Goal: Task Accomplishment & Management: Manage account settings

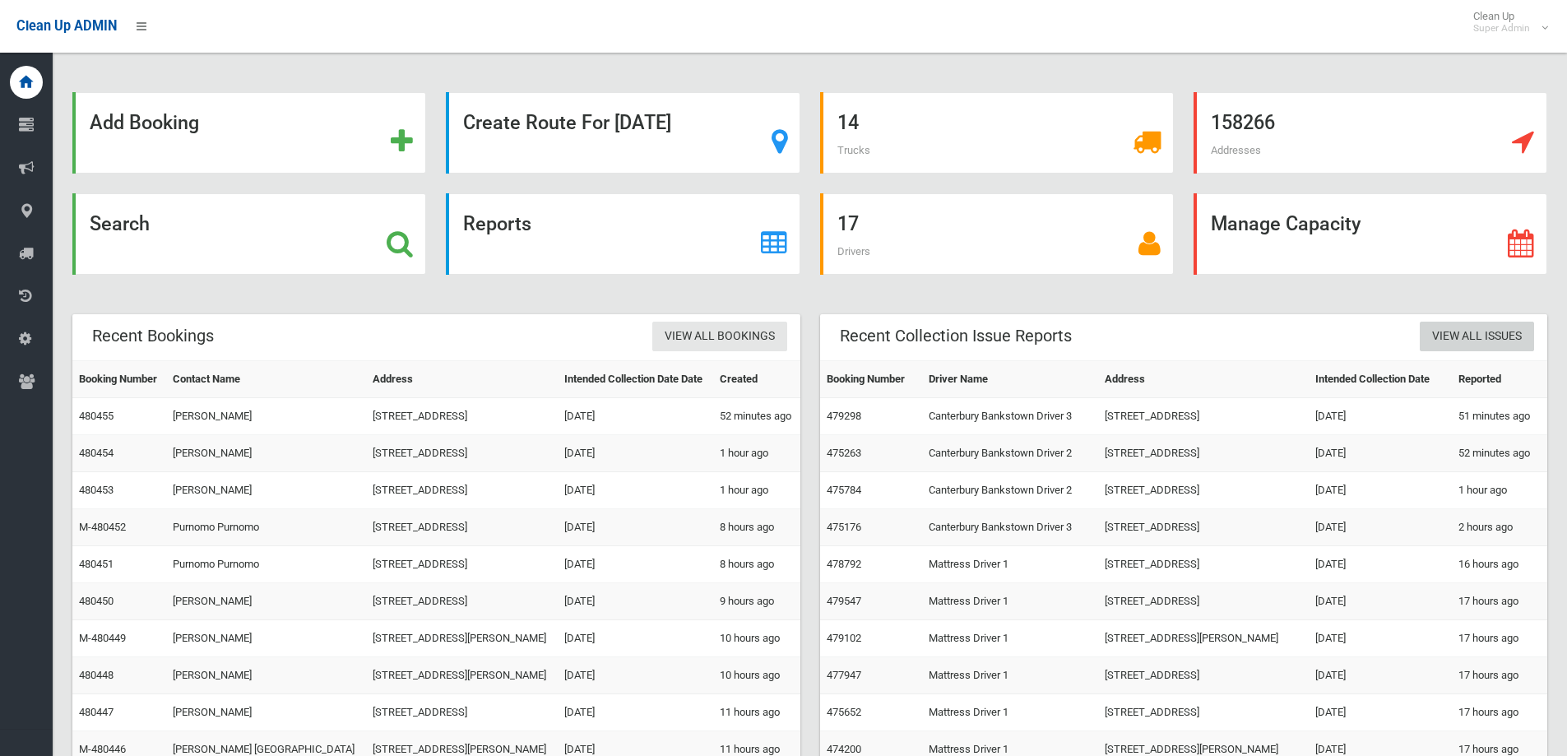
click at [1497, 326] on link "View All Issues" at bounding box center [1476, 337] width 114 height 30
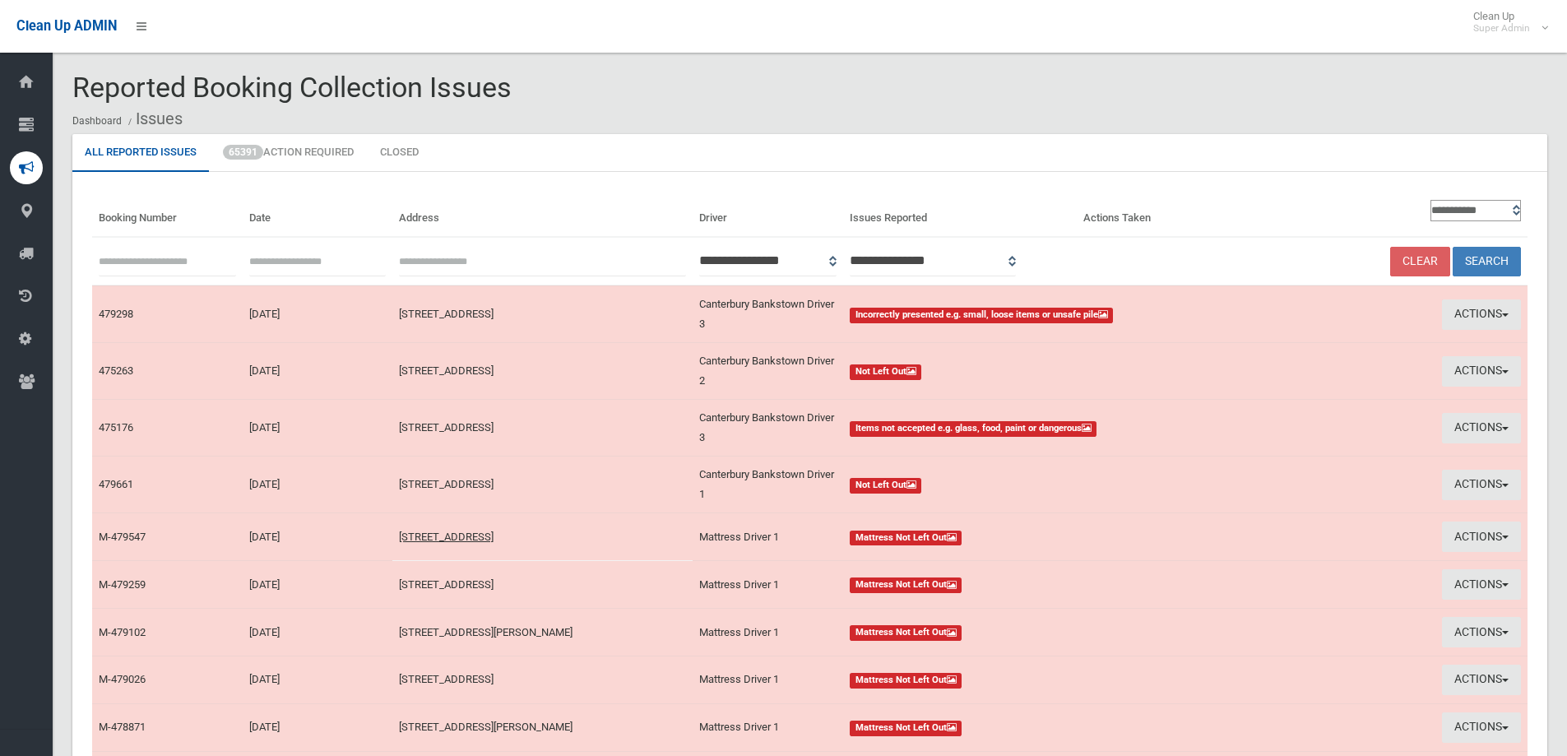
type input "**********"
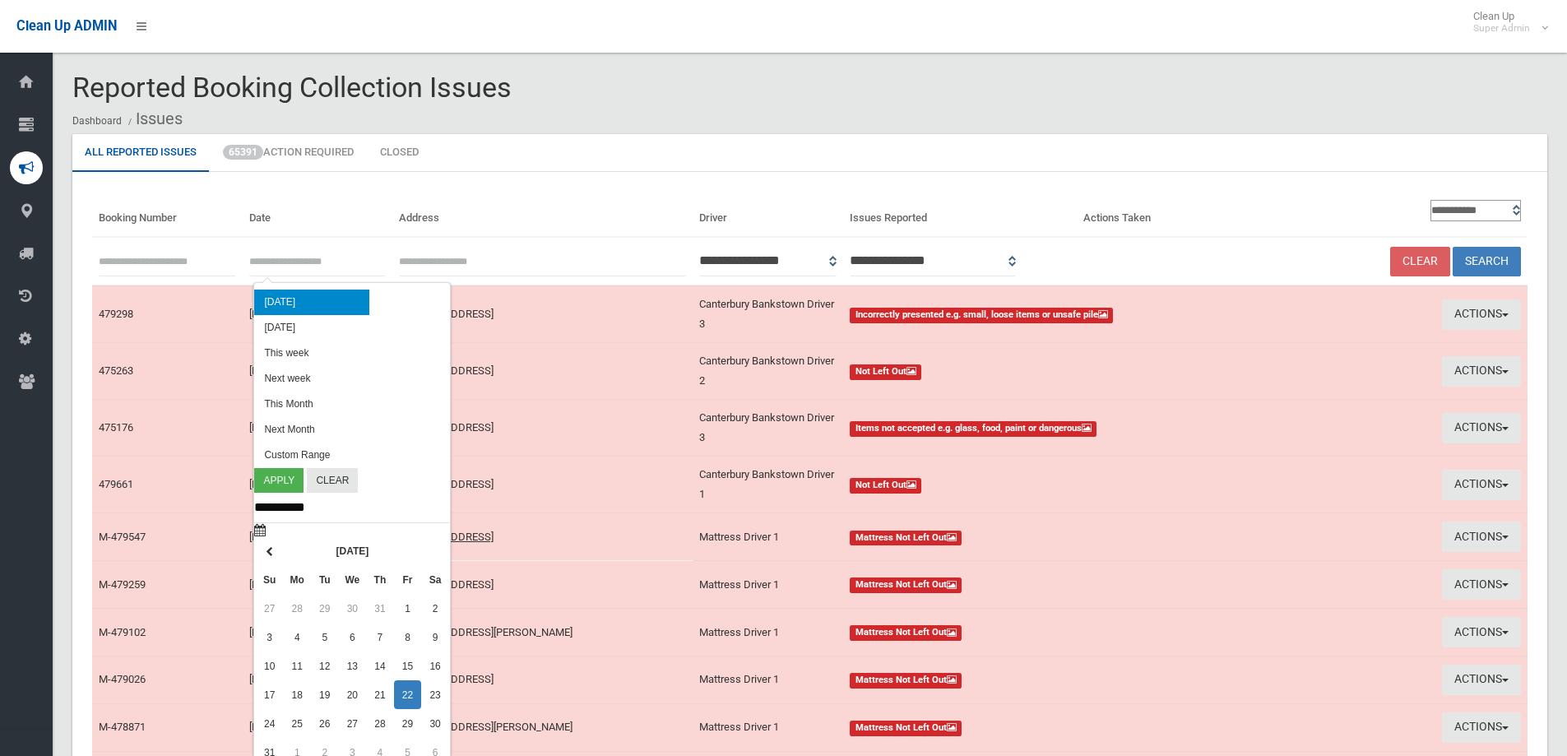
click at [291, 261] on input "text" at bounding box center [317, 261] width 137 height 30
type input "**********"
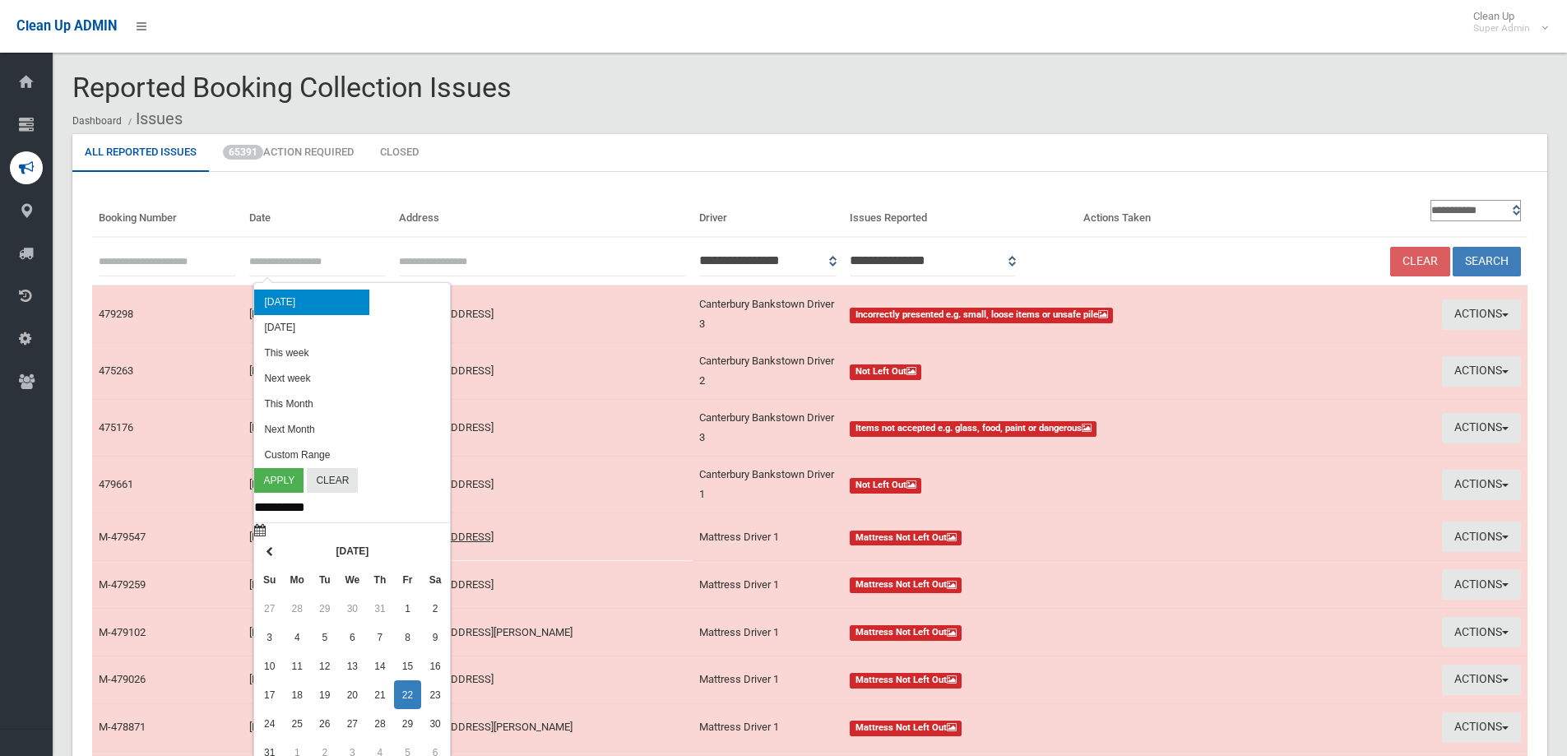
click at [270, 304] on li "Today" at bounding box center [311, 301] width 115 height 25
type input "**********"
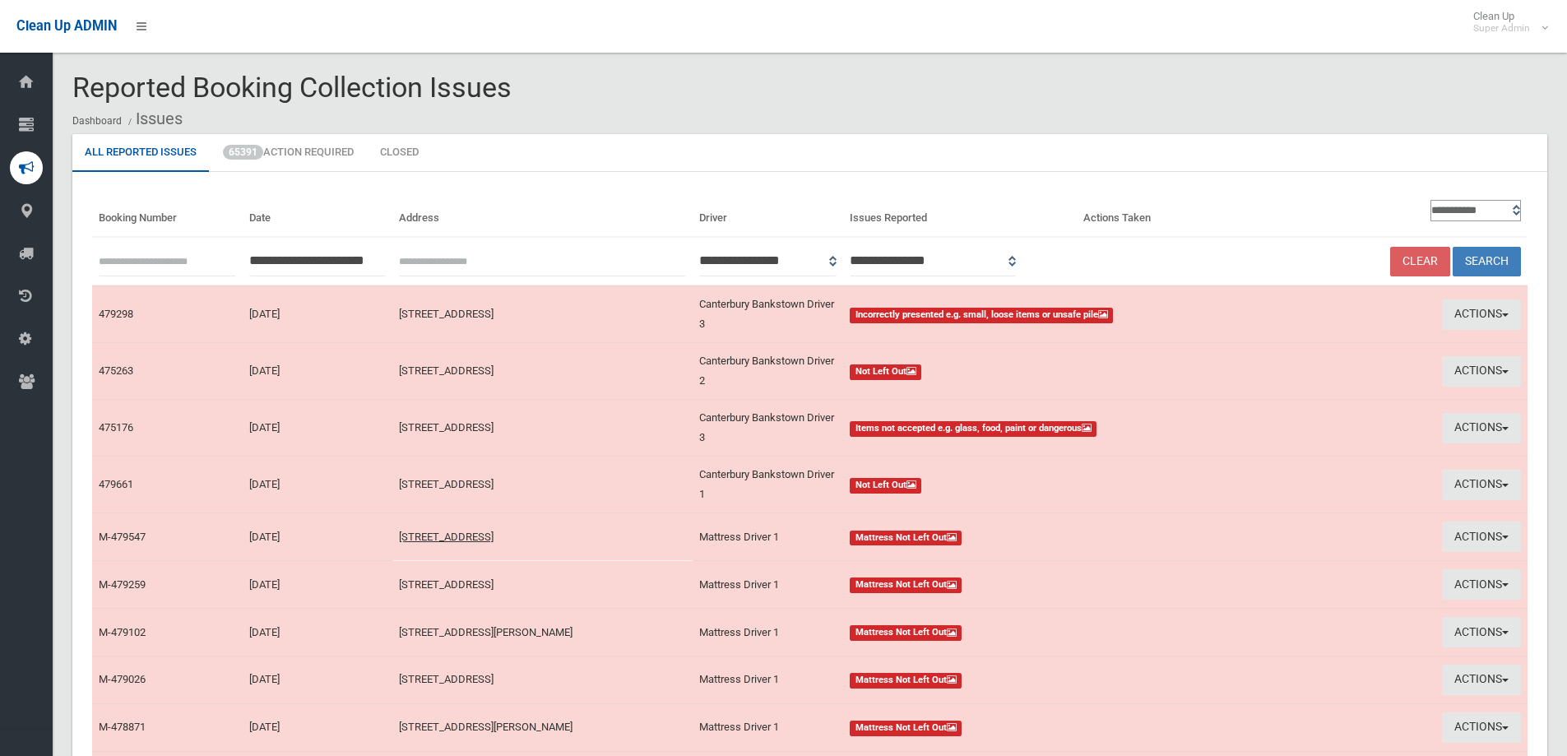
click at [1440, 208] on select "**********" at bounding box center [1475, 210] width 90 height 21
select select "**"
click at [1430, 200] on select "**********" at bounding box center [1475, 210] width 90 height 21
click at [1481, 260] on button "Search" at bounding box center [1486, 262] width 68 height 30
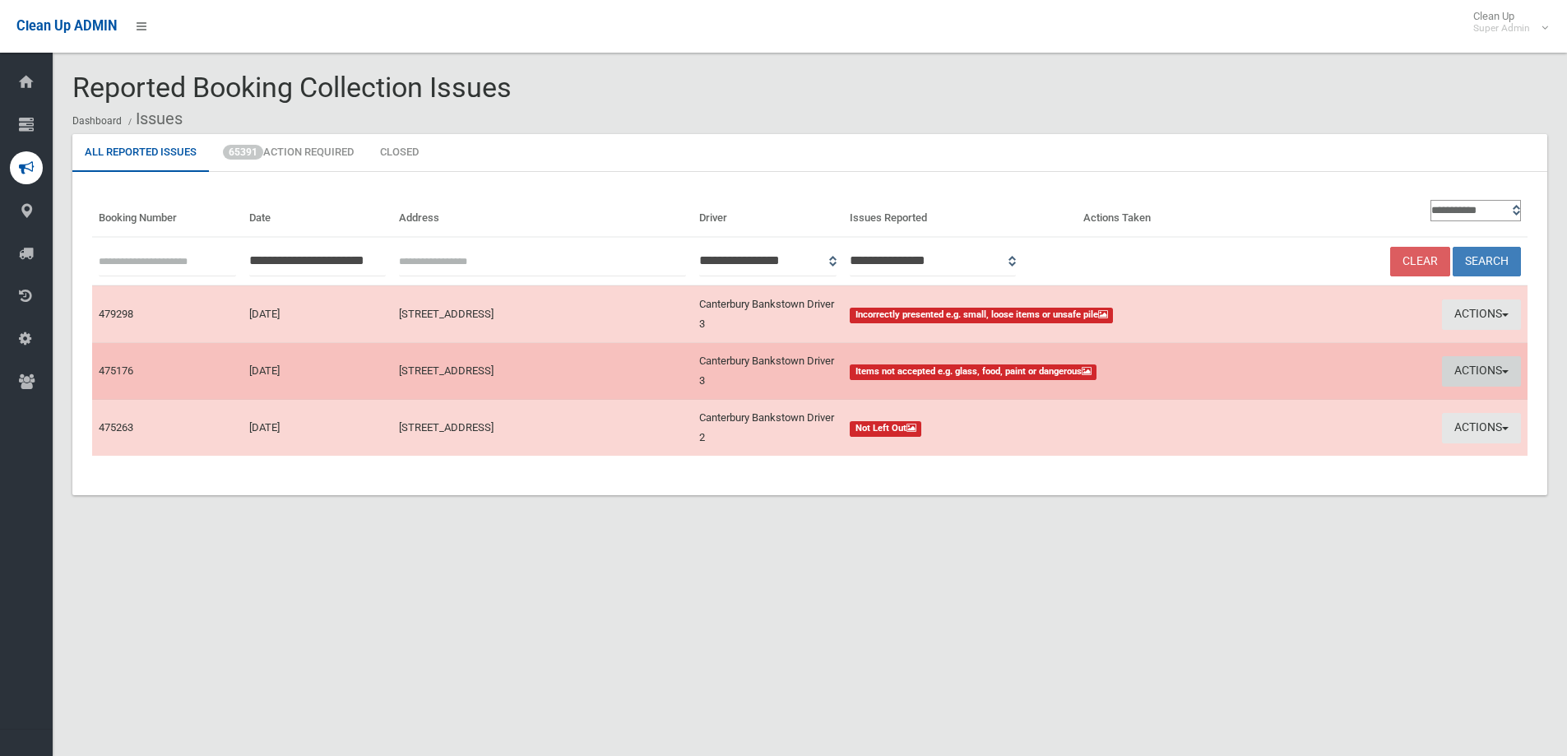
click at [1468, 366] on button "Actions" at bounding box center [1481, 371] width 79 height 30
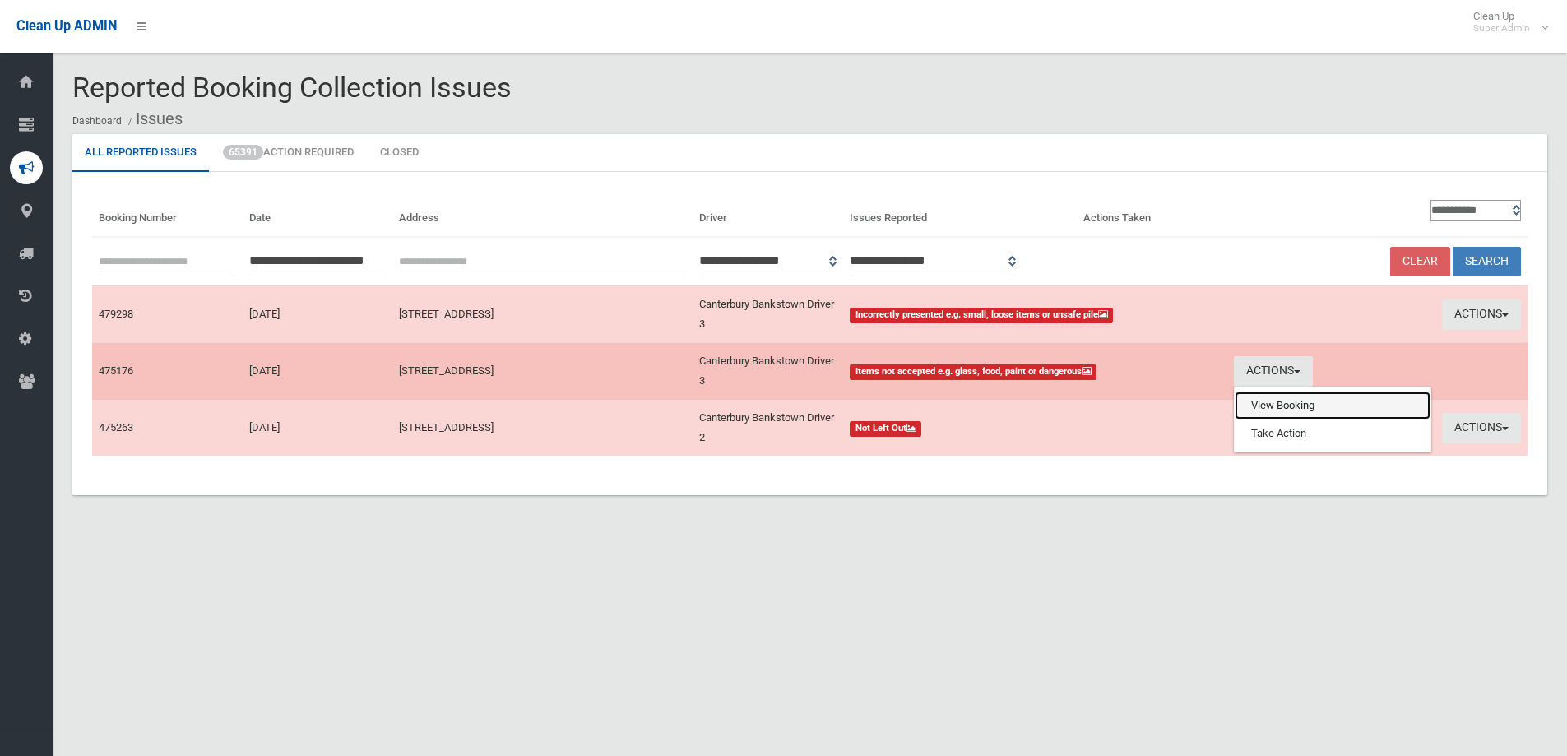
click at [1274, 408] on link "View Booking" at bounding box center [1332, 405] width 196 height 28
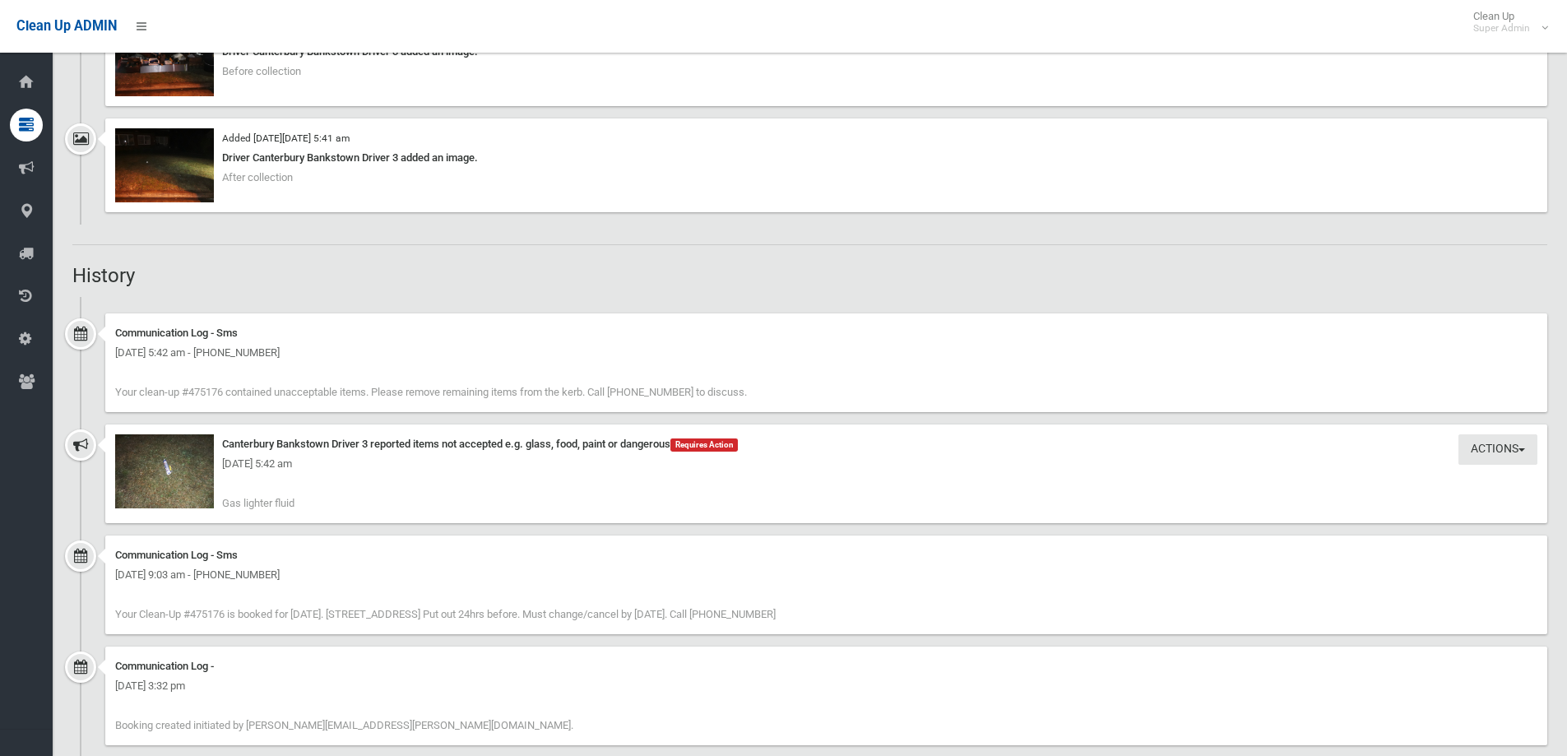
scroll to position [1226, 0]
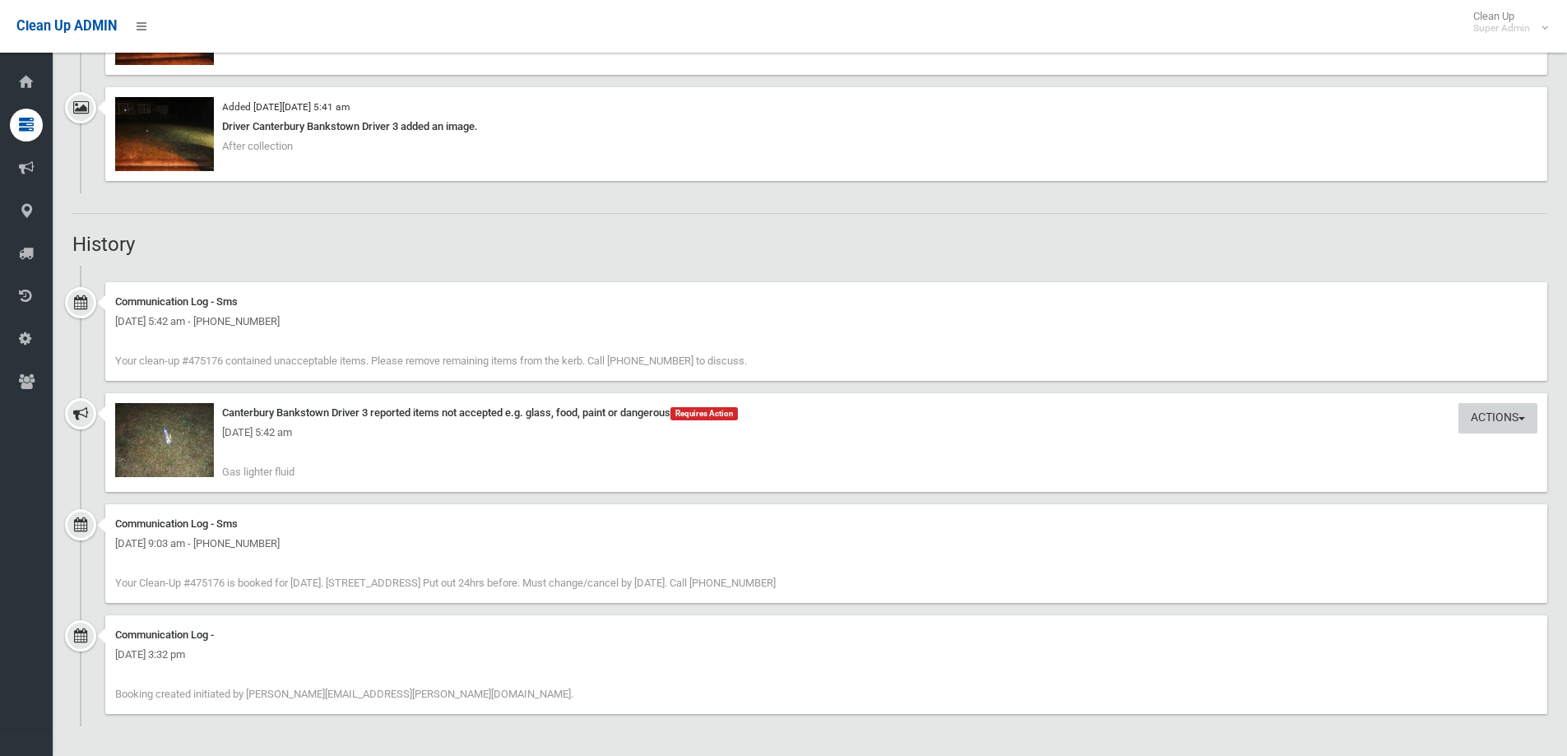
click at [1485, 416] on button "Actions" at bounding box center [1497, 418] width 79 height 30
click at [1395, 454] on link "Take Action" at bounding box center [1442, 452] width 196 height 28
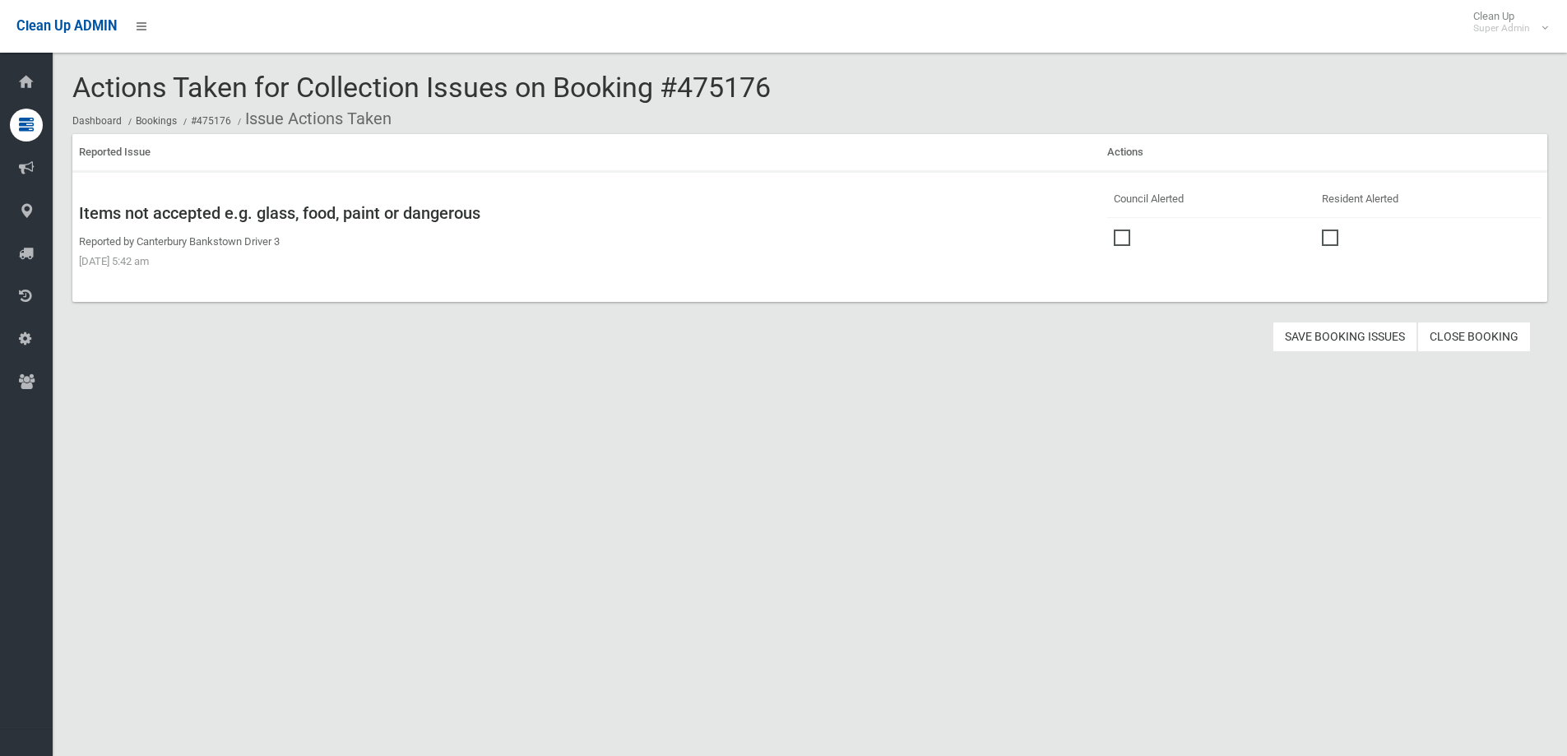
click at [1117, 229] on label at bounding box center [1125, 236] width 25 height 20
click at [1382, 341] on button "Save Booking Issues" at bounding box center [1344, 337] width 145 height 30
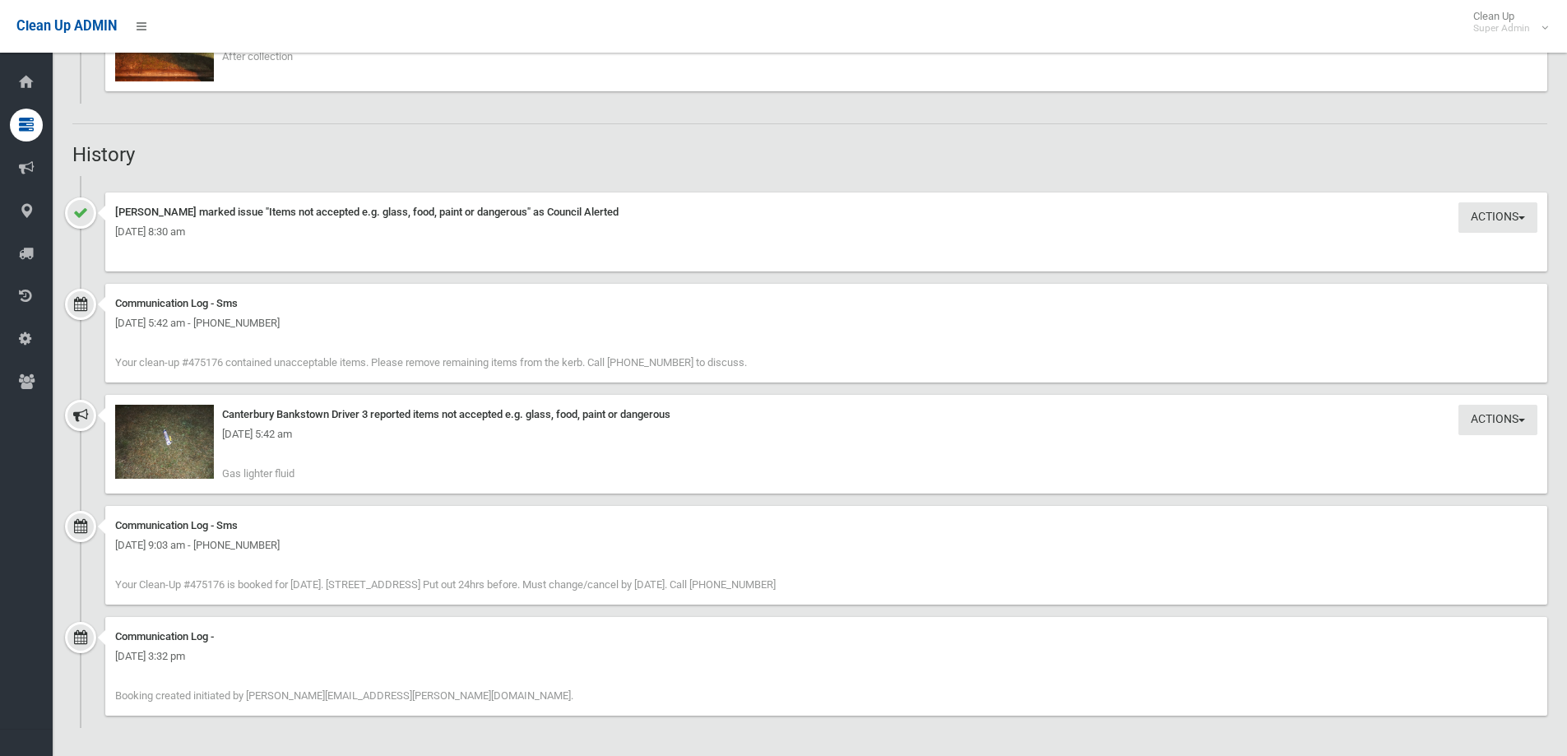
scroll to position [1317, 0]
click at [1476, 223] on div "Friday 22nd August 2025 - 8:30 am" at bounding box center [826, 230] width 1422 height 20
click at [1486, 211] on button "Actions" at bounding box center [1497, 216] width 79 height 30
click at [1495, 442] on div "Actions Take Action Canterbury Bankstown Driver 3 reported items not accepted e…" at bounding box center [826, 442] width 1442 height 99
click at [1493, 424] on div "Friday 22nd August 2025 - 5:42 am" at bounding box center [826, 433] width 1422 height 20
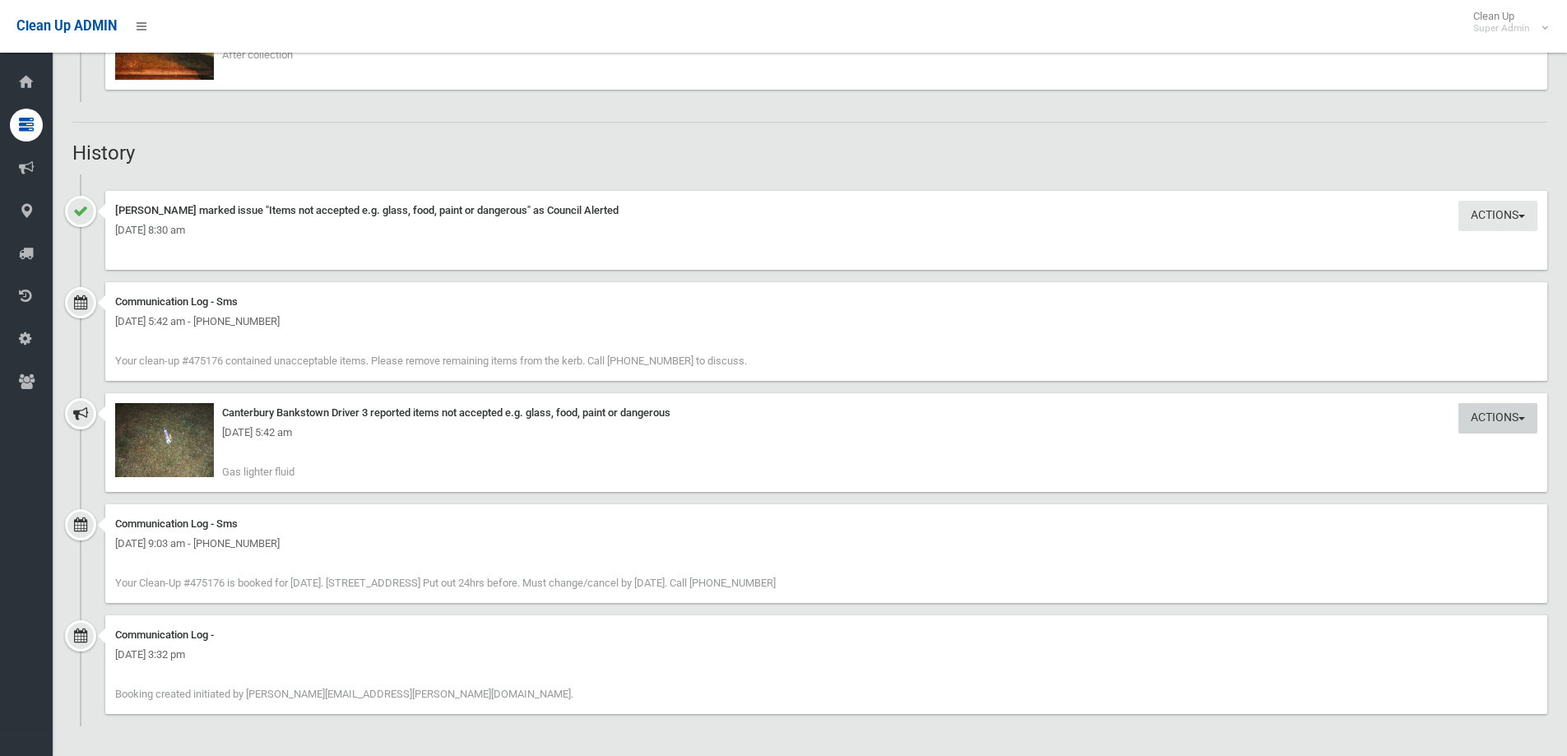
click at [1476, 231] on button "Actions" at bounding box center [1497, 216] width 79 height 30
click at [1393, 454] on link "Take Action" at bounding box center [1442, 452] width 196 height 28
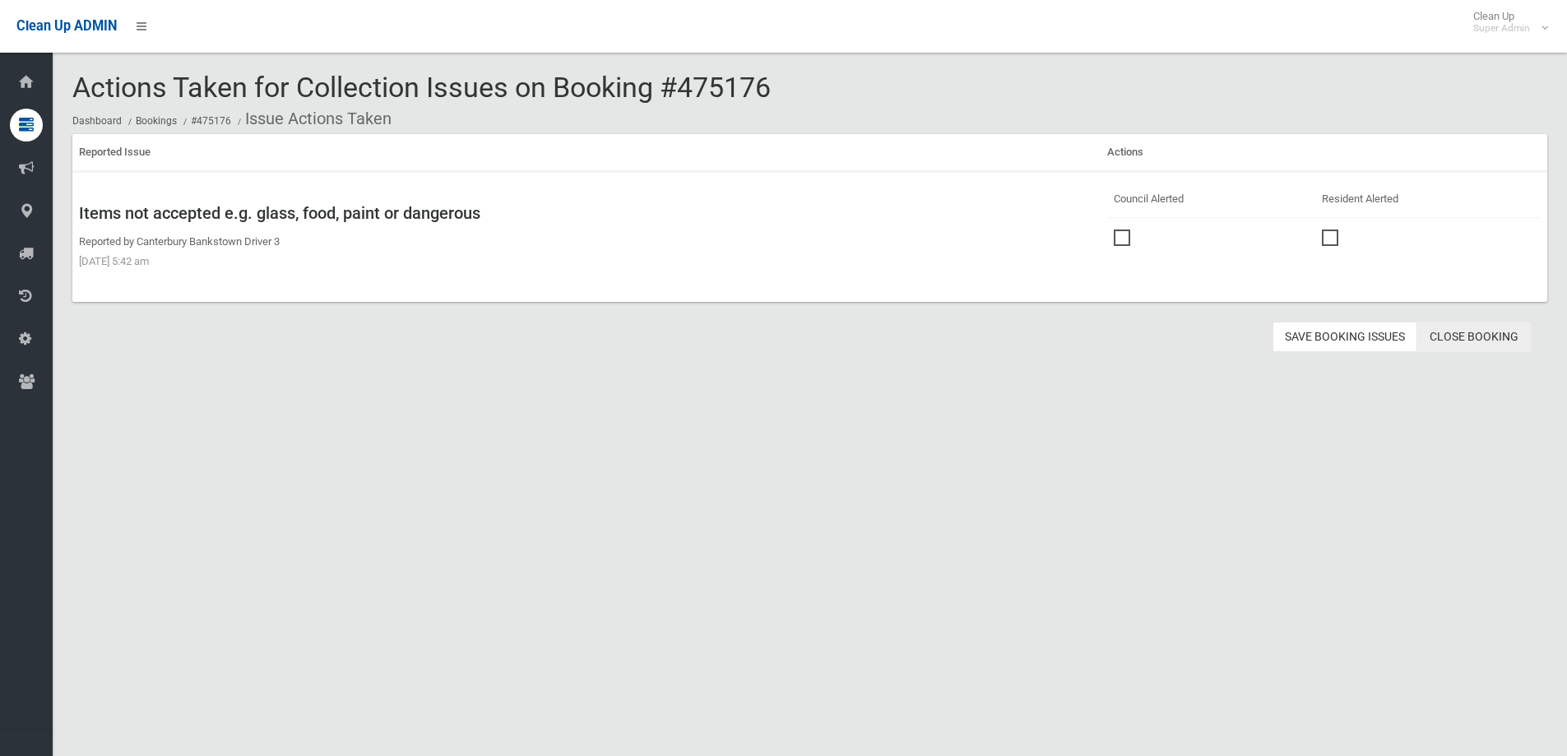
click at [1456, 336] on link "Close Booking" at bounding box center [1473, 337] width 113 height 30
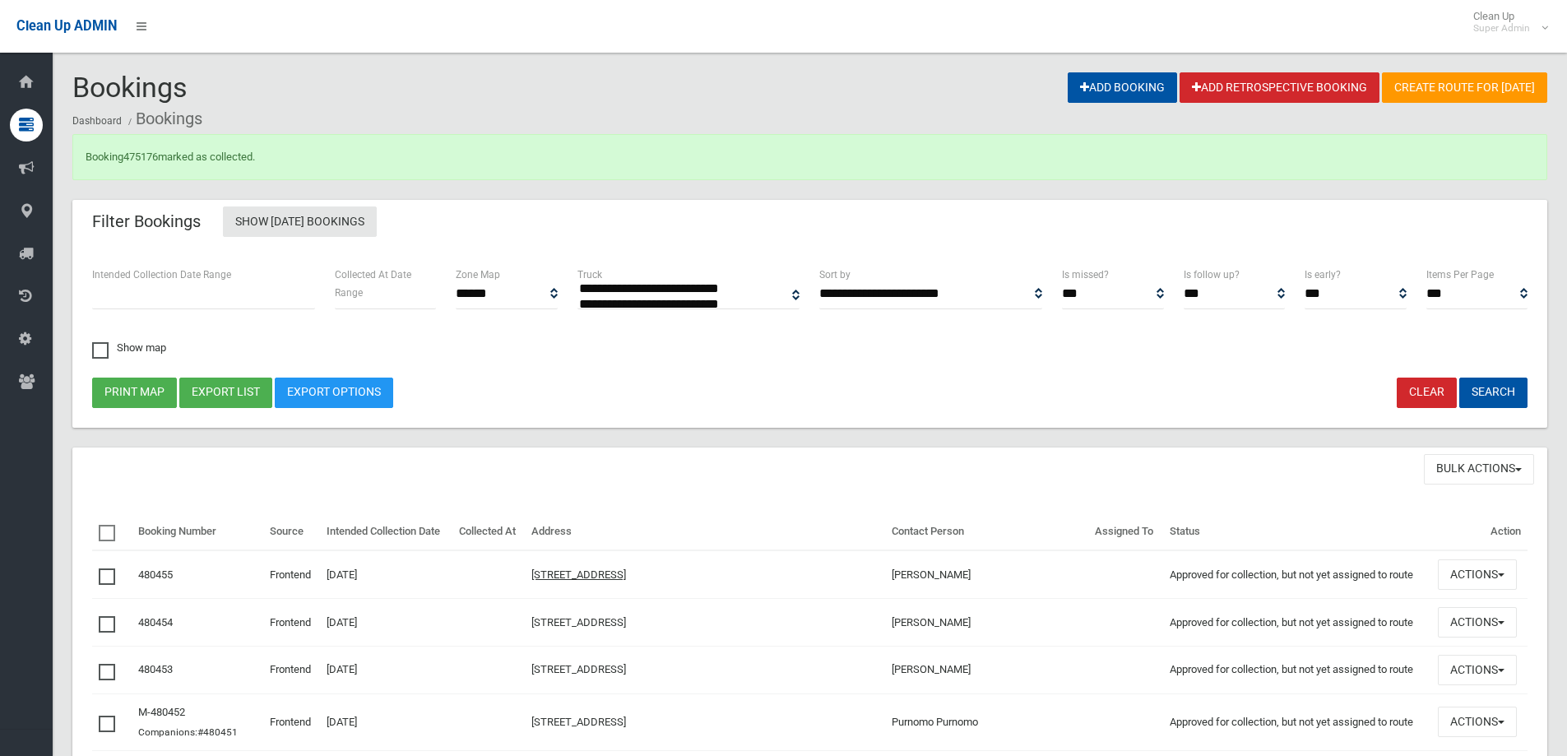
select select
click at [154, 154] on link "475176" at bounding box center [140, 156] width 35 height 12
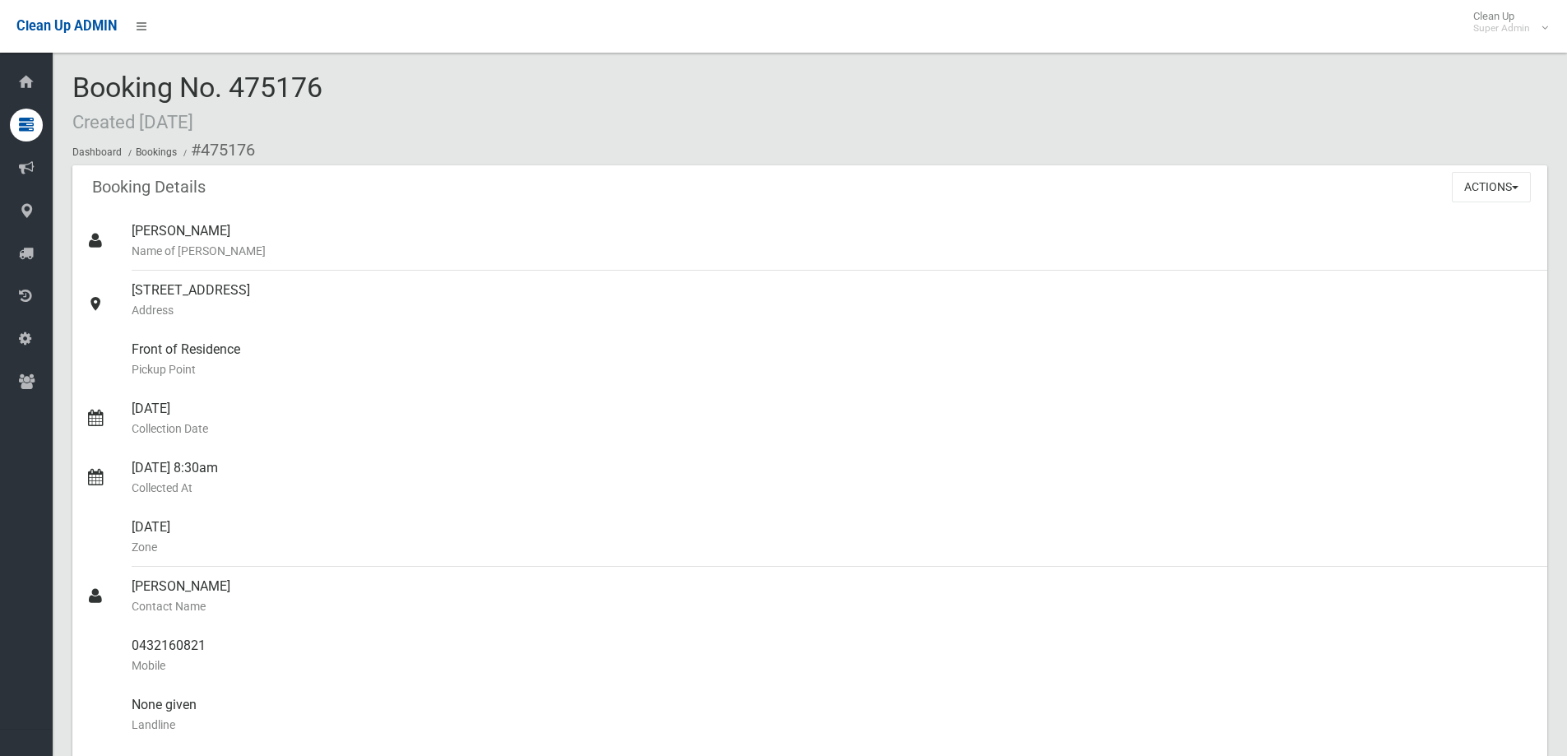
drag, startPoint x: 321, startPoint y: 85, endPoint x: 80, endPoint y: 86, distance: 240.9
click at [80, 86] on span "Booking No. 475176 Created [DATE]" at bounding box center [197, 103] width 250 height 64
copy span "Booking No. 475176"
click at [734, 112] on div "Booking No. 475176 Created [DATE] Dashboard Bookings #475176" at bounding box center [809, 118] width 1474 height 93
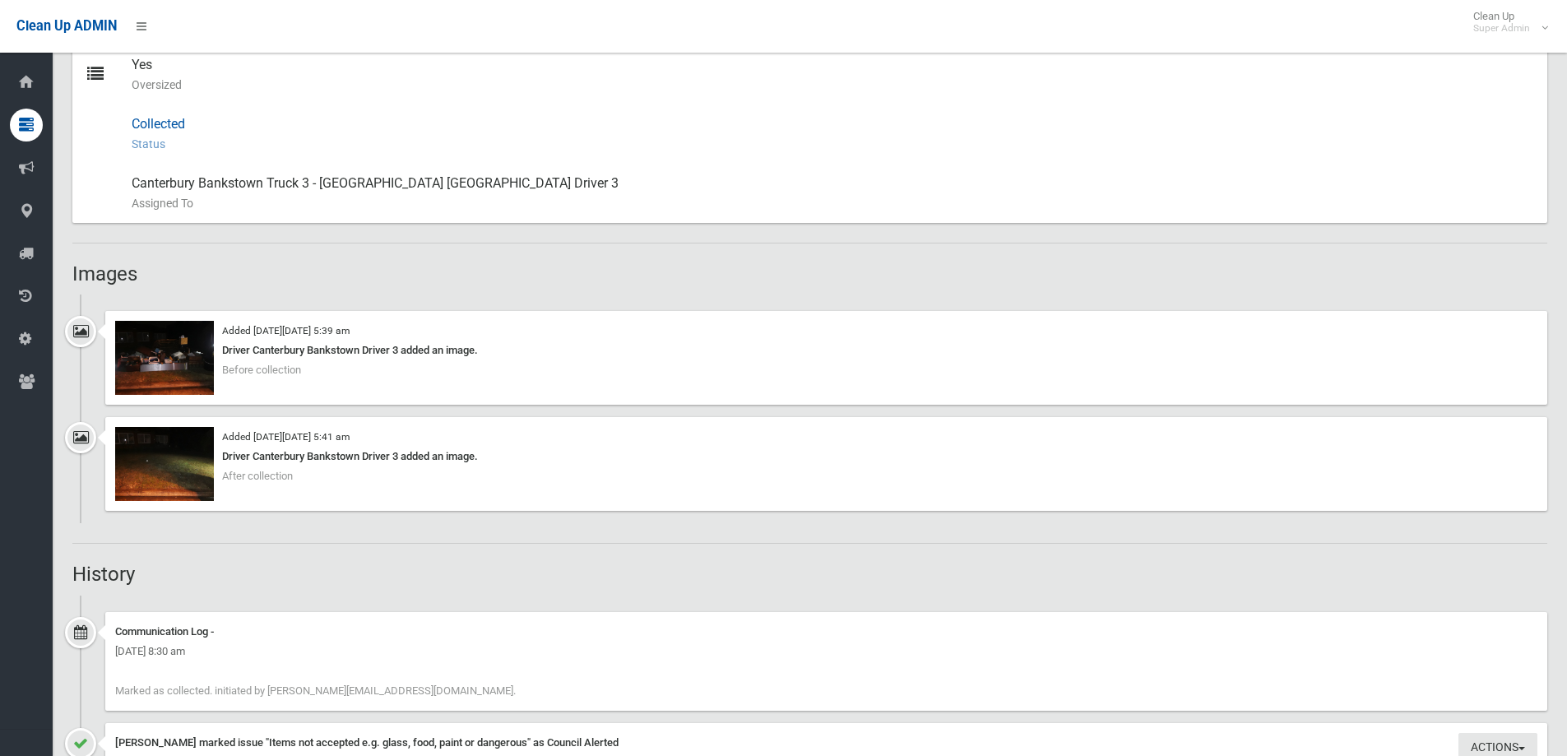
scroll to position [987, 0]
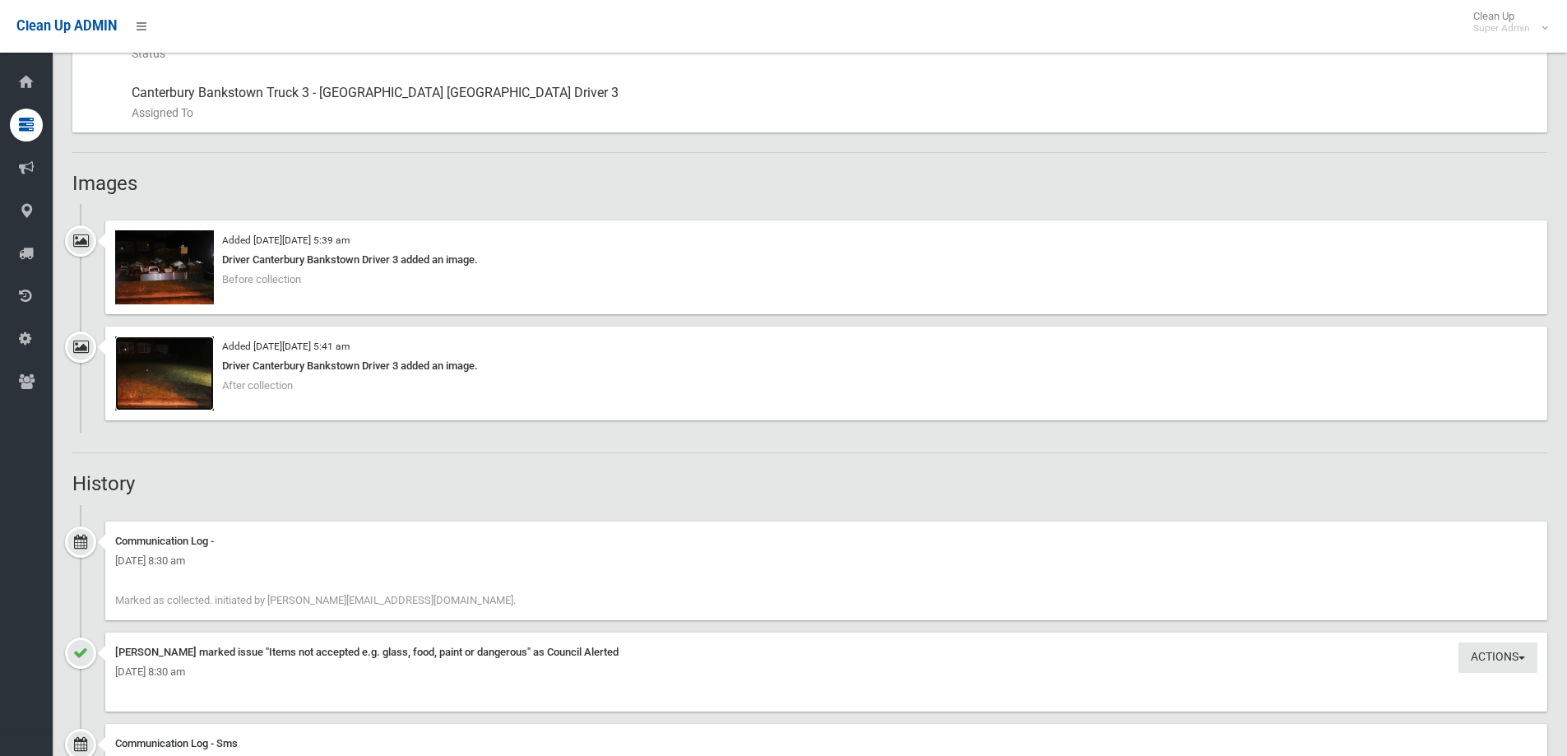
click at [184, 376] on img at bounding box center [164, 373] width 99 height 74
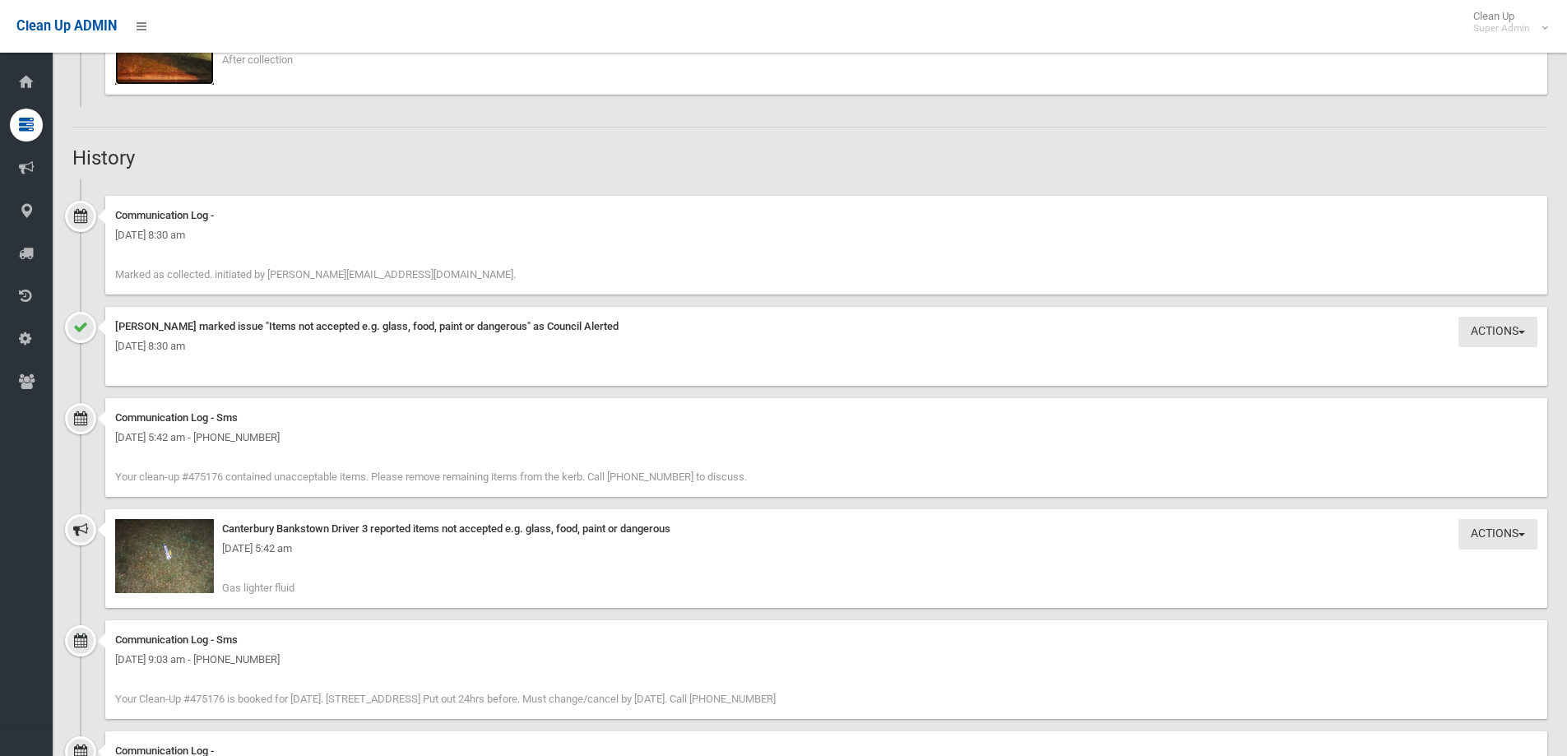
scroll to position [1316, 0]
click at [174, 551] on div "[DATE] 5:42 am" at bounding box center [826, 545] width 1422 height 20
drag, startPoint x: 150, startPoint y: 544, endPoint x: 159, endPoint y: 558, distance: 16.7
click at [159, 558] on div "Actions Take Action Canterbury Bankstown Driver 3 reported items not accepted e…" at bounding box center [826, 555] width 1442 height 99
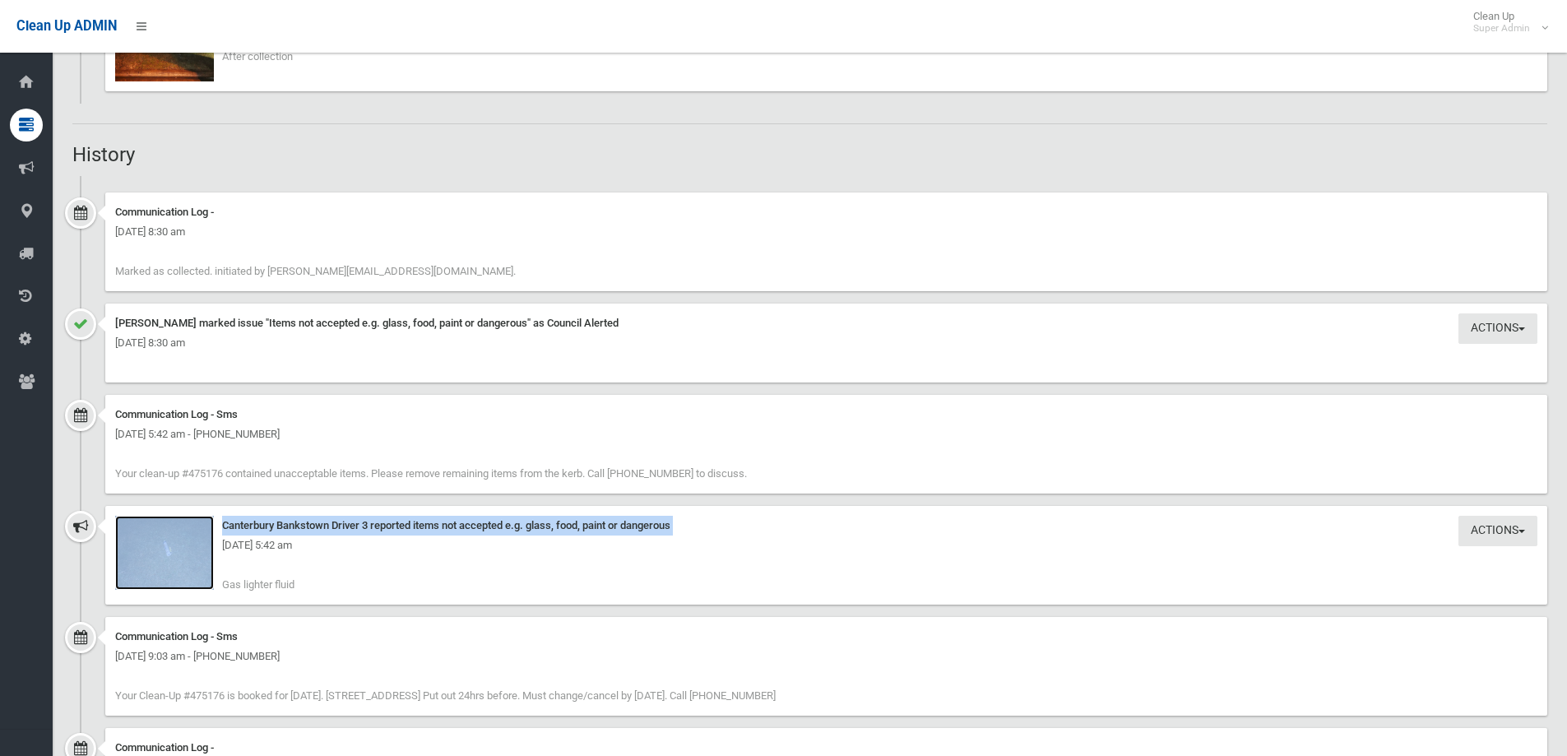
click at [165, 564] on img at bounding box center [164, 553] width 99 height 74
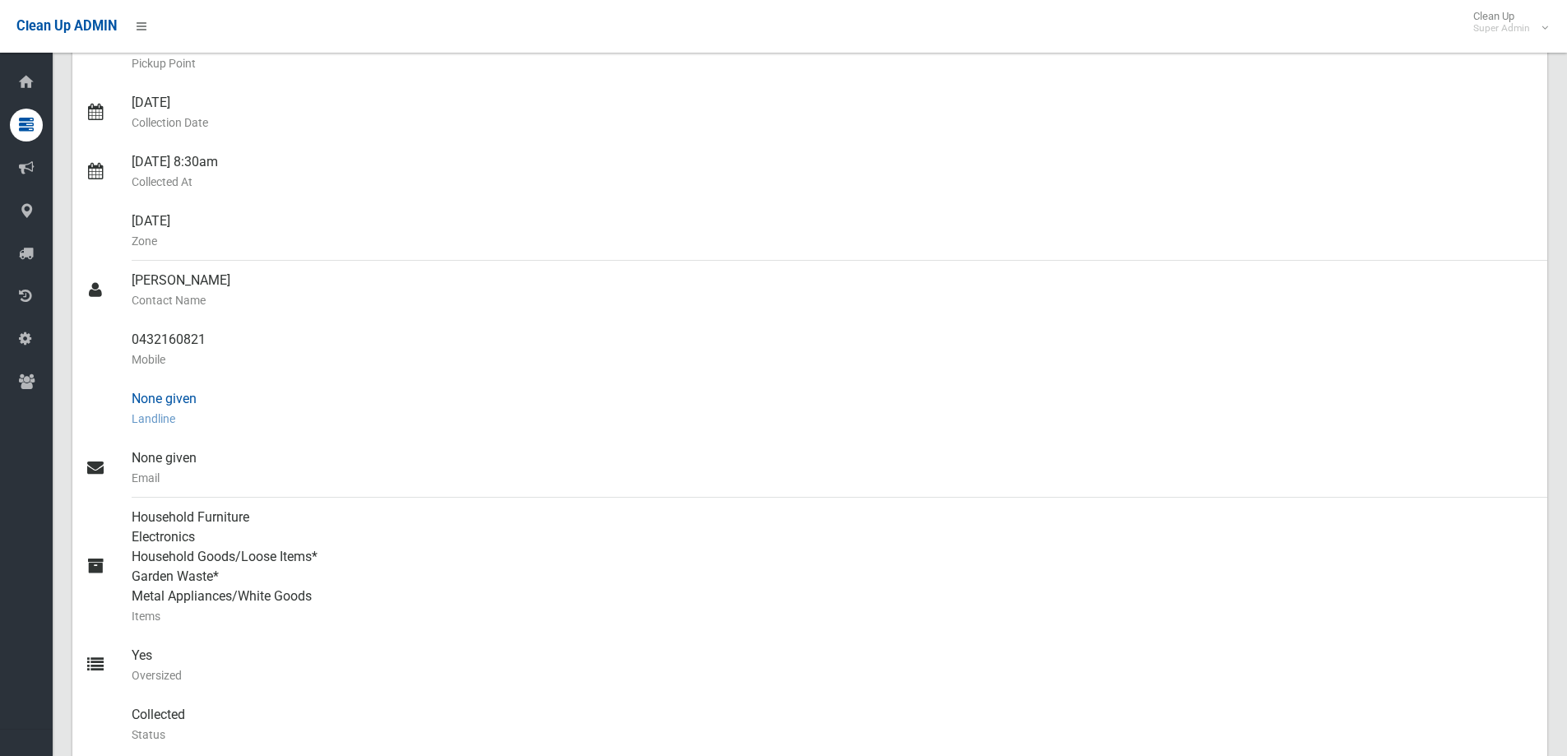
scroll to position [277, 0]
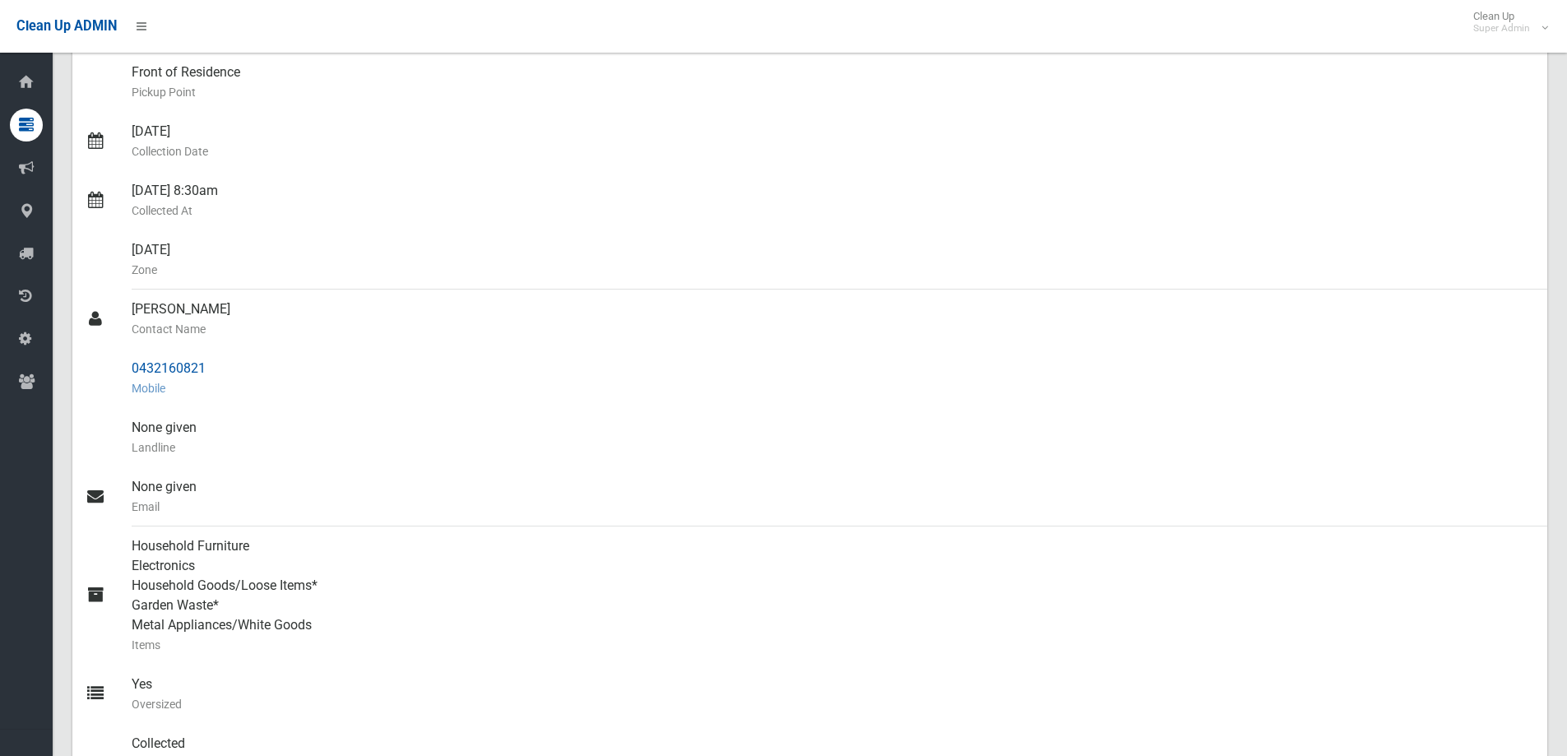
drag, startPoint x: 129, startPoint y: 305, endPoint x: 245, endPoint y: 396, distance: 147.6
click at [245, 396] on ul "[PERSON_NAME] Name of [PERSON_NAME] [STREET_ADDRESS] Address Front of Residence…" at bounding box center [809, 388] width 1474 height 908
copy ul "[PERSON_NAME] Contact Name 0432160821 Mobile"
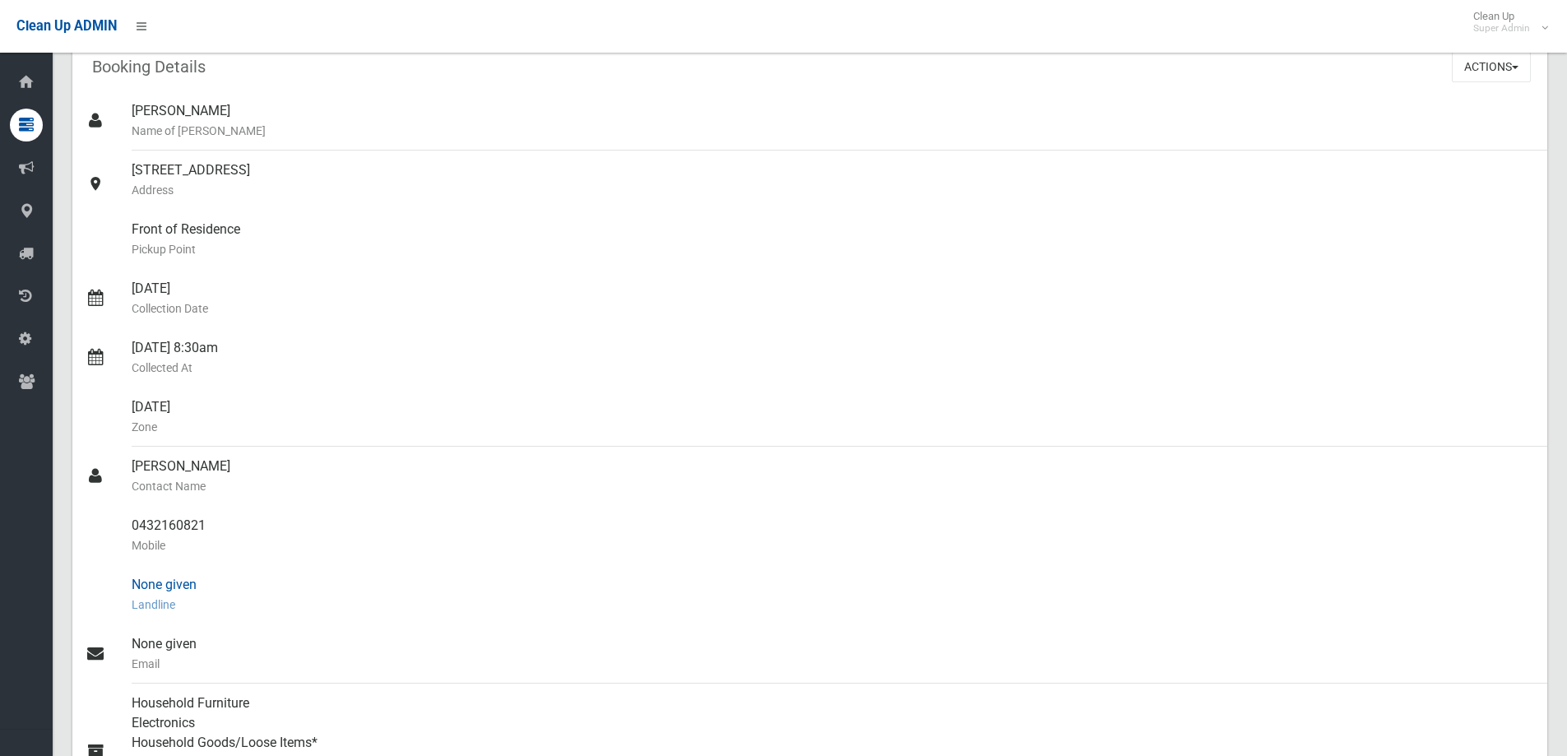
scroll to position [0, 0]
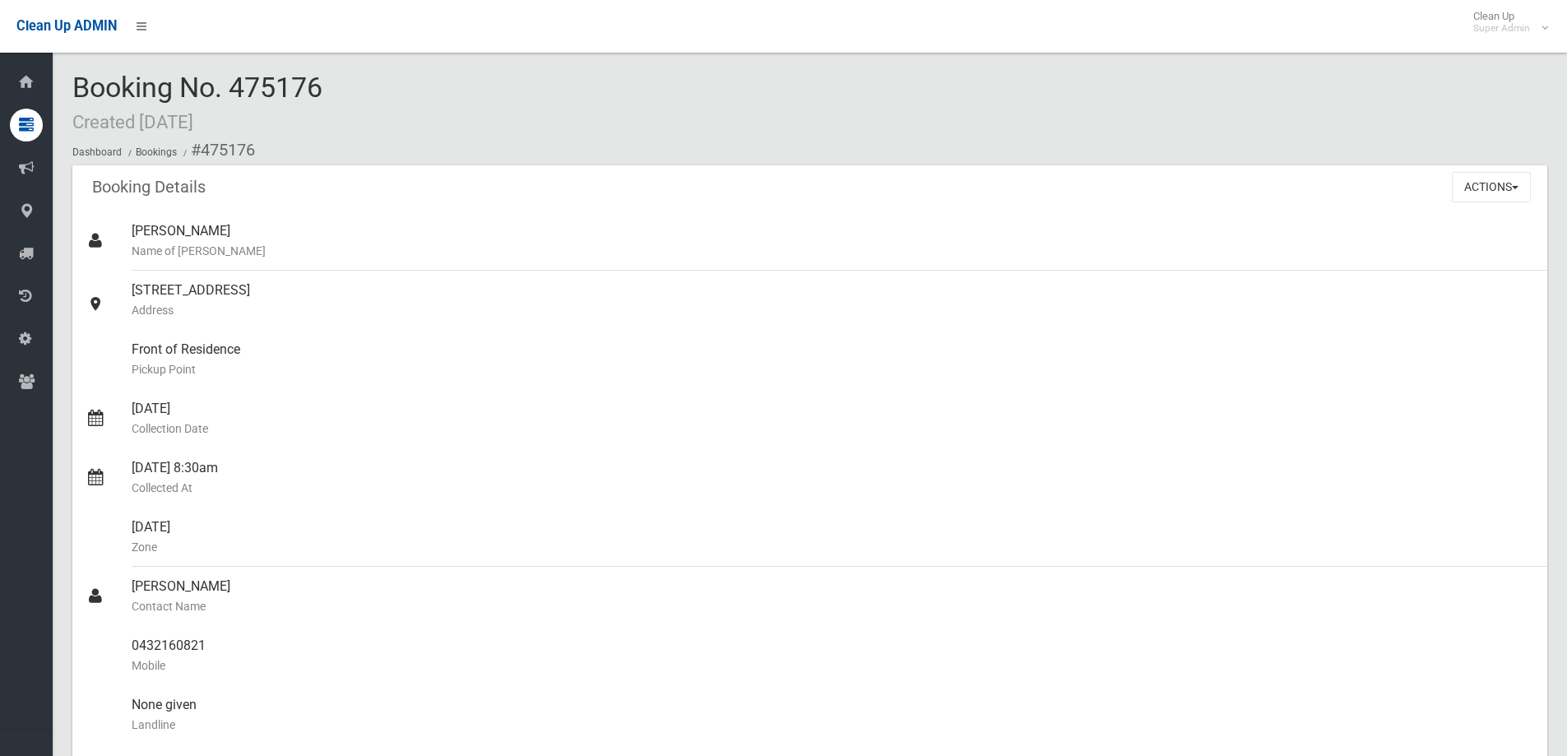
click at [428, 100] on div "Booking No. 475176 Created 22/07/2025 Dashboard Bookings #475176" at bounding box center [809, 118] width 1474 height 93
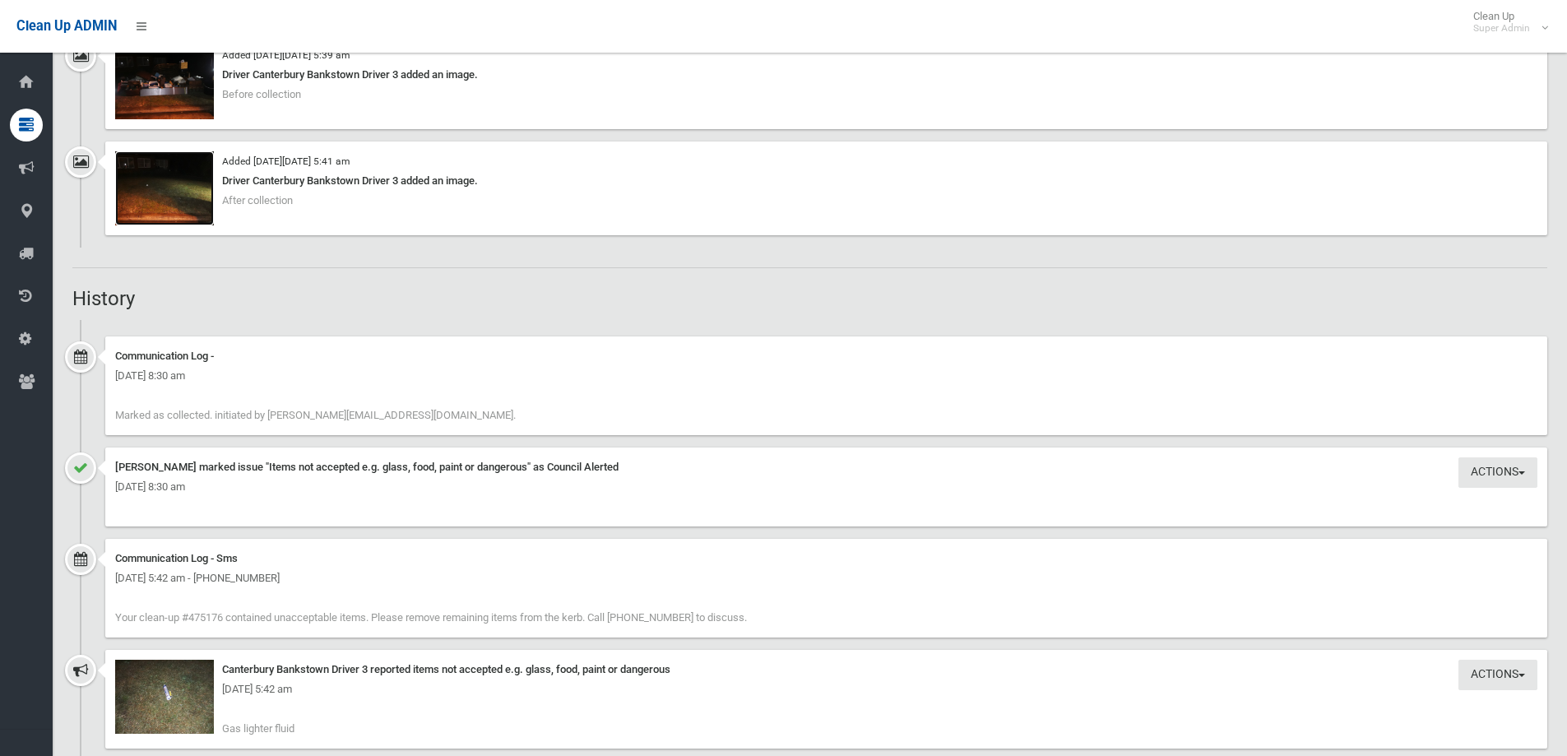
scroll to position [1428, 0]
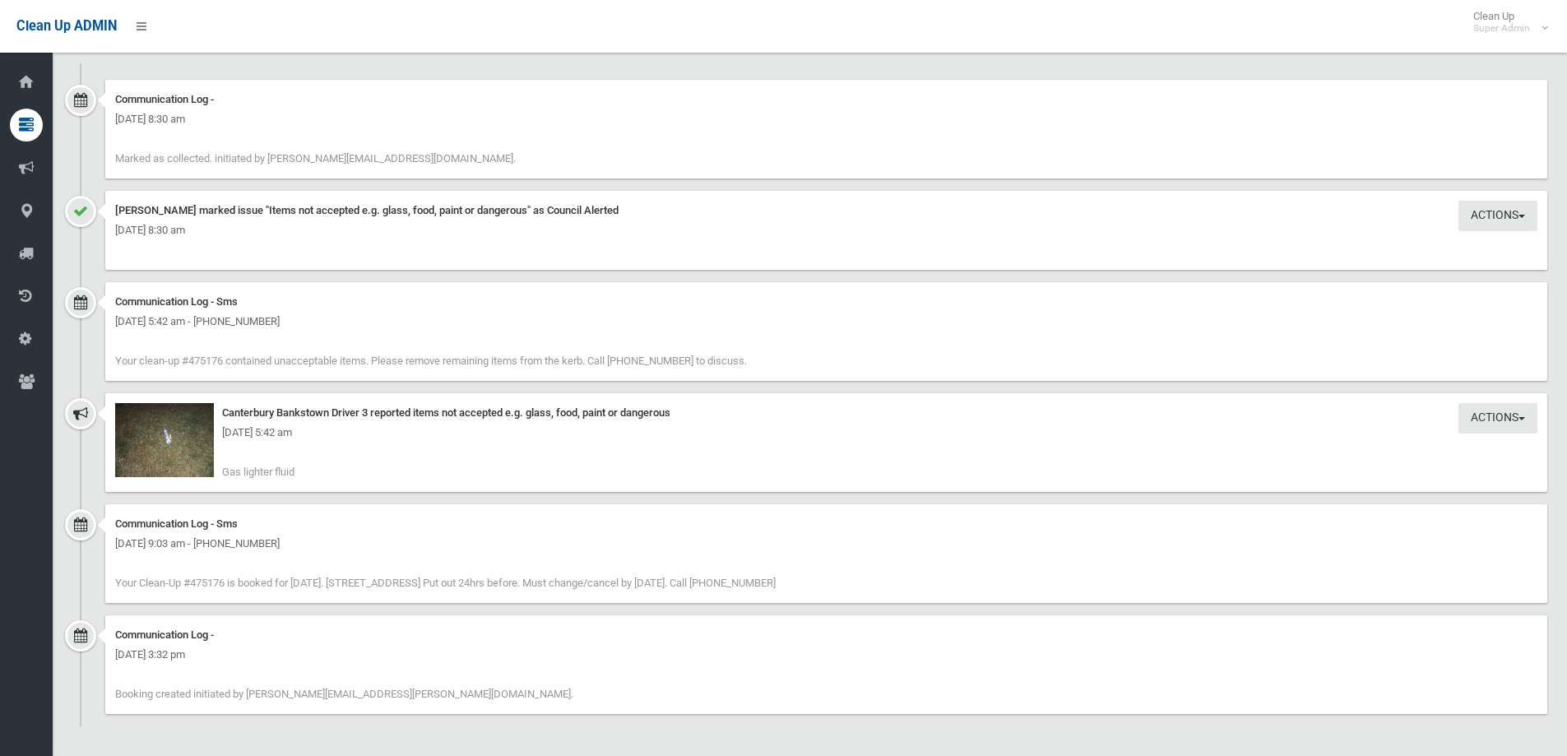
click at [187, 432] on div "Friday 22nd August 2025 - 5:42 am" at bounding box center [826, 433] width 1422 height 20
click at [172, 458] on img at bounding box center [164, 440] width 99 height 74
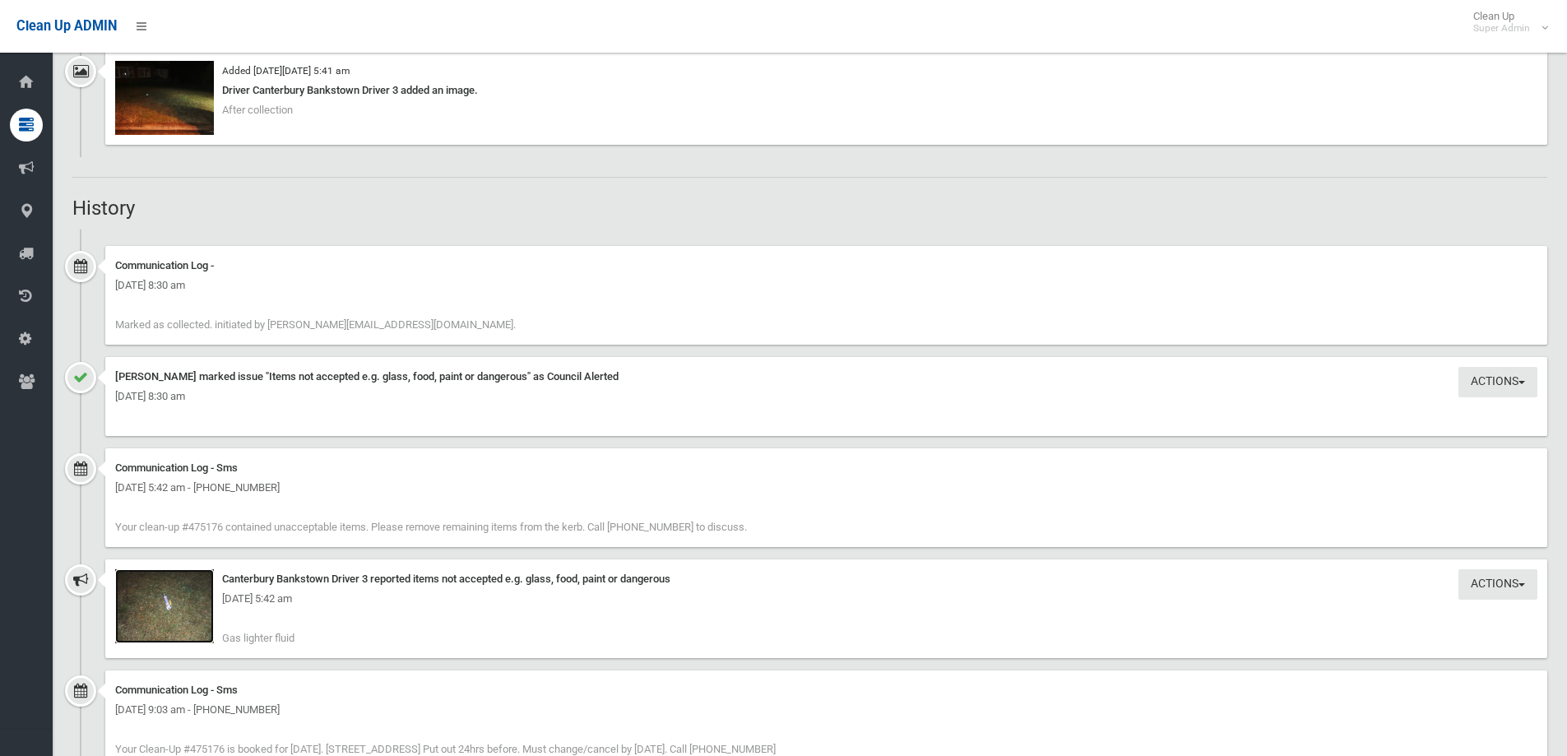
scroll to position [1316, 0]
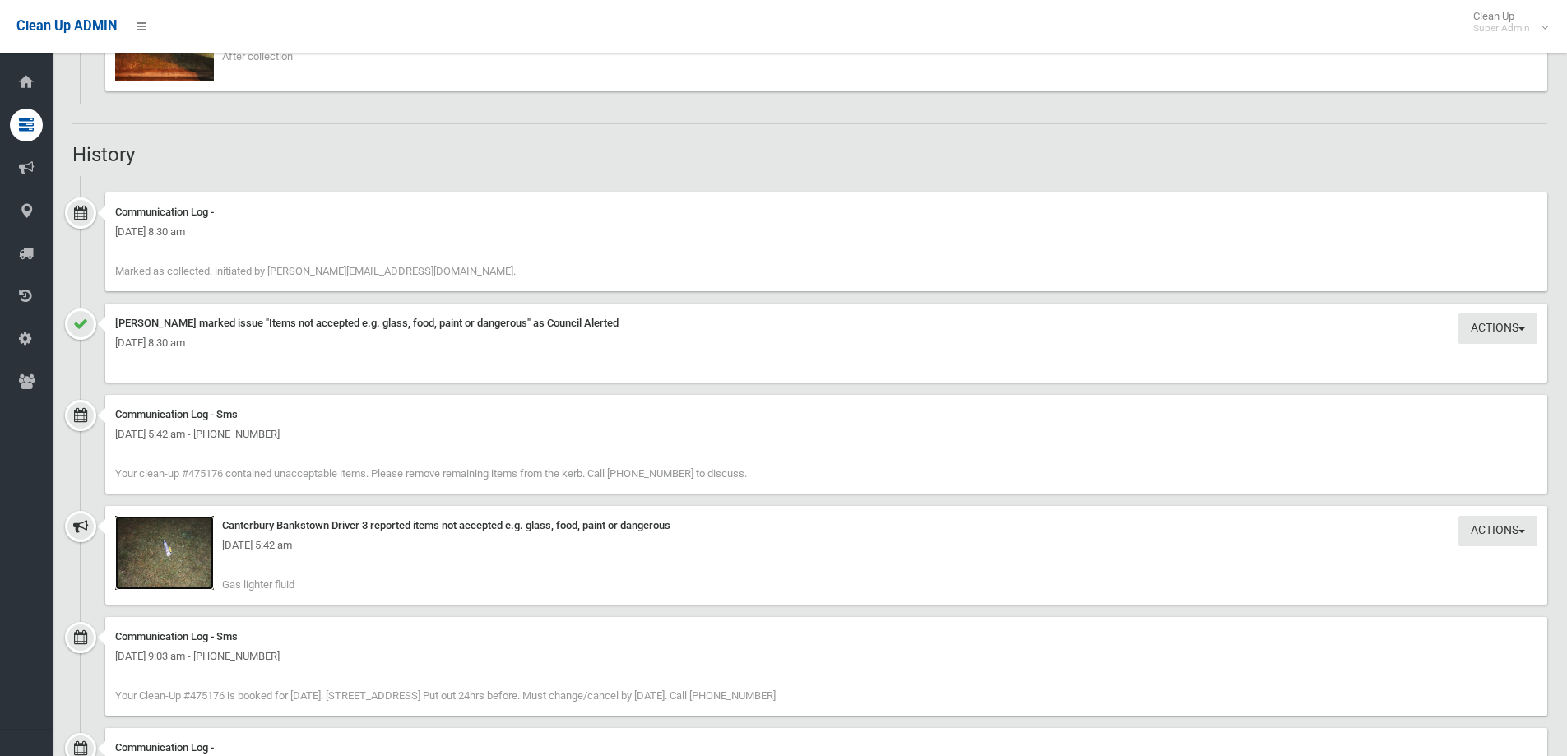
click at [186, 567] on img at bounding box center [164, 553] width 99 height 74
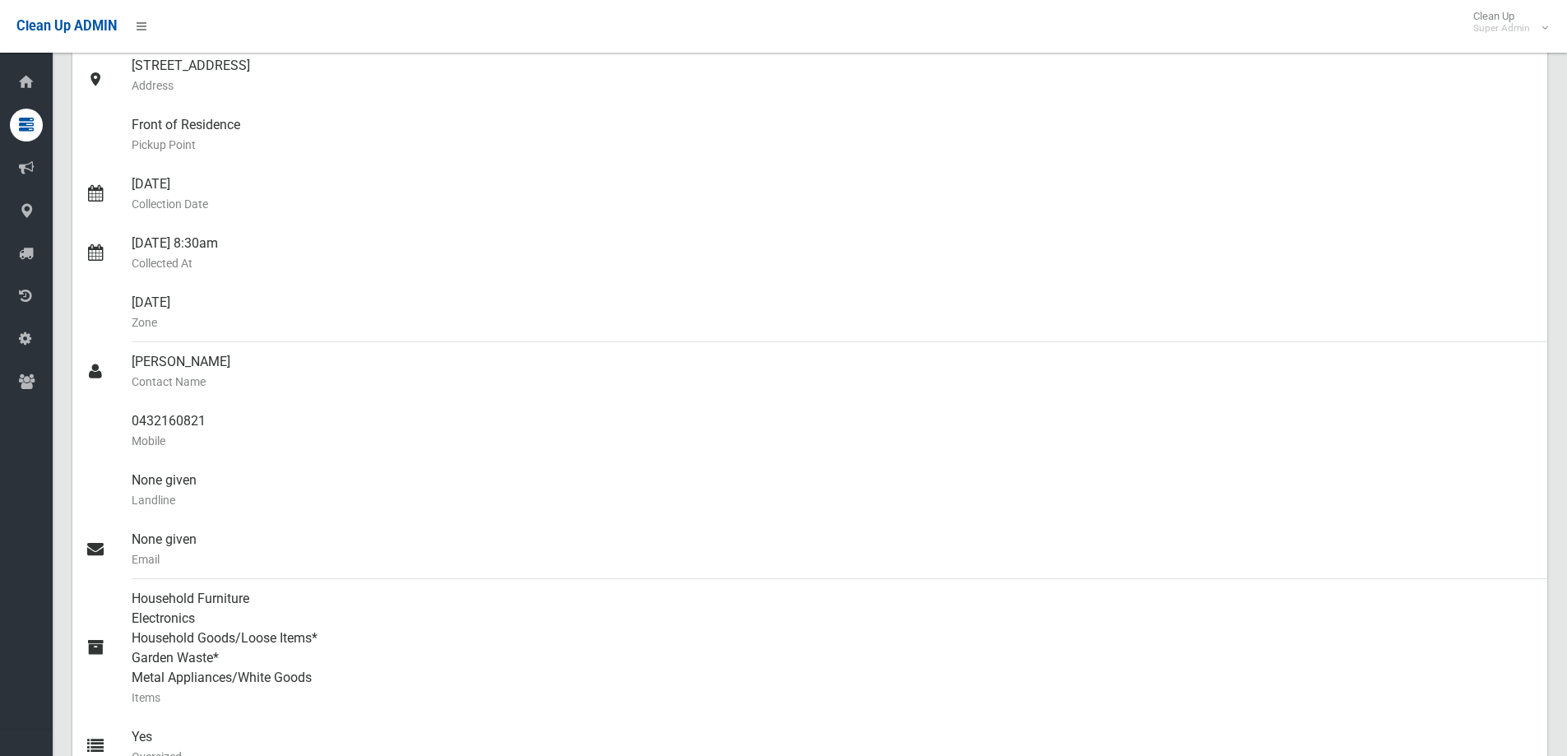
scroll to position [0, 0]
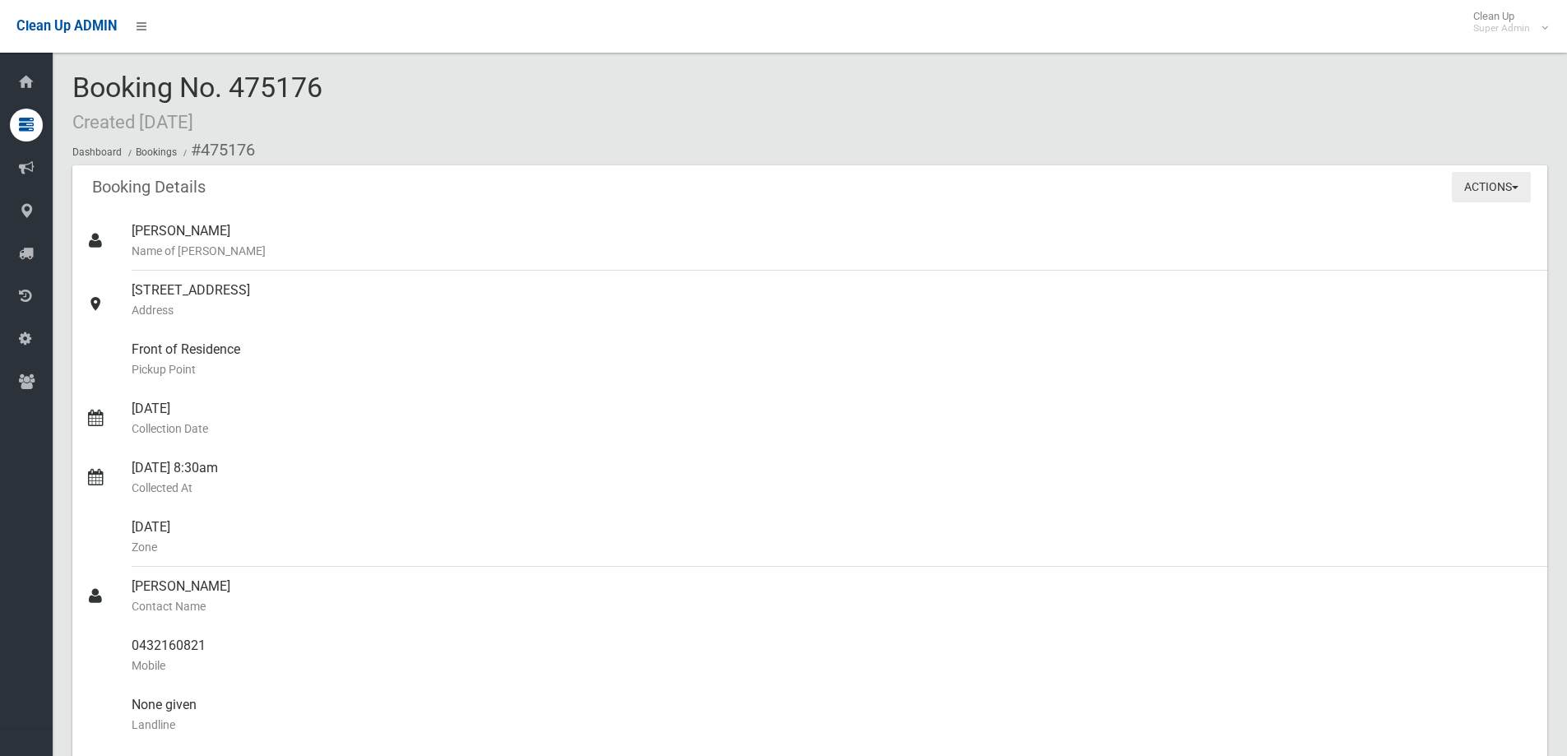
click at [1490, 189] on button "Actions" at bounding box center [1490, 187] width 79 height 30
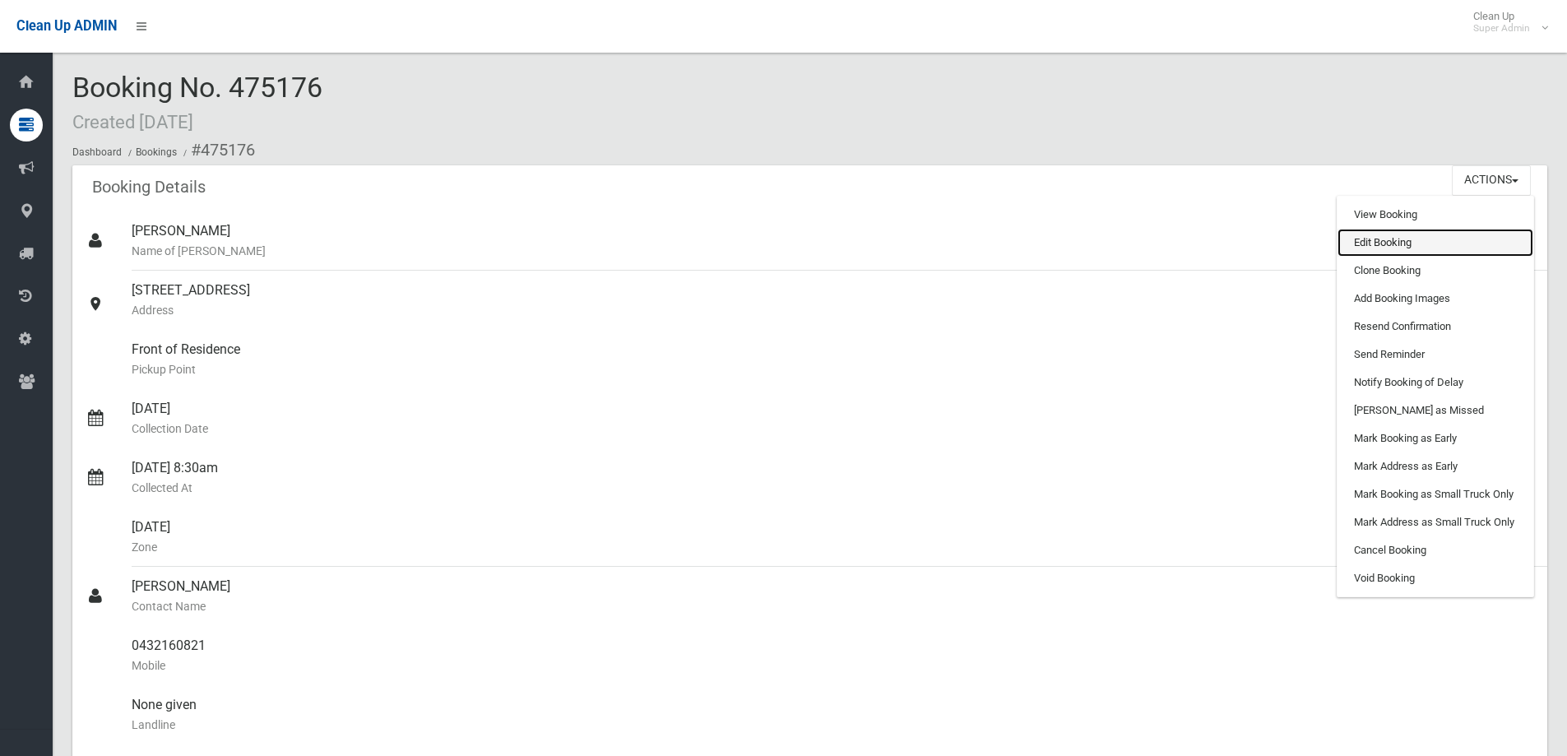
click at [1386, 240] on link "Edit Booking" at bounding box center [1435, 243] width 196 height 28
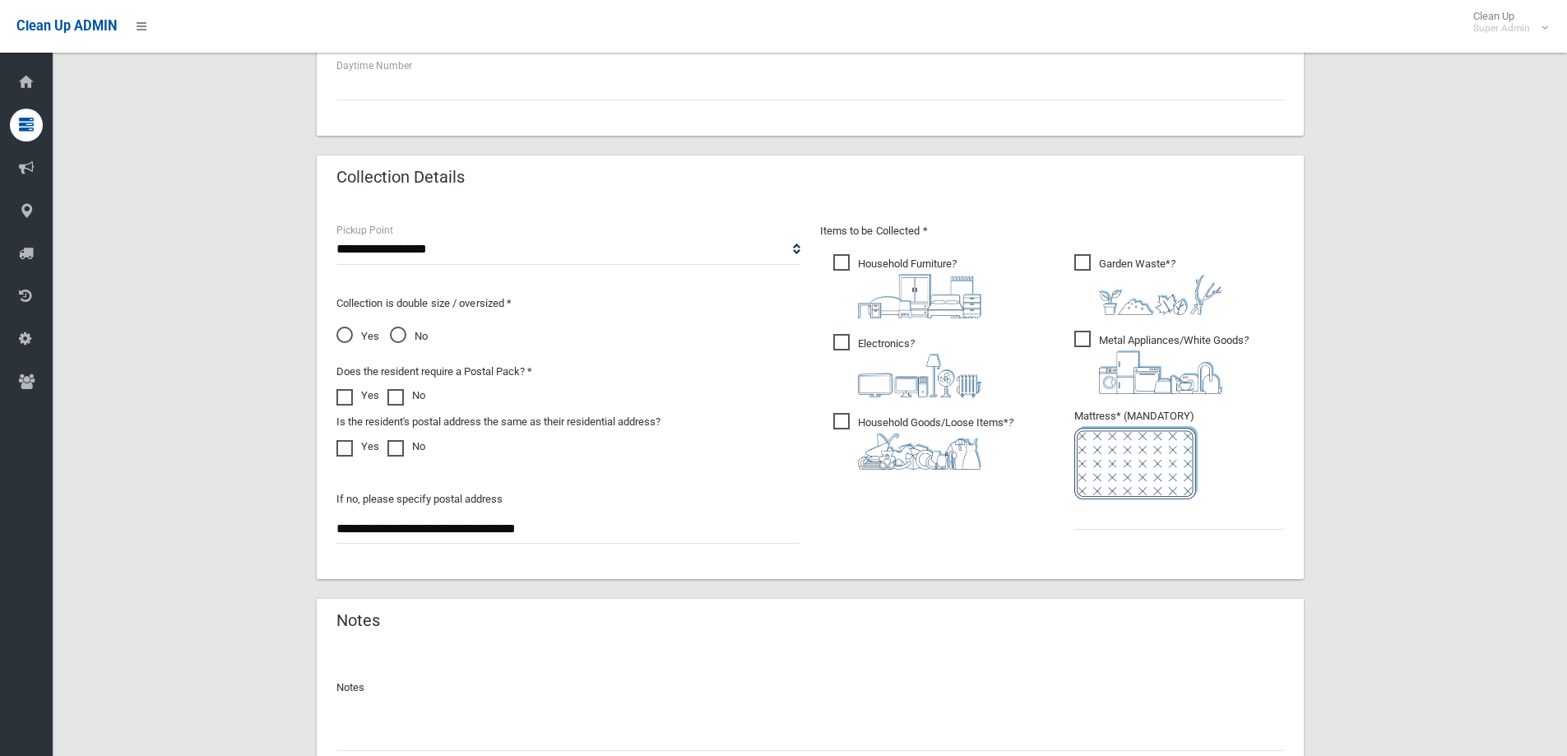
scroll to position [872, 0]
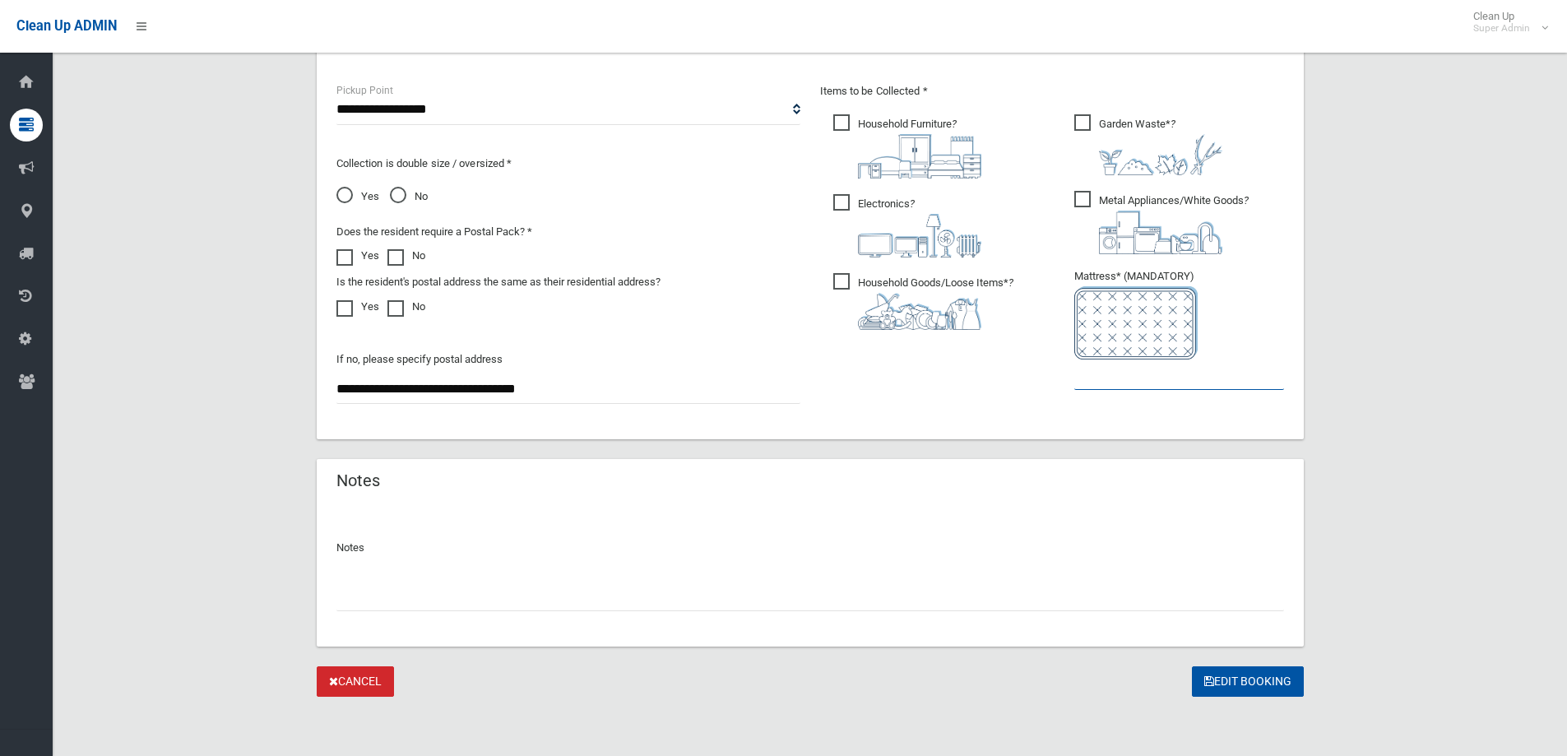
click at [1118, 378] on input "text" at bounding box center [1179, 374] width 210 height 30
type input "*"
click at [383, 593] on input "text" at bounding box center [809, 596] width 947 height 30
paste input "*******"
type input "**********"
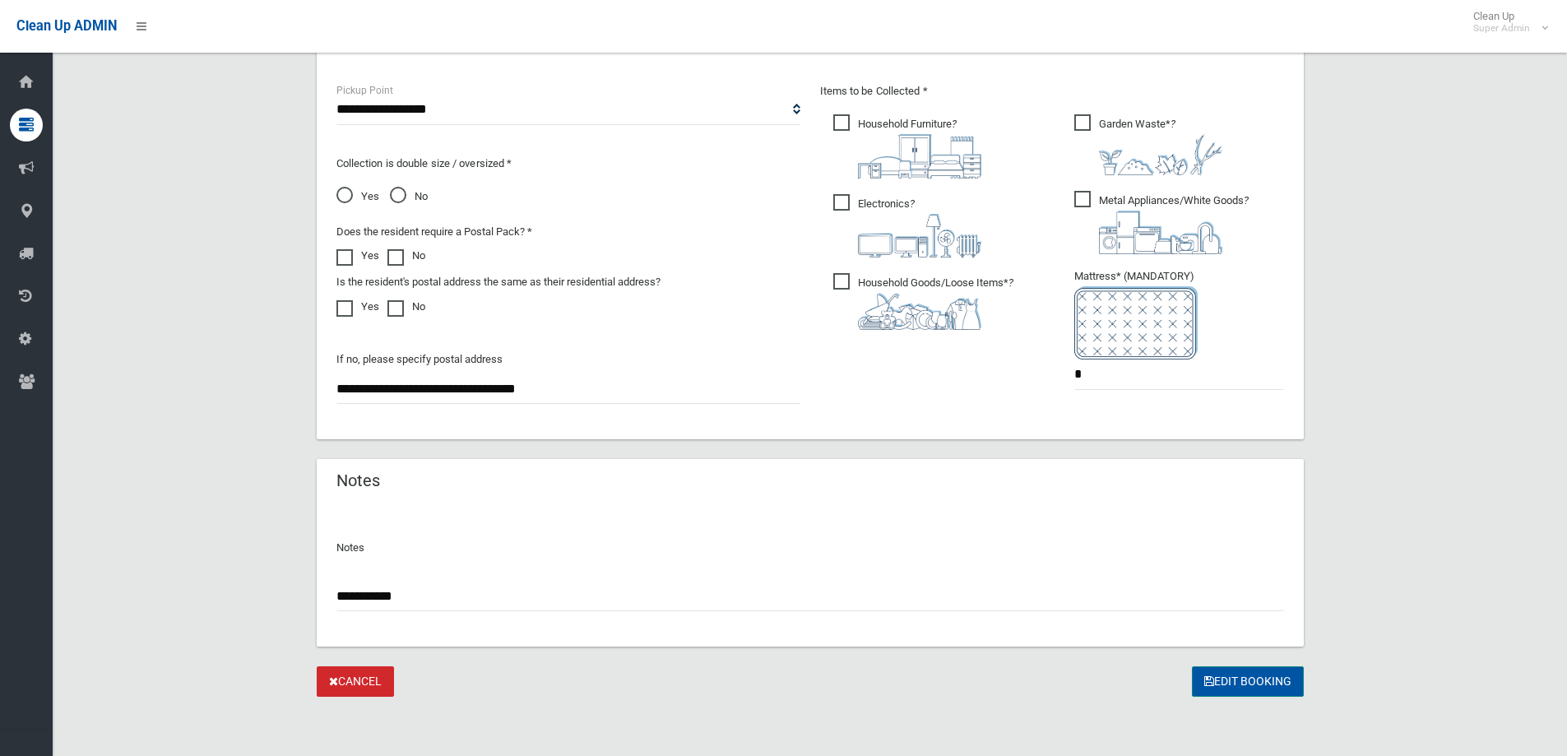
click at [1257, 680] on button "Edit Booking" at bounding box center [1248, 681] width 112 height 30
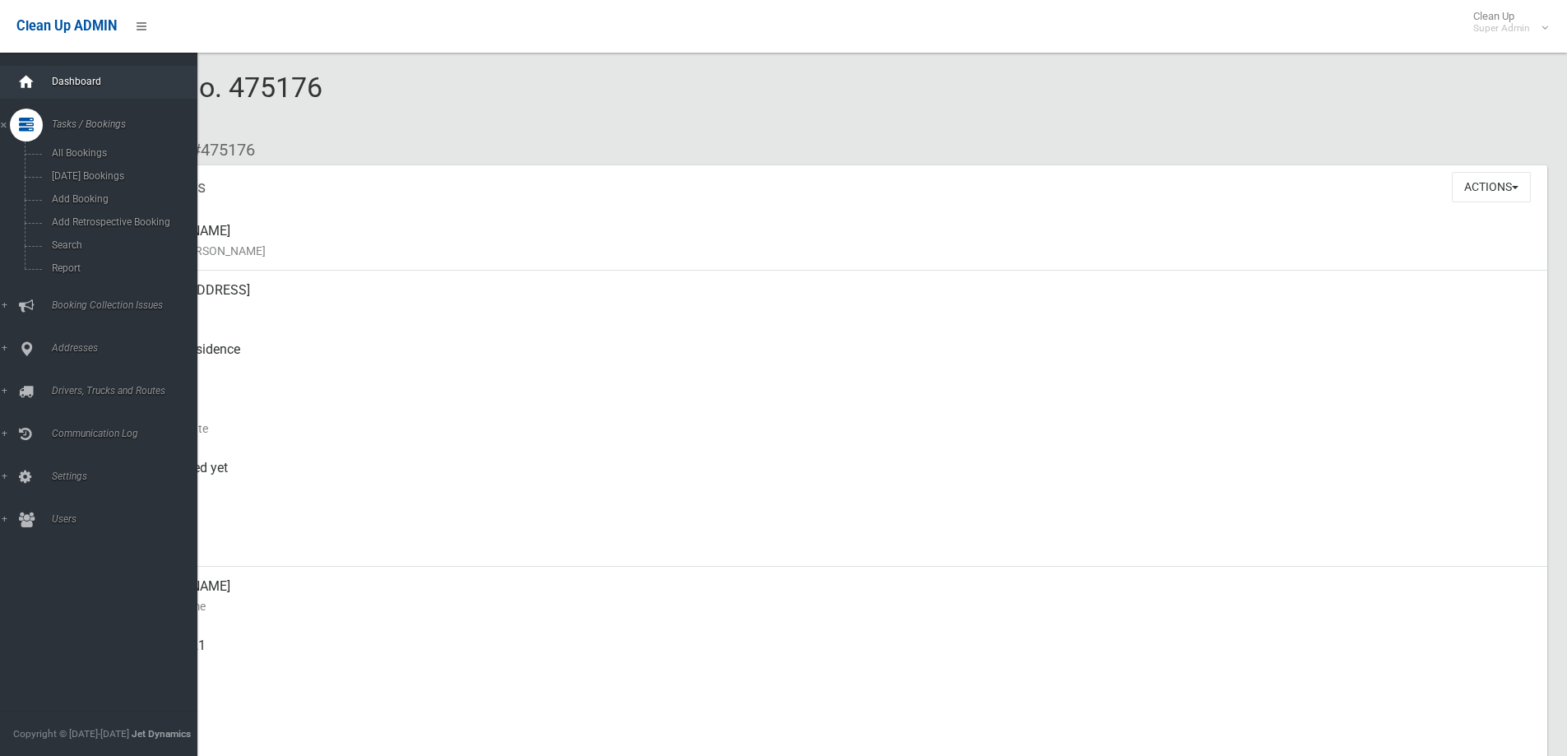
click at [21, 81] on icon at bounding box center [26, 82] width 18 height 33
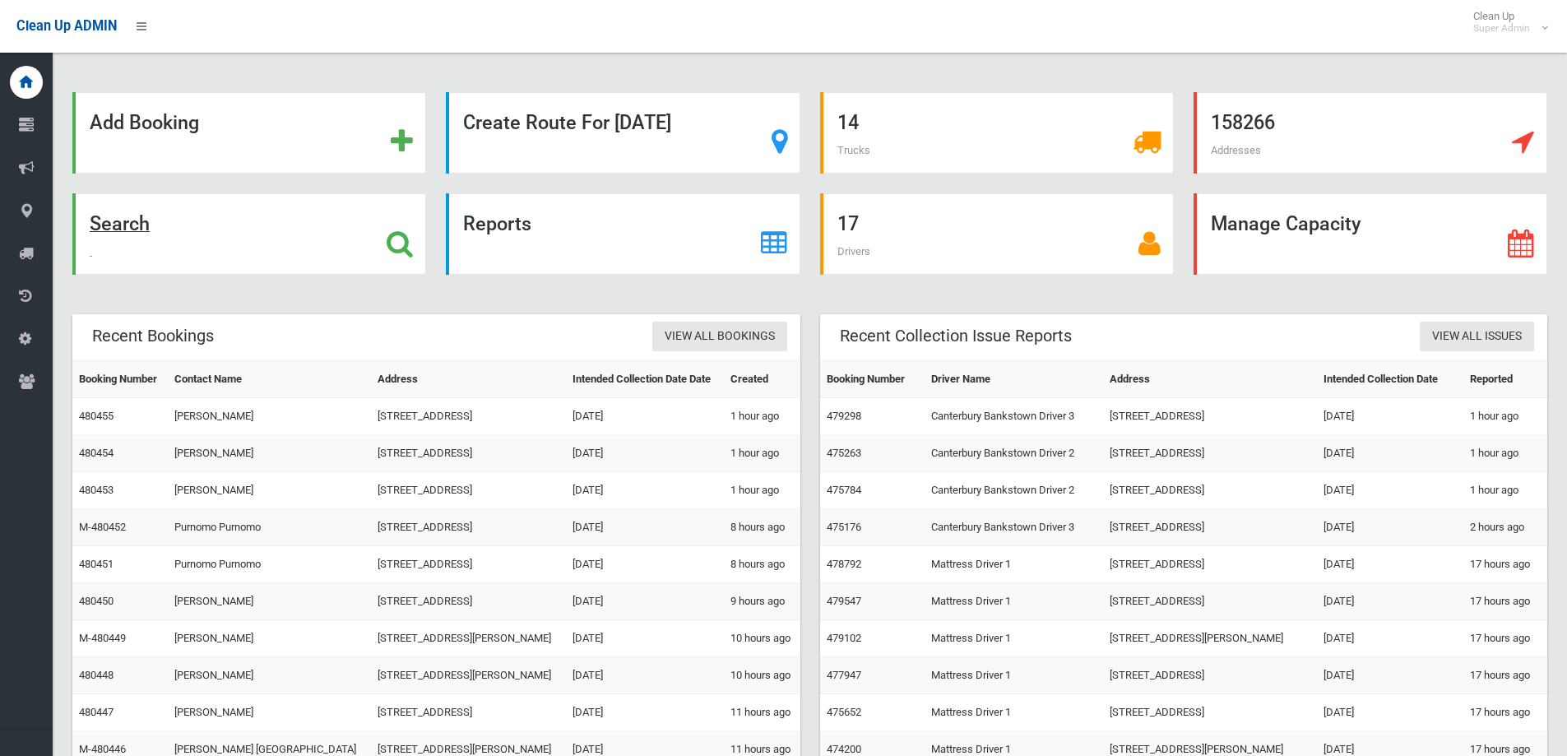
click at [397, 239] on icon at bounding box center [399, 243] width 26 height 28
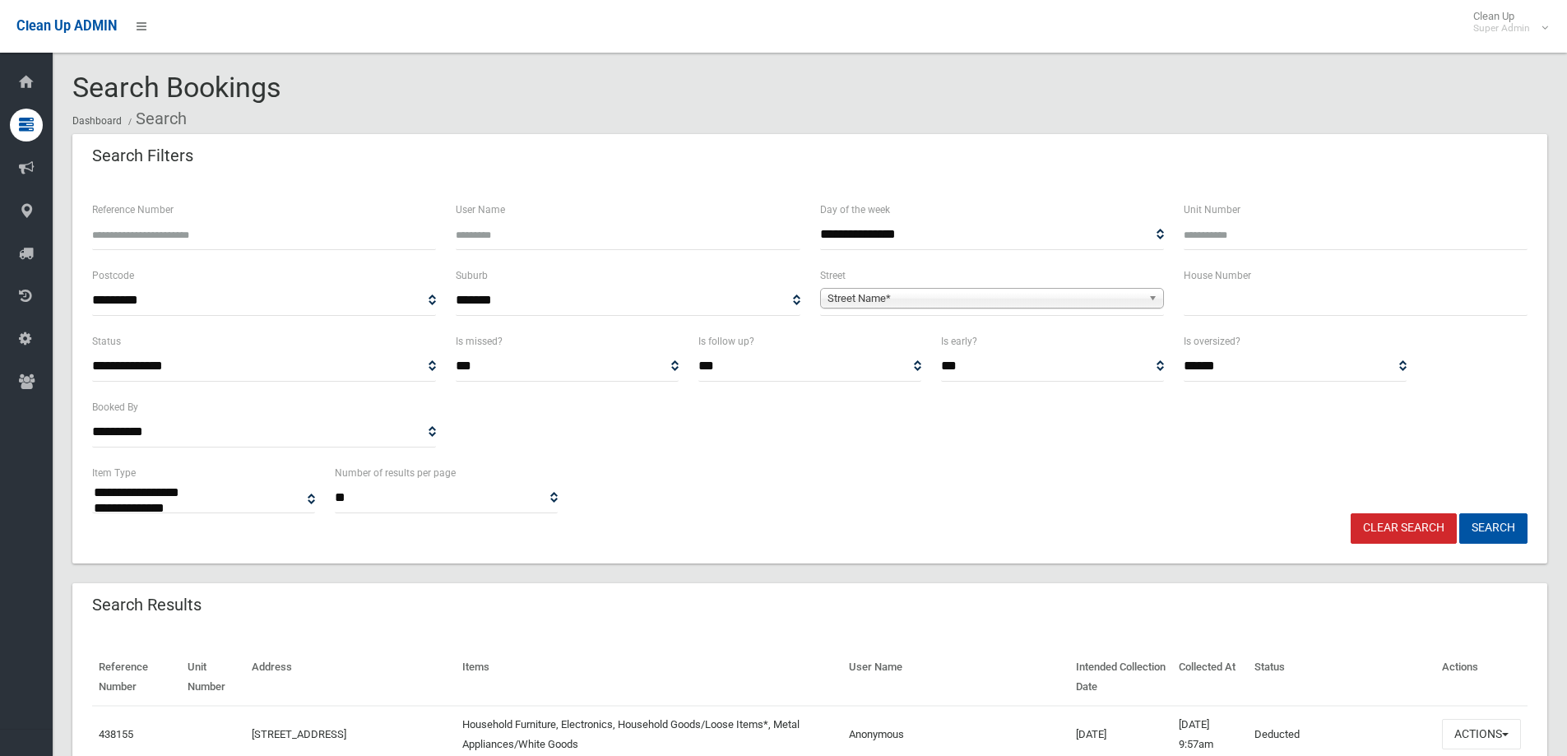
select select
click at [209, 240] on input "Reference Number" at bounding box center [264, 235] width 344 height 30
type input "******"
click at [1483, 534] on button "Search" at bounding box center [1493, 528] width 68 height 30
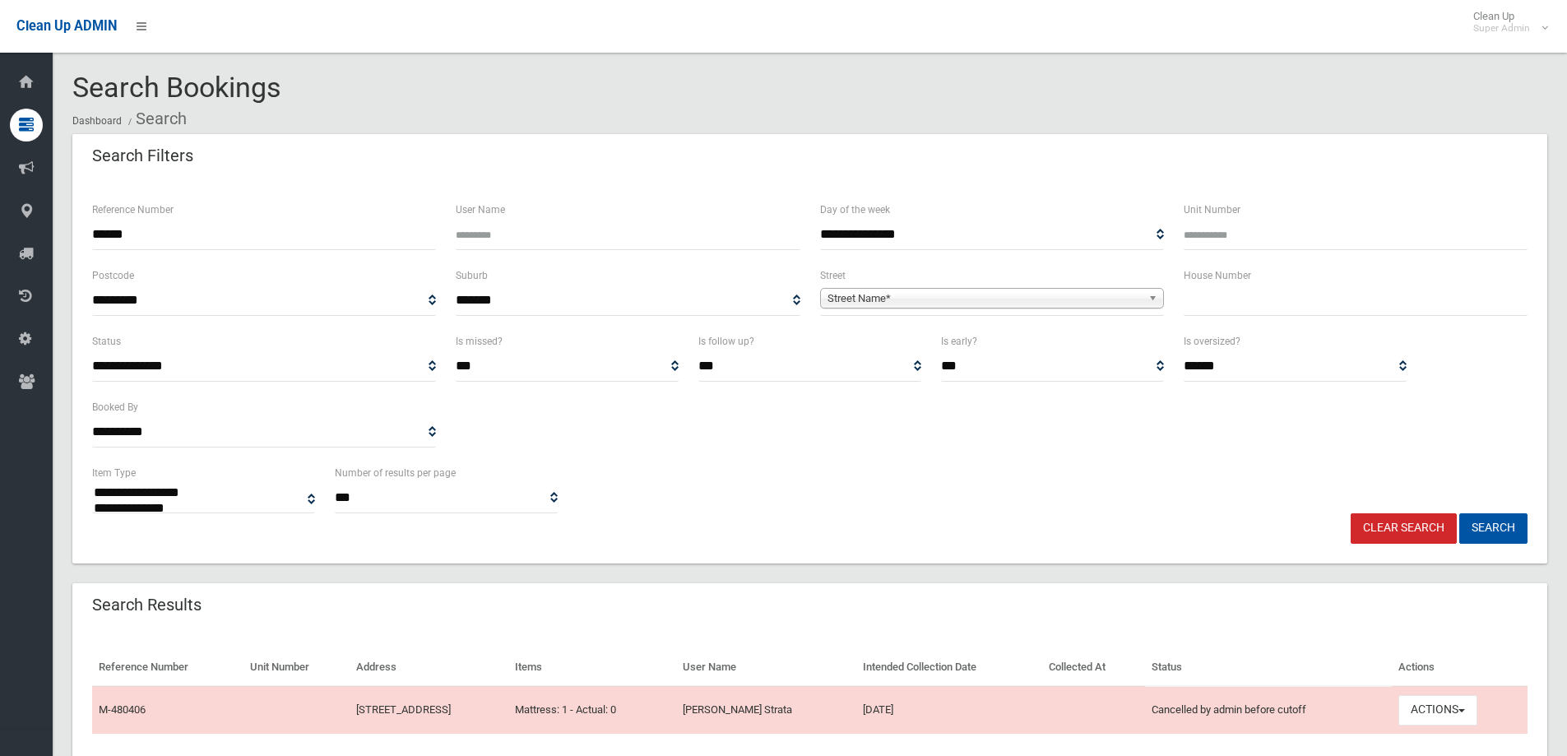
select select
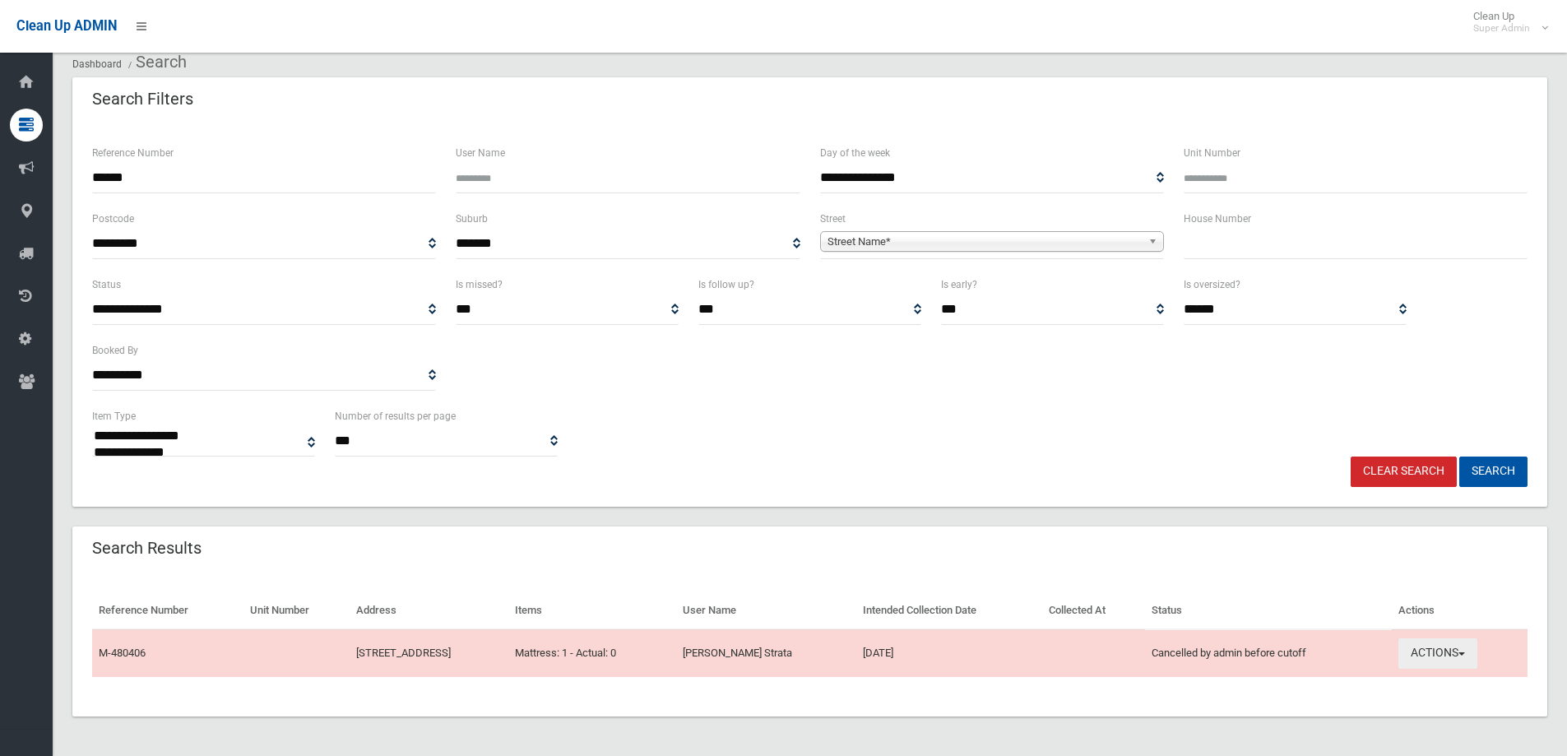
click at [1446, 652] on button "Actions" at bounding box center [1437, 653] width 79 height 30
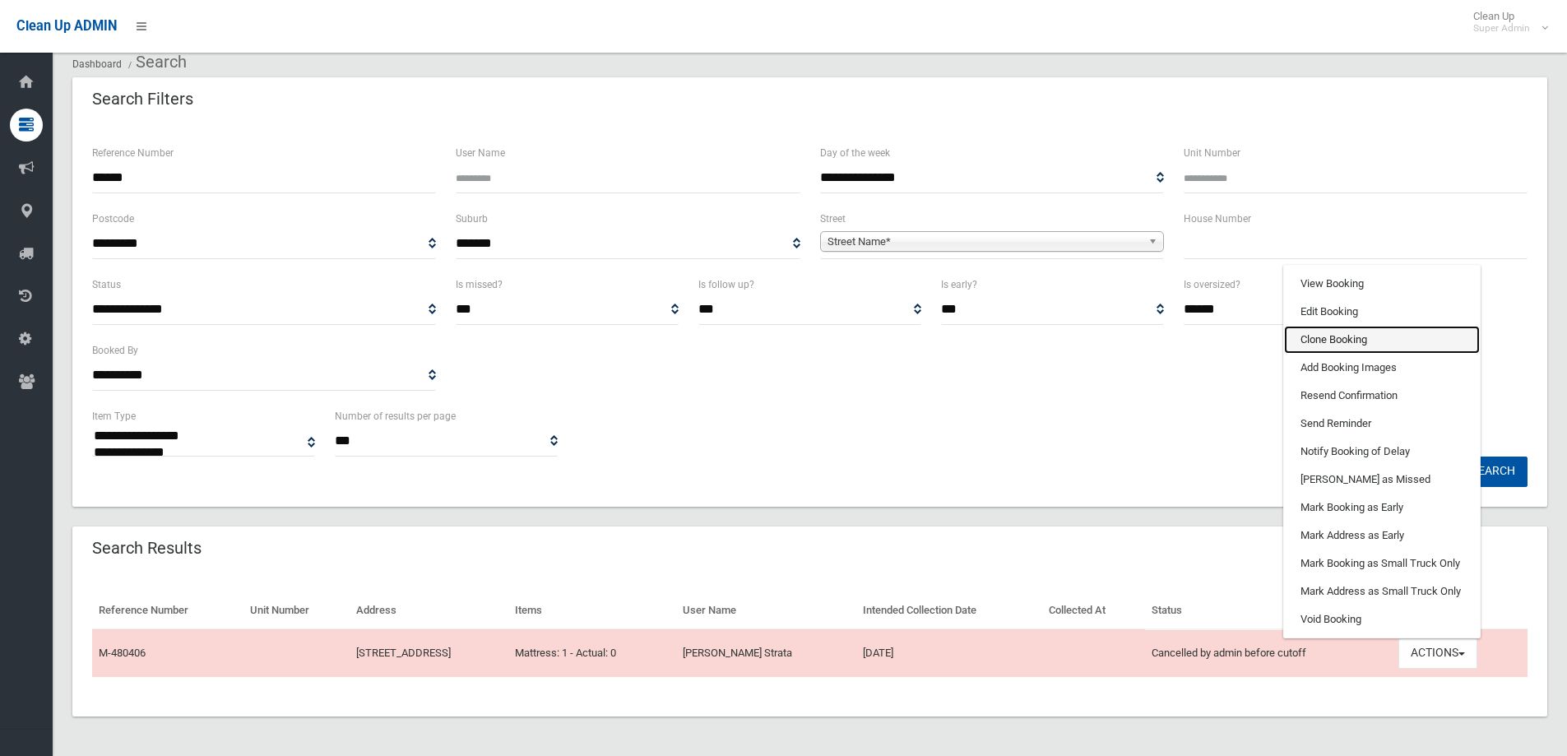
click at [1353, 342] on link "Clone Booking" at bounding box center [1382, 340] width 196 height 28
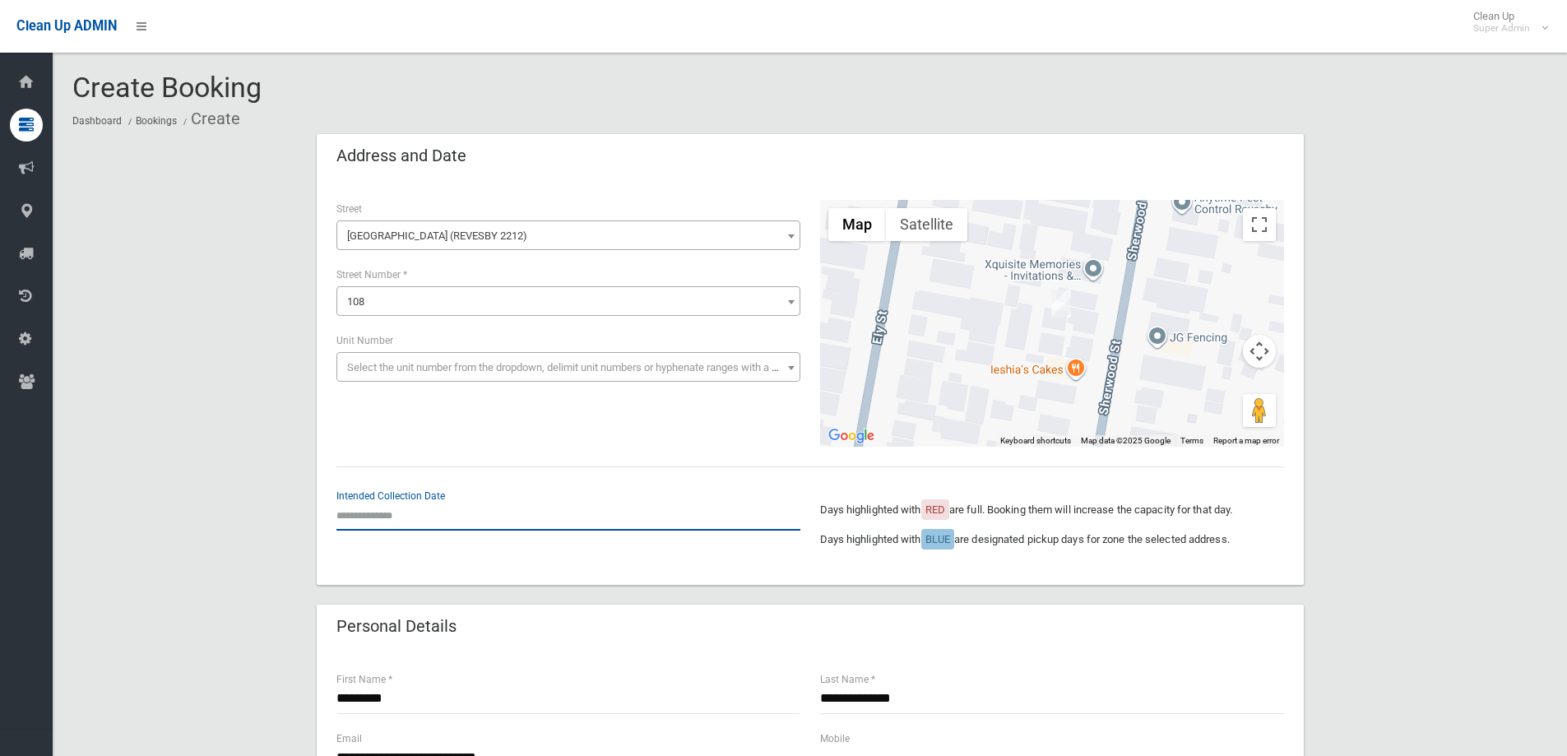
click at [367, 508] on input "text" at bounding box center [568, 515] width 464 height 30
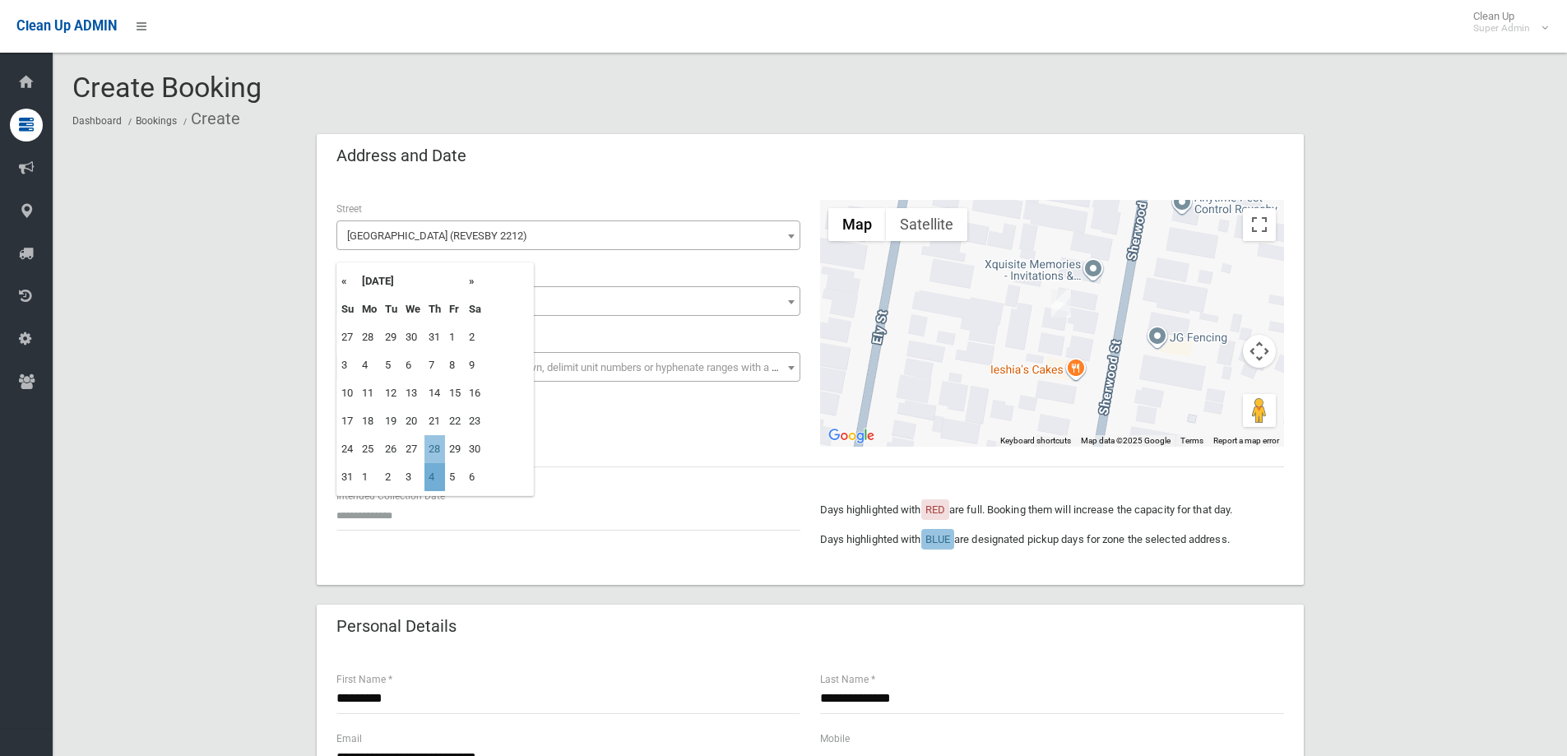
click at [438, 479] on td "4" at bounding box center [434, 477] width 21 height 28
type input "**********"
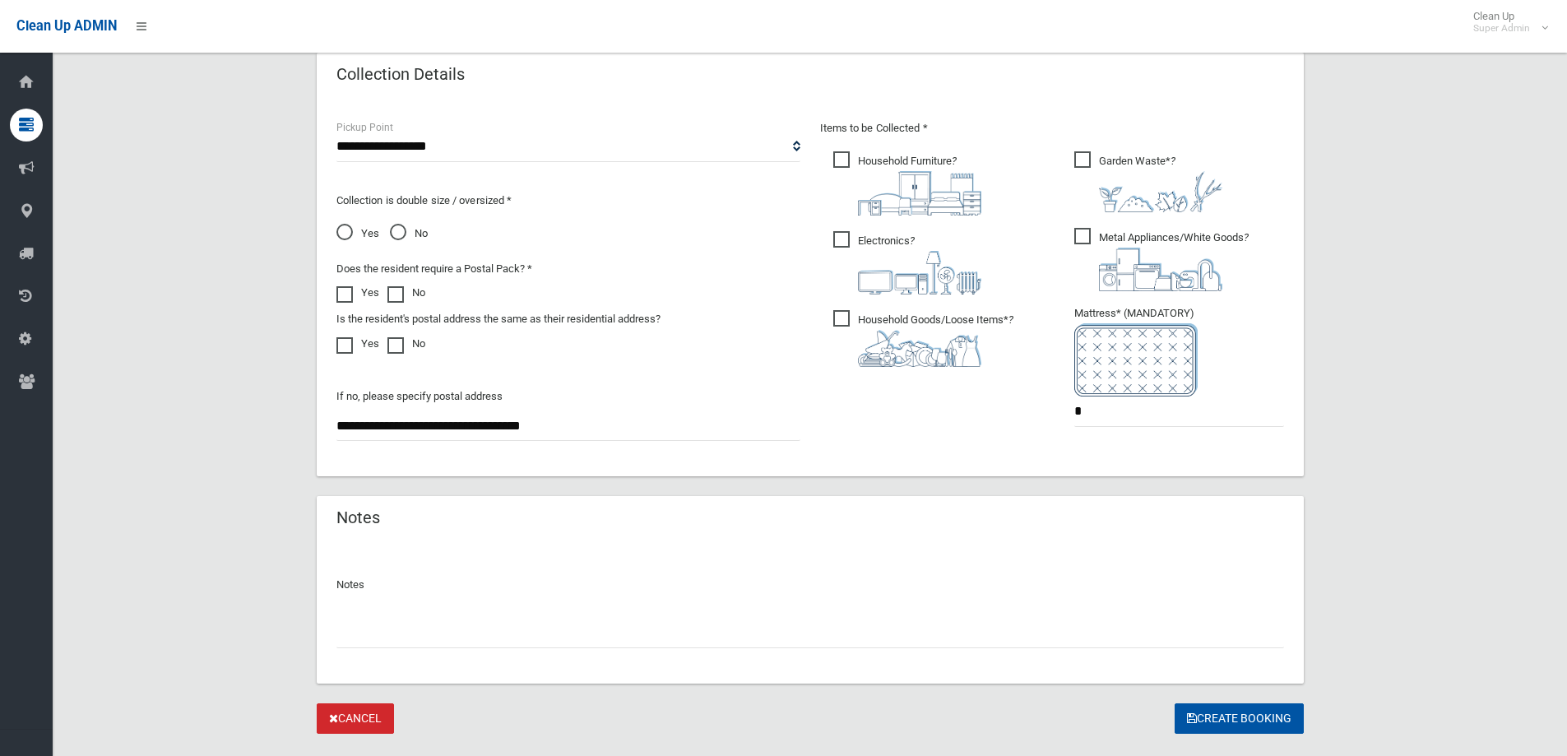
scroll to position [872, 0]
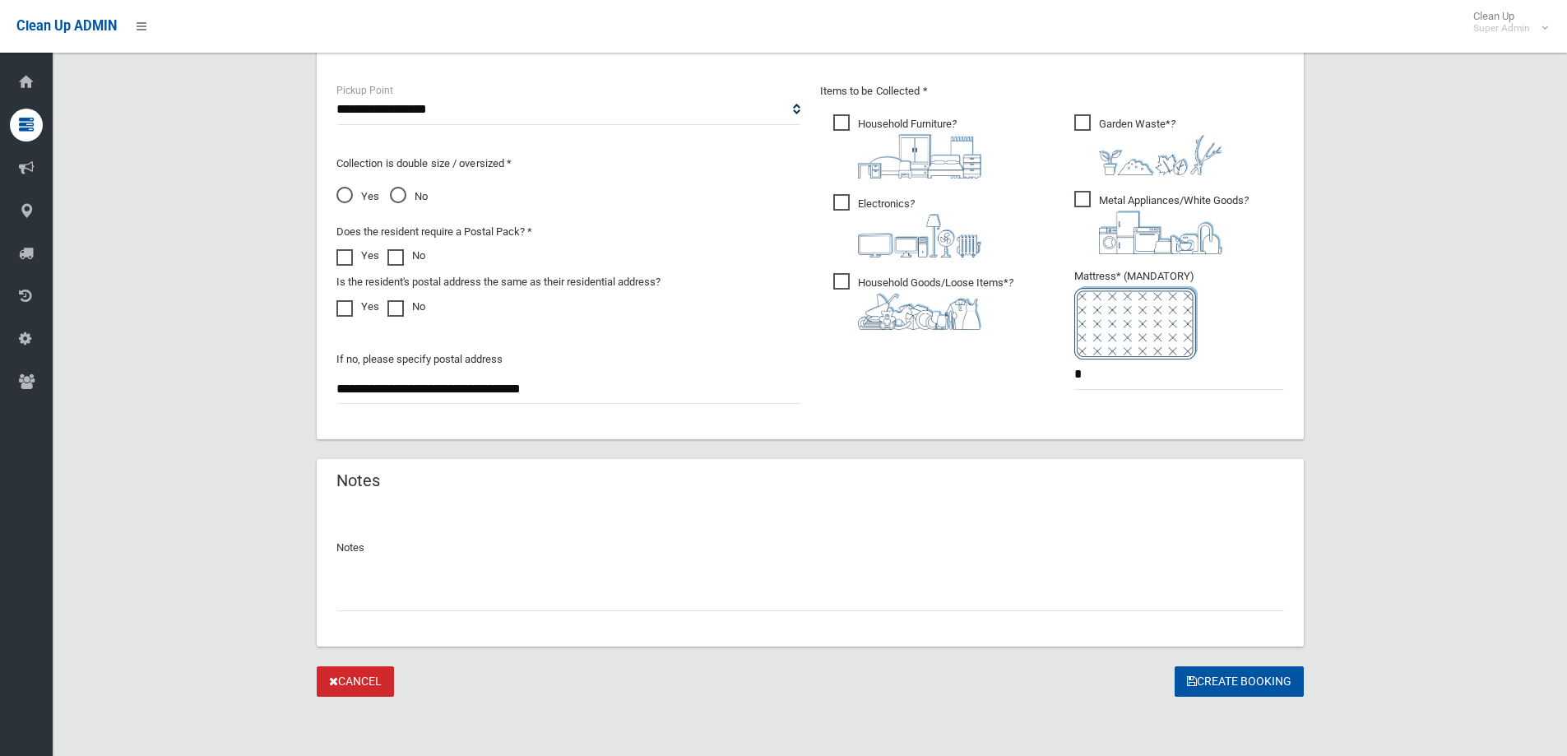
click at [397, 600] on input "text" at bounding box center [809, 596] width 947 height 30
type input "*"
click at [587, 599] on input "**********" at bounding box center [809, 596] width 947 height 30
drag, startPoint x: 563, startPoint y: 591, endPoint x: 537, endPoint y: 595, distance: 26.5
click at [537, 595] on input "**********" at bounding box center [809, 596] width 947 height 30
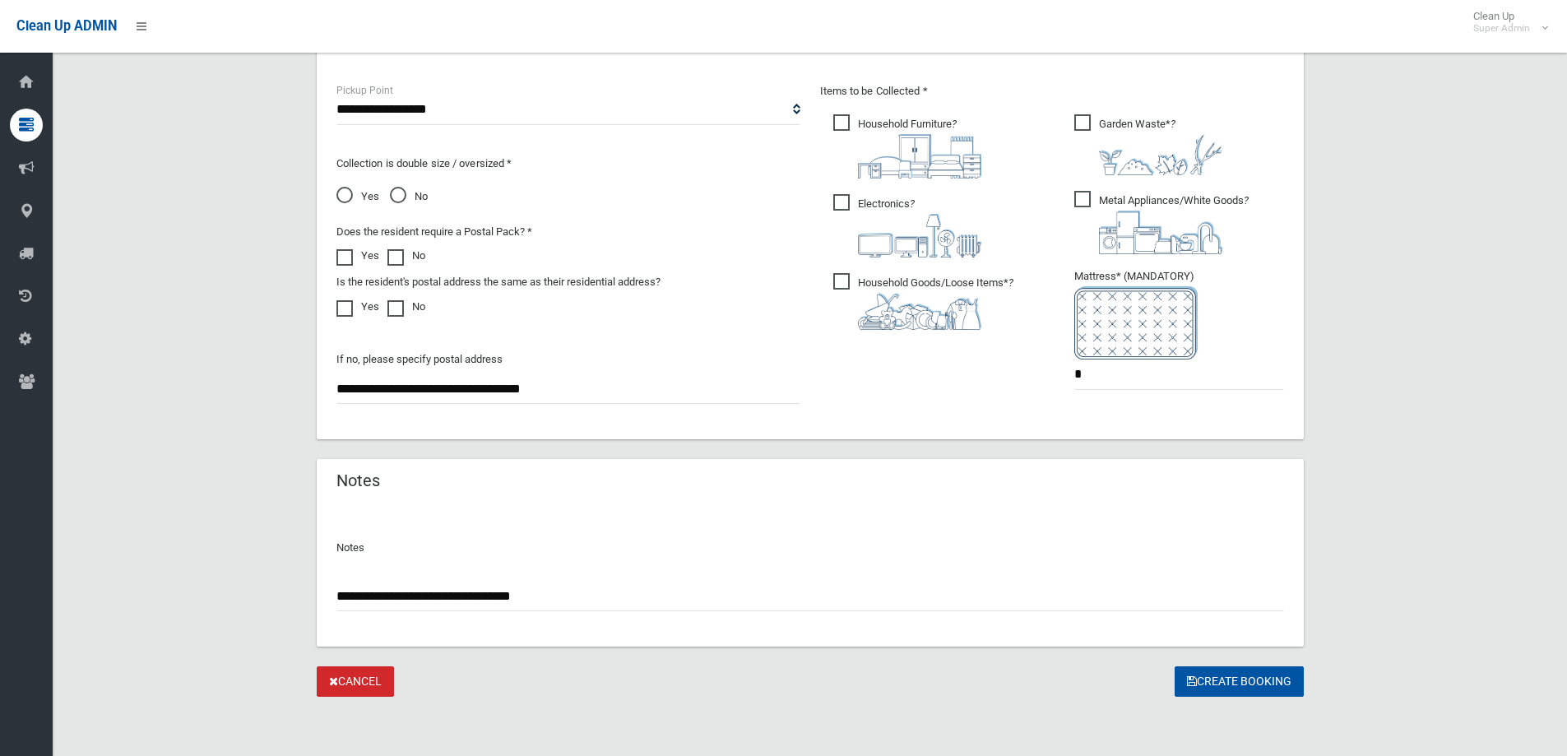
click at [572, 599] on input "**********" at bounding box center [809, 596] width 947 height 30
type input "**********"
click at [1212, 682] on button "Create Booking" at bounding box center [1238, 681] width 129 height 30
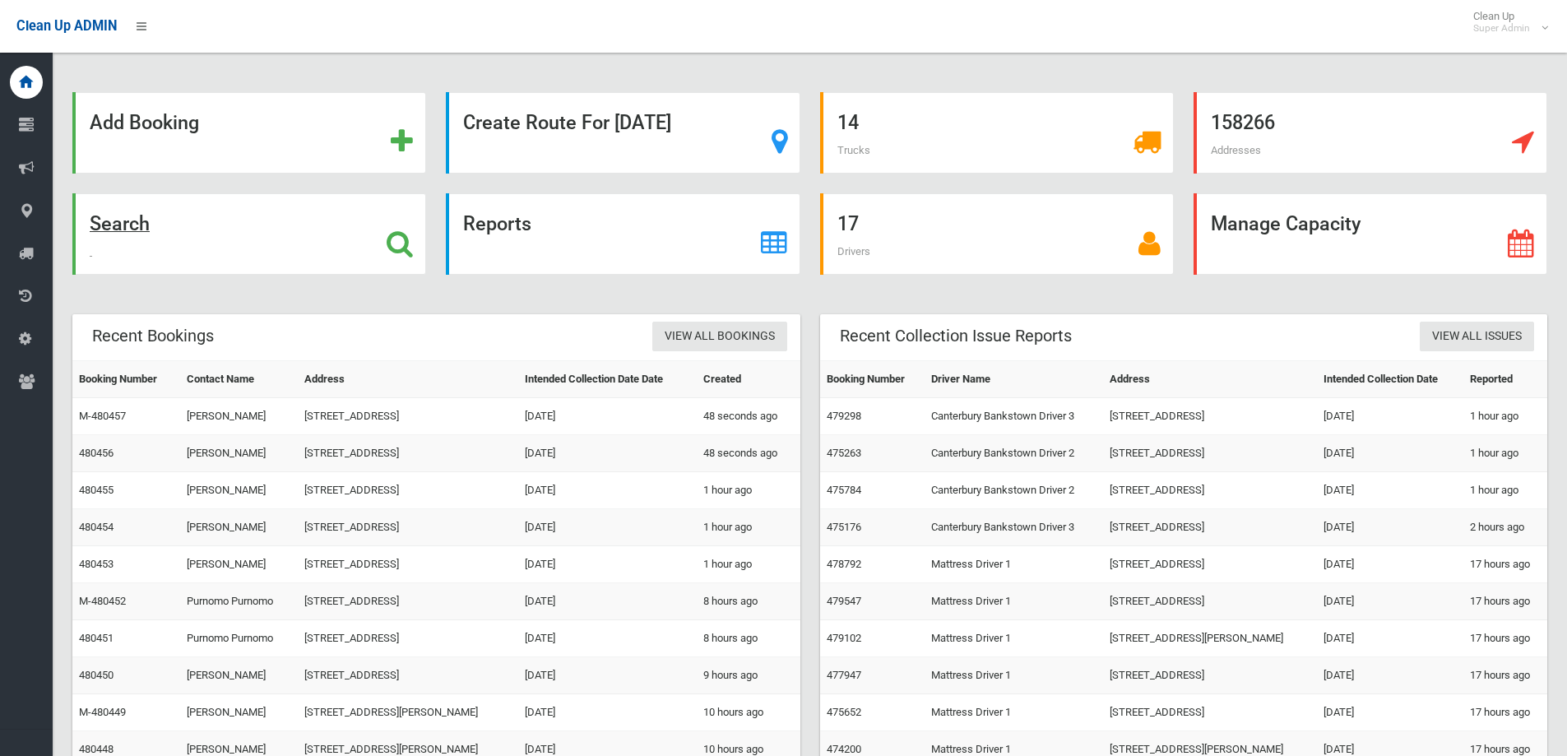
drag, startPoint x: 405, startPoint y: 237, endPoint x: 362, endPoint y: 258, distance: 48.5
click at [405, 237] on icon at bounding box center [399, 243] width 26 height 28
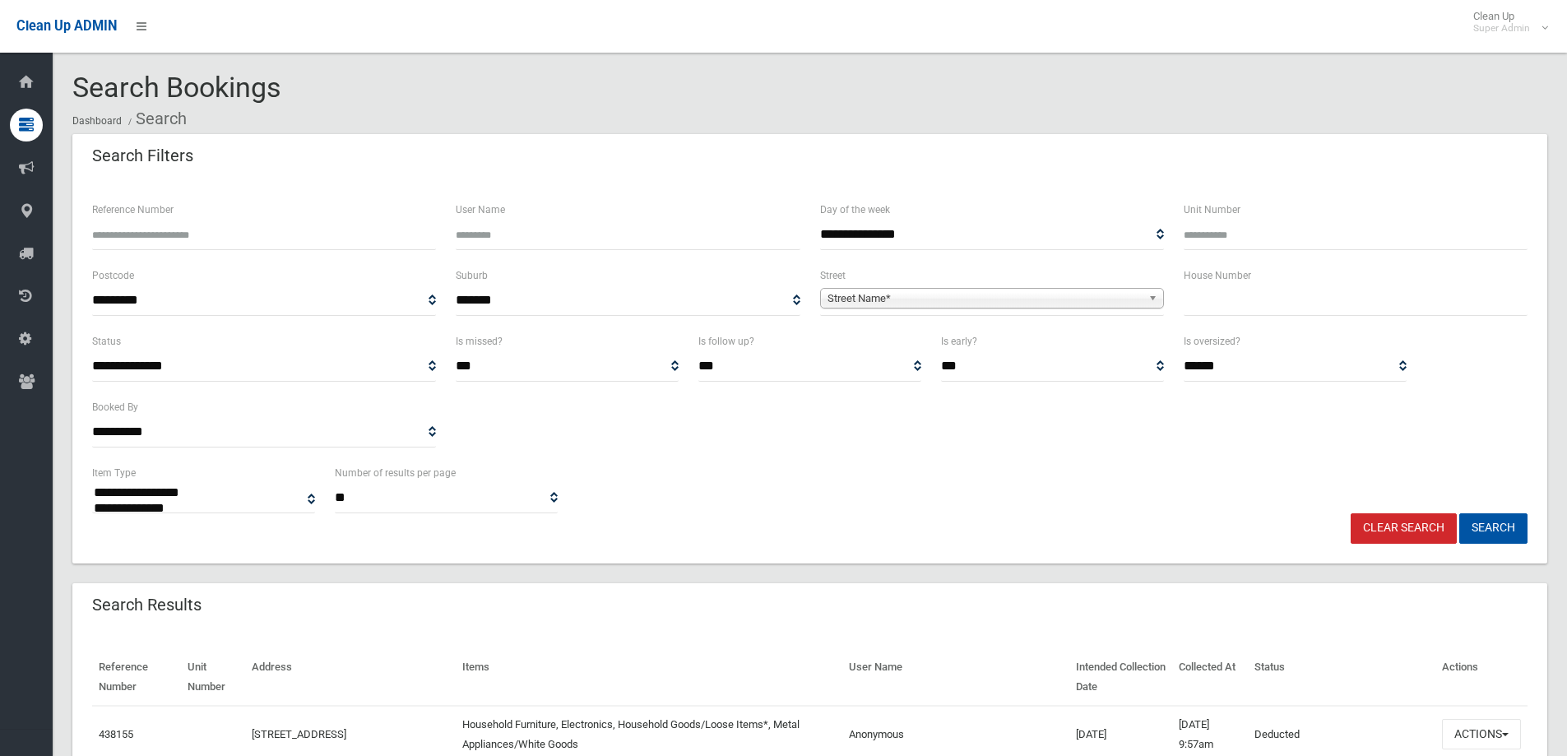
select select
click at [1327, 305] on input "text" at bounding box center [1355, 300] width 344 height 30
type input "***"
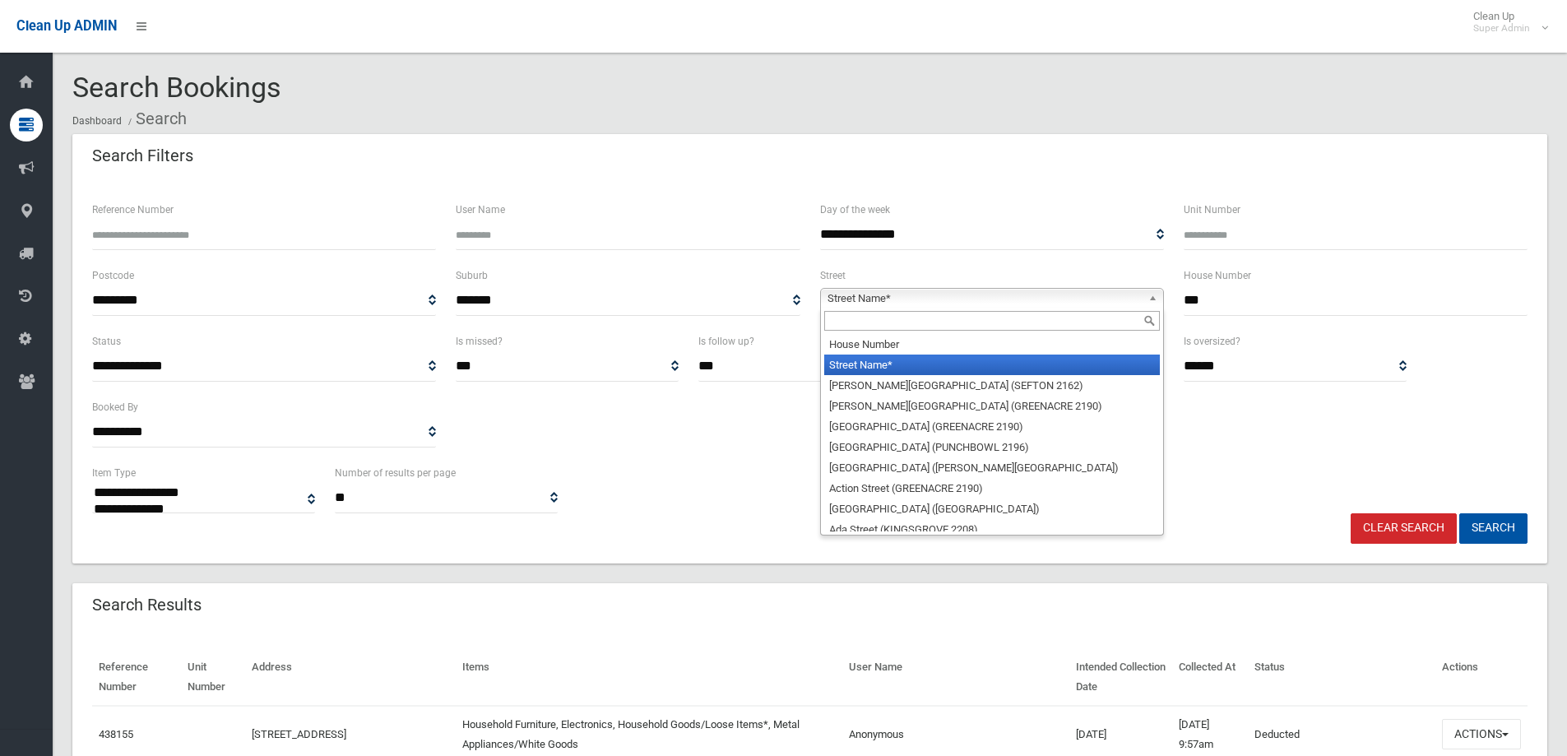
click at [983, 294] on span "Street Name*" at bounding box center [984, 299] width 314 height 20
click at [897, 323] on input "text" at bounding box center [992, 321] width 336 height 20
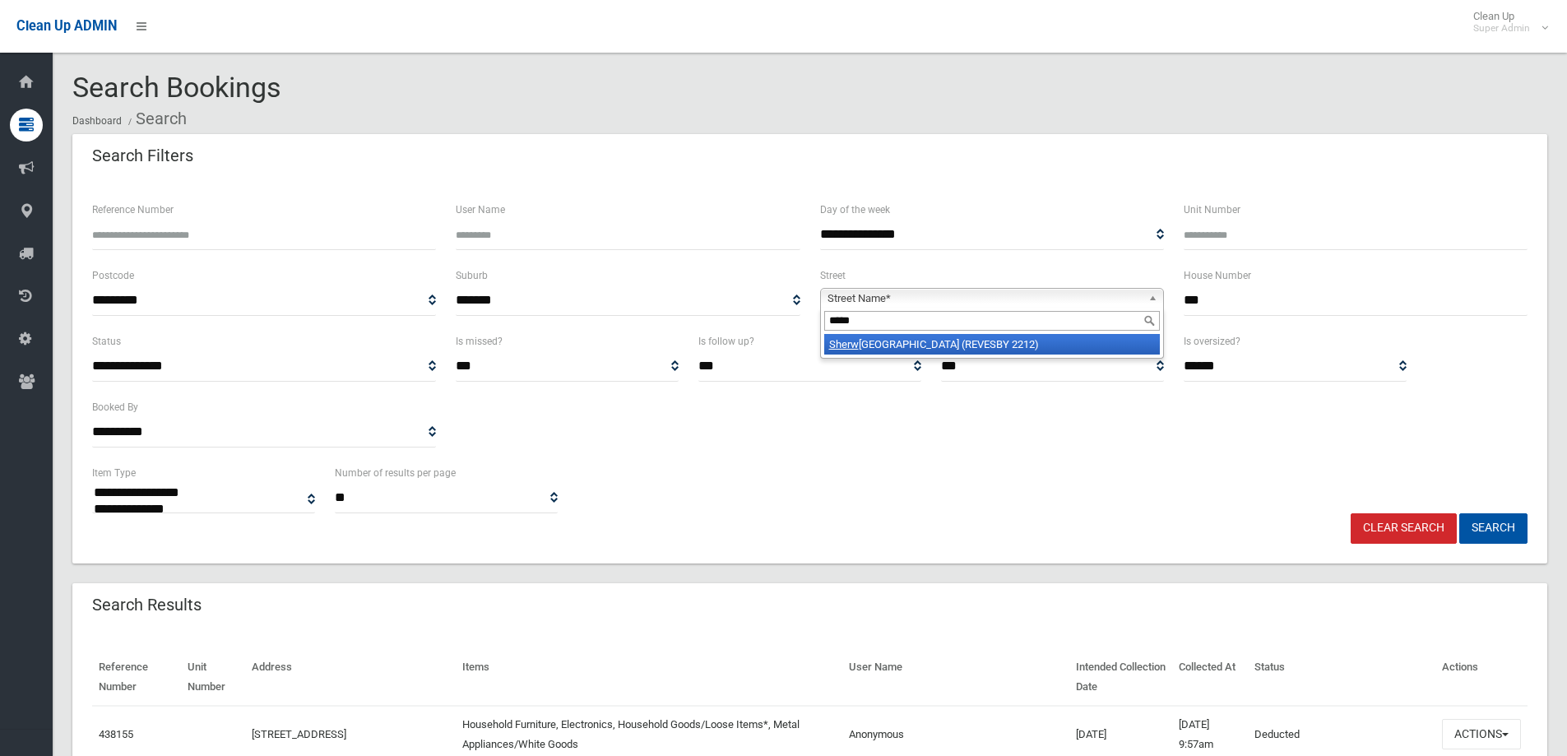
type input "*****"
click at [934, 337] on li "Sherw ood Street (REVESBY 2212)" at bounding box center [992, 344] width 336 height 21
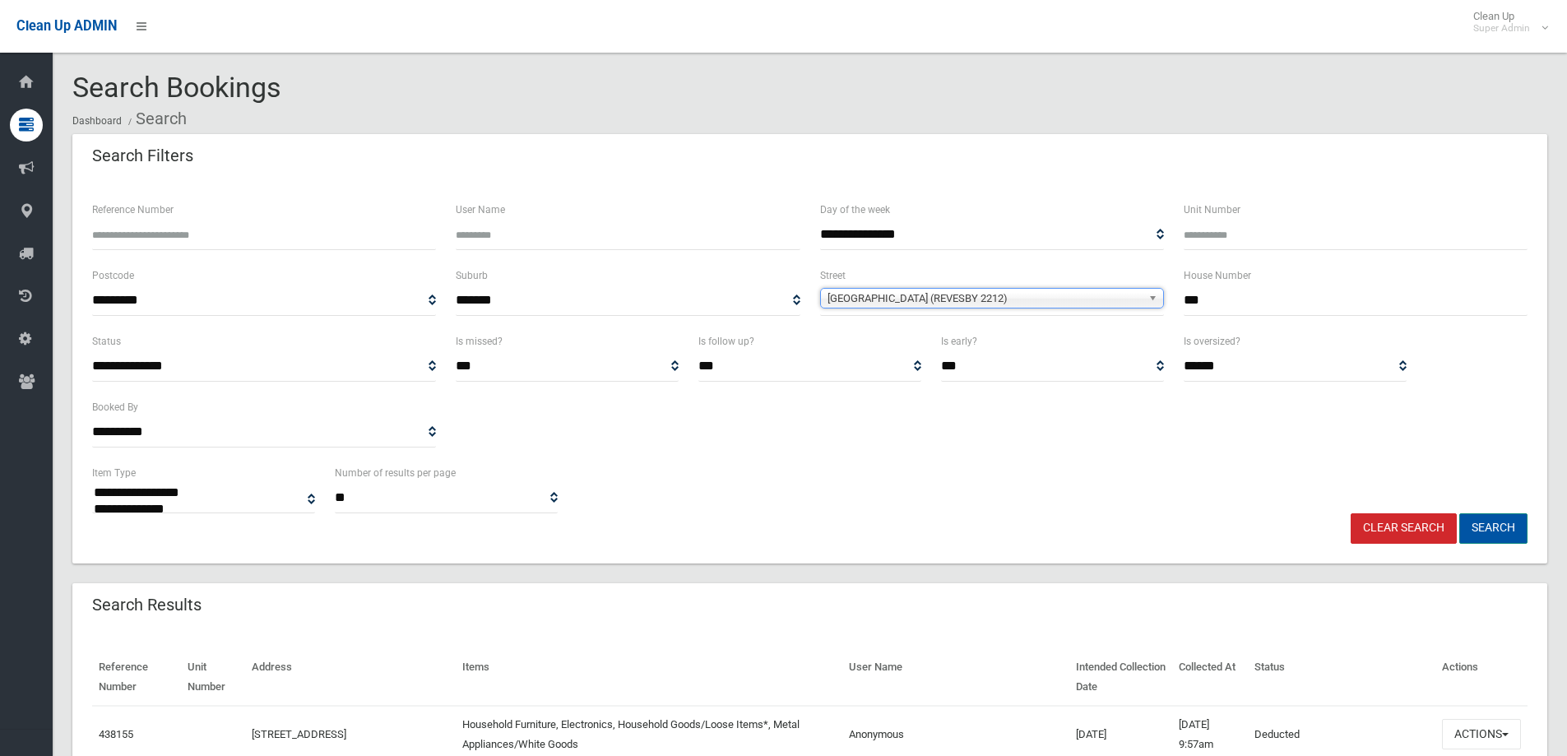
click at [1492, 530] on button "Search" at bounding box center [1493, 528] width 68 height 30
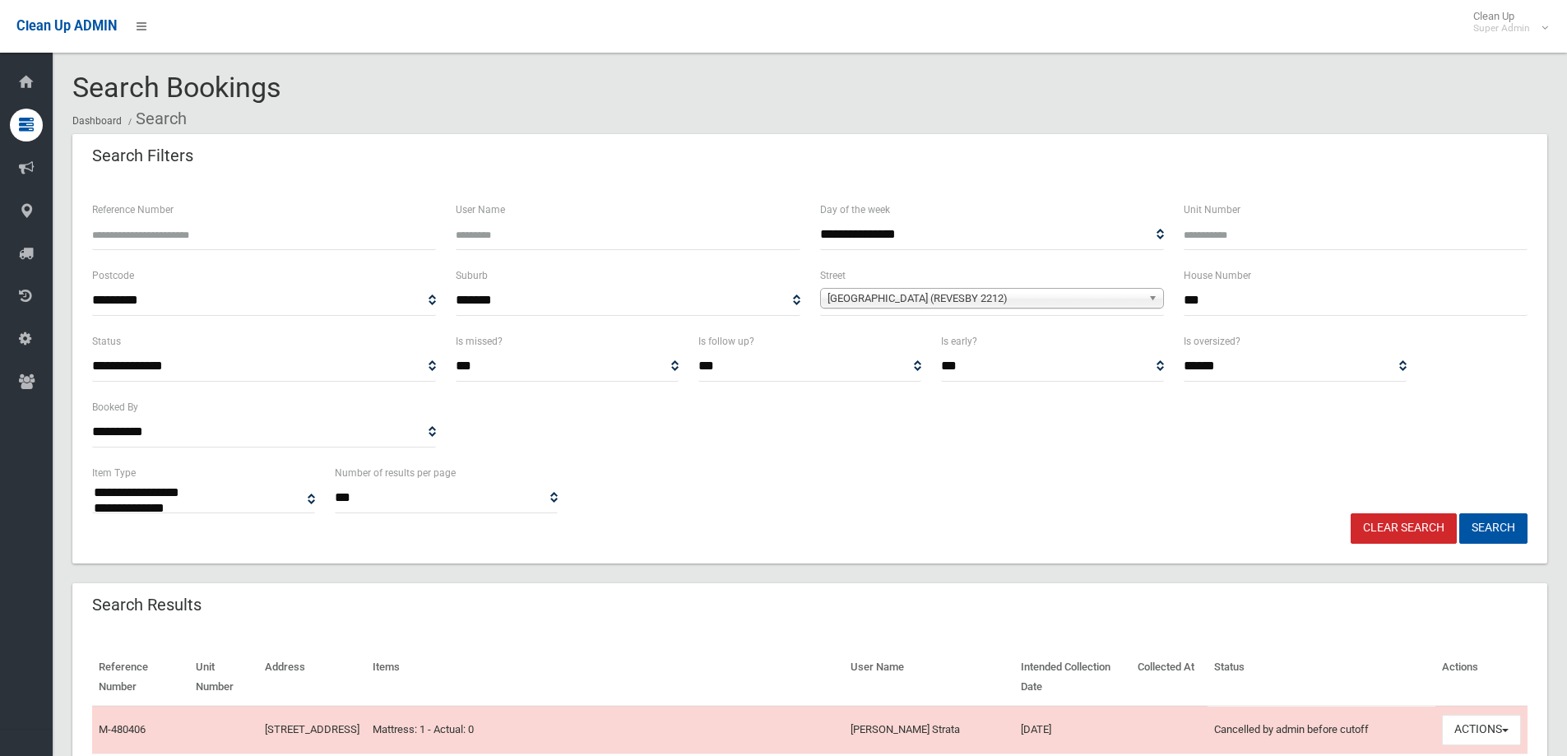
select select
click at [847, 489] on div "**********" at bounding box center [809, 488] width 1455 height 50
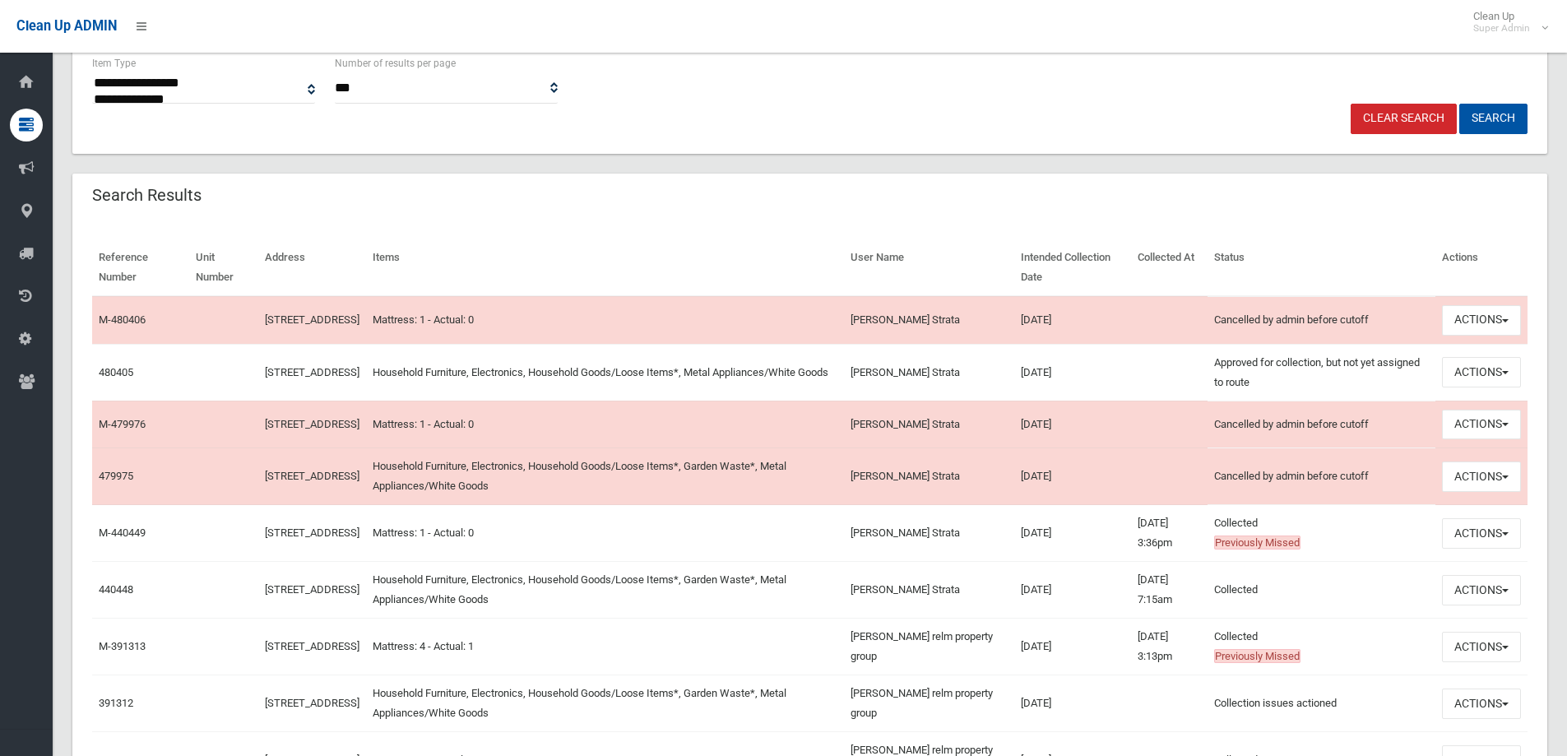
scroll to position [411, 0]
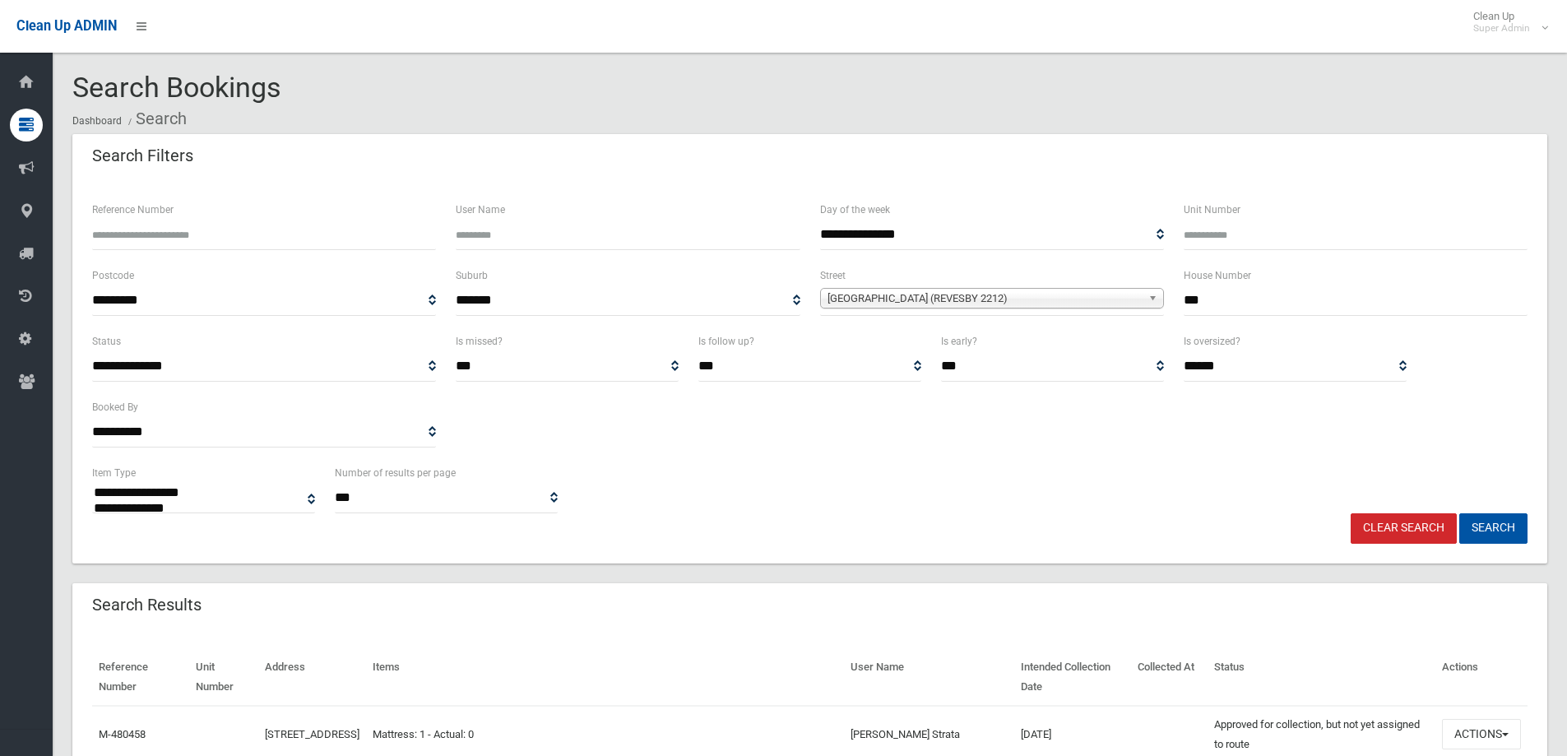
select select
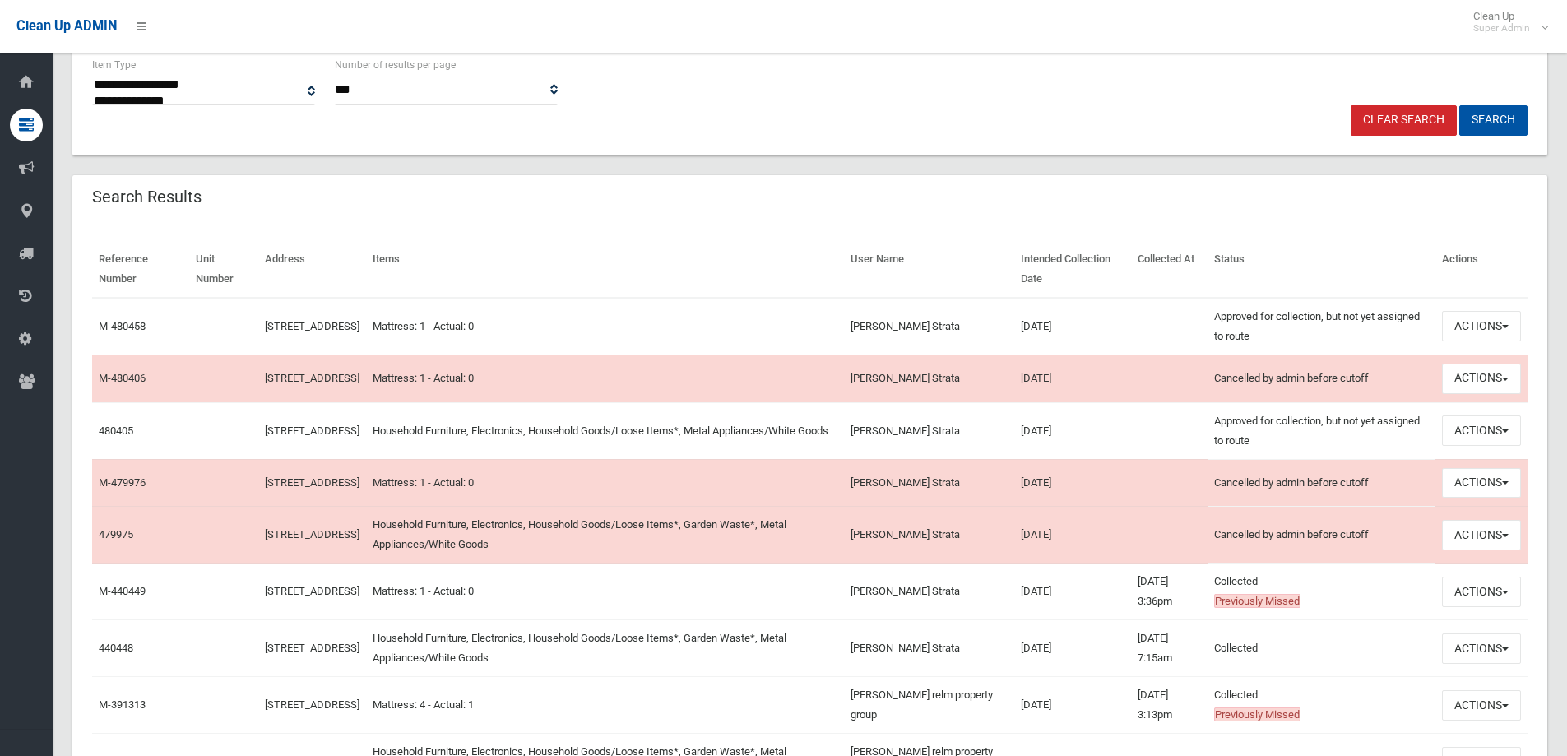
scroll to position [161, 0]
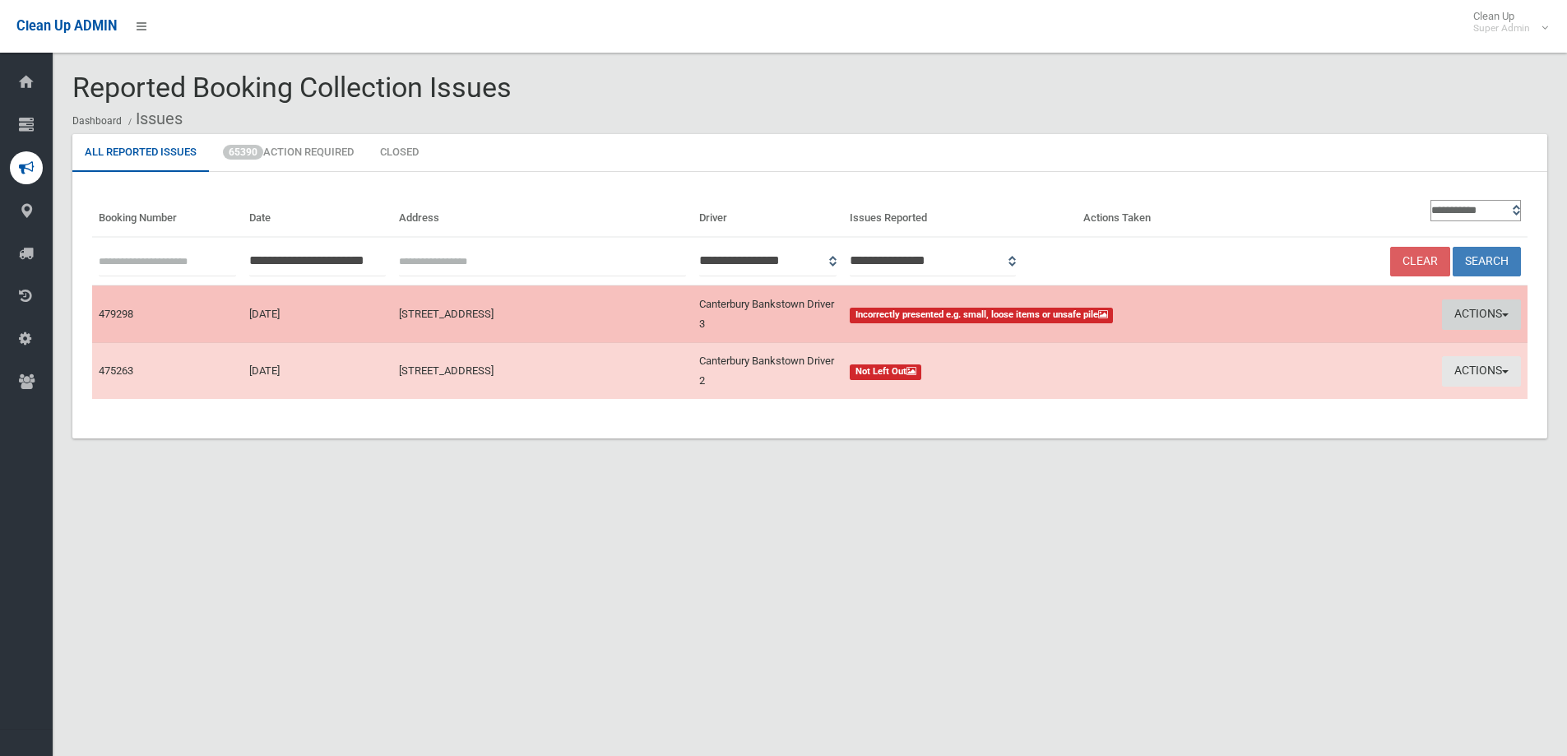
click at [1474, 312] on button "Actions" at bounding box center [1481, 314] width 79 height 30
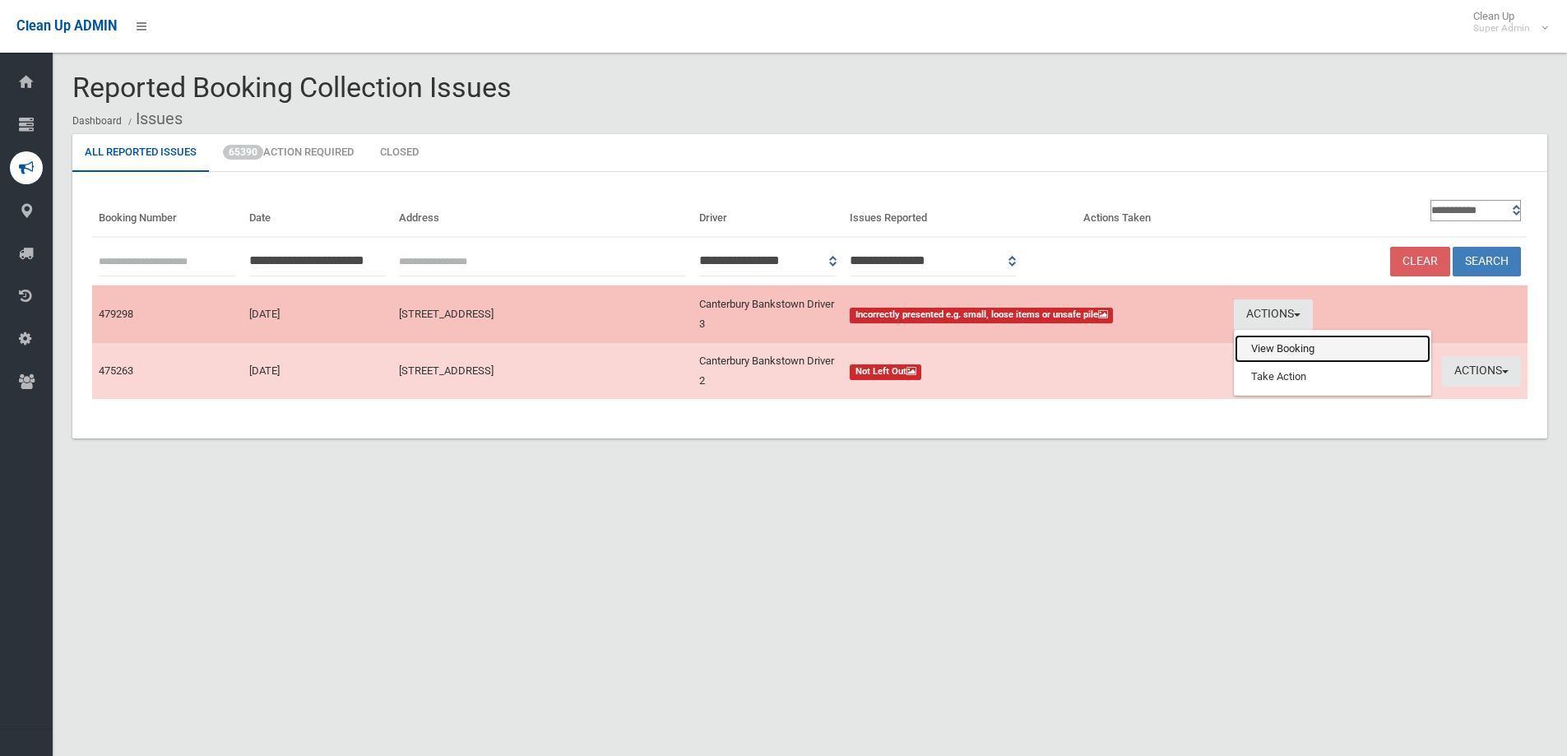
click at [1257, 351] on link "View Booking" at bounding box center [1332, 349] width 196 height 28
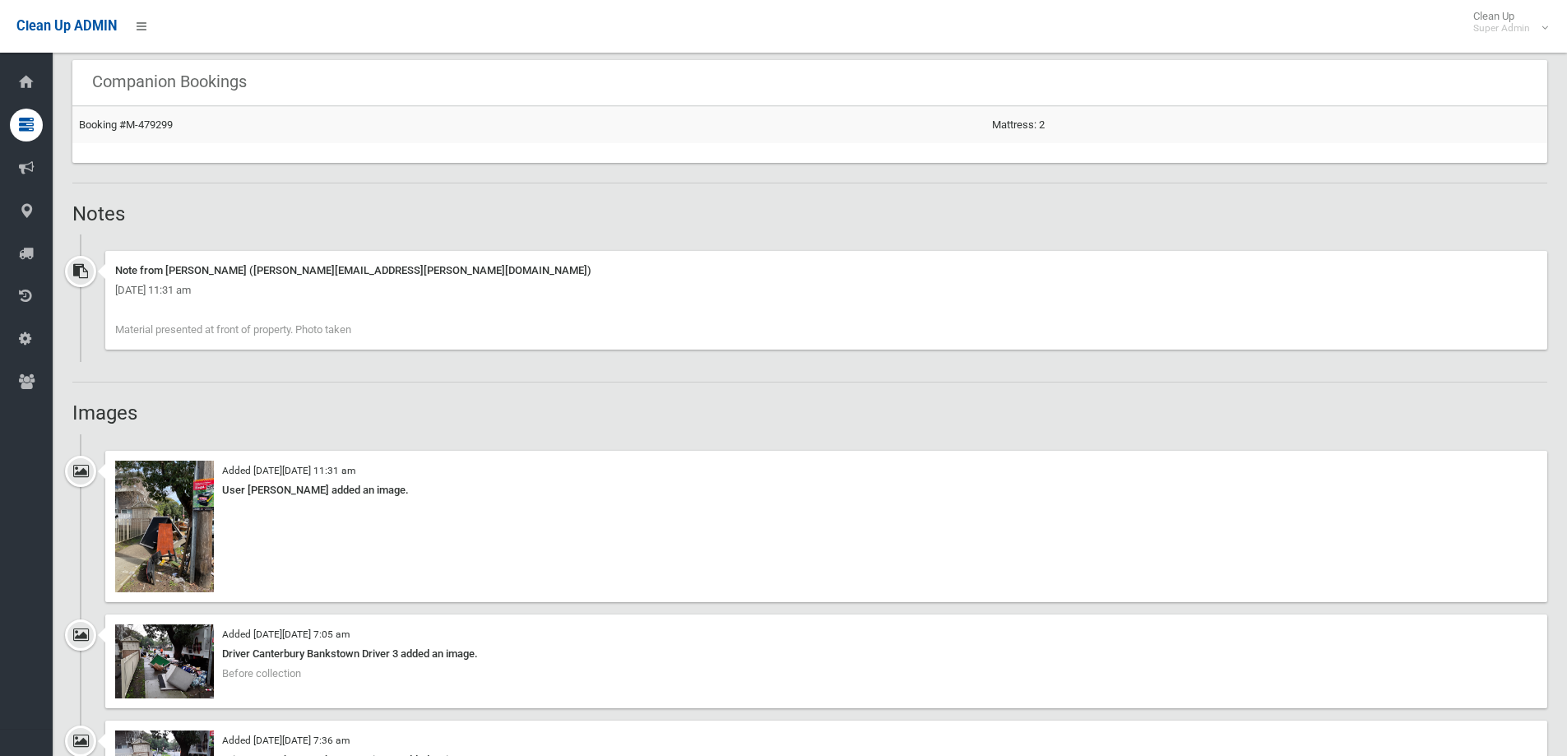
scroll to position [1151, 0]
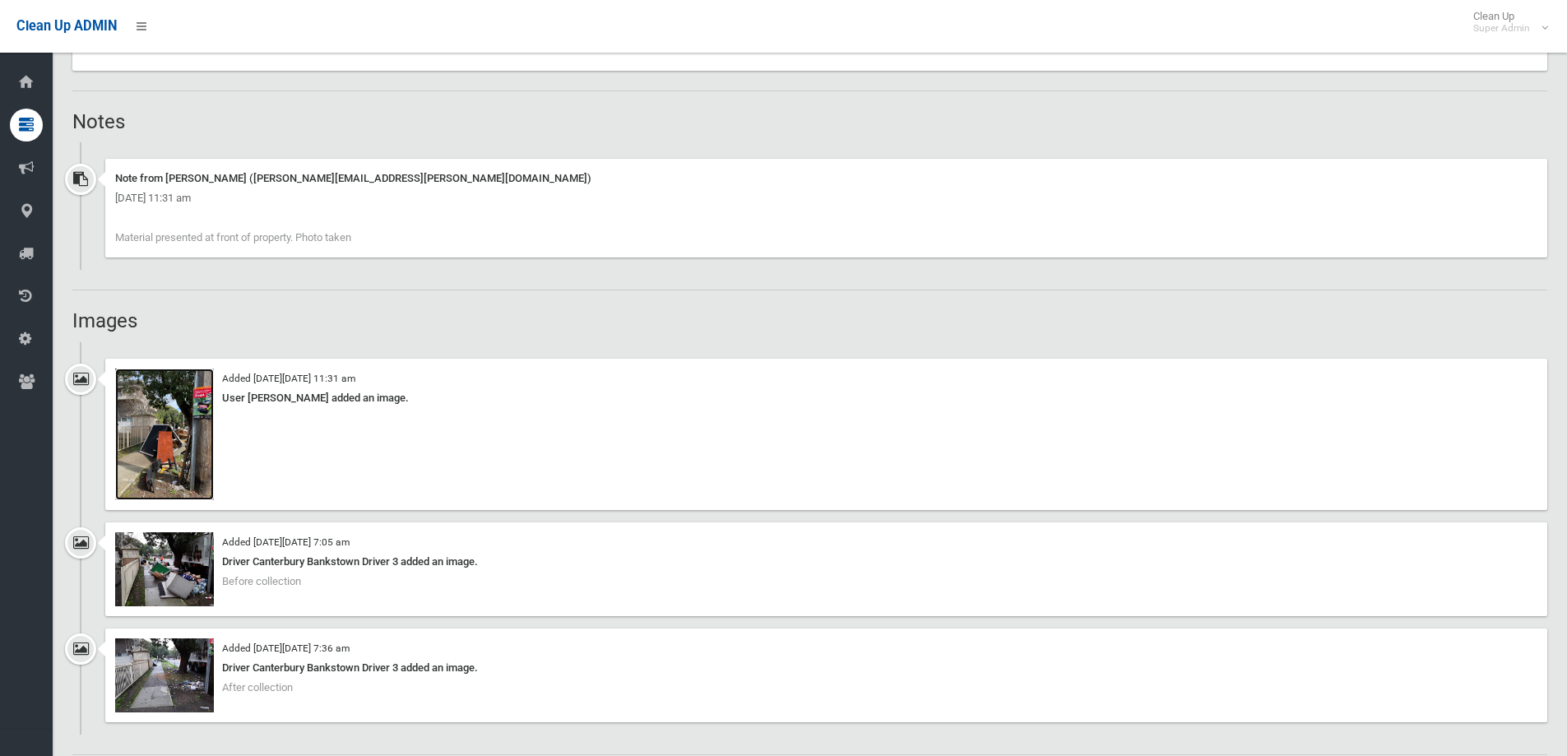
click at [160, 438] on img at bounding box center [164, 434] width 99 height 132
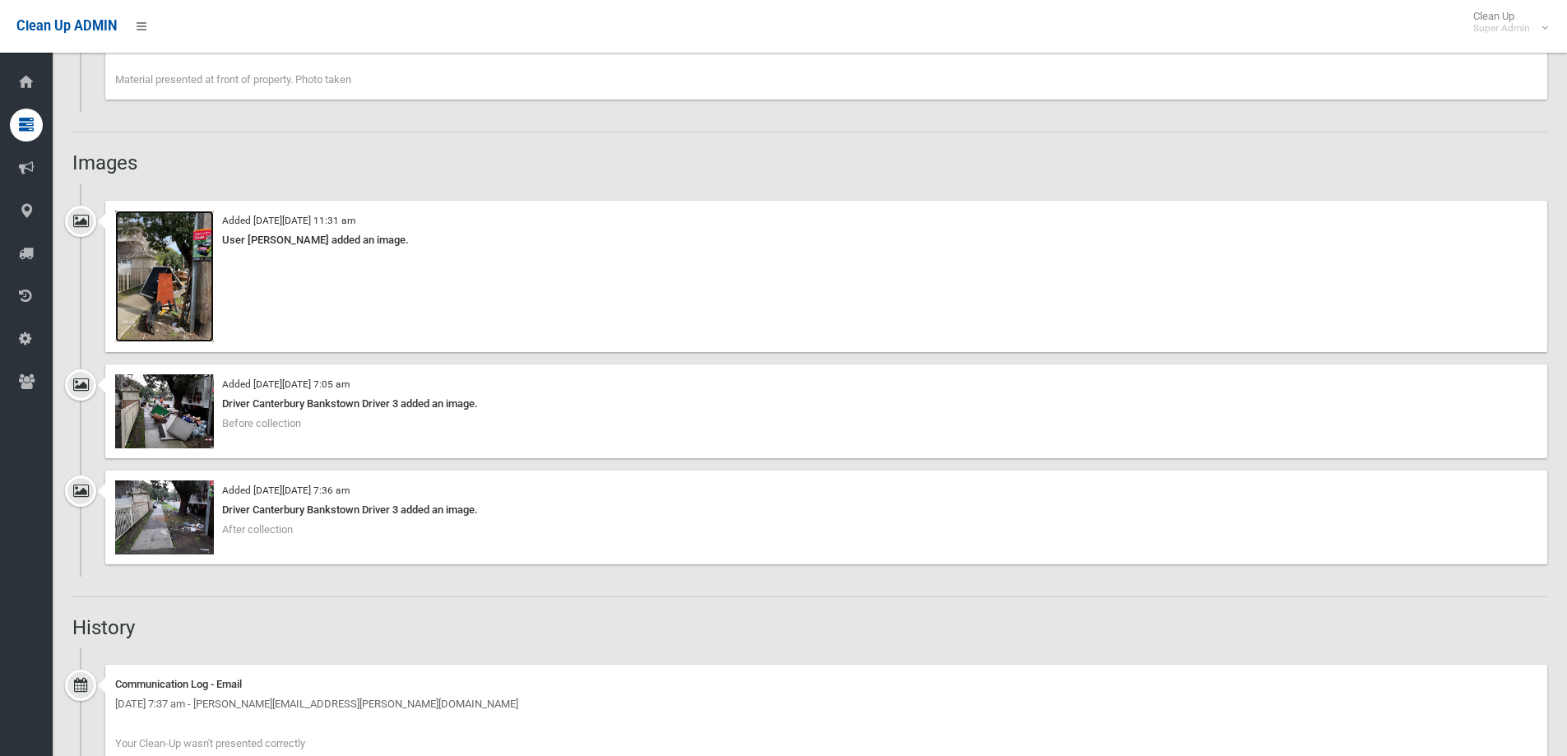
scroll to position [1316, 0]
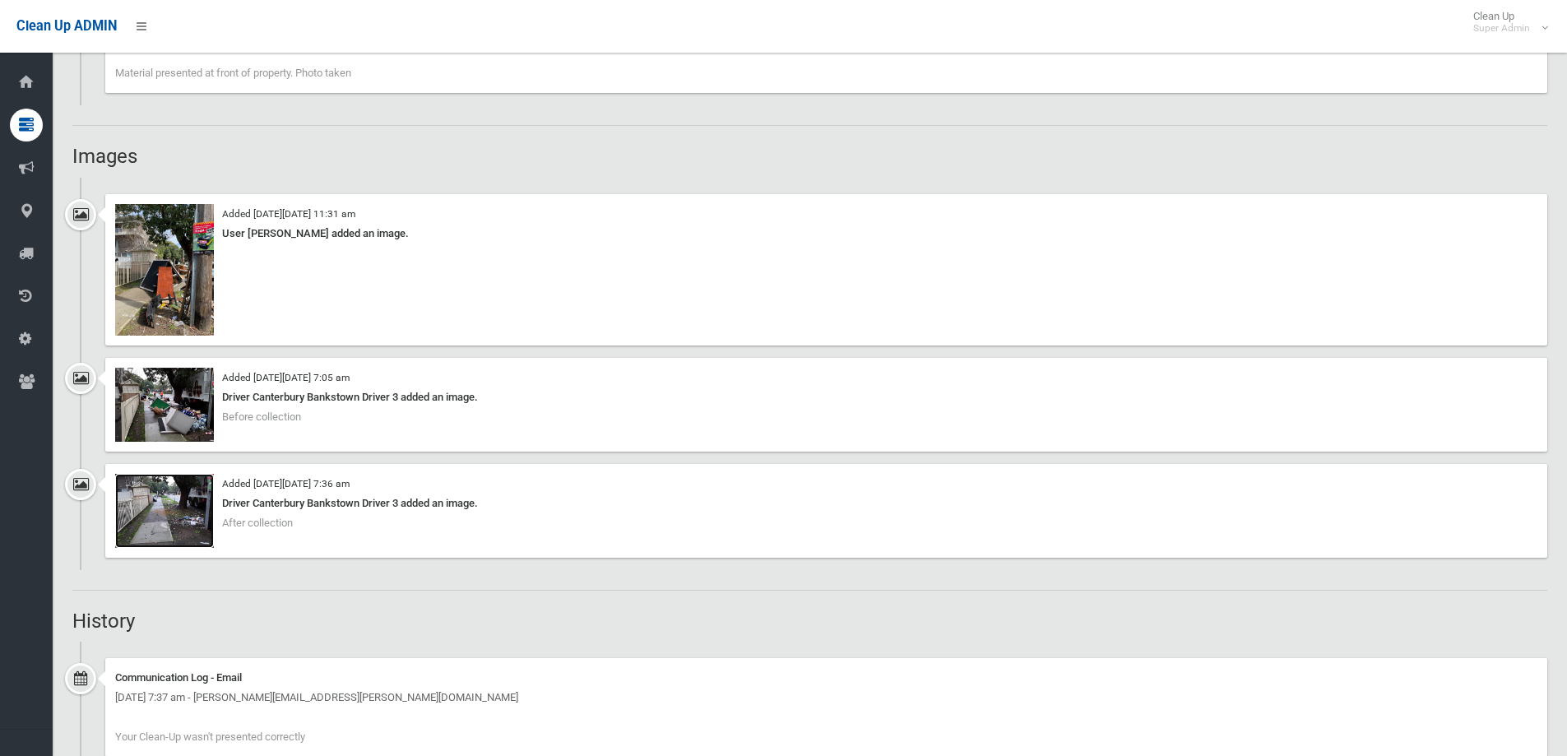
click at [160, 526] on img at bounding box center [164, 511] width 99 height 74
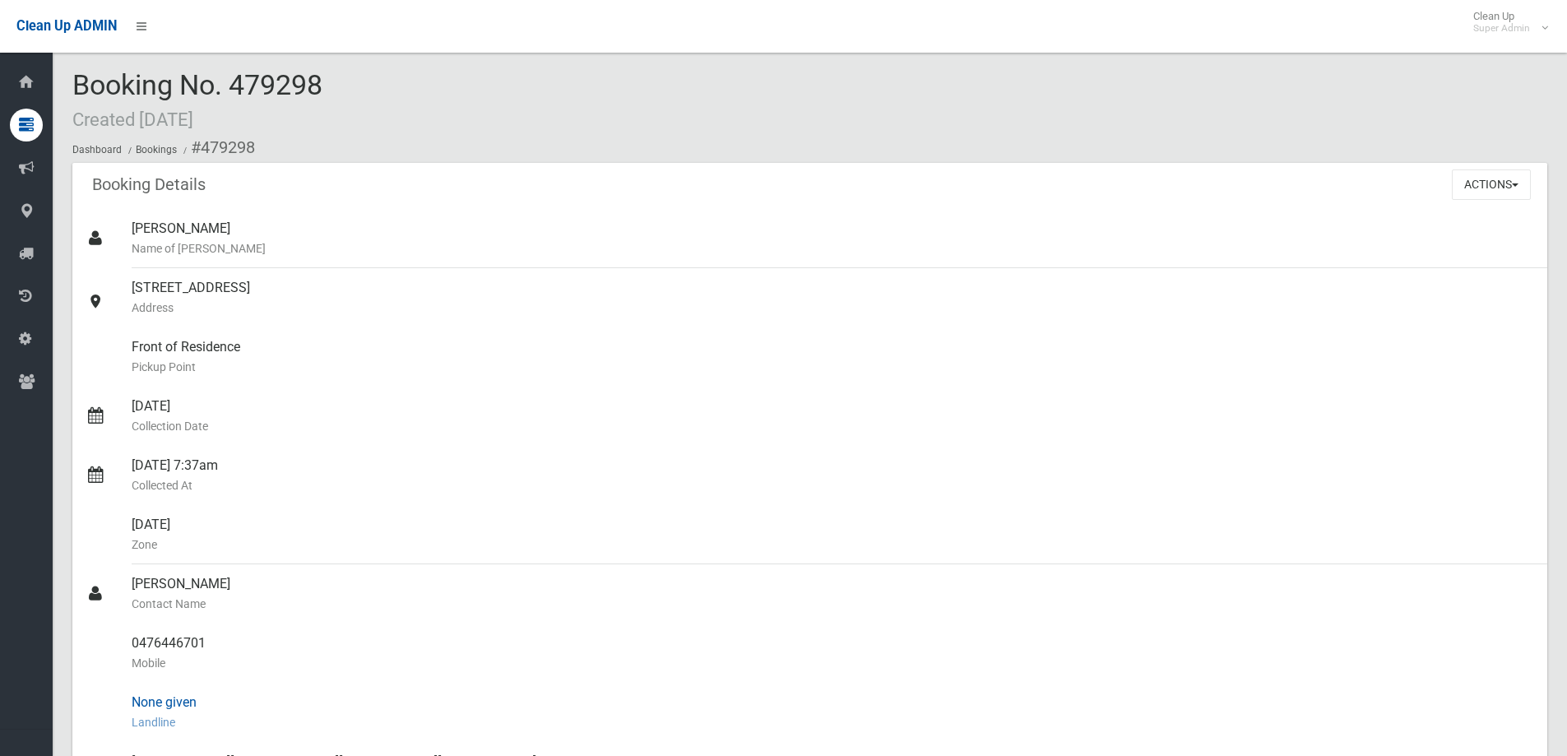
scroll to position [0, 0]
drag, startPoint x: 391, startPoint y: 493, endPoint x: 311, endPoint y: 196, distance: 307.4
click at [311, 196] on div "Booking Details Actions View Booking Edit Booking Clone Booking Add Booking Ima…" at bounding box center [809, 188] width 1474 height 46
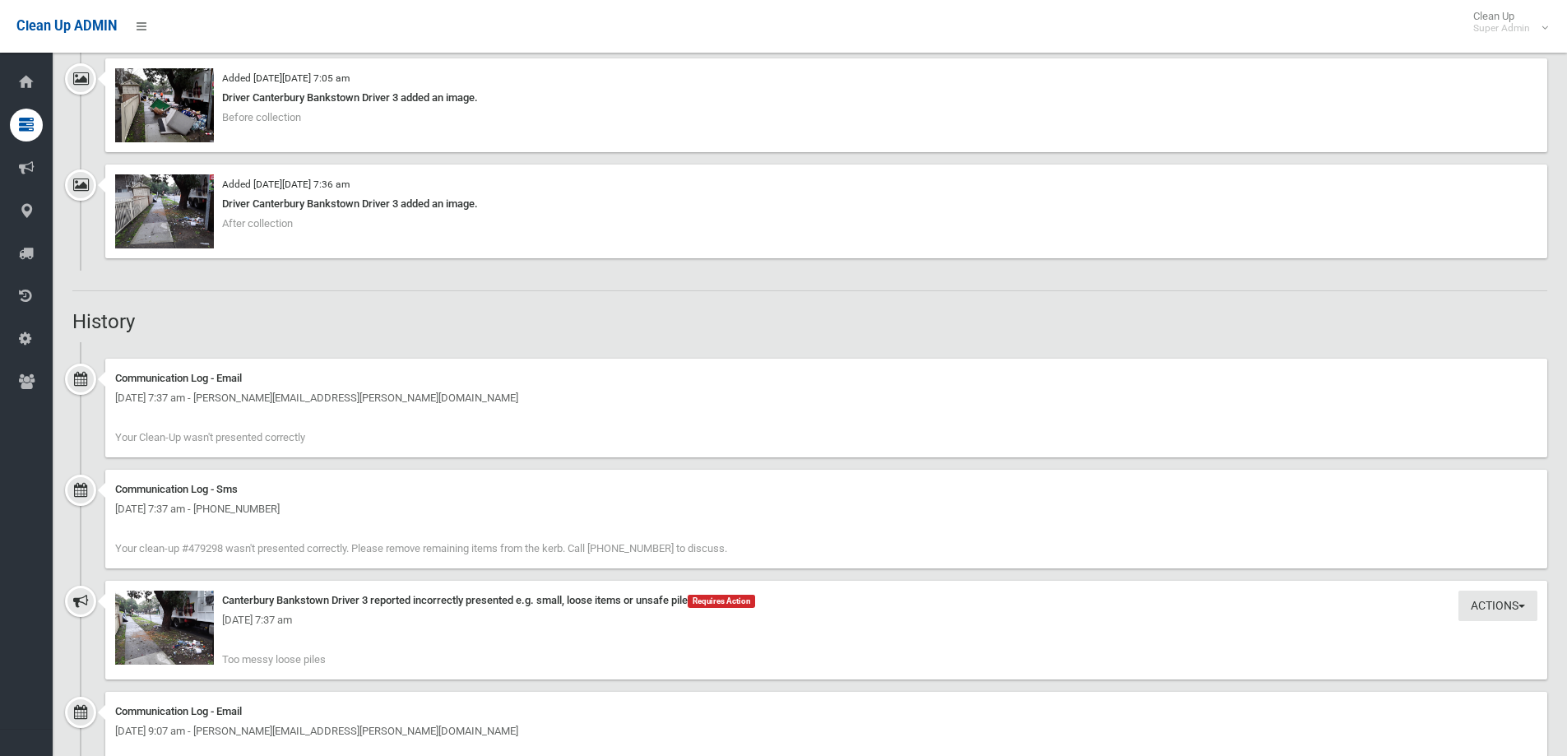
scroll to position [1727, 0]
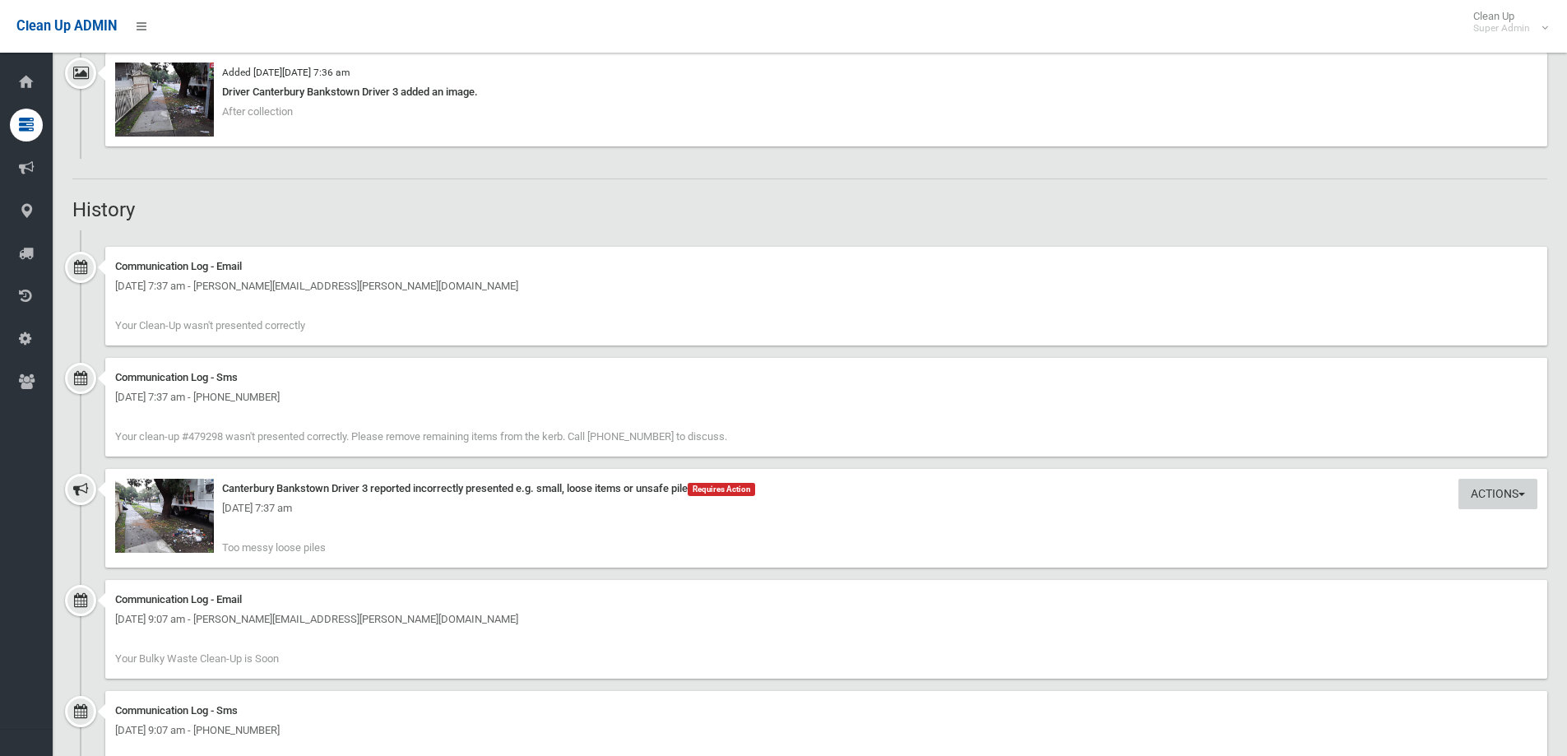
click at [1507, 491] on button "Actions" at bounding box center [1497, 494] width 79 height 30
click at [1382, 531] on link "Take Action" at bounding box center [1442, 528] width 196 height 28
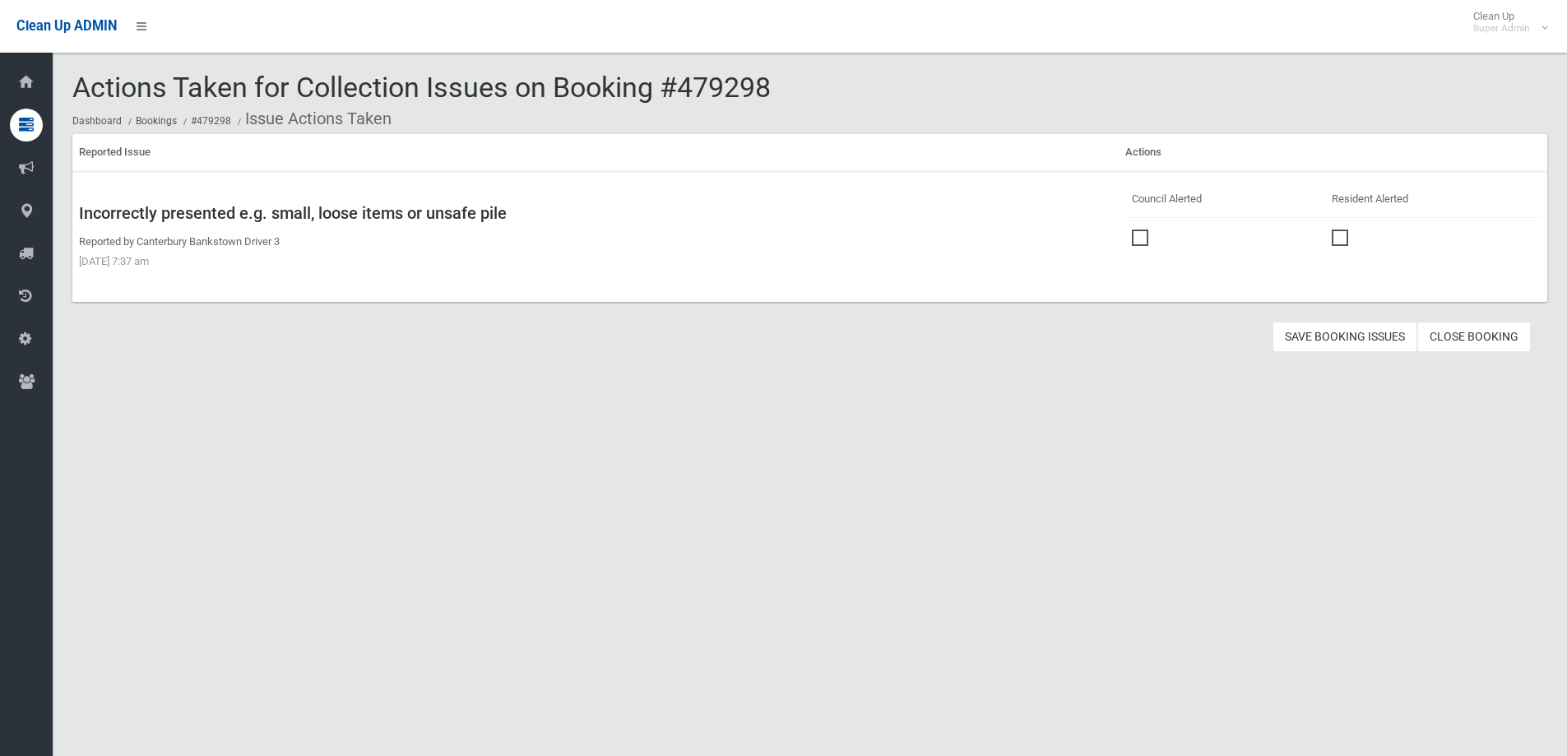
drag, startPoint x: 1134, startPoint y: 236, endPoint x: 1100, endPoint y: 237, distance: 33.7
click at [1133, 229] on span at bounding box center [1144, 229] width 25 height 0
click at [1357, 335] on button "Save Booking Issues" at bounding box center [1344, 337] width 145 height 30
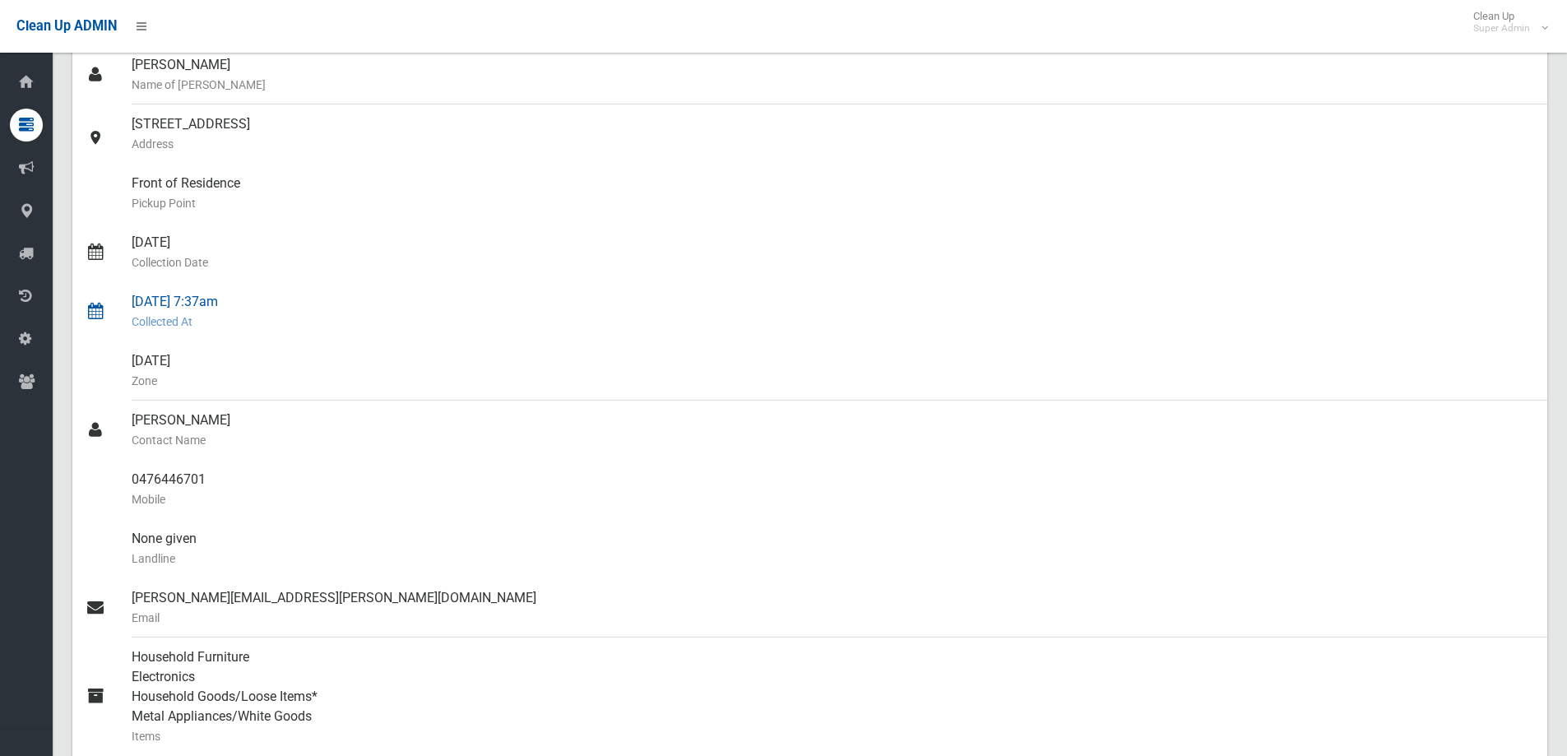
scroll to position [411, 0]
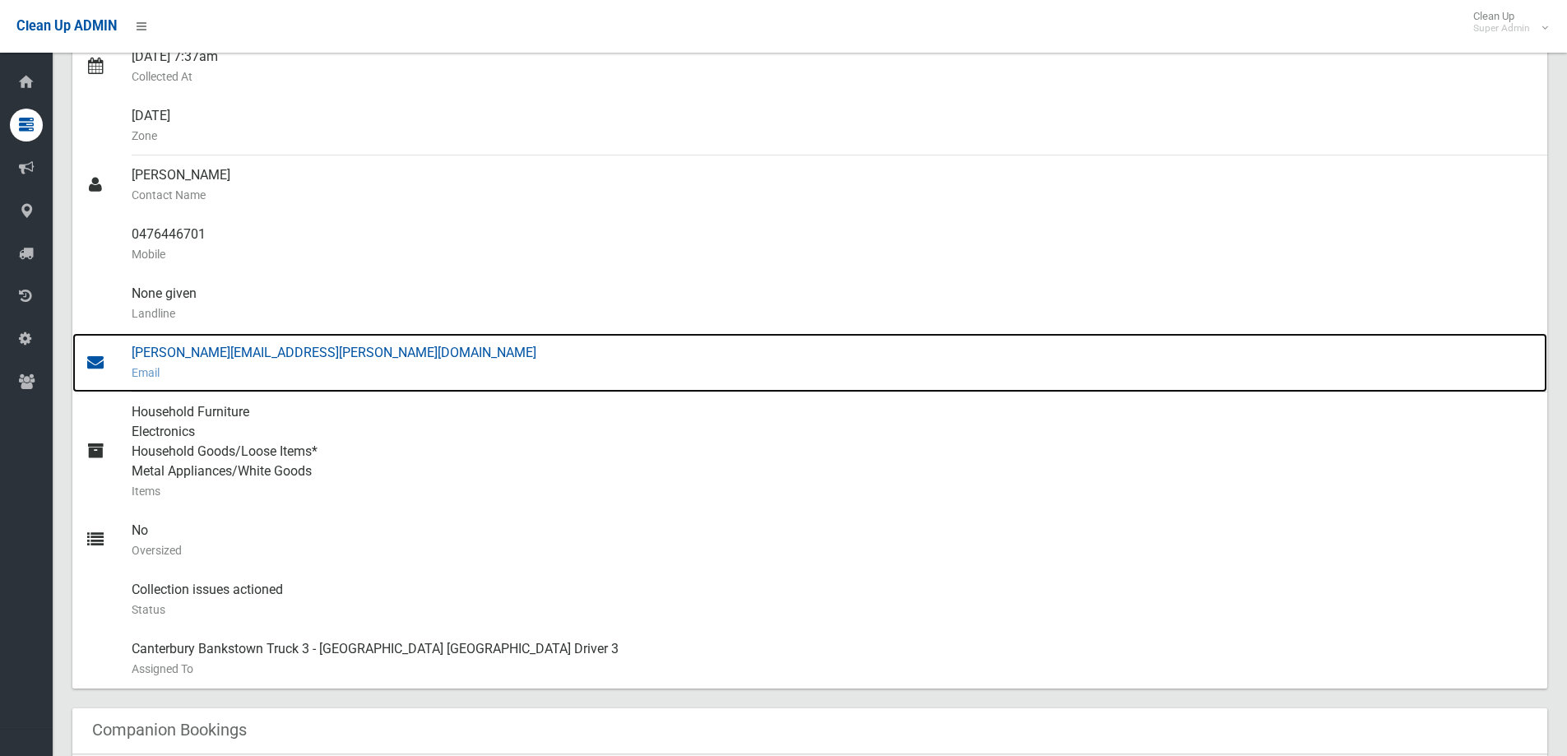
click at [222, 346] on div "[PERSON_NAME][EMAIL_ADDRESS][PERSON_NAME][DOMAIN_NAME] Email" at bounding box center [833, 362] width 1402 height 59
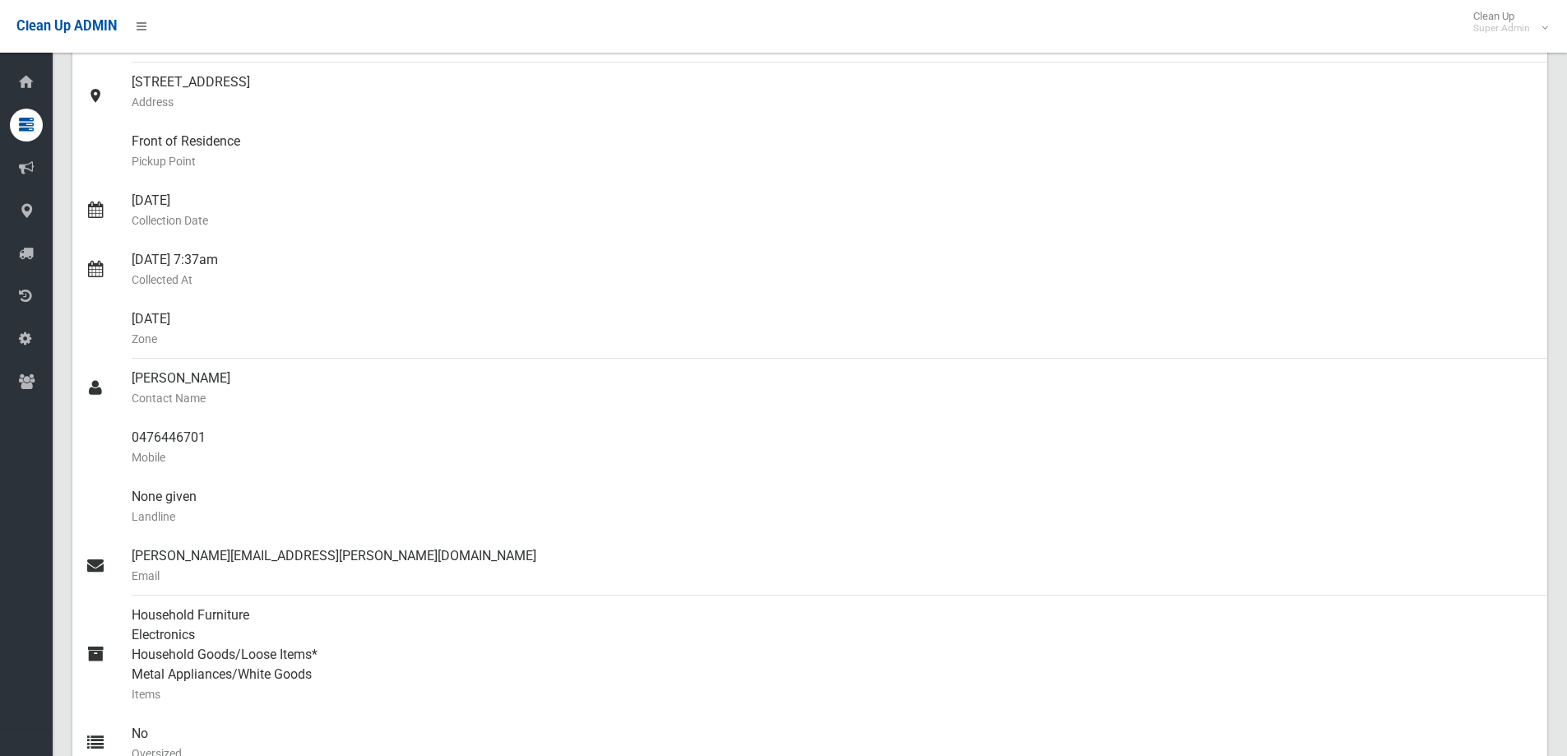
scroll to position [0, 0]
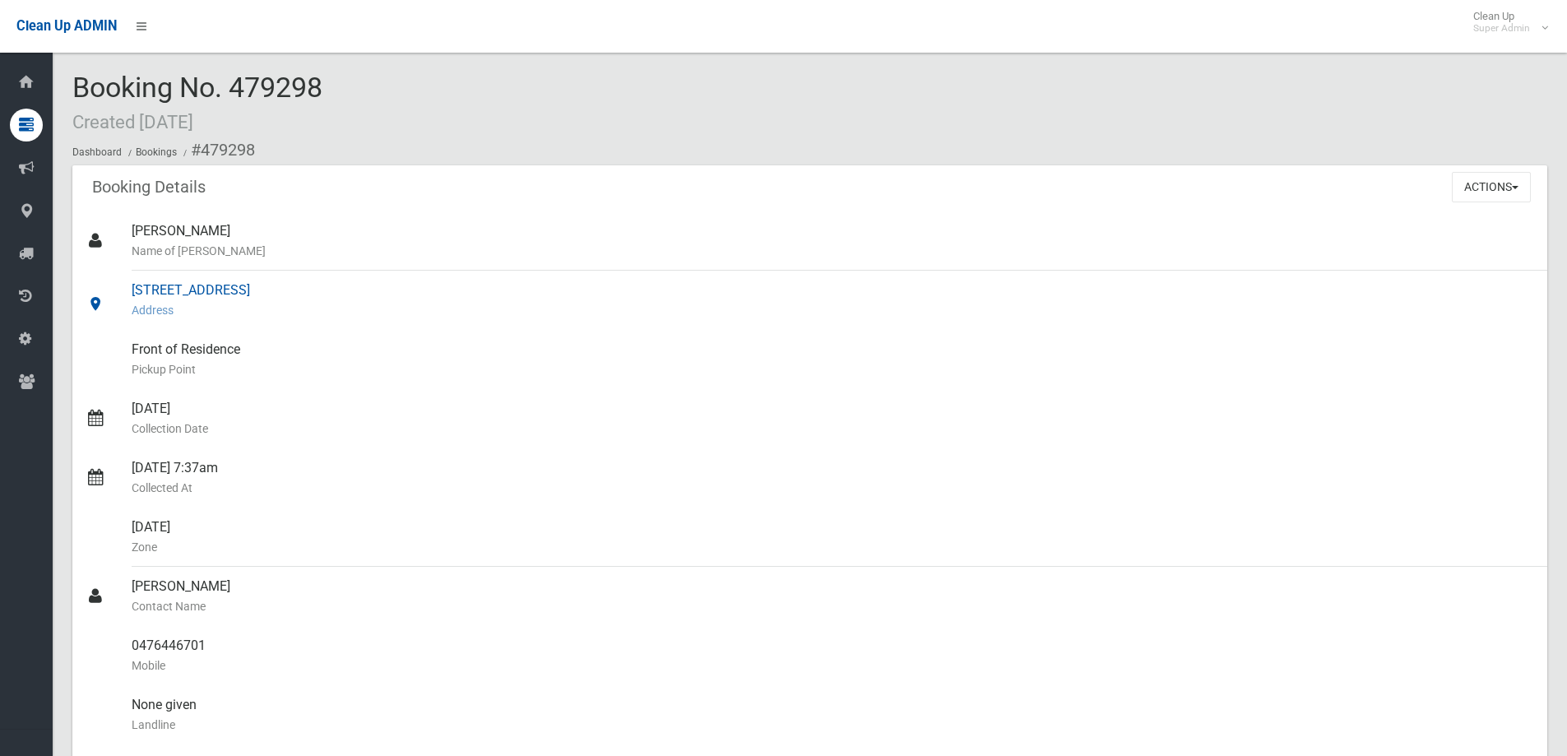
drag, startPoint x: 129, startPoint y: 287, endPoint x: 322, endPoint y: 289, distance: 193.3
click at [322, 289] on link "18-20 Seventh Avenue, CAMPSIE NSW 2194 Address" at bounding box center [809, 300] width 1474 height 59
copy link "18-20 Seventh Avenue, CAMPSIE"
click at [187, 84] on span "Booking No. 479298 Created 15/08/2025" at bounding box center [197, 103] width 250 height 64
click at [186, 84] on span "Booking No. 479298 Created 15/08/2025" at bounding box center [197, 103] width 250 height 64
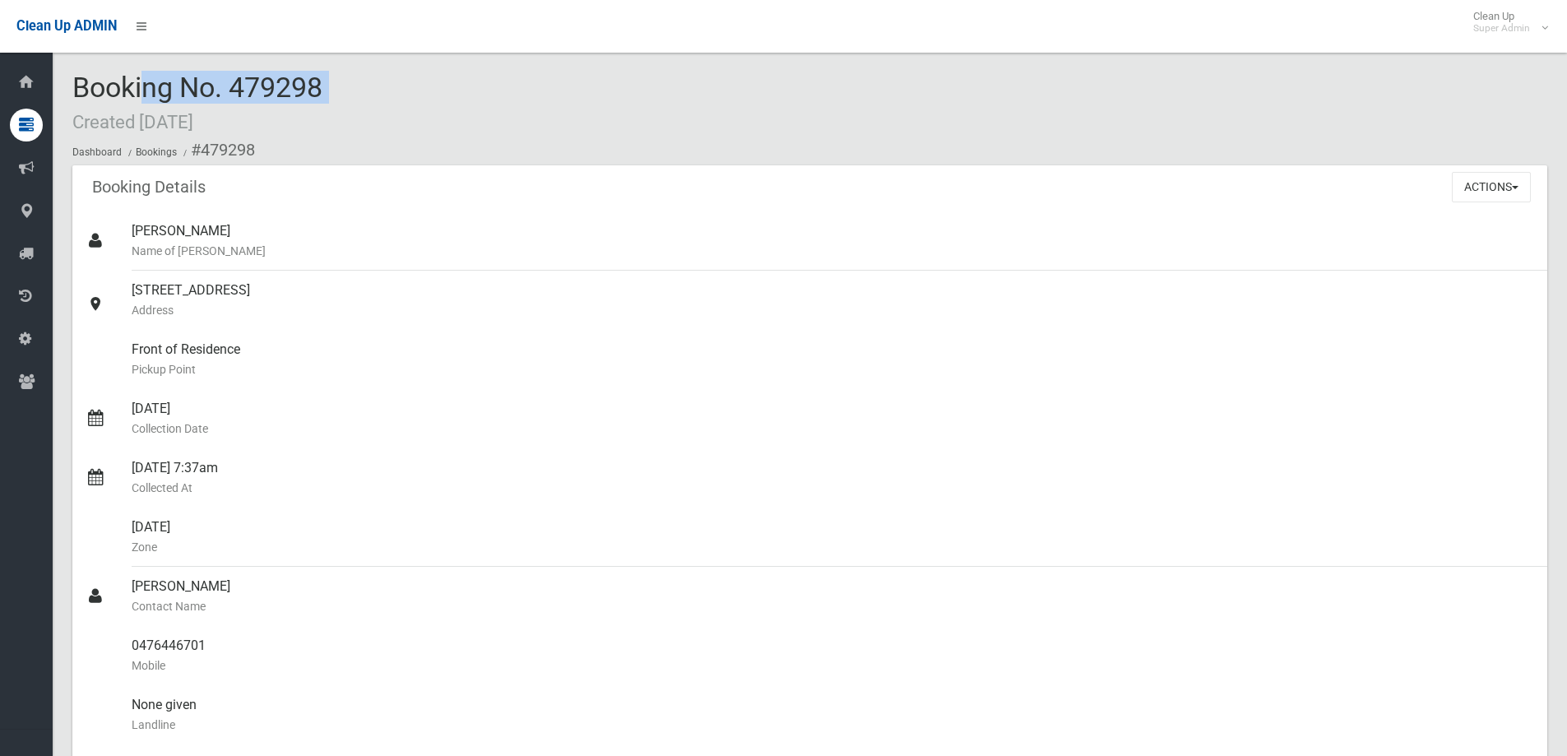
click at [186, 84] on span "Booking No. 479298 Created 15/08/2025" at bounding box center [197, 103] width 250 height 64
copy span "Booking No. 479298"
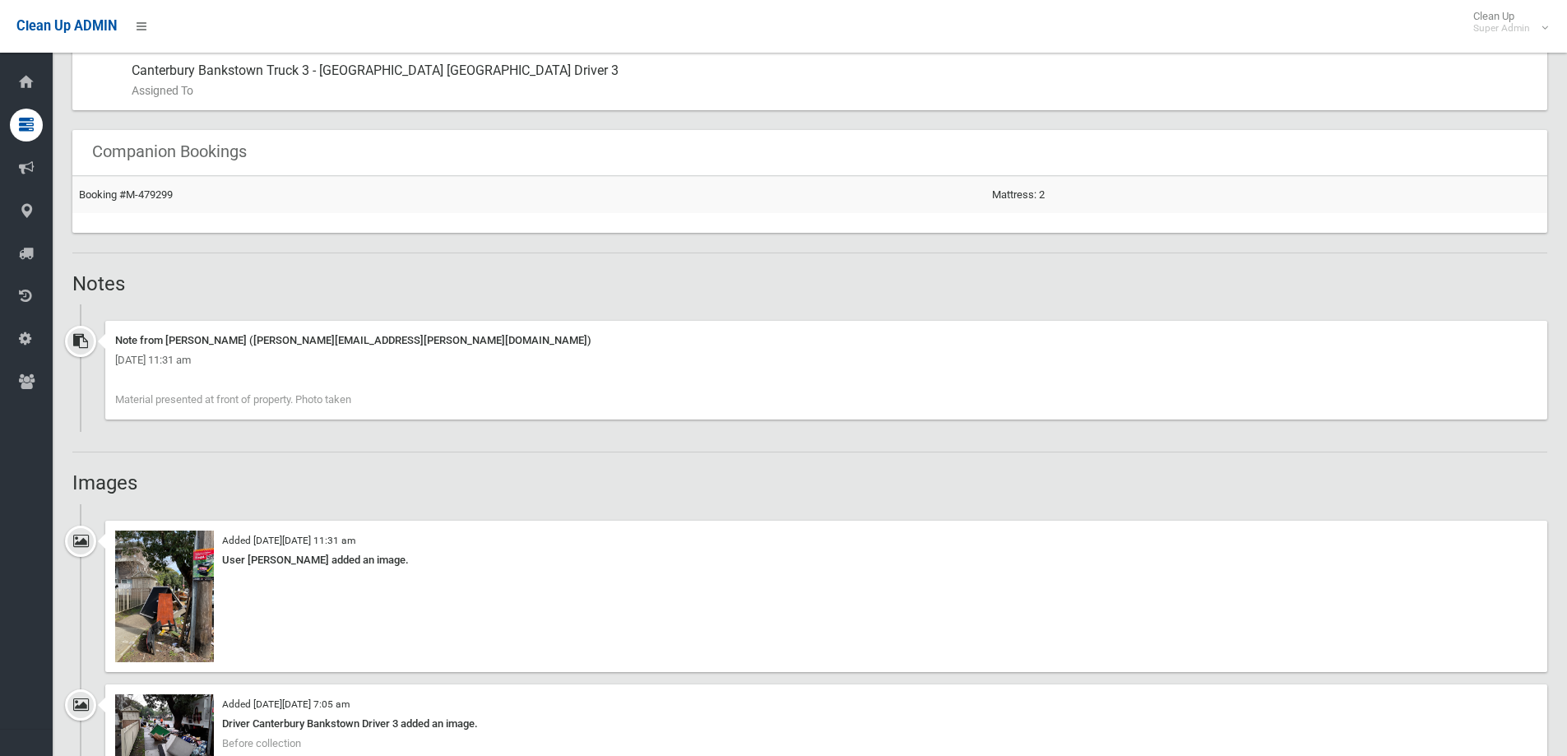
scroll to position [1233, 0]
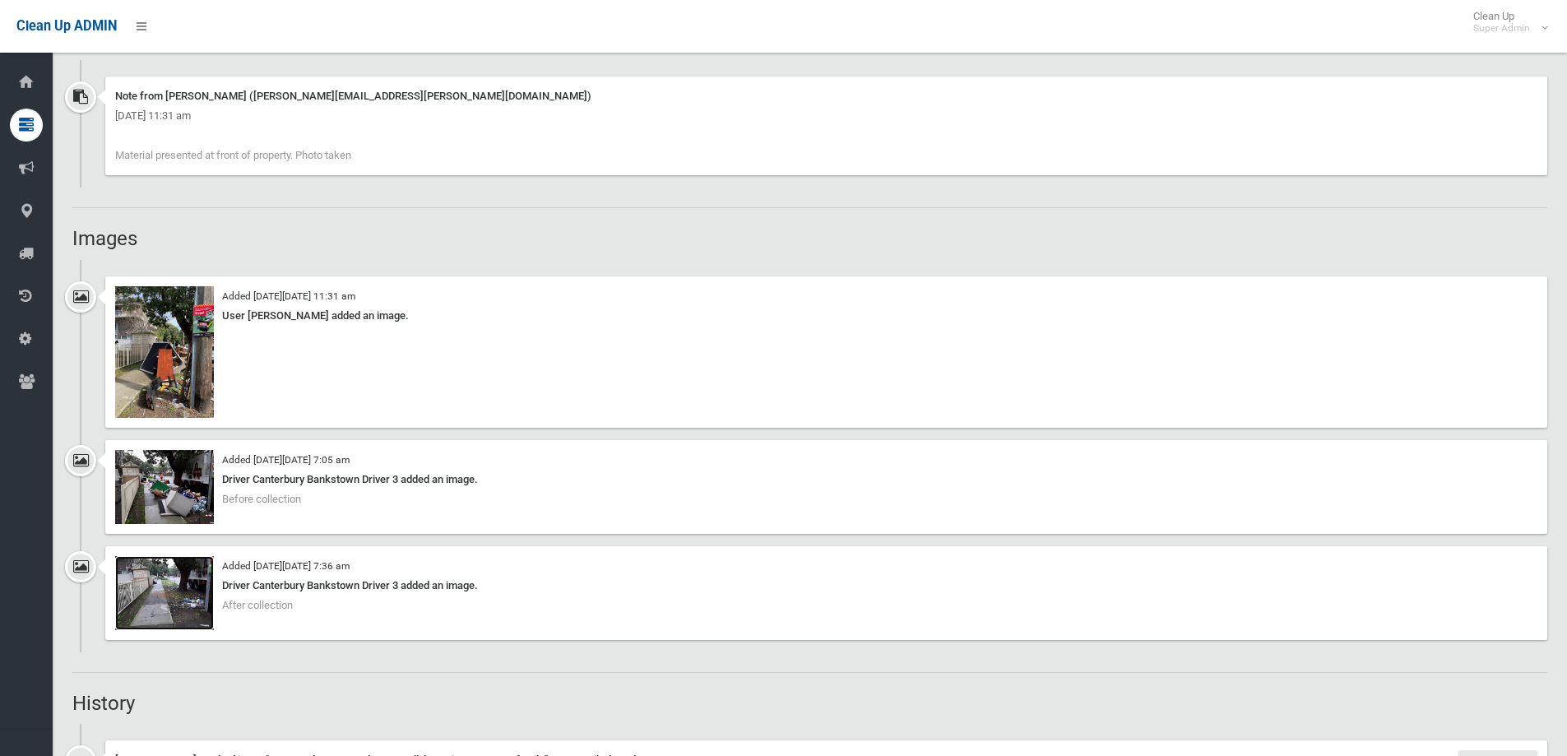
click at [176, 594] on img at bounding box center [164, 593] width 99 height 74
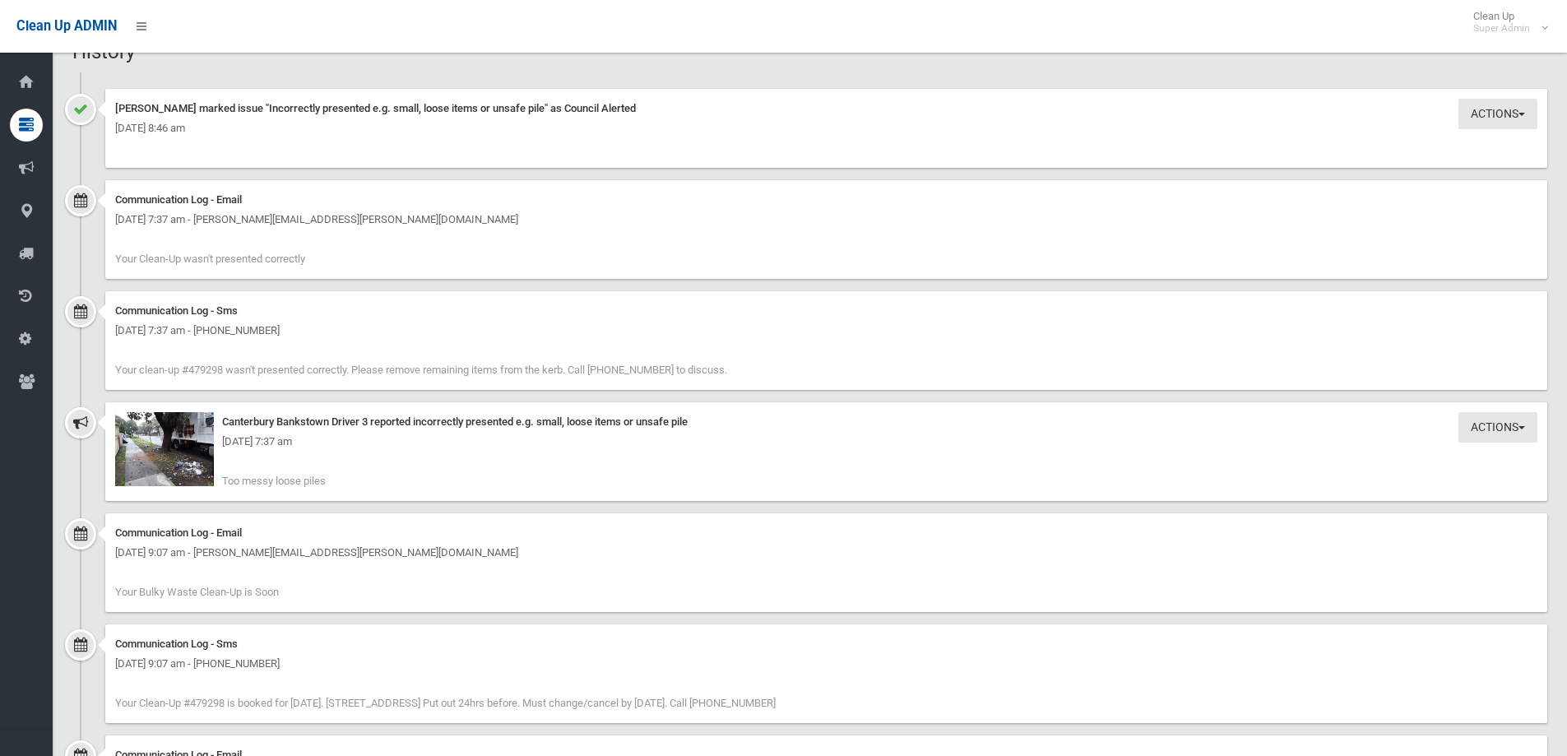
scroll to position [1891, 0]
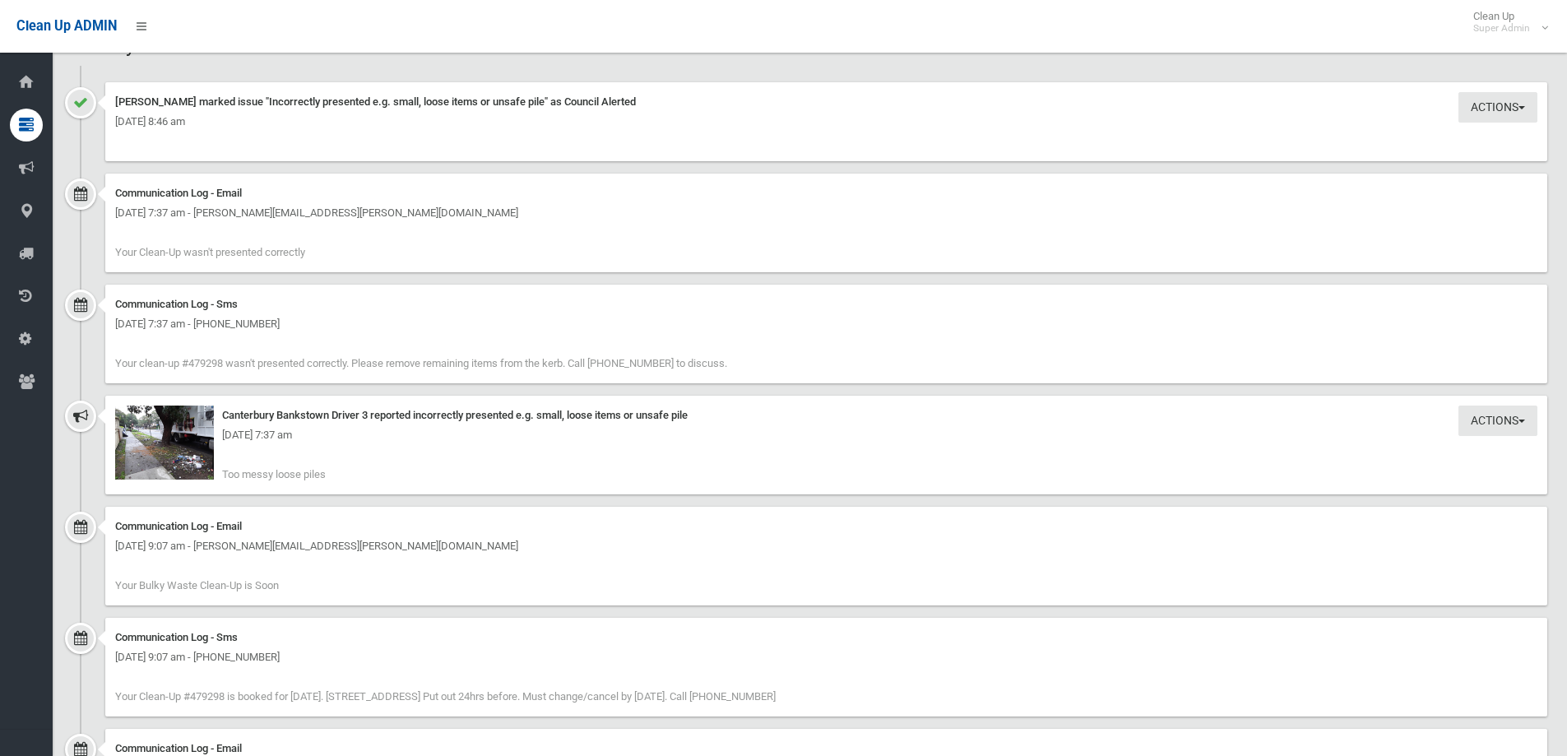
click at [1472, 433] on div "[DATE] 7:37 am" at bounding box center [826, 435] width 1422 height 20
click at [1471, 123] on button "Actions" at bounding box center [1497, 107] width 79 height 30
click at [1392, 450] on link "Take Action" at bounding box center [1442, 455] width 196 height 28
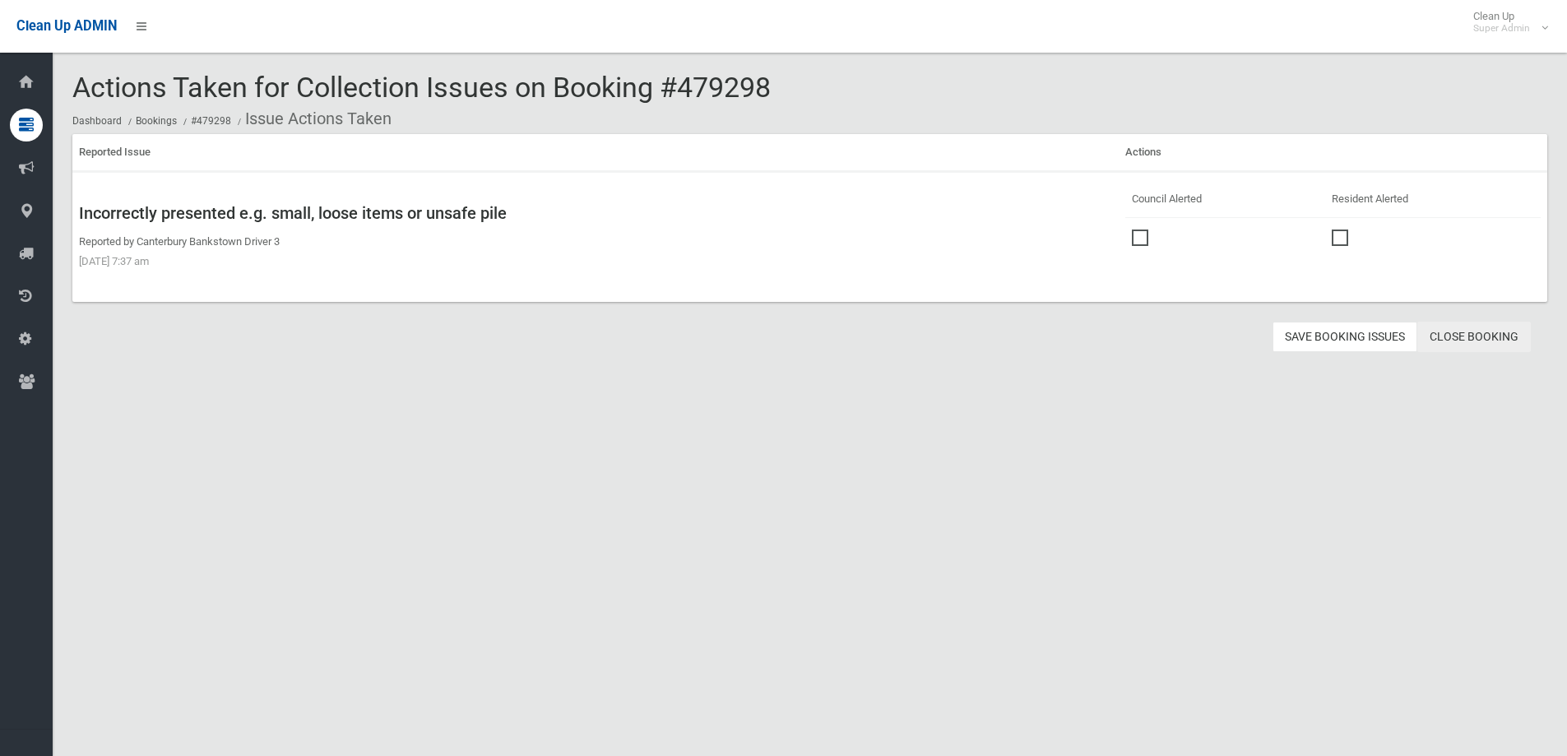
click at [1465, 328] on link "Close Booking" at bounding box center [1473, 337] width 113 height 30
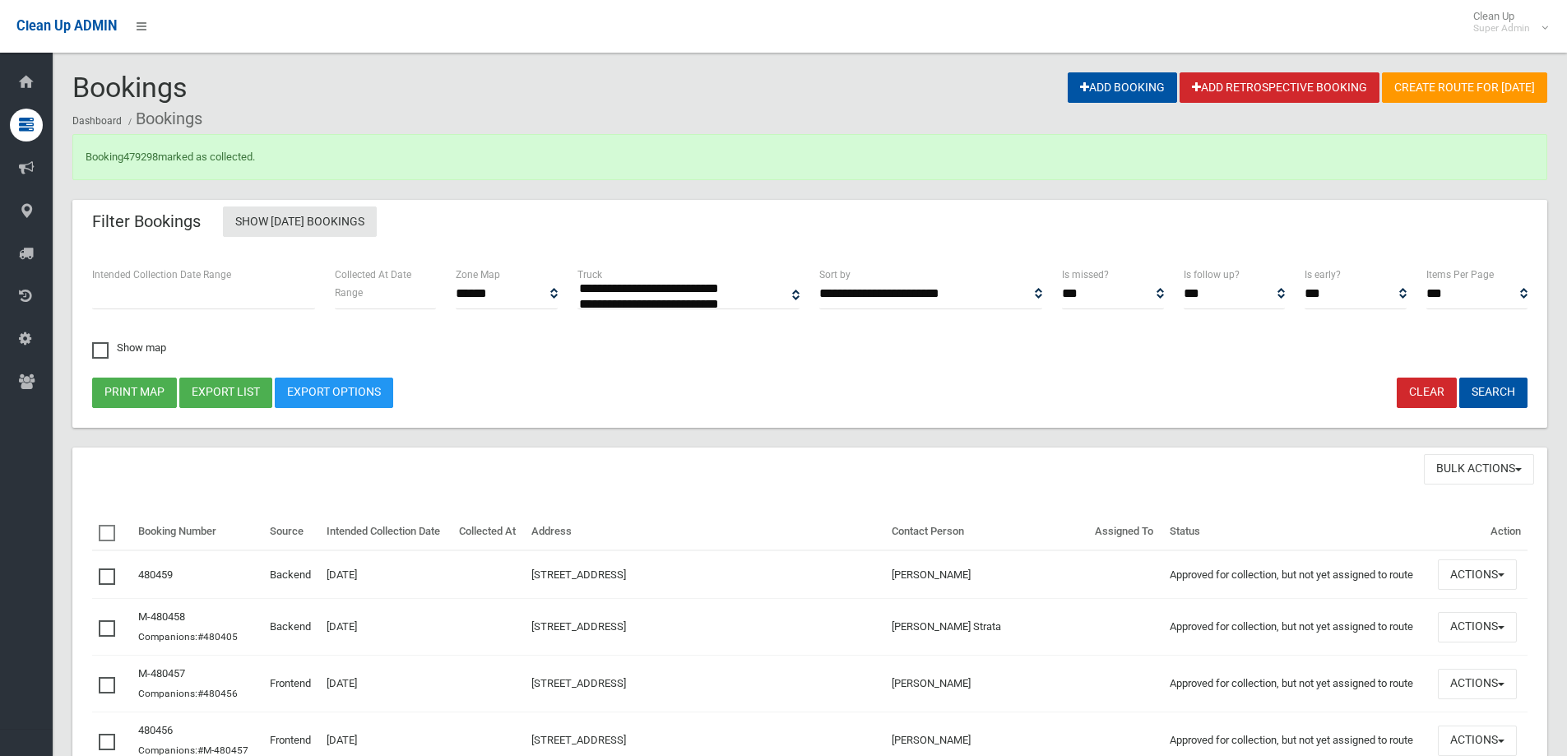
select select
click at [140, 155] on link "479298" at bounding box center [140, 156] width 35 height 12
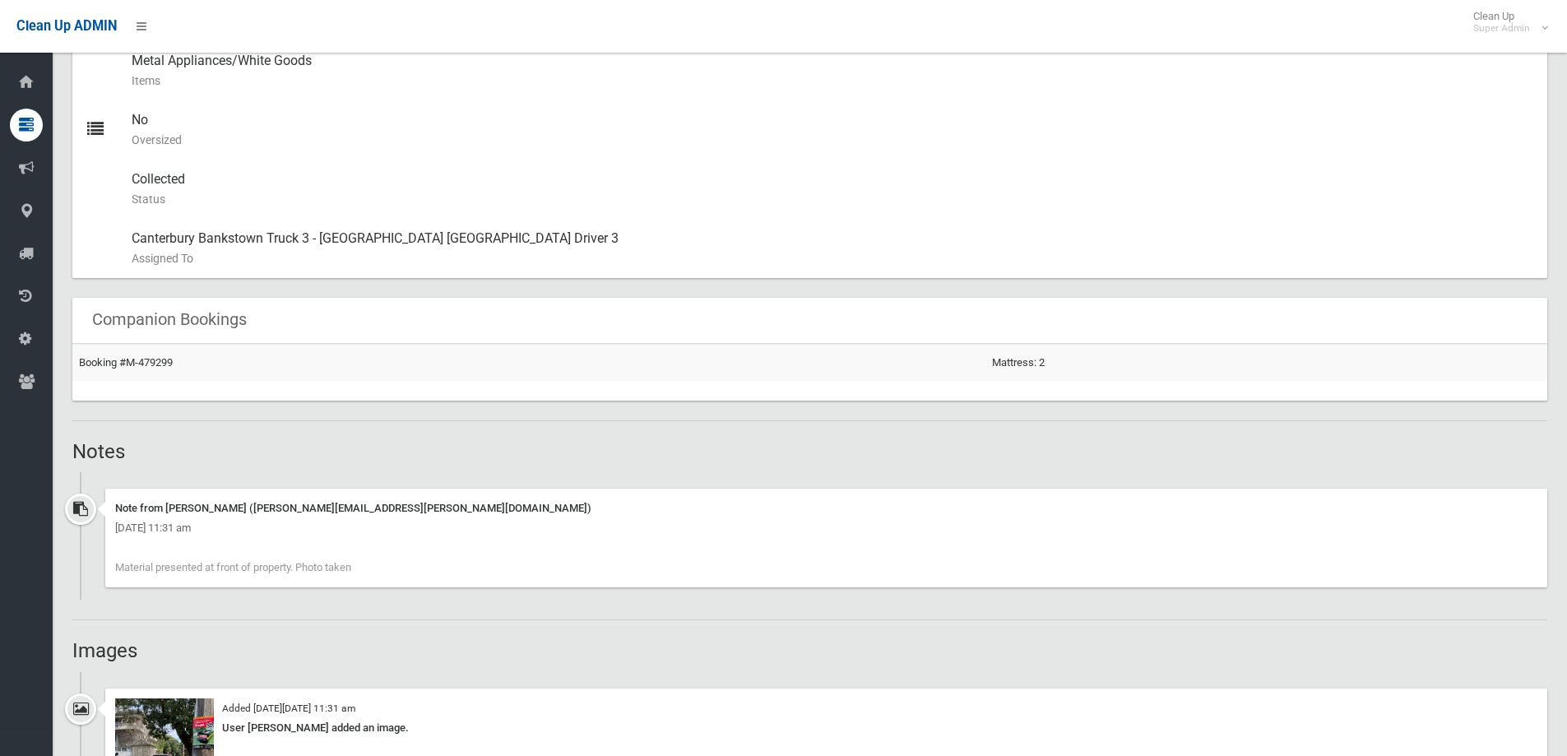
scroll to position [822, 0]
click at [129, 359] on link "Booking #M-479299" at bounding box center [126, 361] width 94 height 12
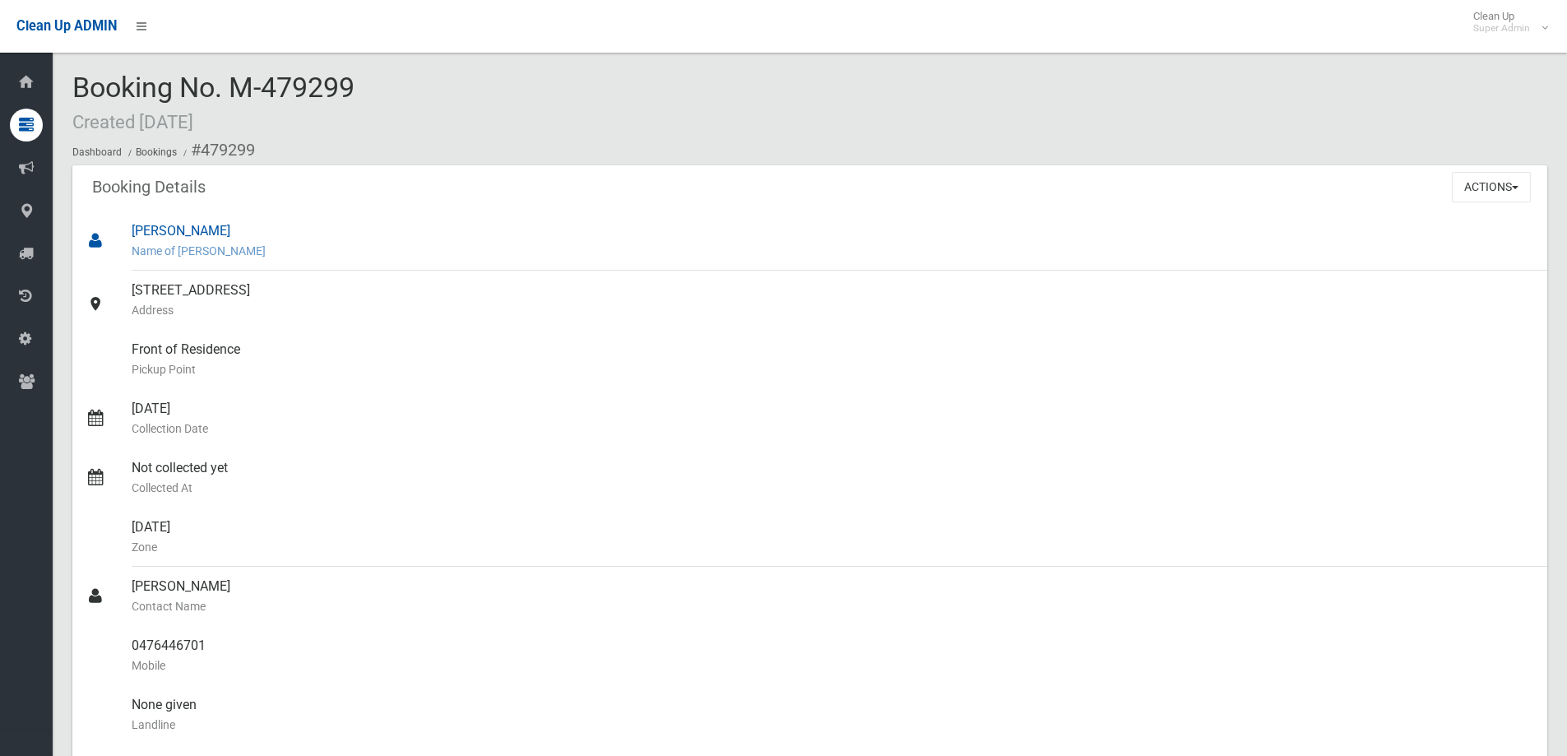
click at [1213, 216] on div "[PERSON_NAME] Name of [PERSON_NAME]" at bounding box center [833, 240] width 1402 height 59
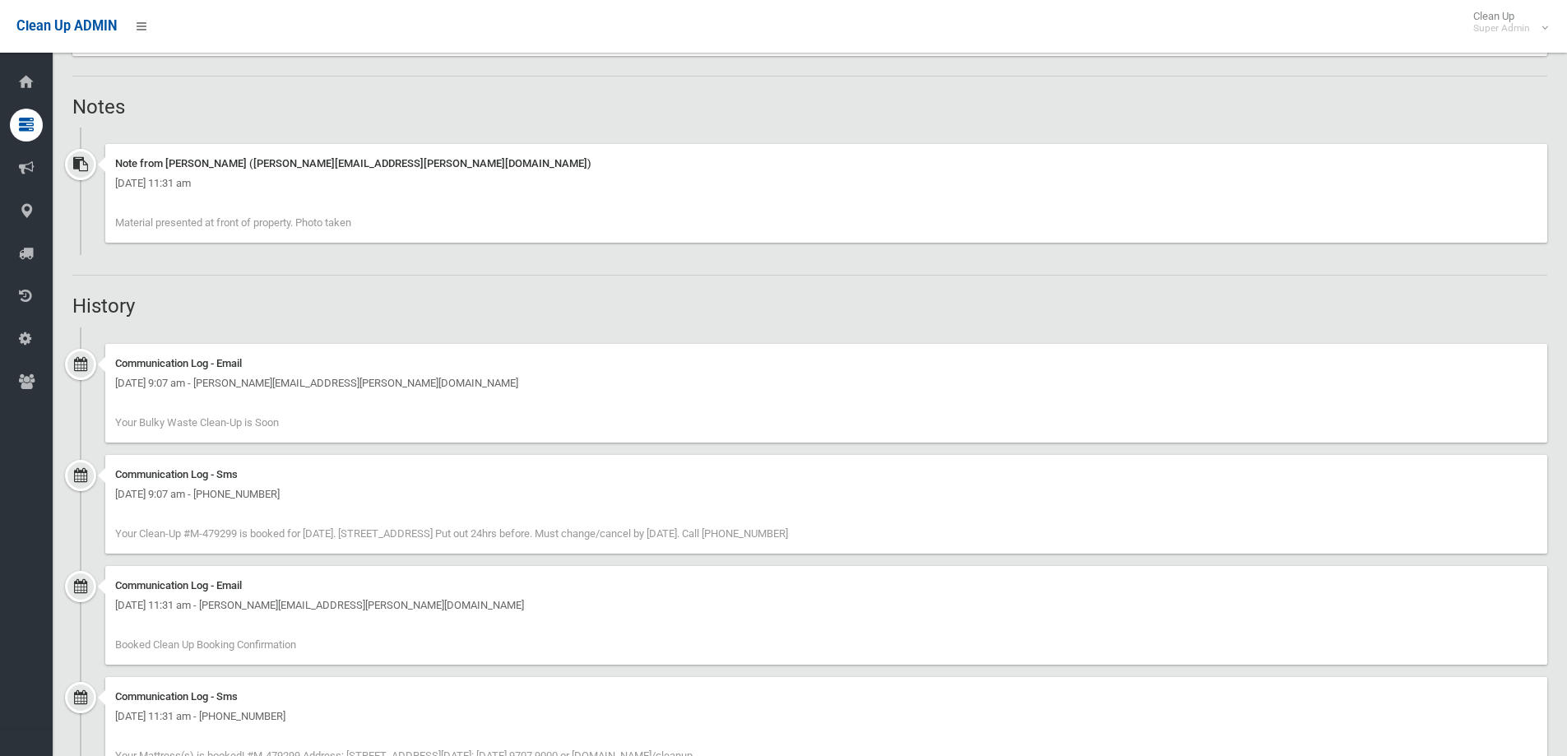
scroll to position [1197, 0]
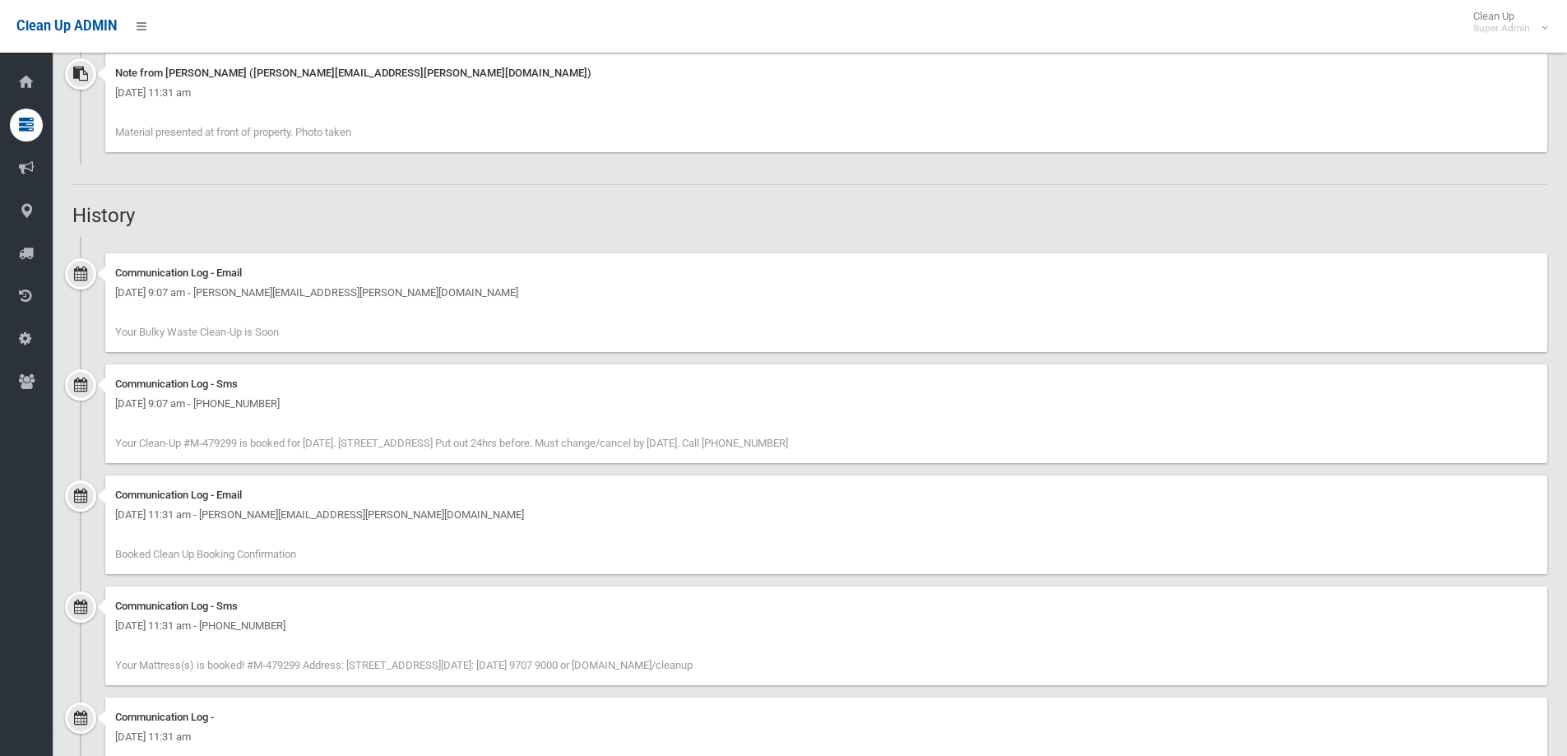
click at [237, 207] on h2 "History" at bounding box center [809, 215] width 1474 height 21
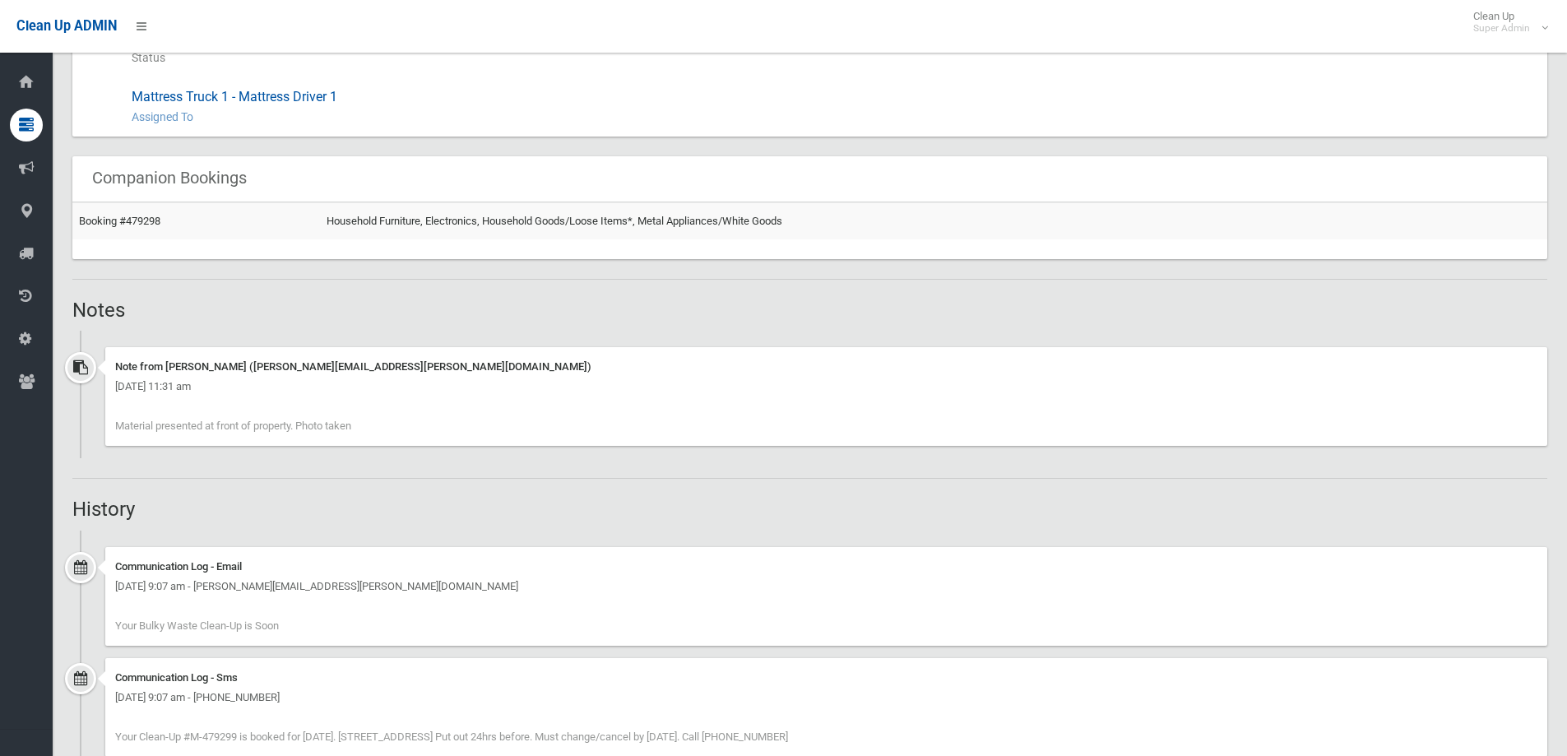
scroll to position [740, 0]
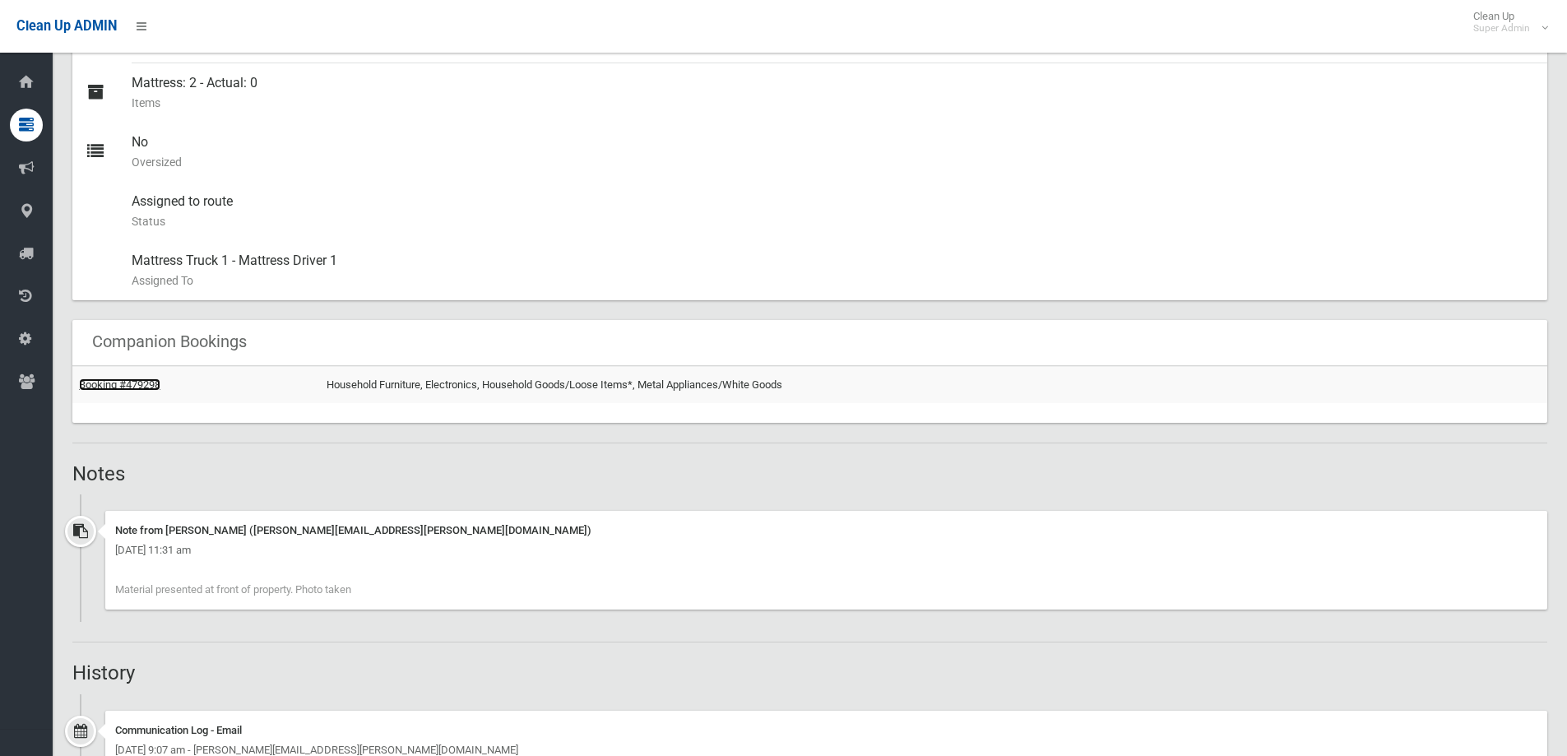
click at [138, 382] on link "Booking #479298" at bounding box center [119, 384] width 81 height 12
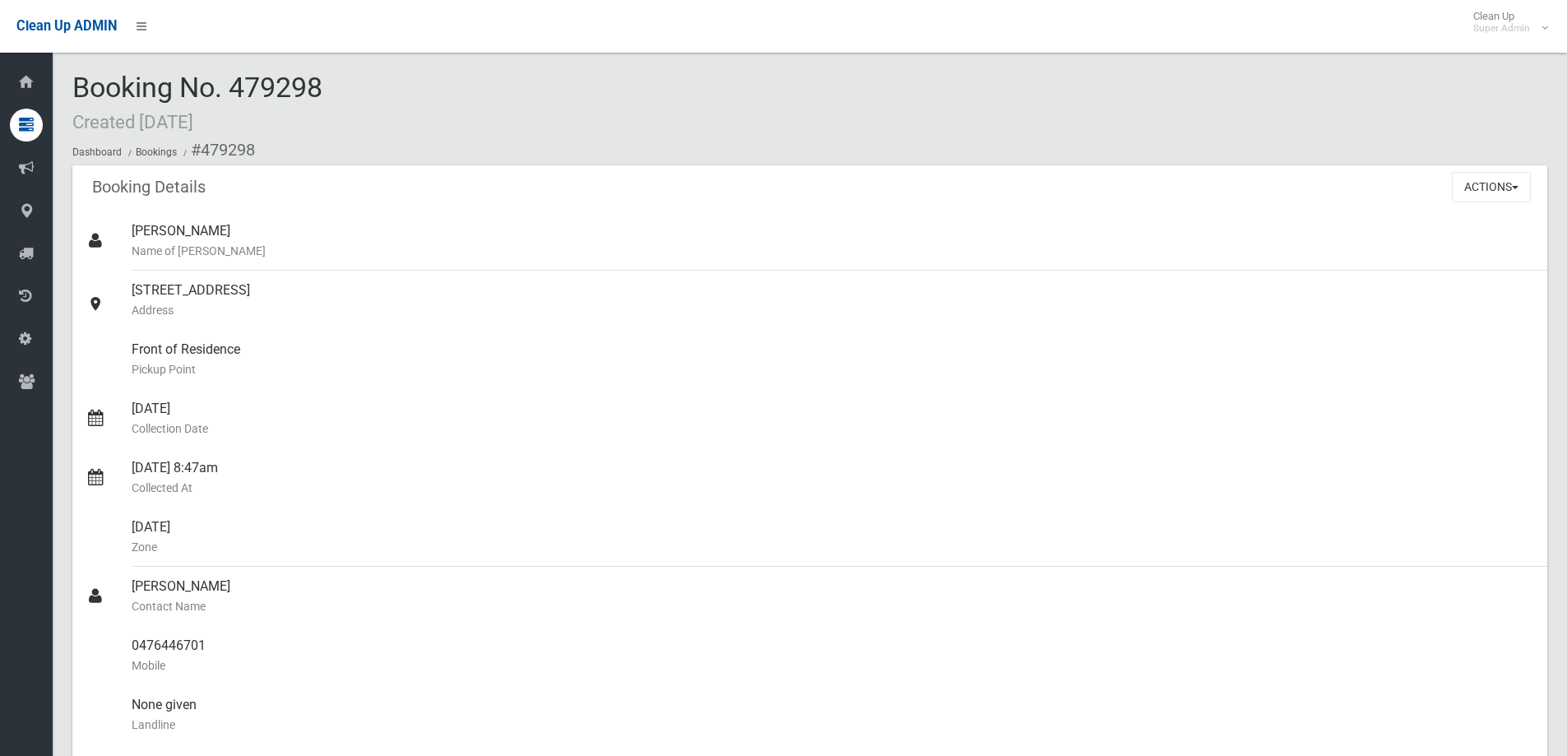
drag, startPoint x: 322, startPoint y: 83, endPoint x: 230, endPoint y: 84, distance: 91.3
click at [230, 84] on span "Booking No. 479298 Created 15/08/2025" at bounding box center [197, 103] width 250 height 64
copy span "479298"
click at [337, 90] on div "Booking No. 479298 Created 15/08/2025 Dashboard Bookings #479298" at bounding box center [809, 118] width 1474 height 93
click at [1498, 198] on button "Actions" at bounding box center [1490, 187] width 79 height 30
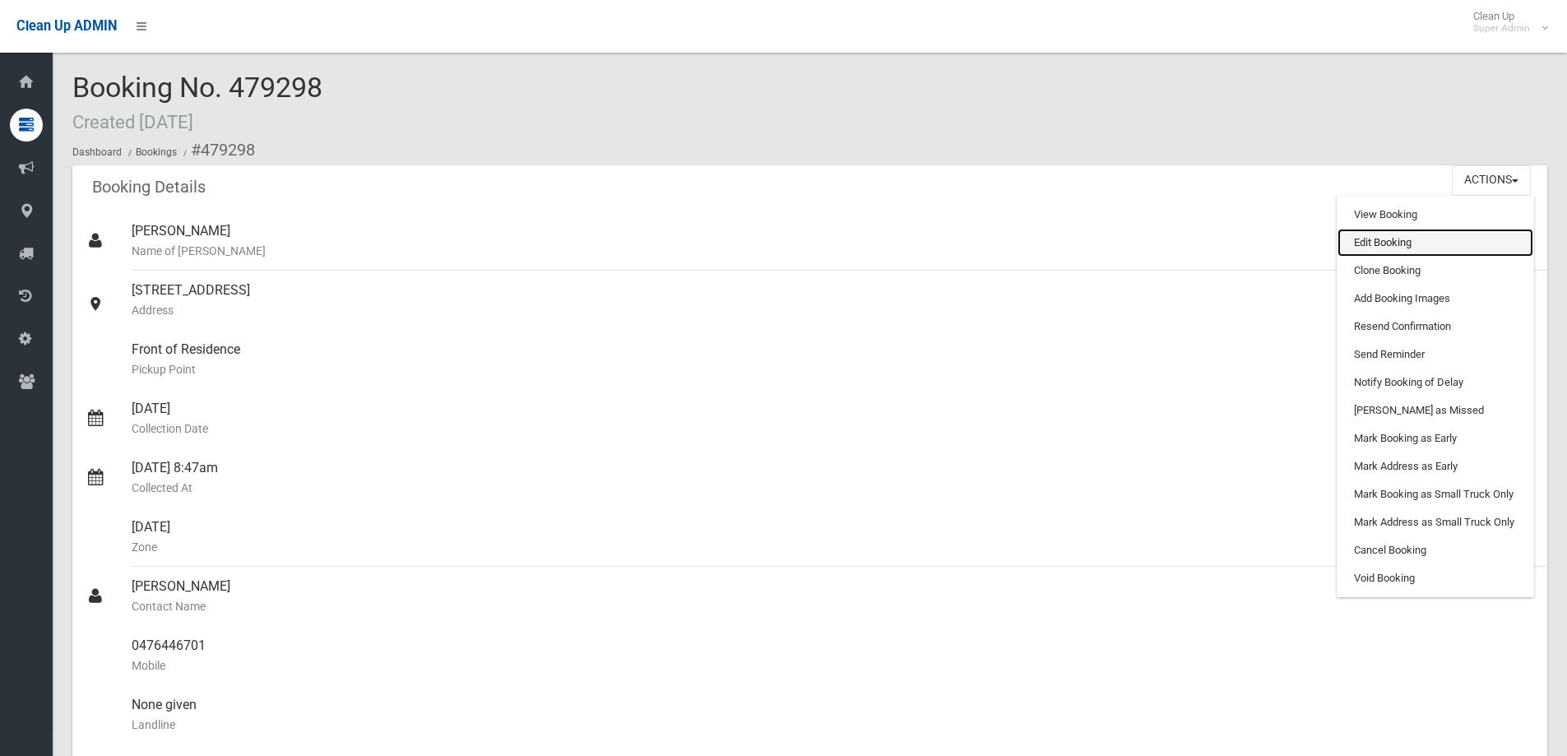
click at [1382, 241] on link "Edit Booking" at bounding box center [1435, 243] width 196 height 28
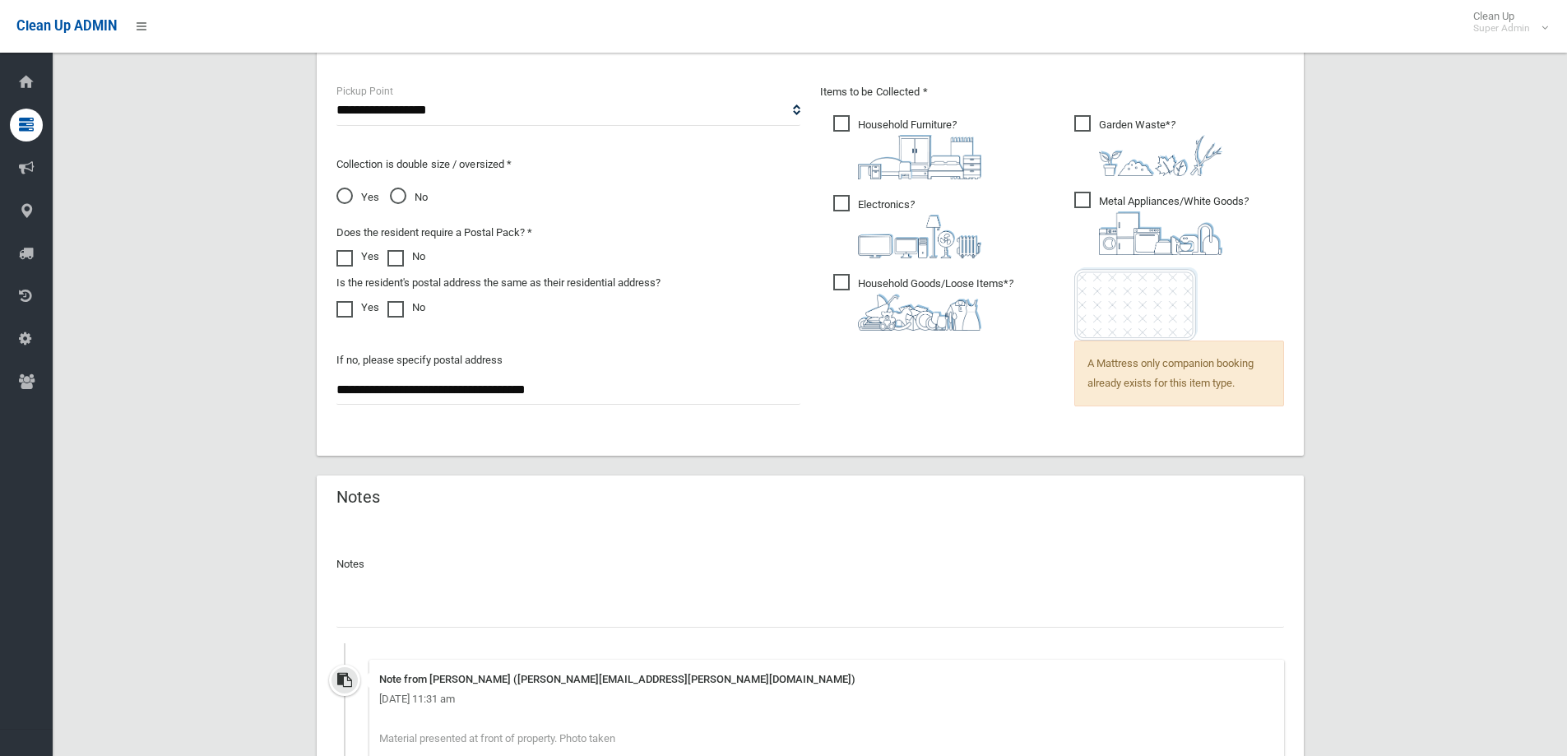
scroll to position [1280, 0]
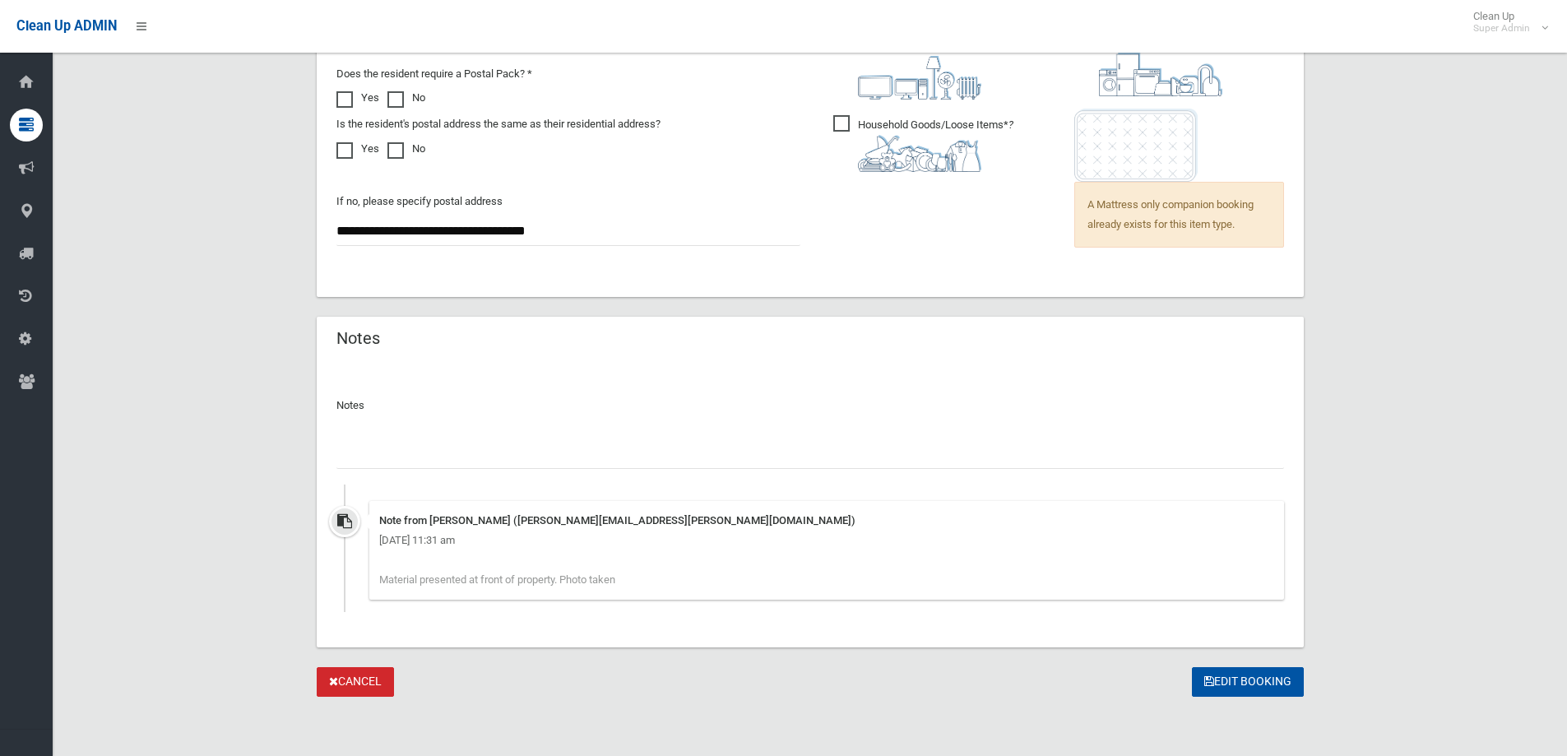
click at [362, 444] on input "text" at bounding box center [809, 453] width 947 height 30
paste input "********"
drag, startPoint x: 613, startPoint y: 448, endPoint x: 511, endPoint y: 448, distance: 101.1
click at [511, 448] on input "**********" at bounding box center [809, 453] width 947 height 30
click at [634, 458] on input "**********" at bounding box center [809, 453] width 947 height 30
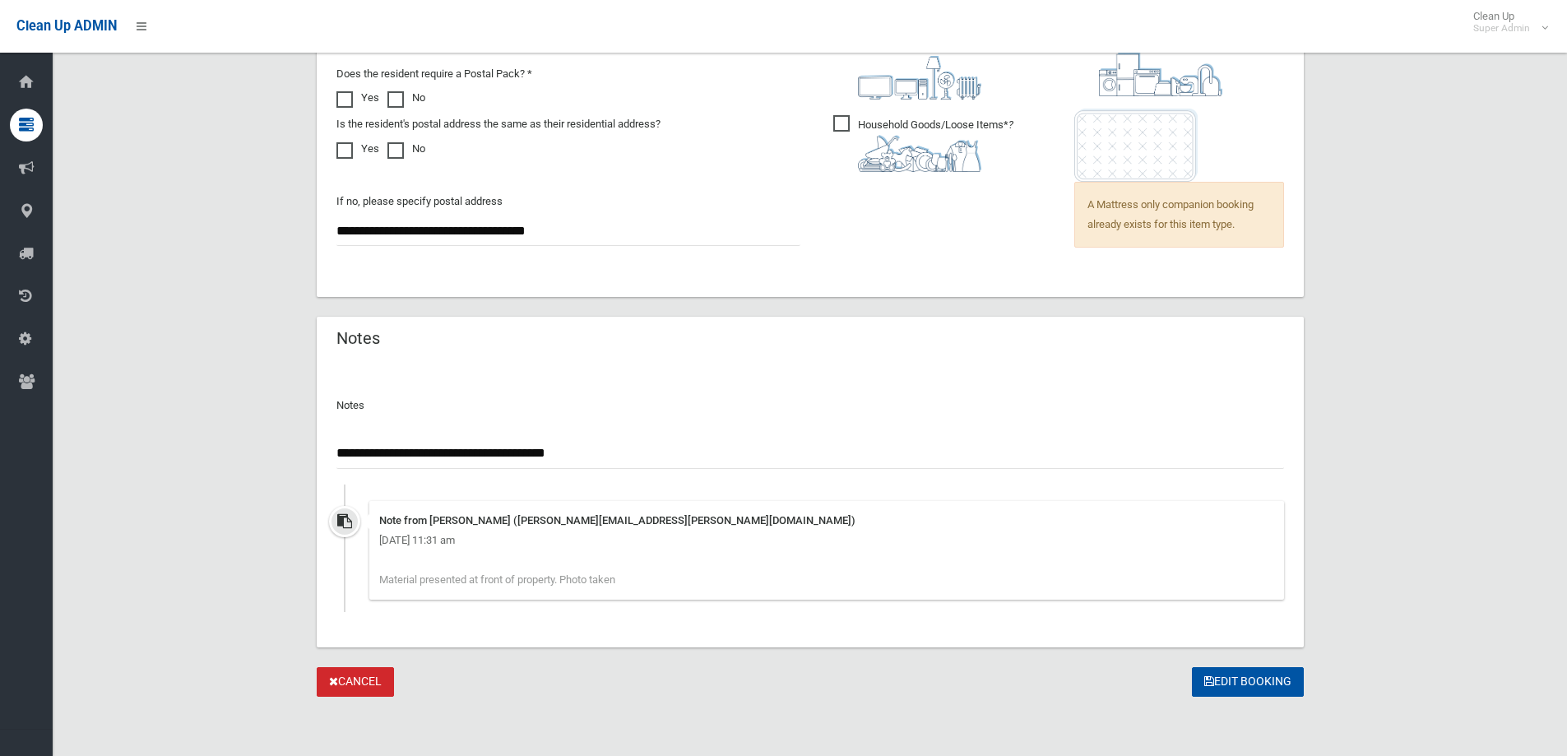
drag, startPoint x: 623, startPoint y: 451, endPoint x: 507, endPoint y: 451, distance: 115.1
click at [507, 451] on input "**********" at bounding box center [809, 453] width 947 height 30
click at [426, 451] on input "**********" at bounding box center [809, 453] width 947 height 30
type input "**********"
click at [1244, 688] on button "Edit Booking" at bounding box center [1248, 682] width 112 height 30
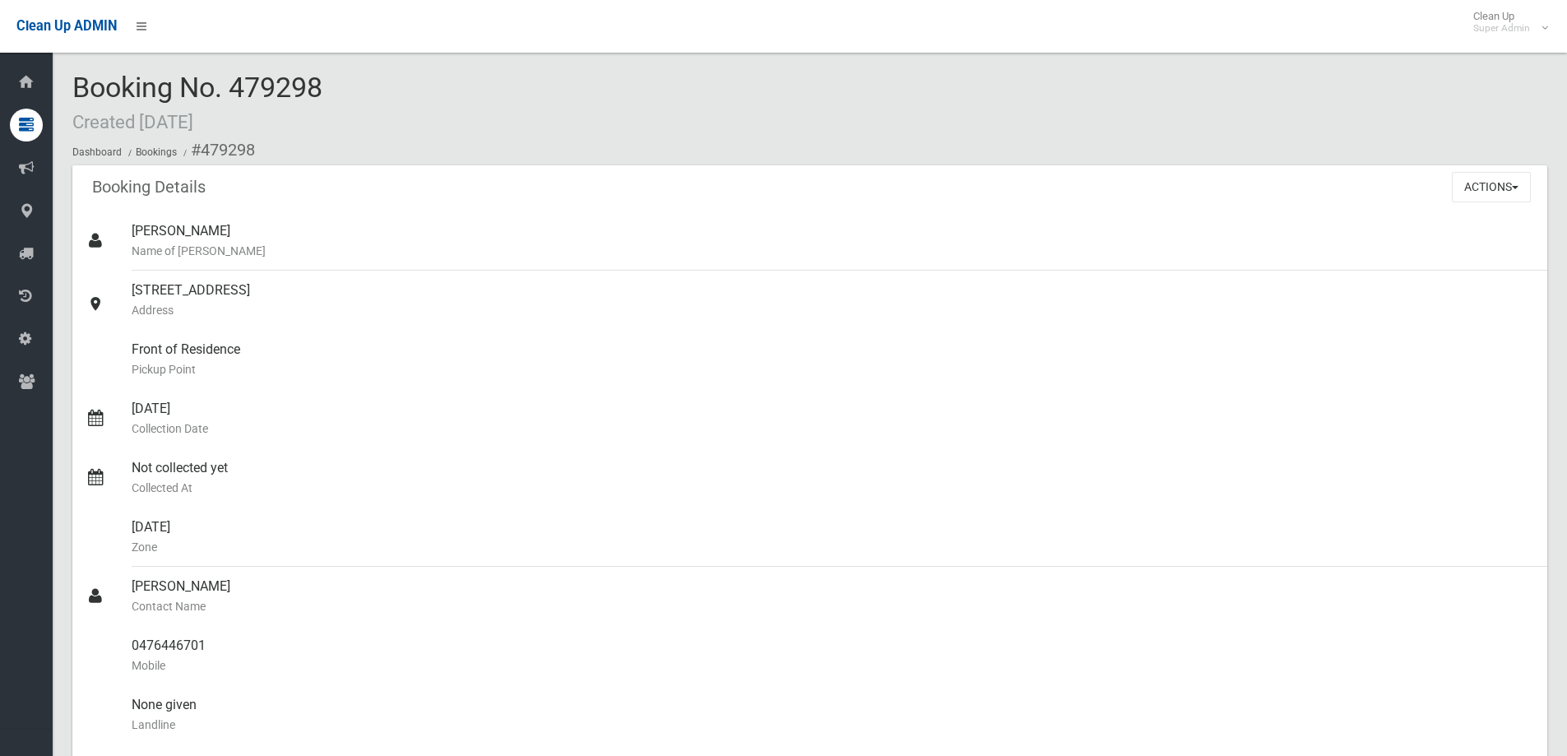
drag, startPoint x: 78, startPoint y: 85, endPoint x: 265, endPoint y: 90, distance: 186.8
click at [383, 92] on div "Booking No. 479298 Created [DATE] Dashboard Bookings #479298" at bounding box center [809, 118] width 1474 height 93
copy span "Booking No. 479298"
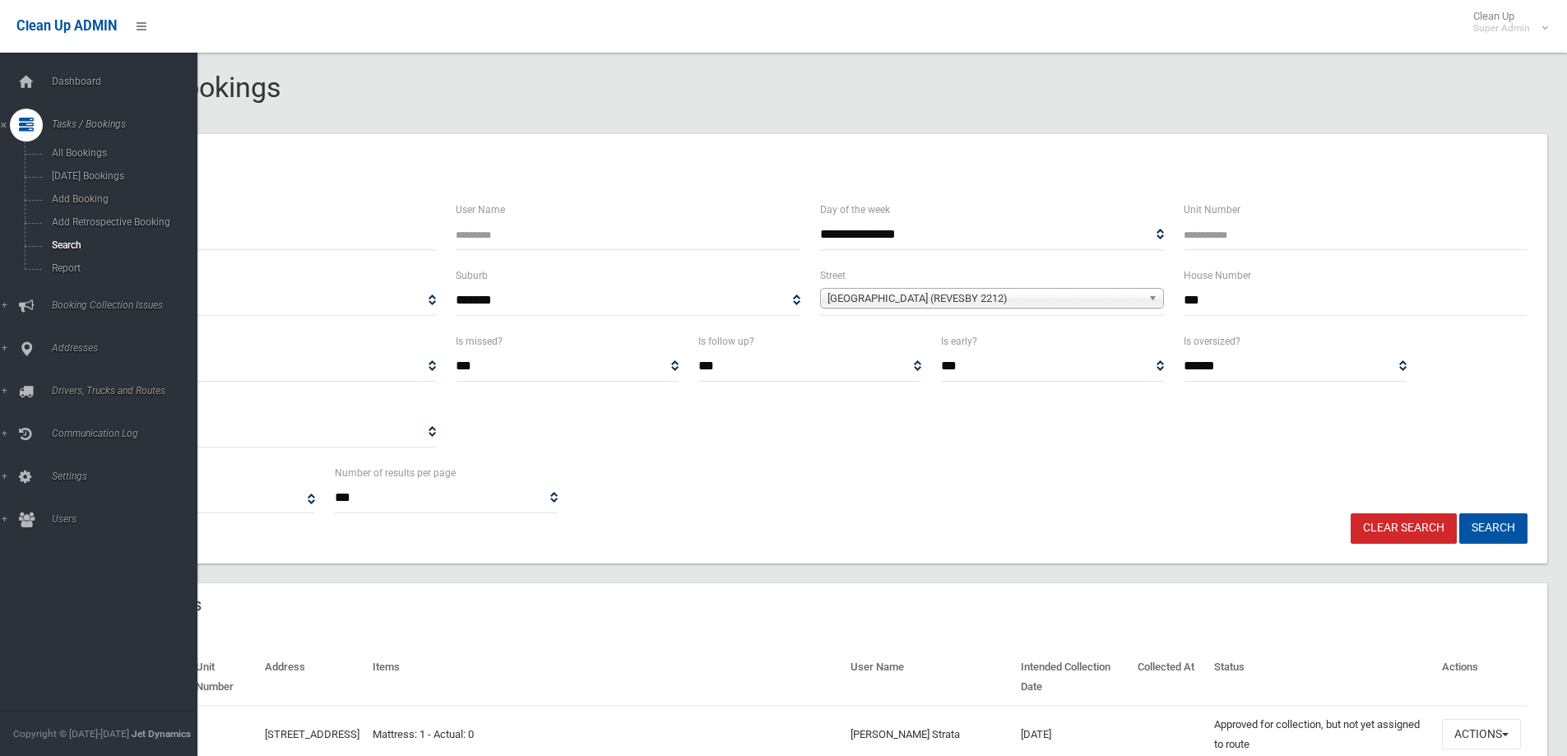
select select
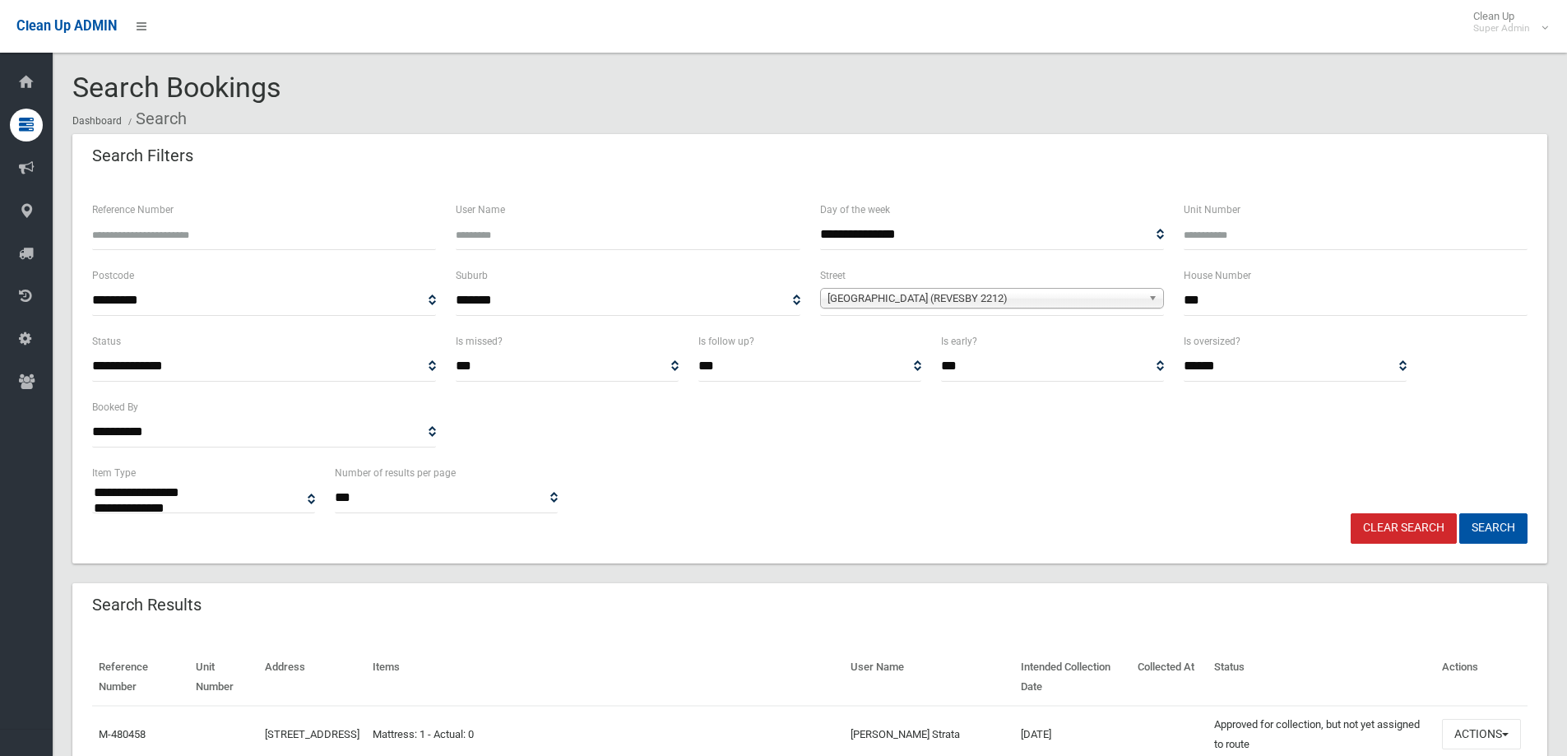
select select
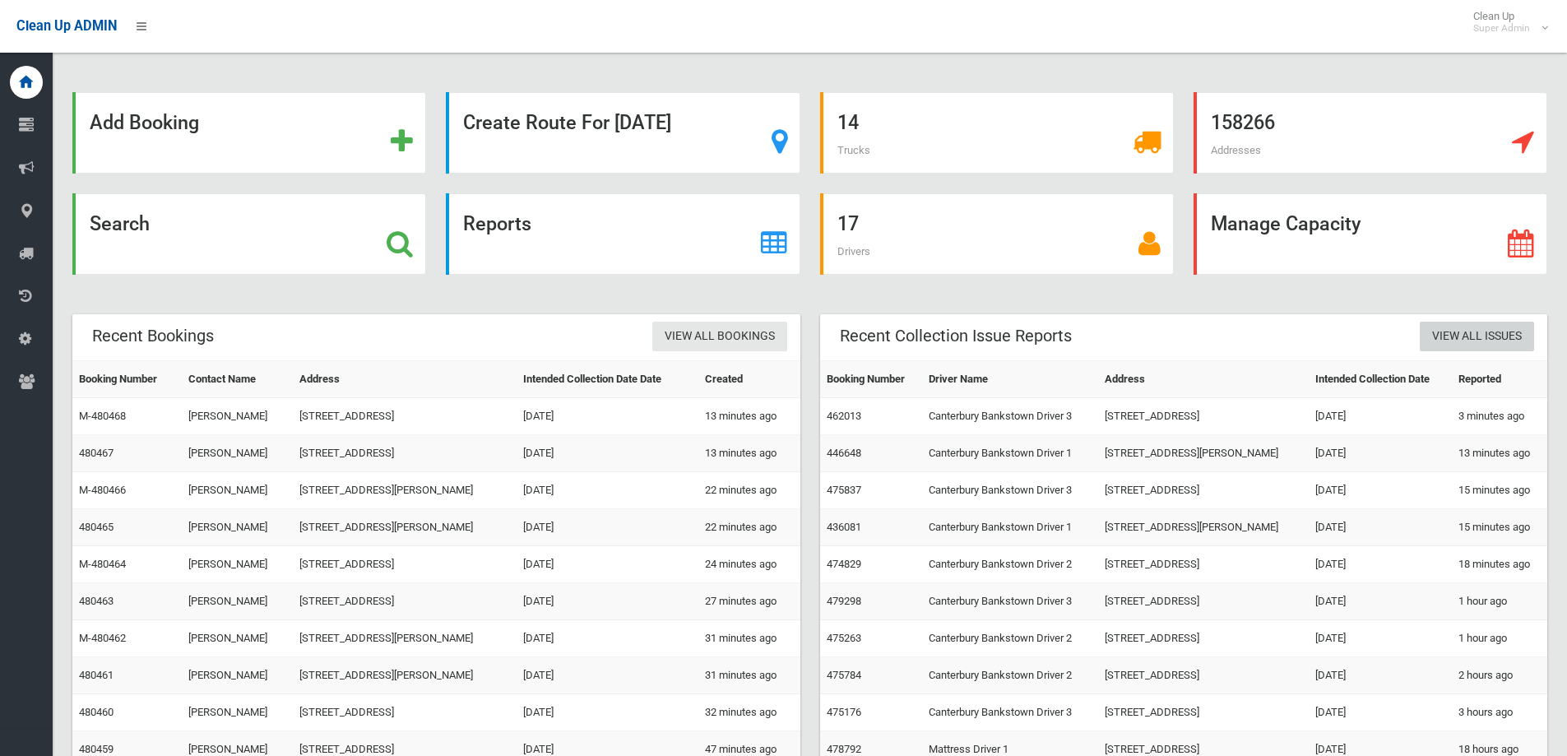
click at [1460, 333] on link "View All Issues" at bounding box center [1476, 337] width 114 height 30
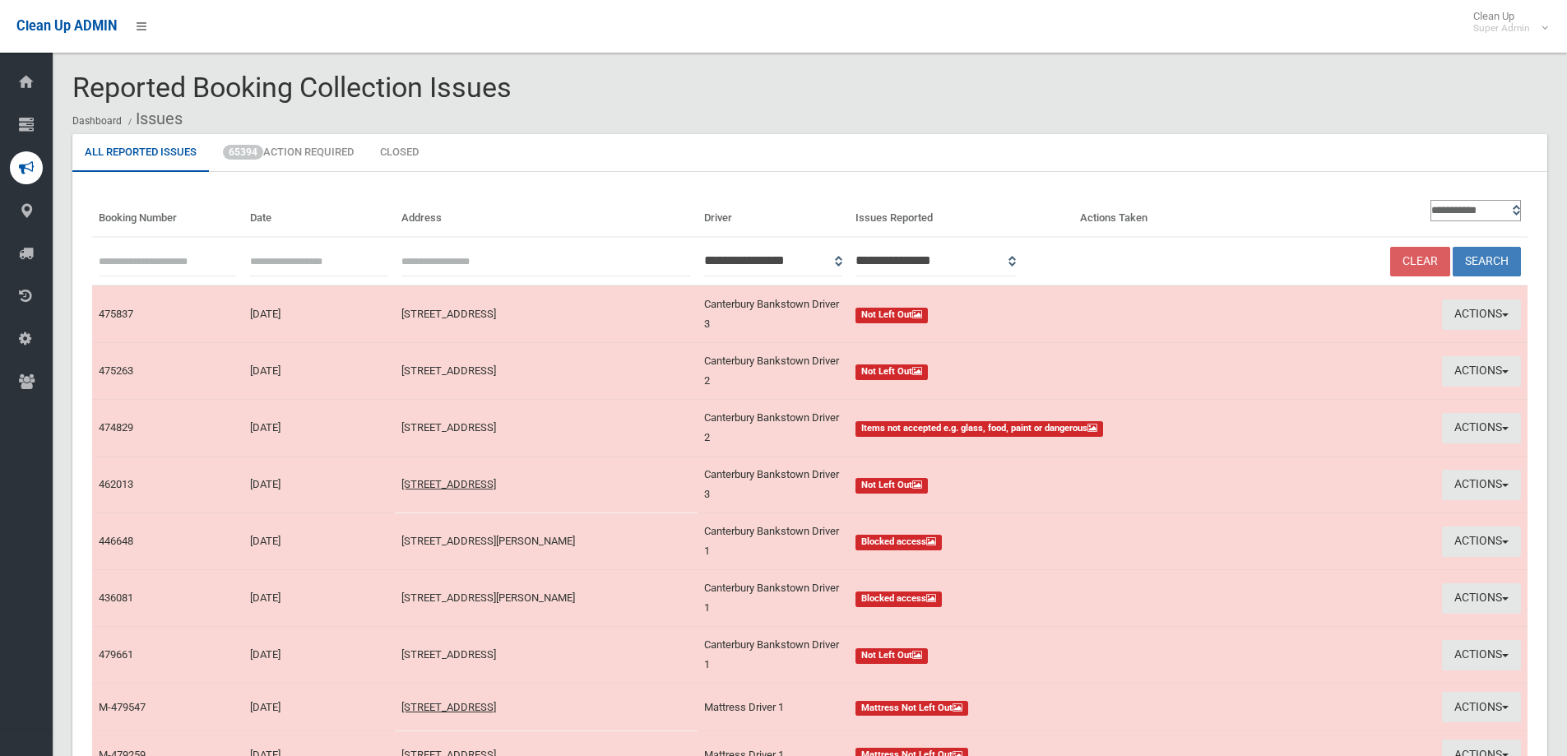
type input "**********"
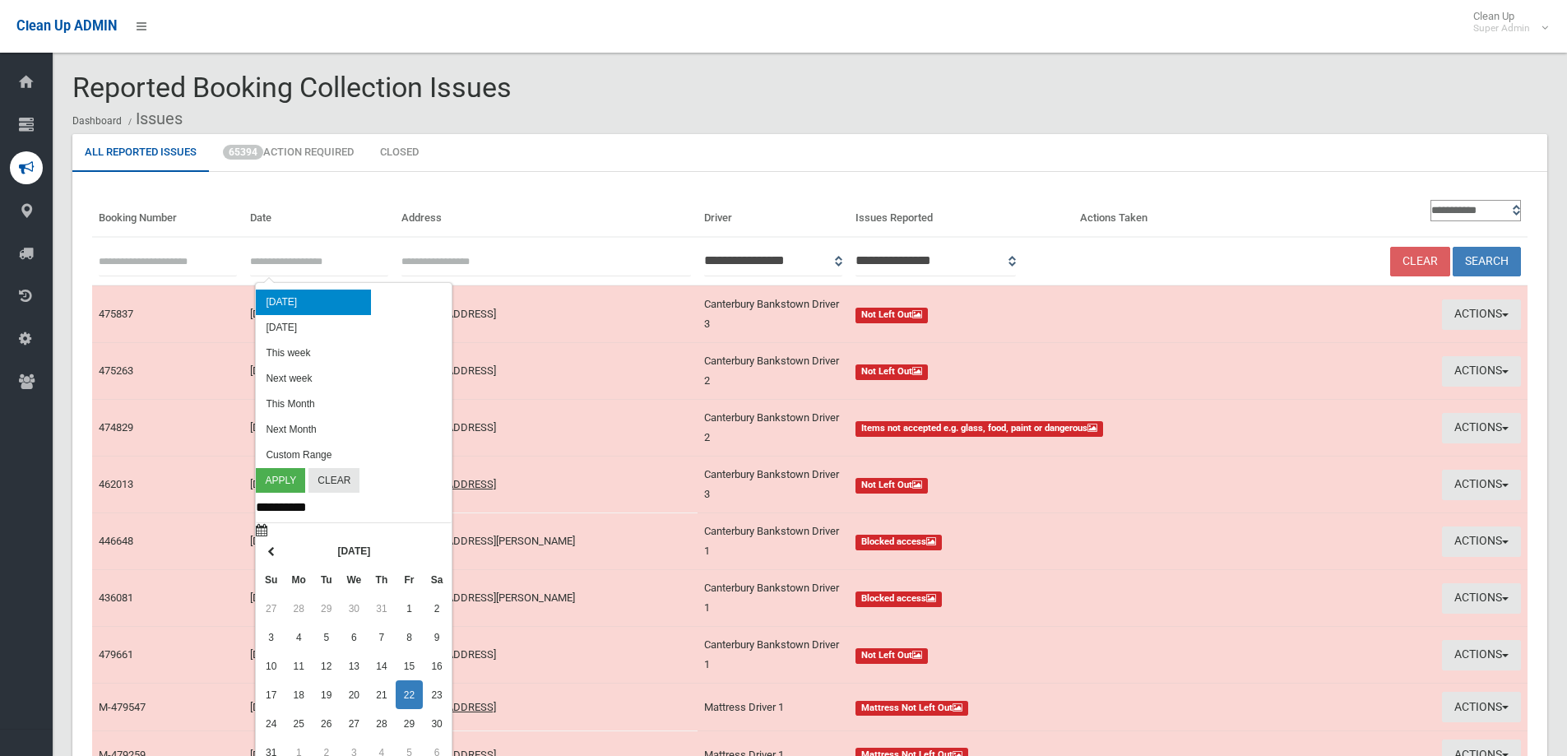
click at [289, 269] on input "text" at bounding box center [319, 261] width 138 height 30
click at [271, 302] on li "Today" at bounding box center [313, 301] width 115 height 25
type input "**********"
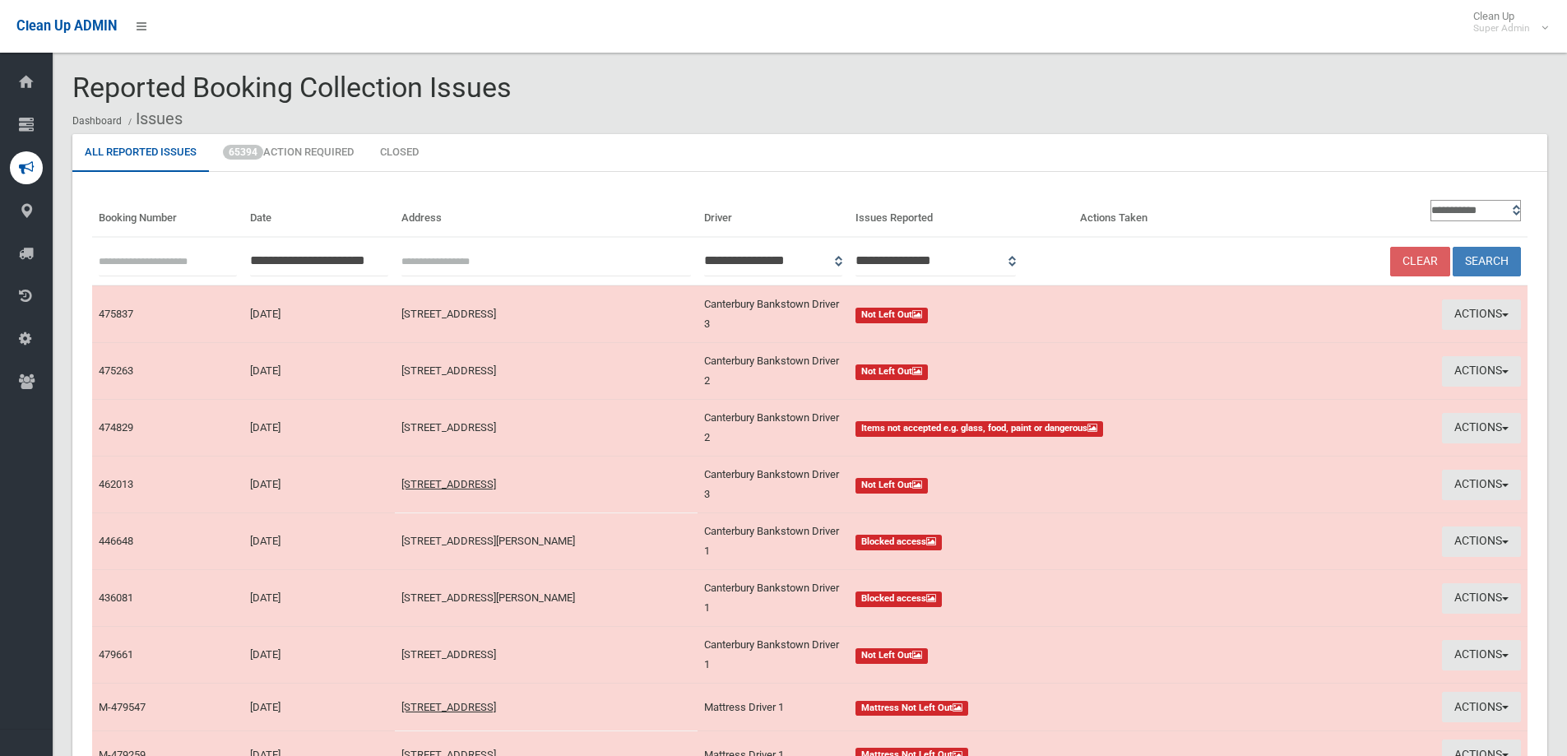
click at [1456, 211] on select "**********" at bounding box center [1475, 210] width 90 height 21
select select "**"
click at [1430, 200] on select "**********" at bounding box center [1475, 210] width 90 height 21
click at [1478, 255] on button "Search" at bounding box center [1486, 262] width 68 height 30
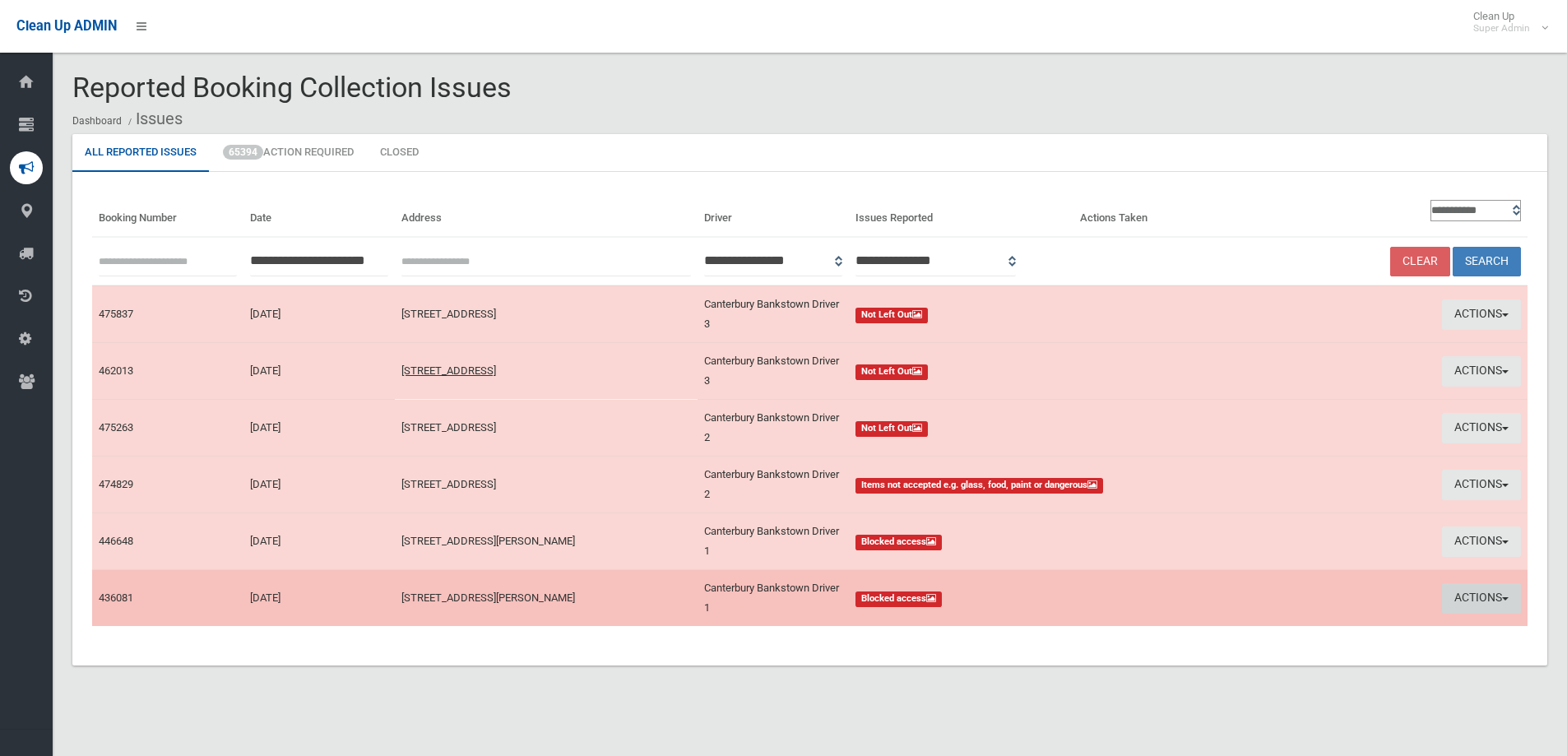
click at [1482, 594] on button "Actions" at bounding box center [1481, 598] width 79 height 30
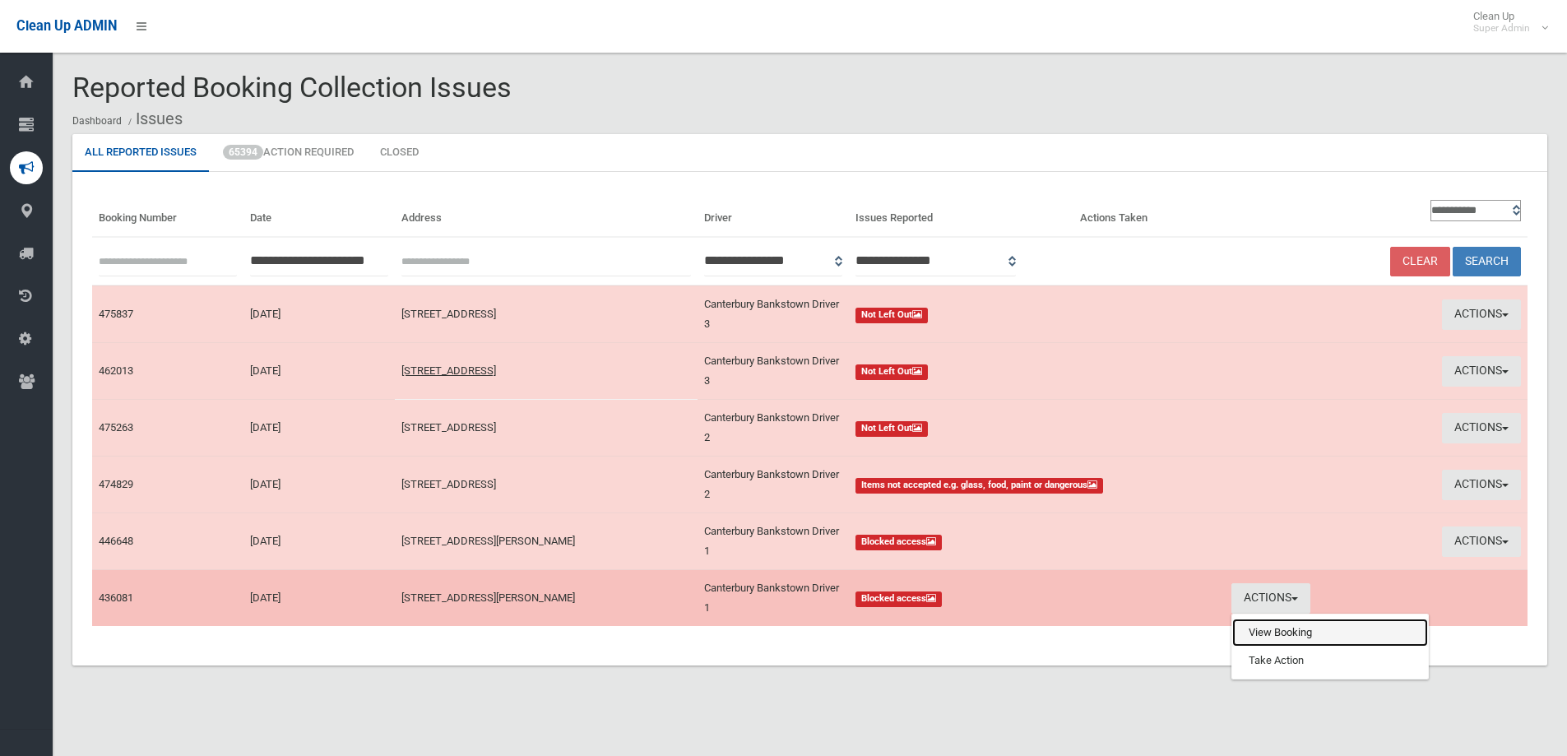
click at [1271, 633] on link "View Booking" at bounding box center [1330, 632] width 196 height 28
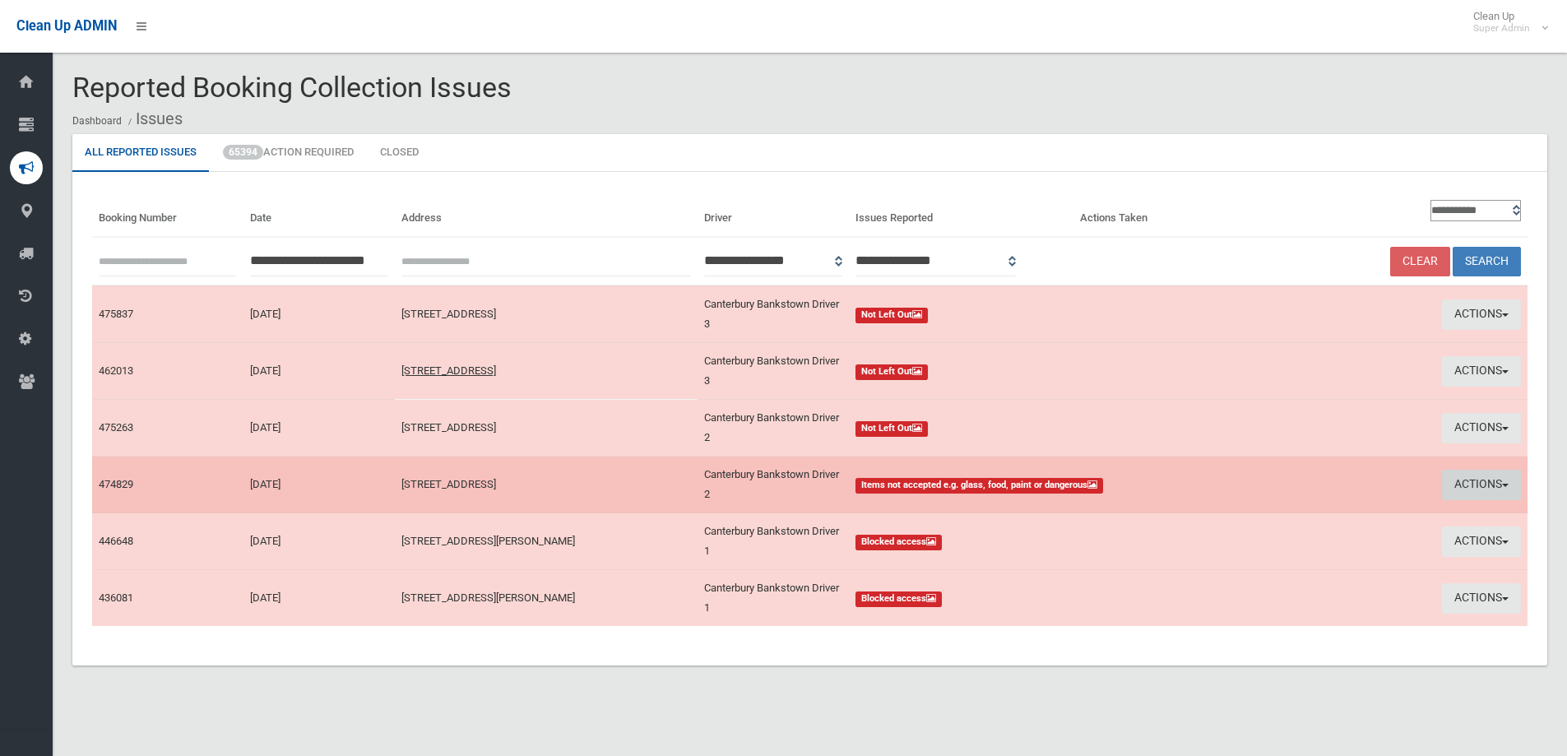
click at [1454, 481] on button "Actions" at bounding box center [1481, 485] width 79 height 30
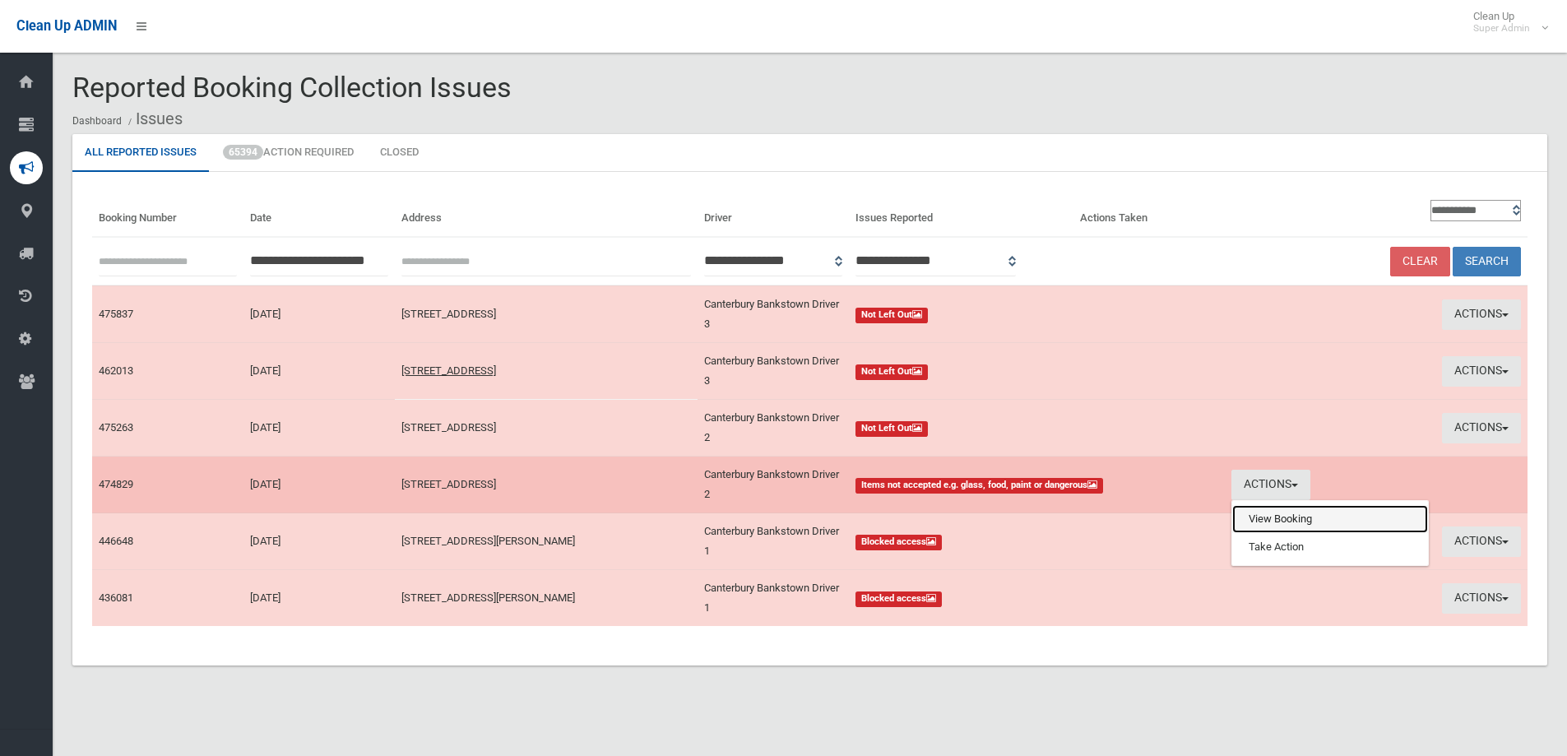
click at [1278, 520] on link "View Booking" at bounding box center [1330, 519] width 196 height 28
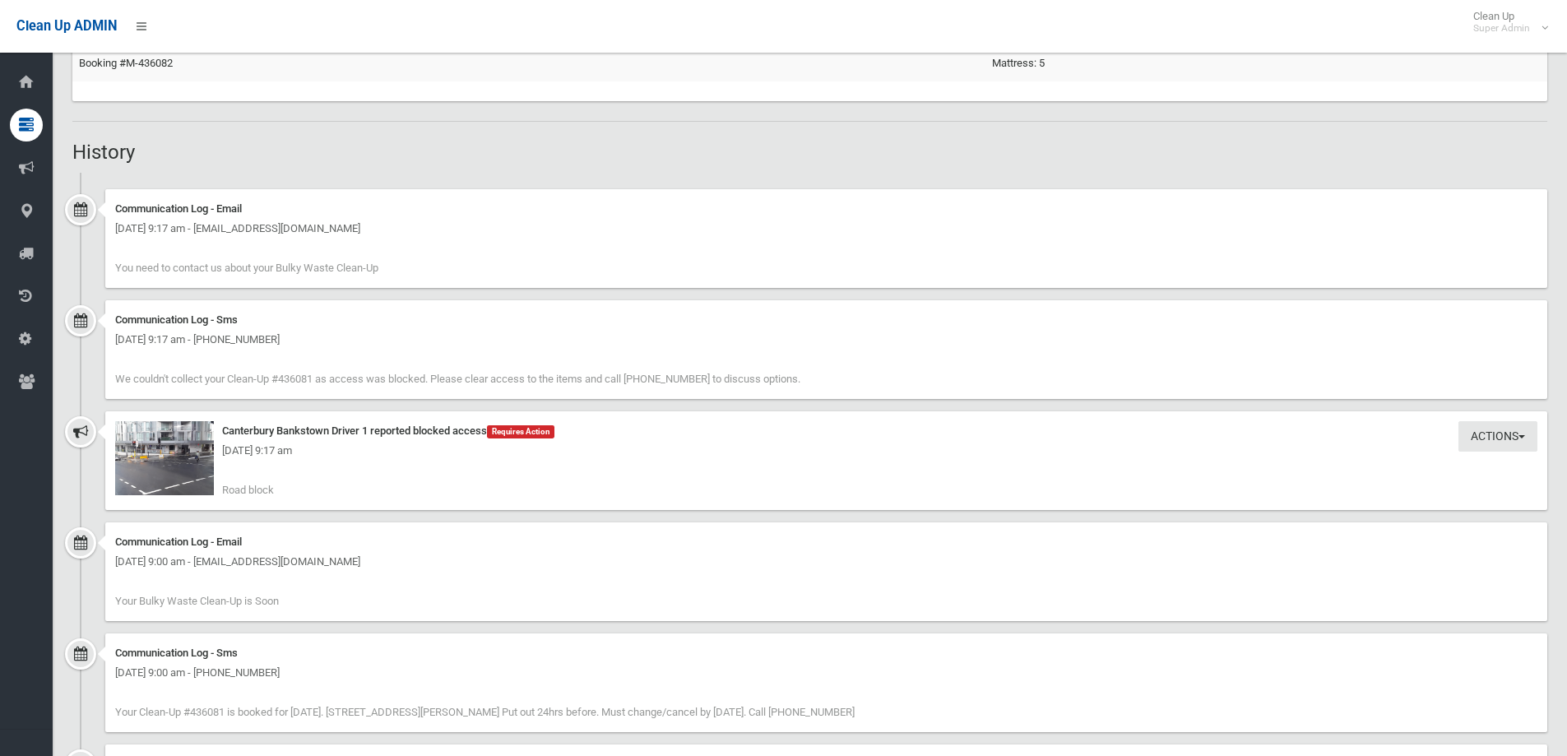
scroll to position [1233, 0]
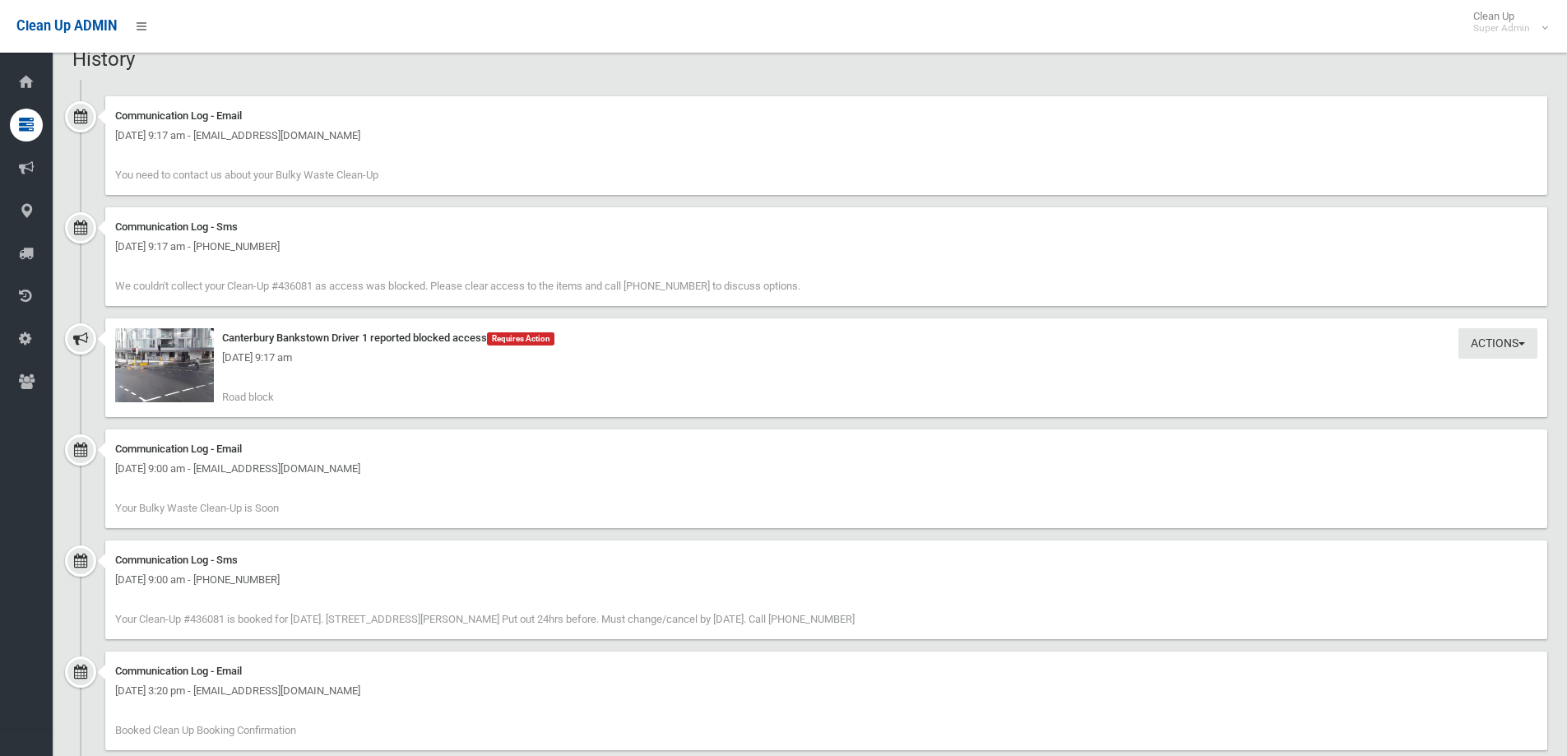
click at [154, 364] on div "[DATE] 9:17 am" at bounding box center [826, 358] width 1422 height 20
click at [172, 379] on img at bounding box center [164, 365] width 99 height 74
click at [1502, 327] on div "Actions Take Action Canterbury Bankstown Driver 1 reported blocked access Requi…" at bounding box center [826, 367] width 1442 height 99
click at [1499, 345] on button "Actions" at bounding box center [1497, 343] width 79 height 30
click at [1404, 377] on link "Take Action" at bounding box center [1442, 377] width 196 height 28
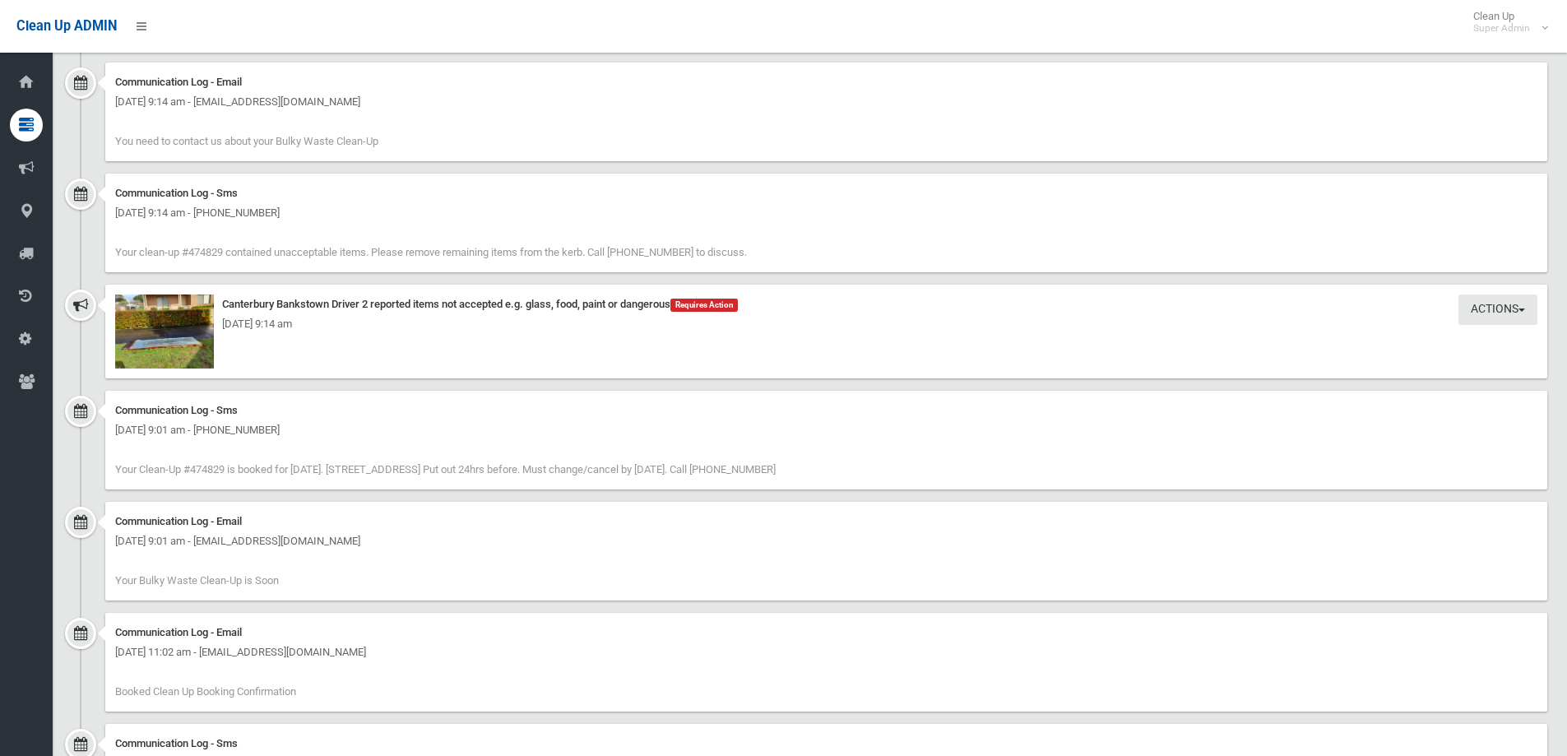
scroll to position [1398, 0]
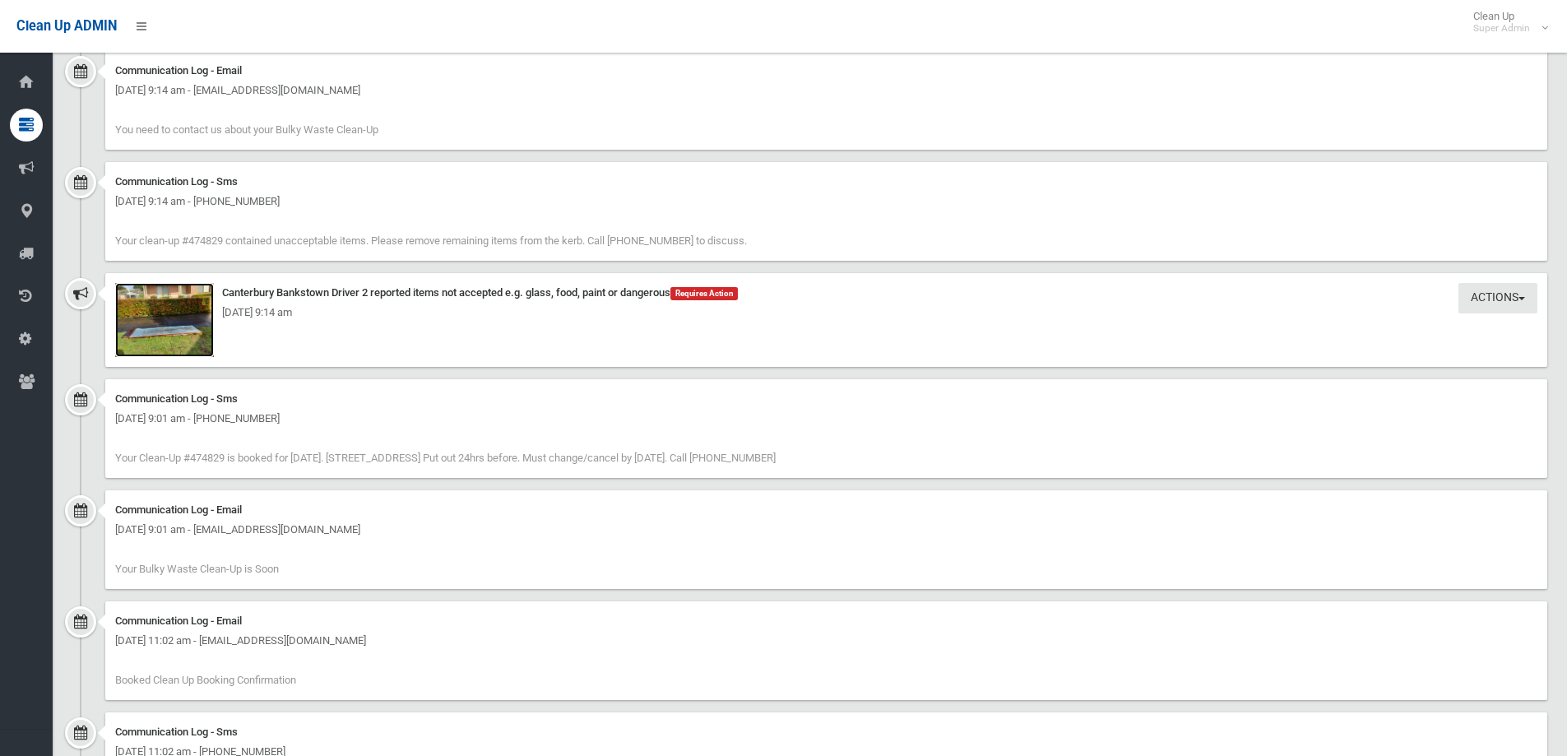
click at [169, 327] on img at bounding box center [164, 320] width 99 height 74
click at [1476, 286] on button "Actions" at bounding box center [1497, 298] width 79 height 30
click at [1385, 331] on link "Take Action" at bounding box center [1442, 332] width 196 height 28
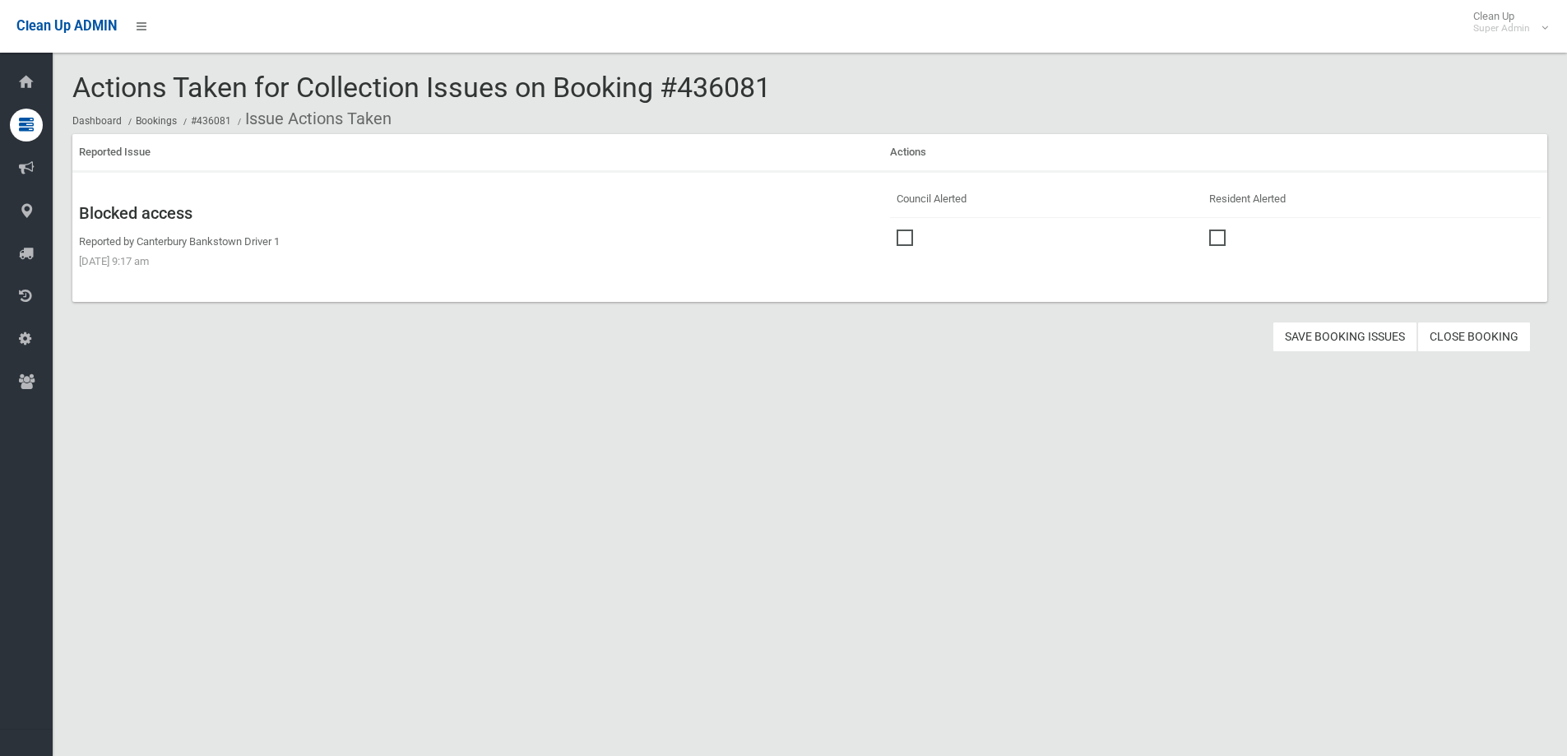
click at [905, 229] on span at bounding box center [908, 229] width 25 height 0
click at [1342, 339] on button "Save Booking Issues" at bounding box center [1344, 337] width 145 height 30
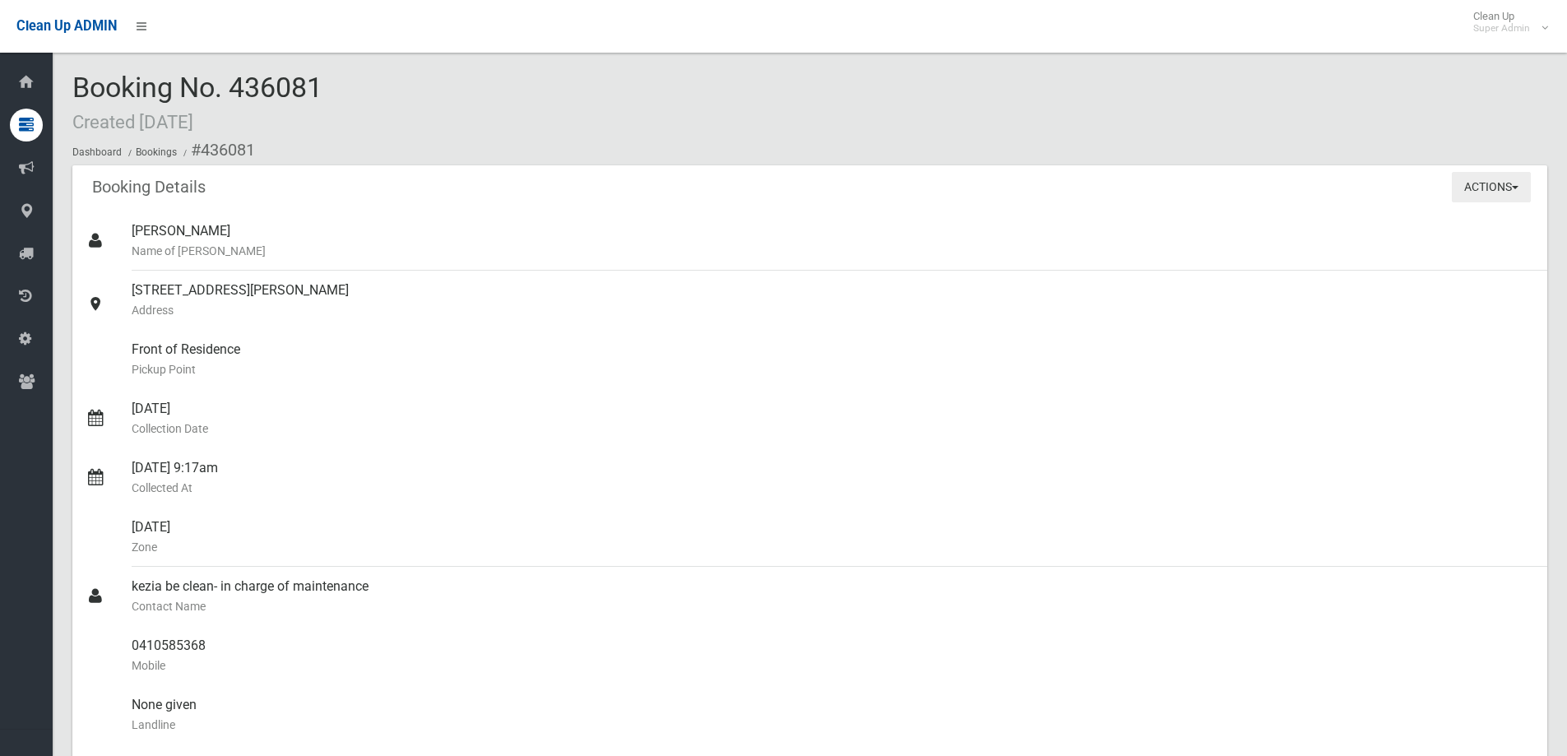
click at [1465, 179] on button "Actions" at bounding box center [1490, 187] width 79 height 30
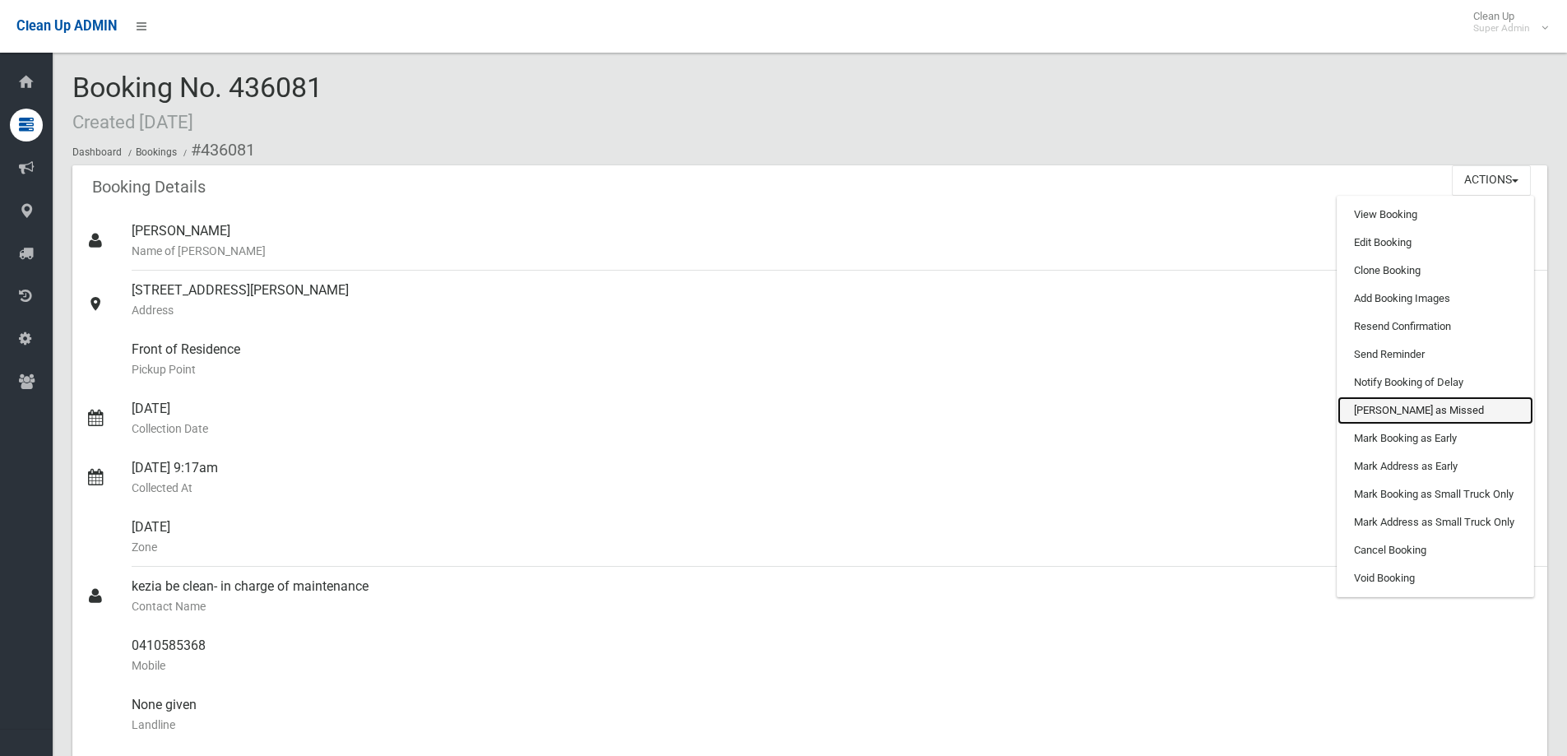
click at [1397, 414] on link "Mark as Missed" at bounding box center [1435, 410] width 196 height 28
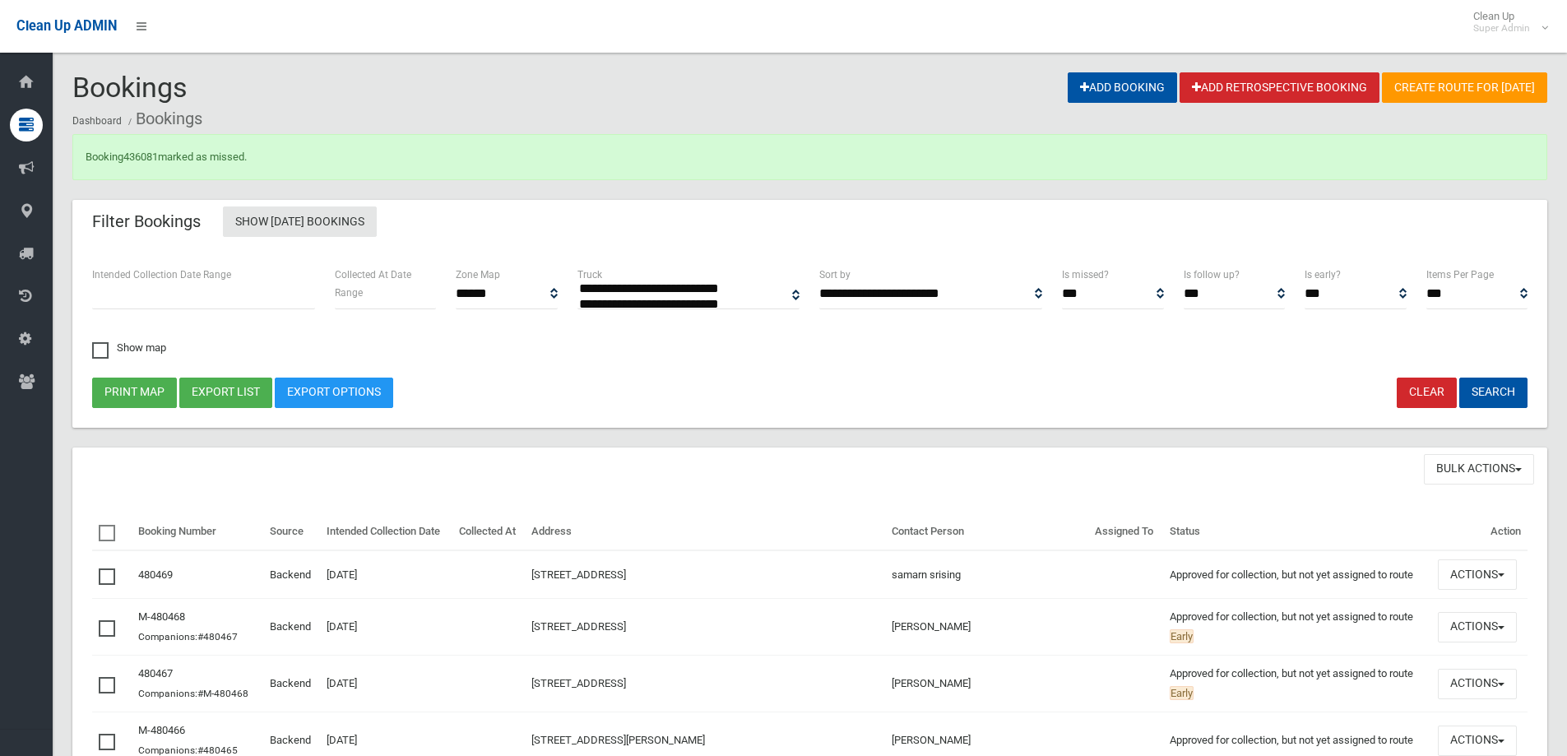
select select
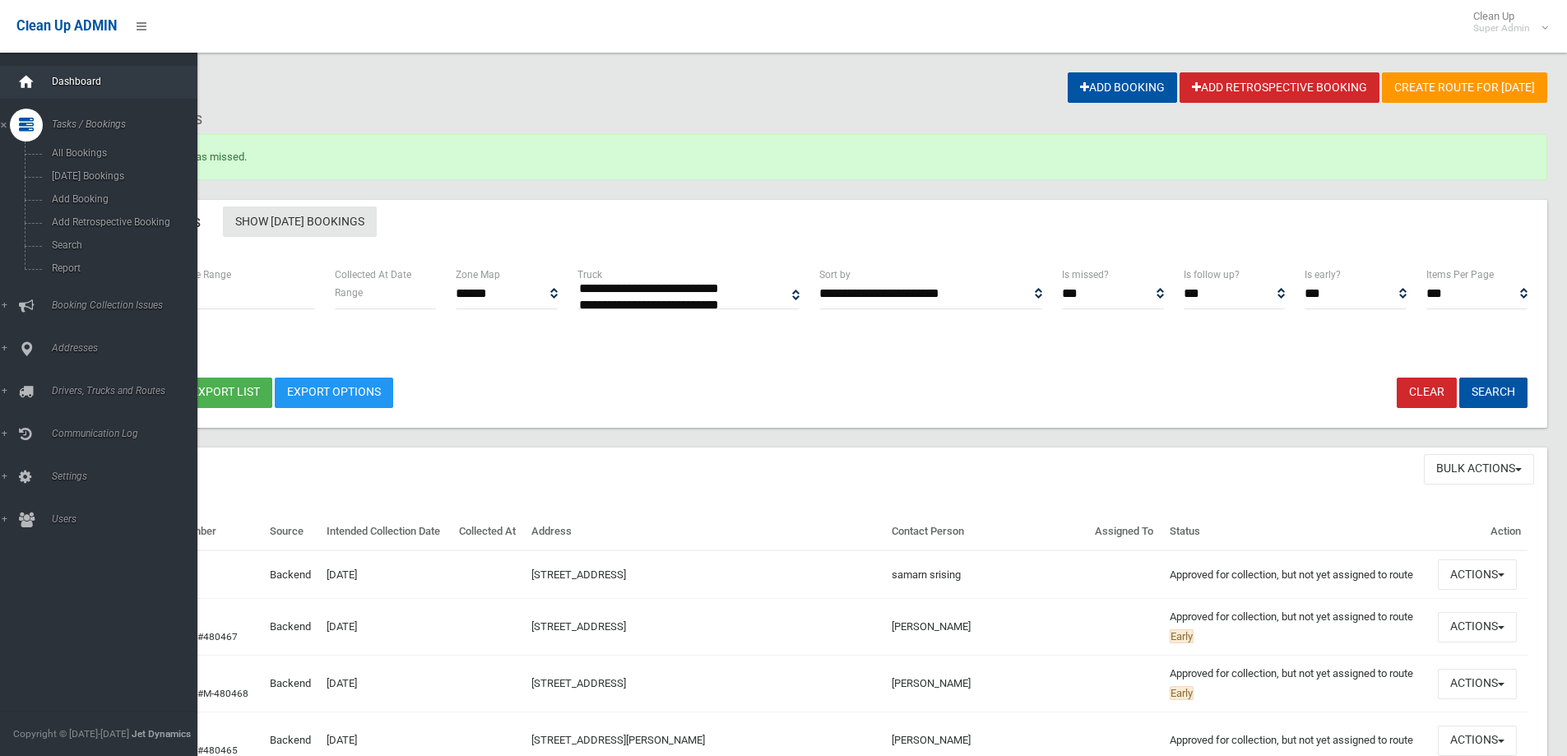
click at [34, 67] on icon at bounding box center [26, 82] width 18 height 33
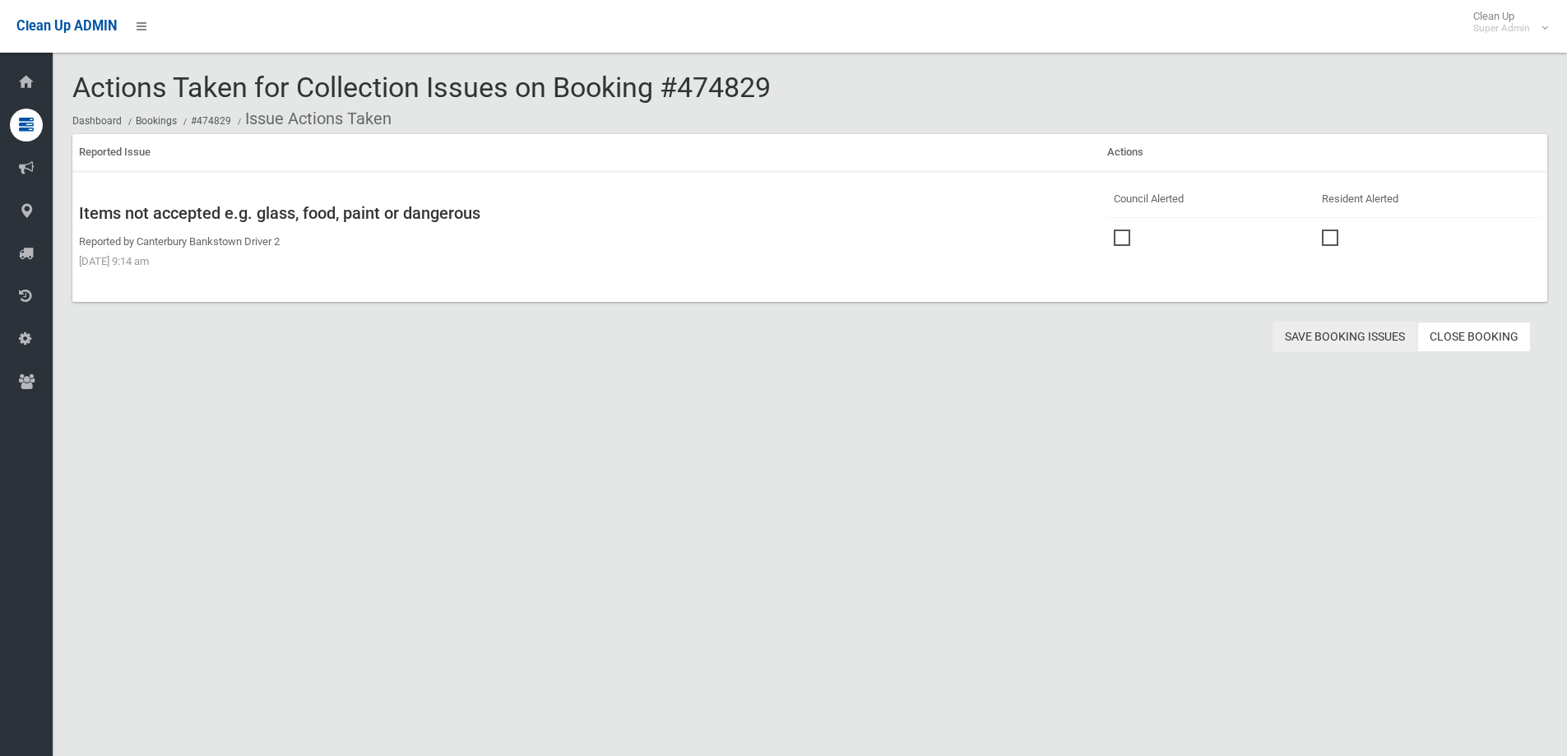
click at [1321, 333] on button "Save Booking Issues" at bounding box center [1344, 337] width 145 height 30
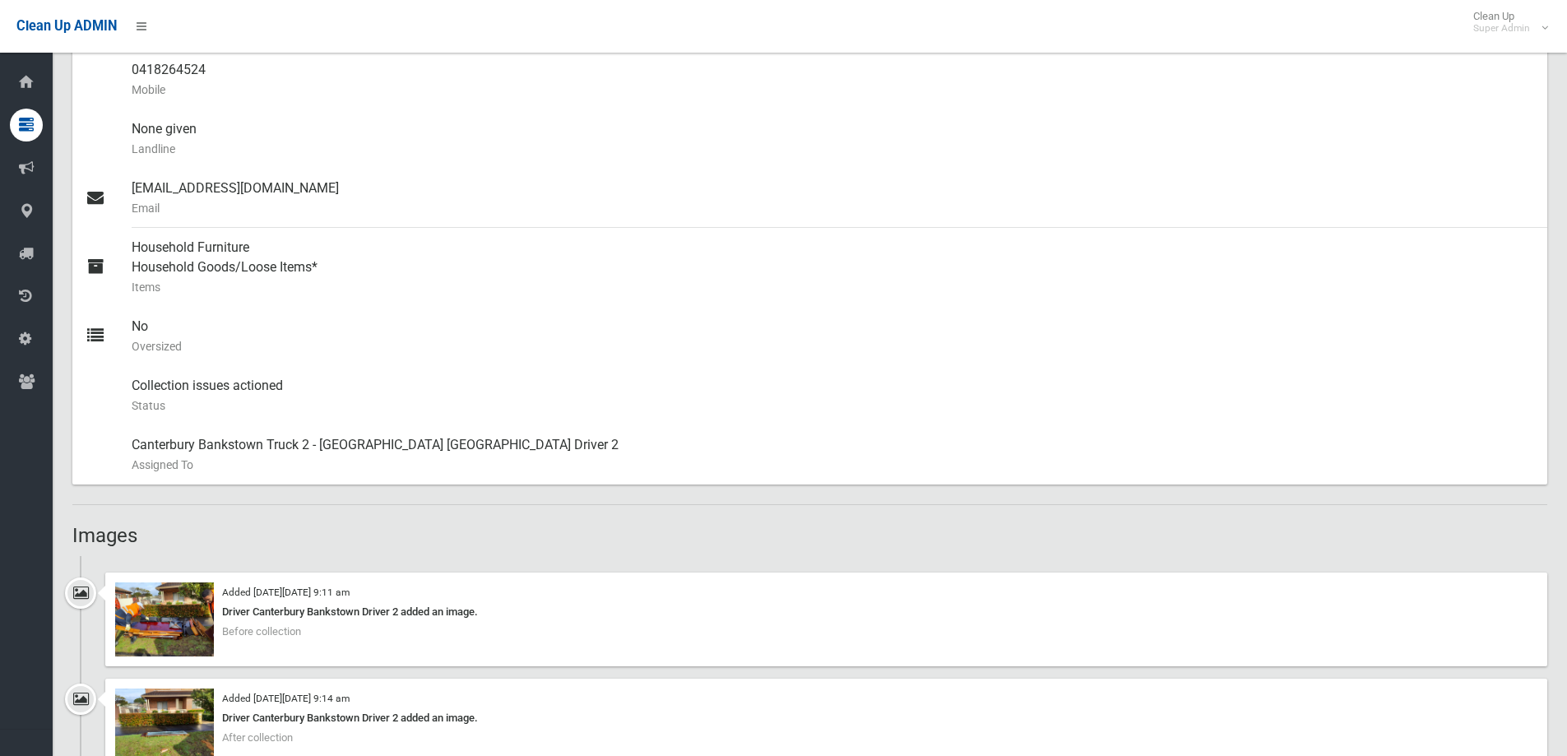
scroll to position [987, 0]
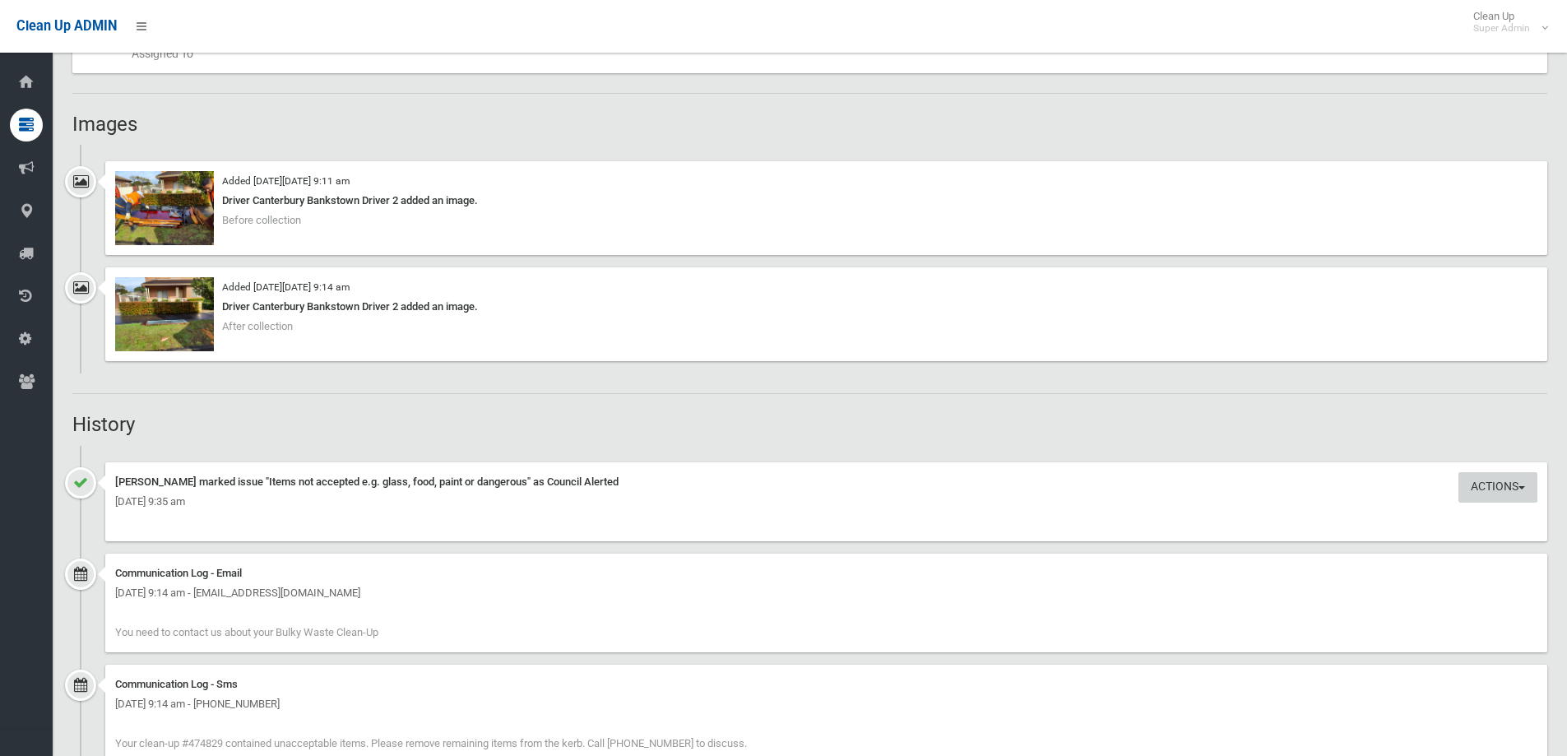
click at [1504, 482] on button "Actions" at bounding box center [1497, 487] width 79 height 30
click at [1423, 523] on link "Edit Actions Taken" at bounding box center [1442, 521] width 196 height 28
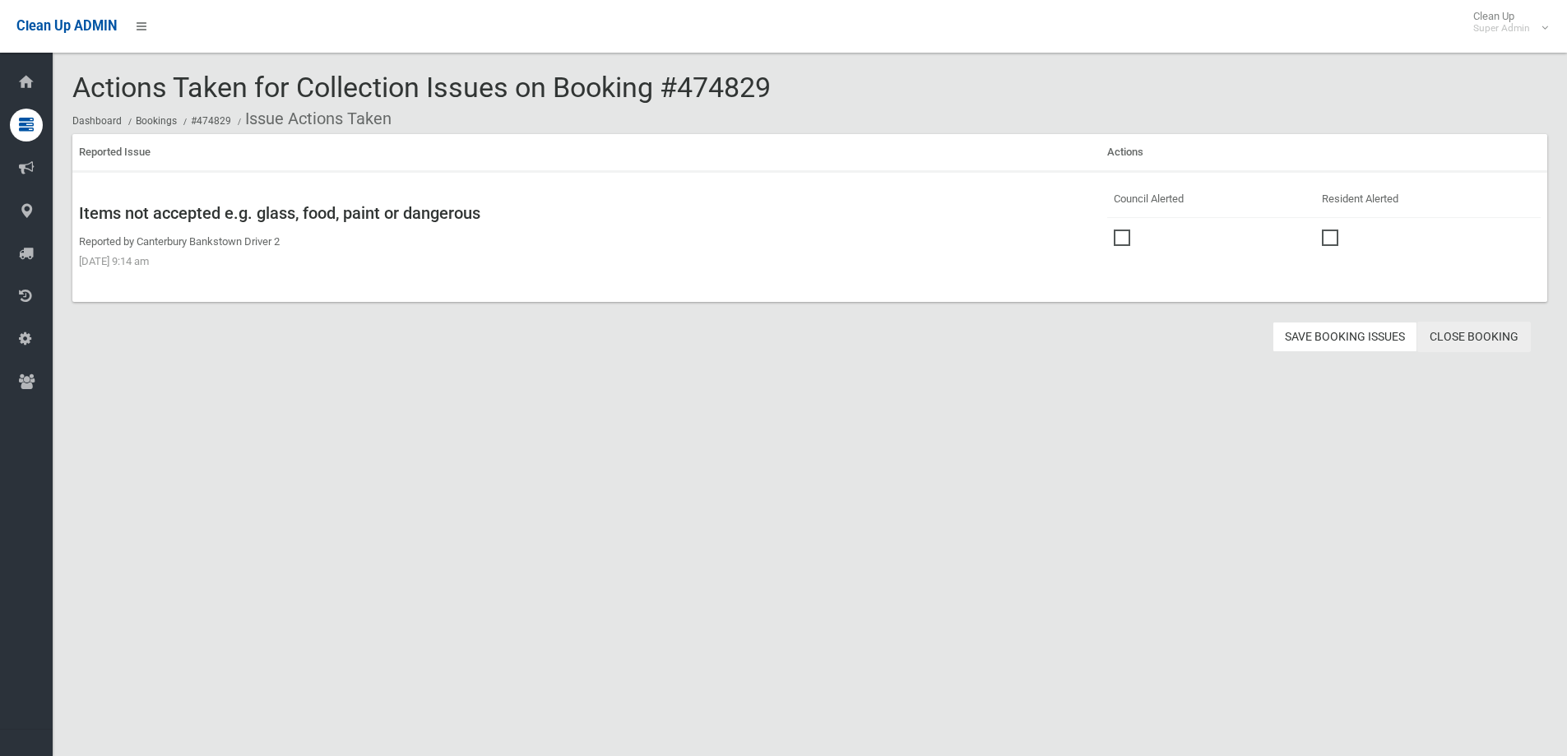
click at [1483, 342] on link "Close Booking" at bounding box center [1473, 337] width 113 height 30
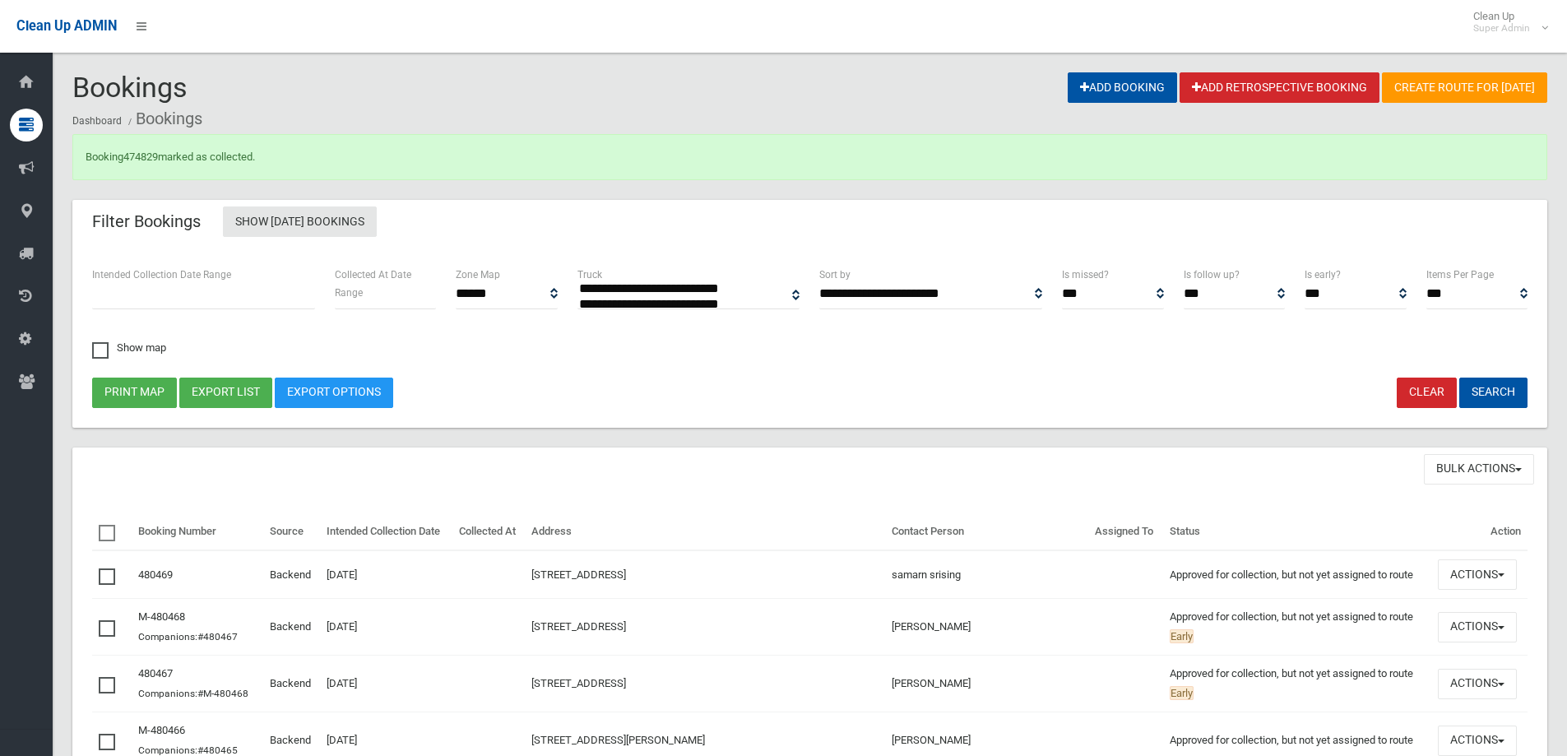
select select
click at [146, 153] on link "474829" at bounding box center [140, 156] width 35 height 12
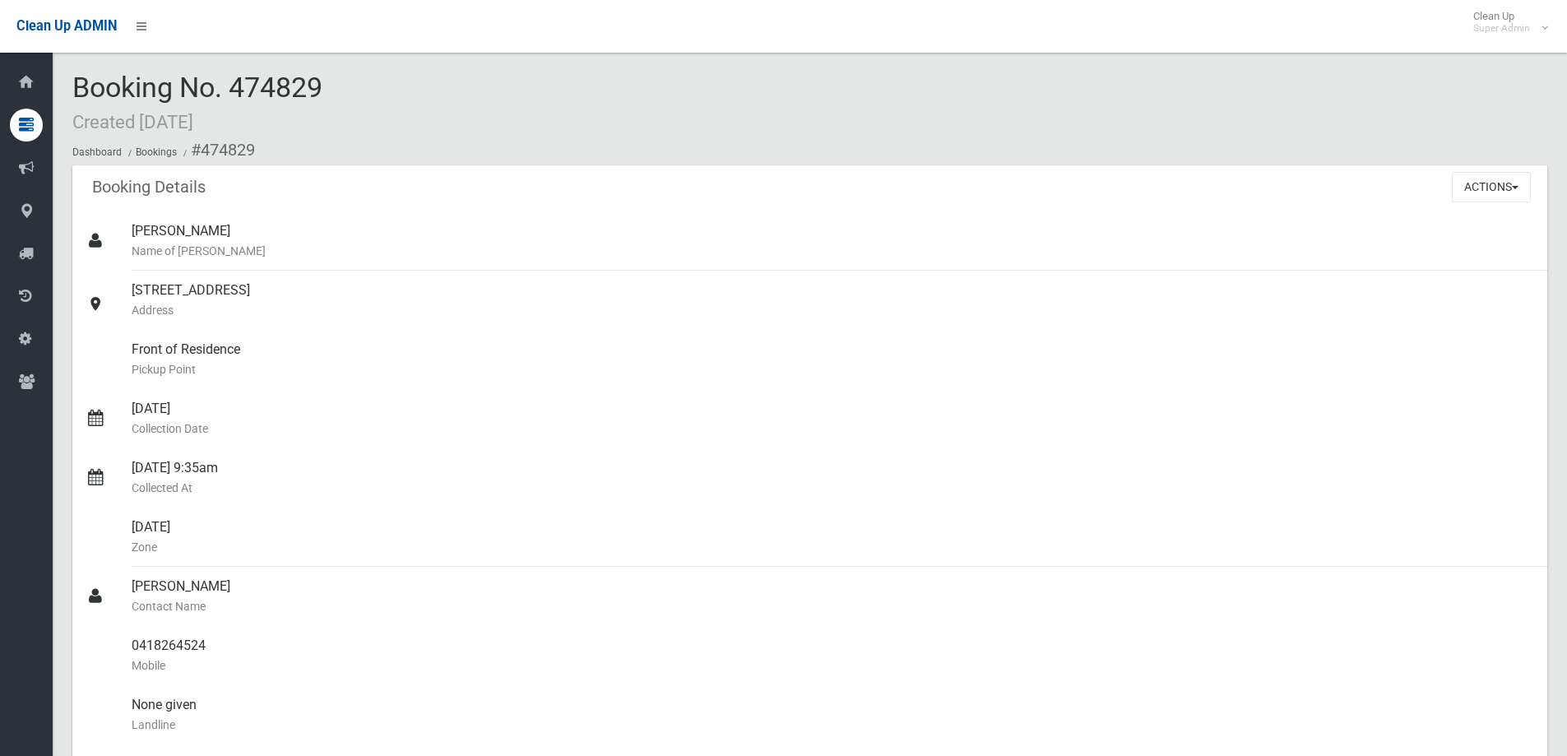
drag, startPoint x: 76, startPoint y: 87, endPoint x: 337, endPoint y: 90, distance: 260.7
click at [337, 90] on div "Booking No. 474829 Created [DATE] Dashboard Bookings #474829" at bounding box center [809, 118] width 1474 height 93
copy span "Booking No. 474829"
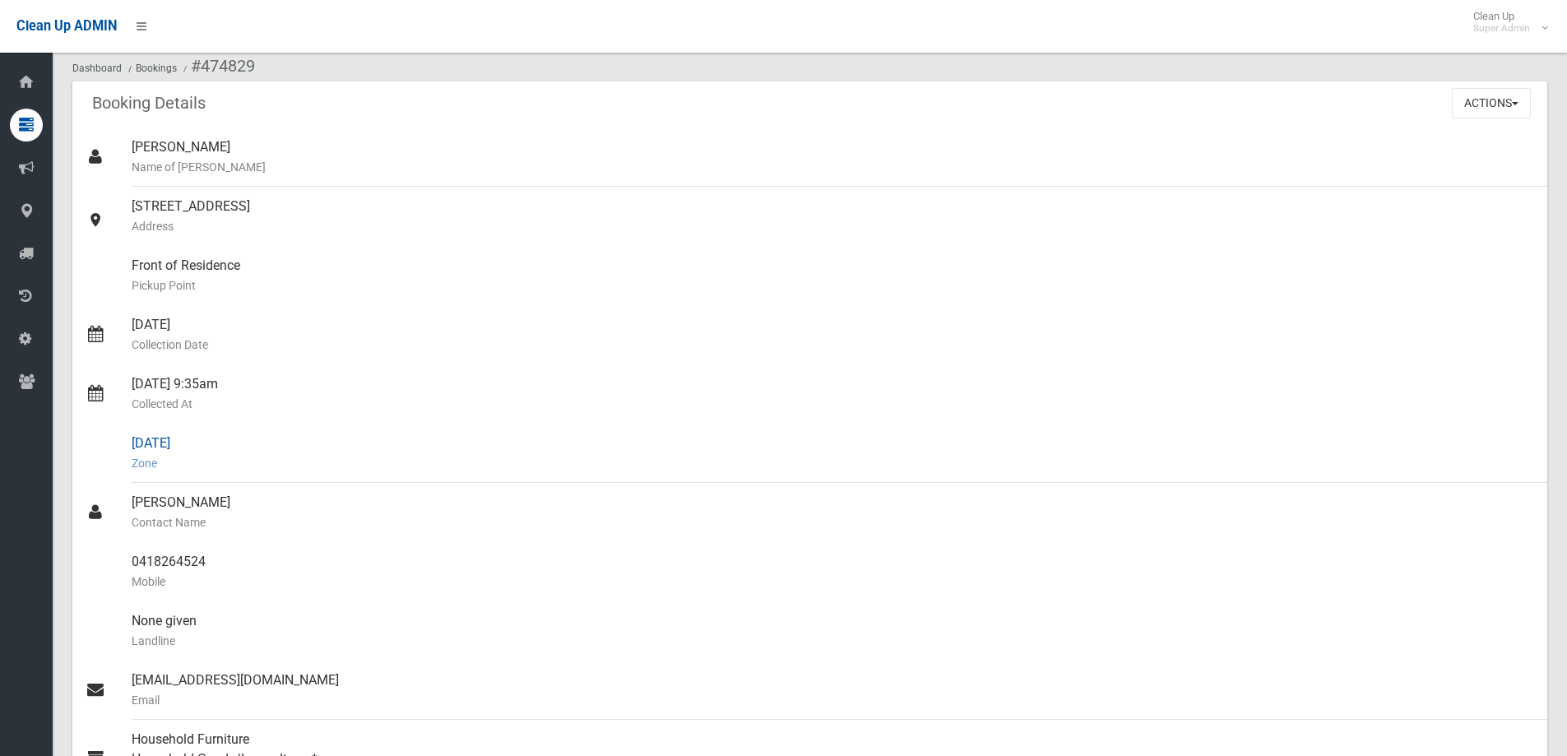
scroll to position [329, 0]
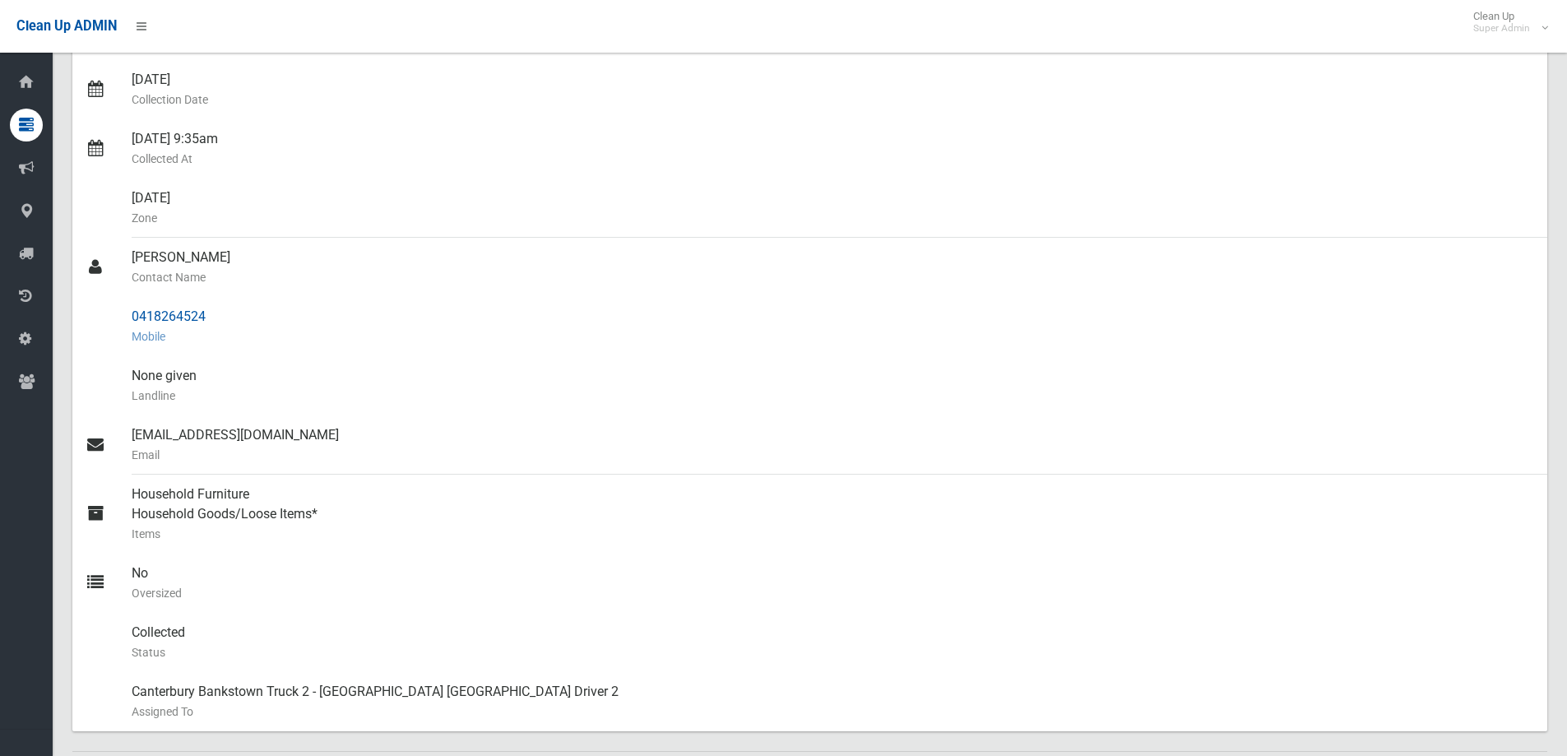
drag, startPoint x: 133, startPoint y: 254, endPoint x: 229, endPoint y: 319, distance: 116.1
click at [229, 319] on ul "Jennifer Docherty Name of Booker 19 Marana Road, EARLWOOD NSW 2206 Address Fron…" at bounding box center [809, 306] width 1474 height 849
copy ul "Charles Grech Contact Name 0418264524"
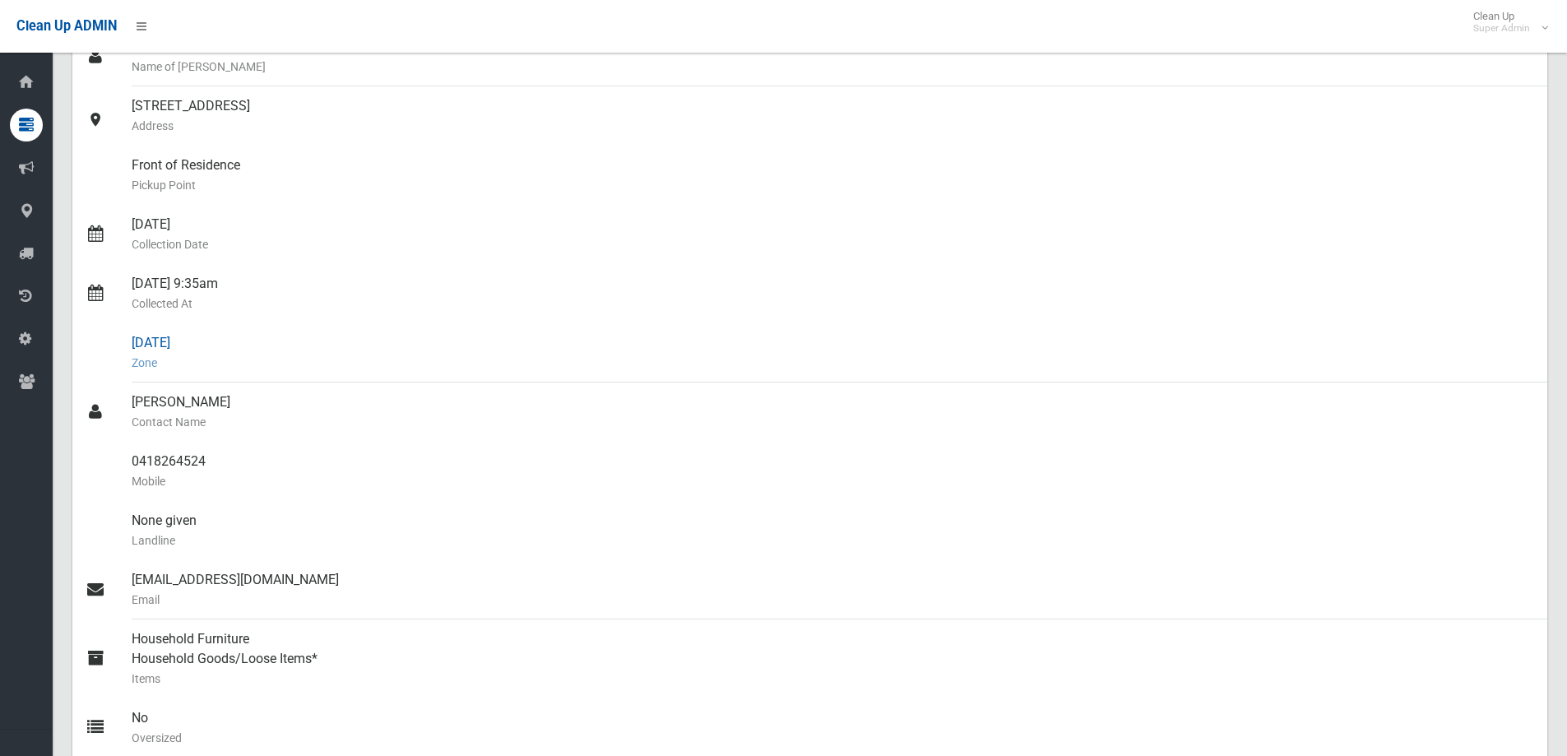
scroll to position [0, 0]
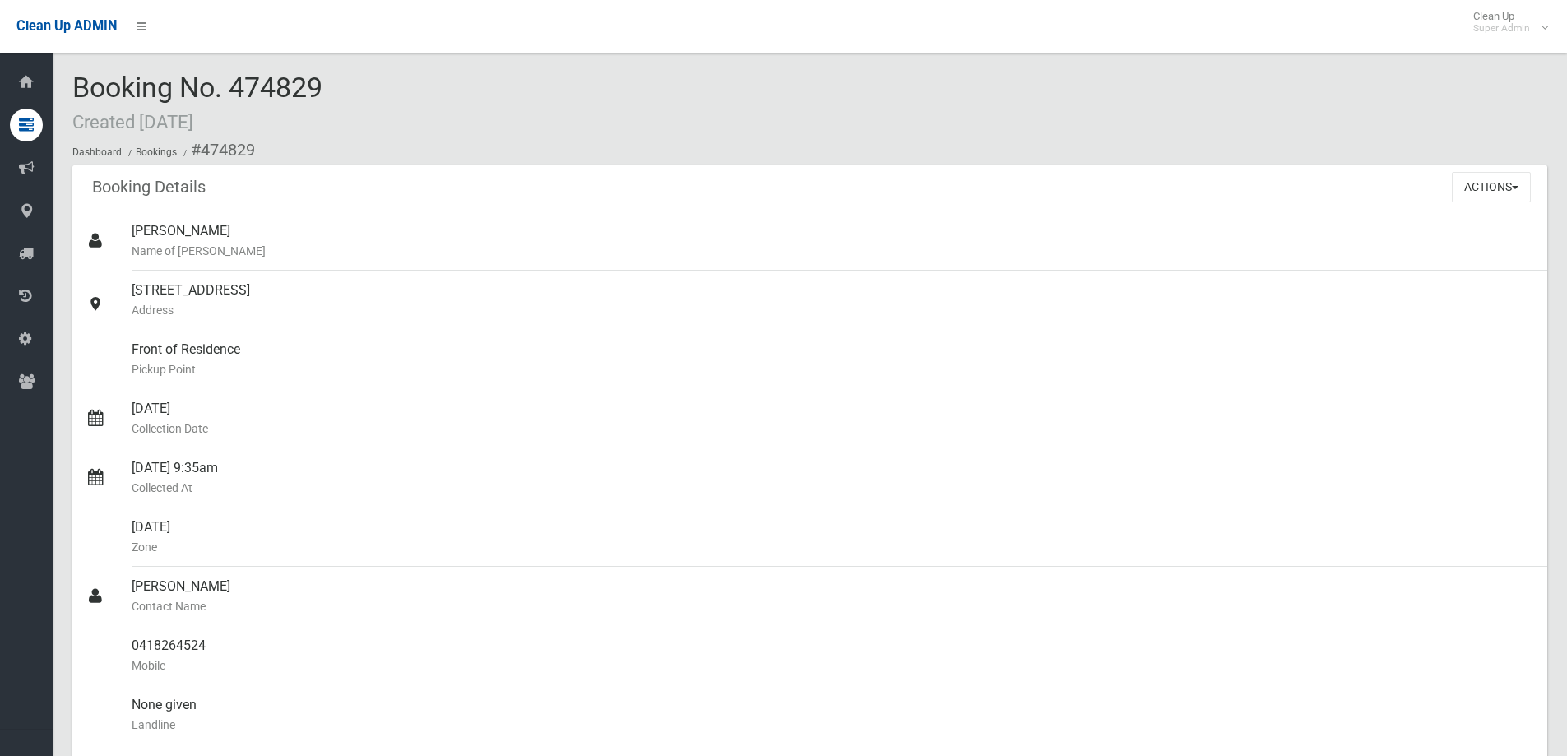
click at [373, 83] on div "Booking No. 474829 Created 21/07/2025 Dashboard Bookings #474829" at bounding box center [809, 118] width 1474 height 93
click at [1465, 186] on button "Actions" at bounding box center [1490, 187] width 79 height 30
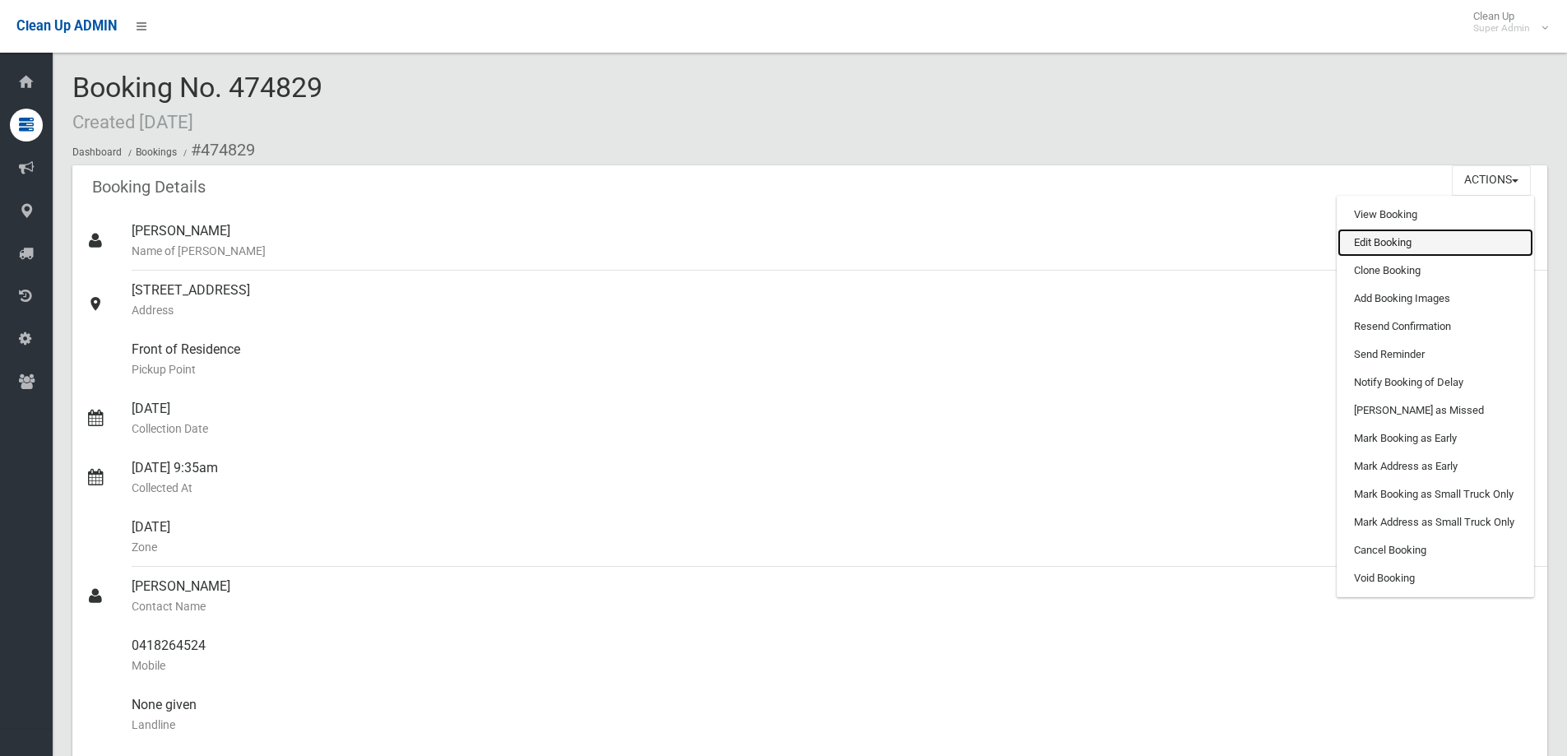
click at [1396, 238] on link "Edit Booking" at bounding box center [1435, 243] width 196 height 28
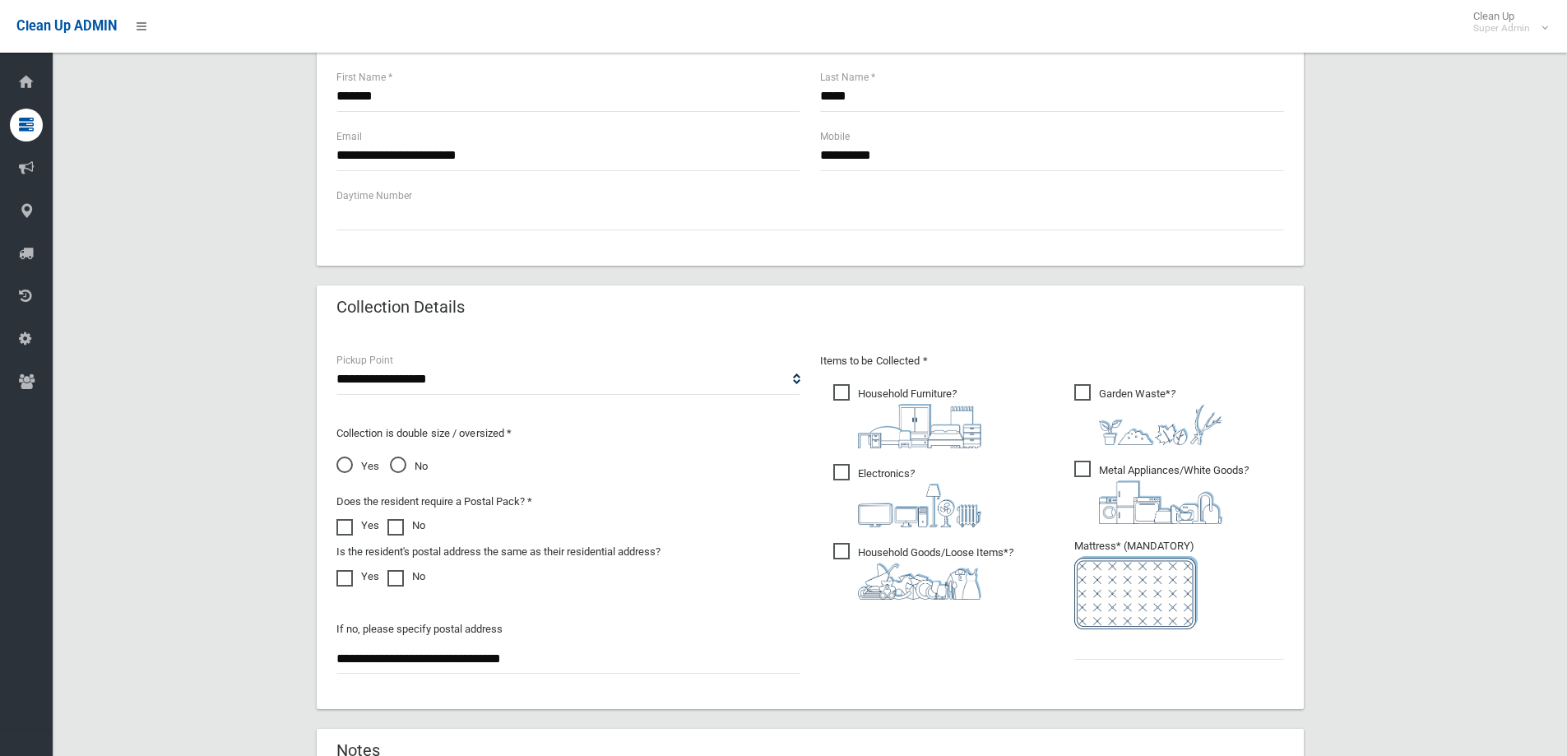
scroll to position [872, 0]
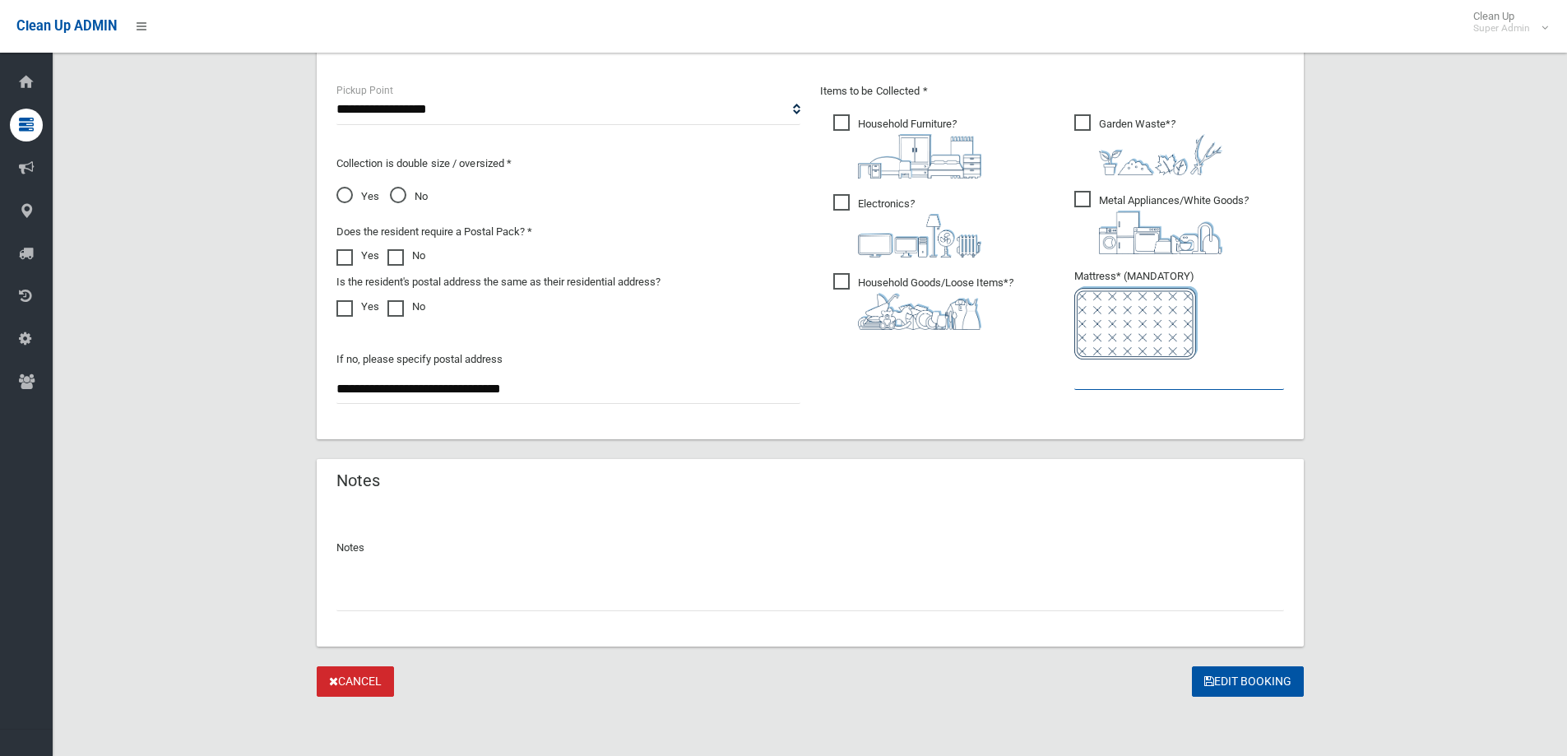
click at [1136, 382] on input "text" at bounding box center [1179, 374] width 210 height 30
type input "*"
click at [496, 574] on div at bounding box center [809, 589] width 947 height 44
click at [477, 591] on input "text" at bounding box center [809, 596] width 947 height 30
paste input "*******"
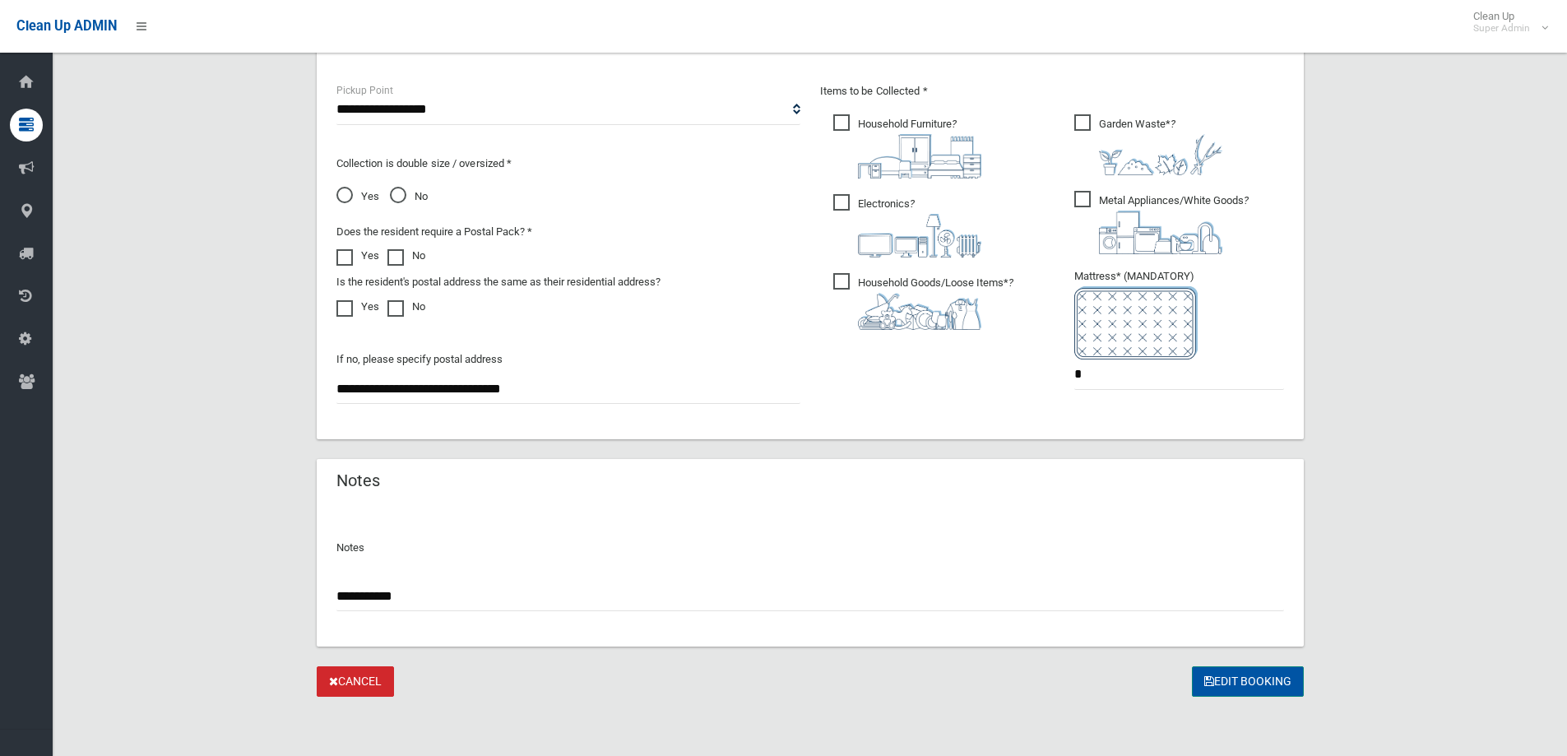
type input "**********"
click at [1240, 683] on button "Edit Booking" at bounding box center [1248, 681] width 112 height 30
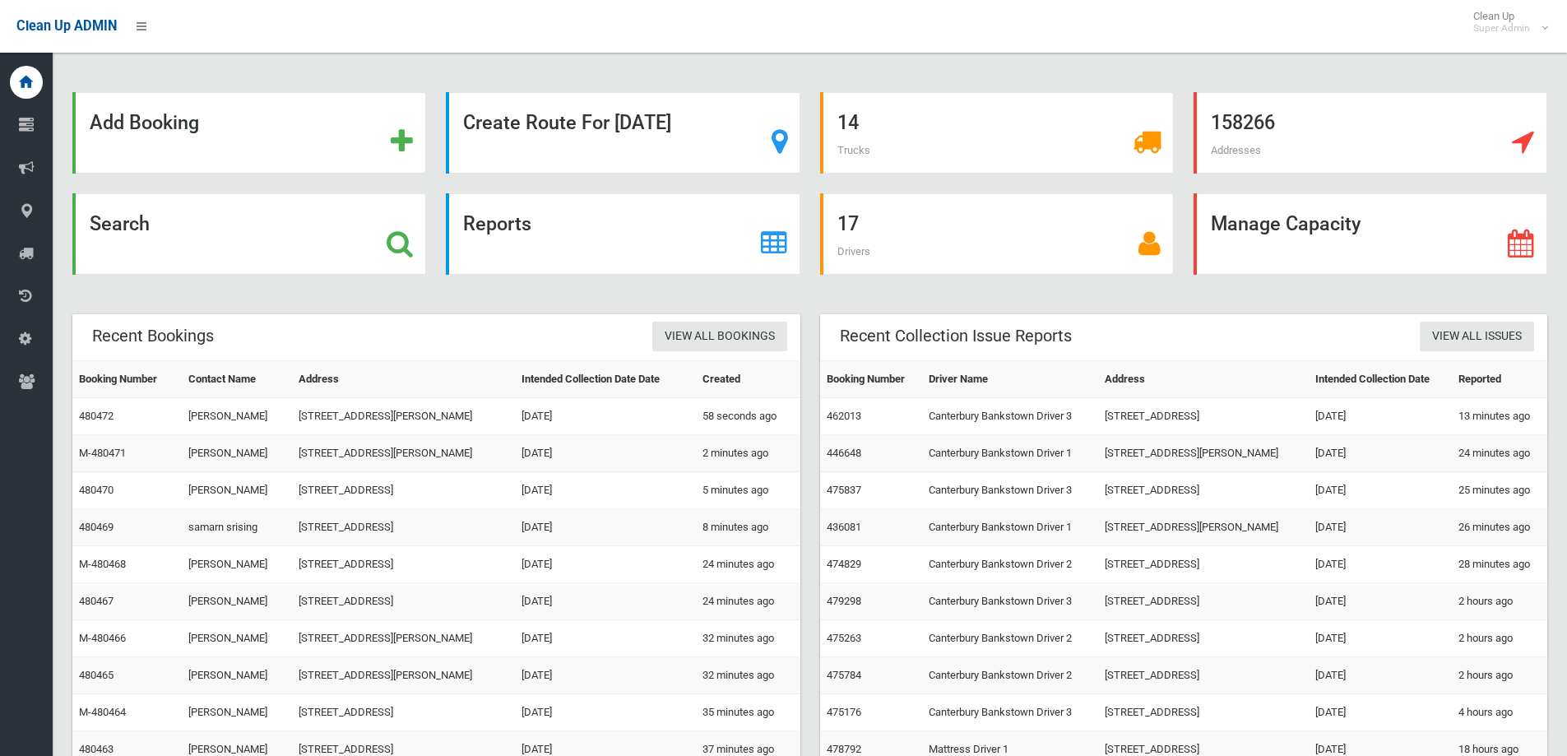
click at [1077, 280] on div "17 Drivers" at bounding box center [996, 243] width 373 height 101
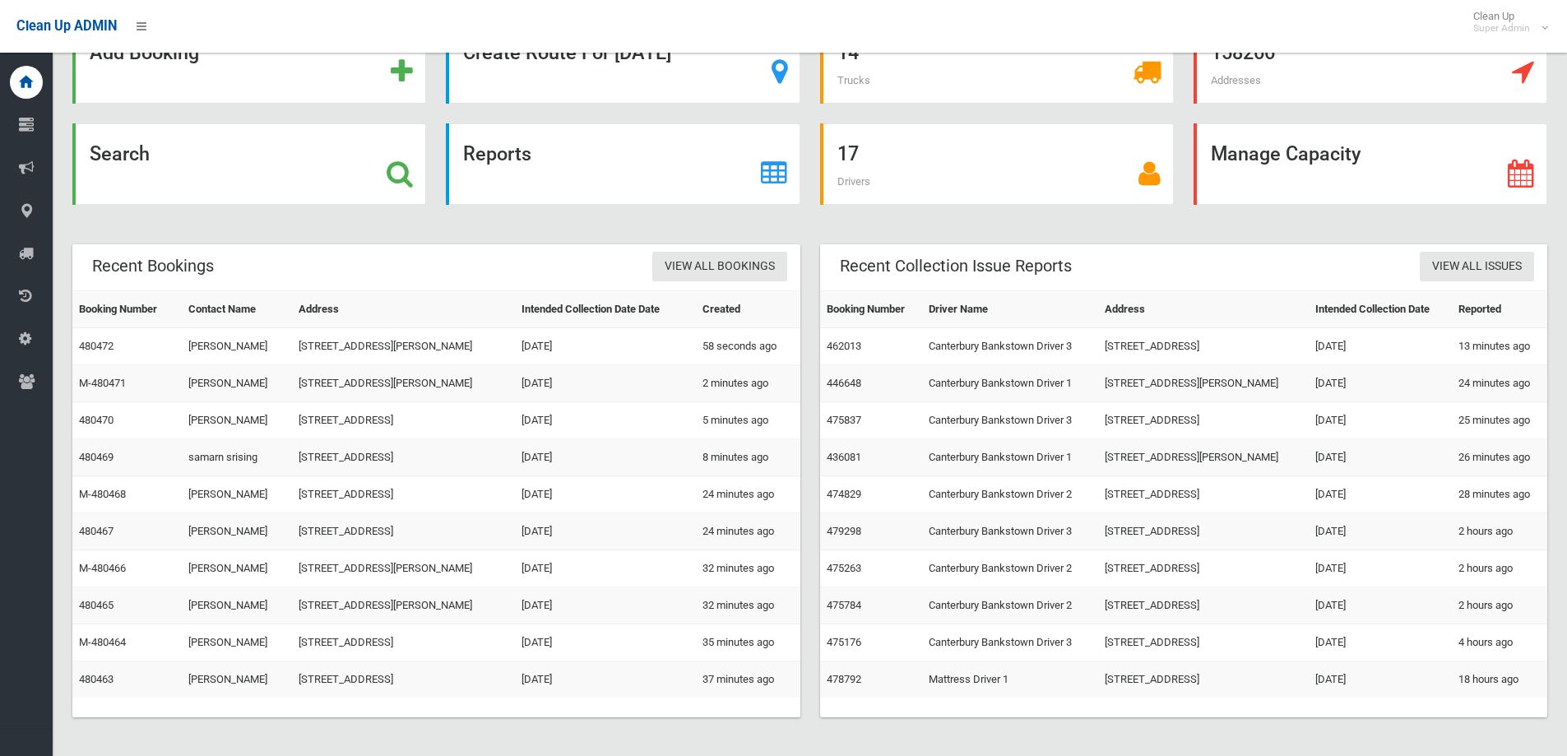
scroll to position [71, 0]
click at [1509, 269] on link "View All Issues" at bounding box center [1476, 266] width 114 height 30
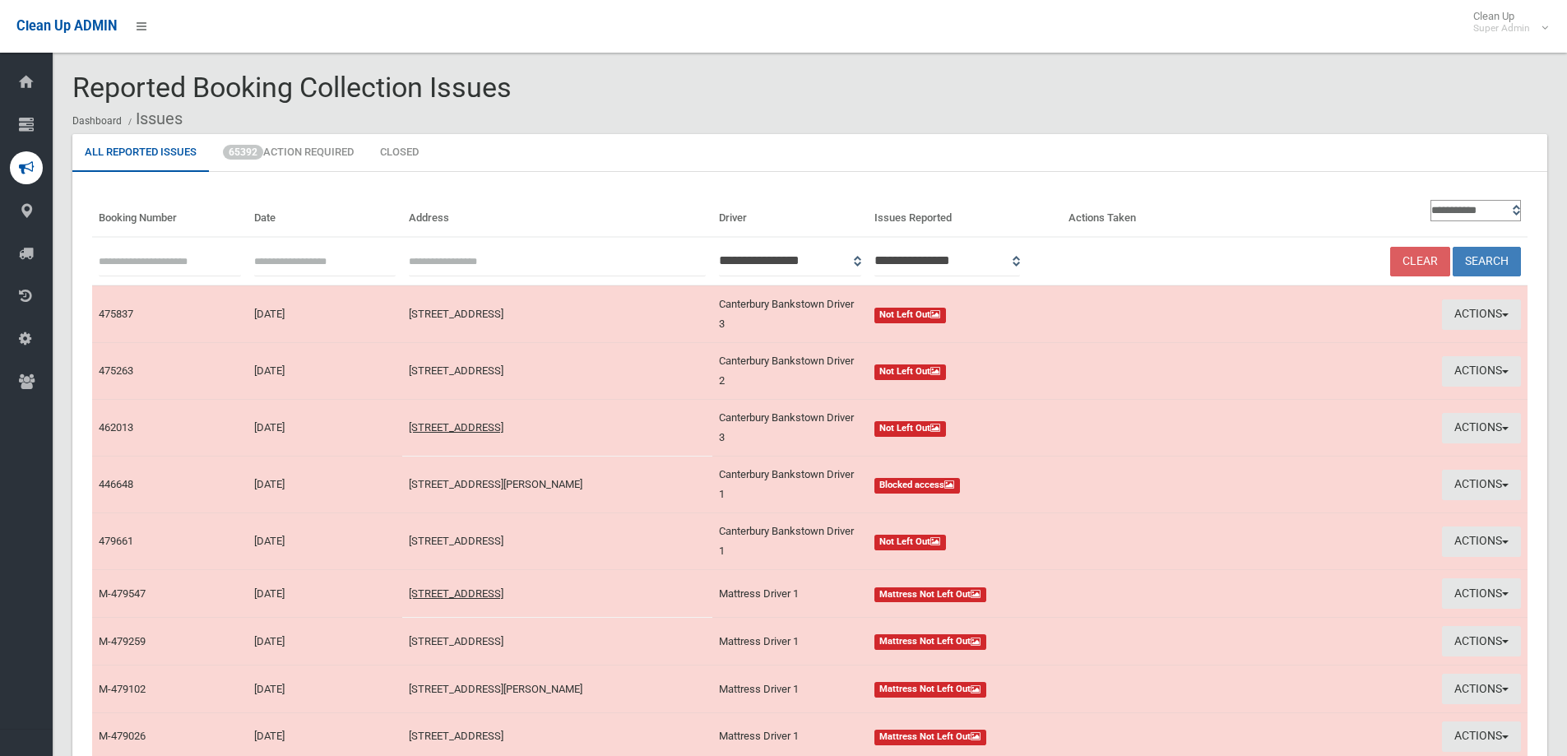
type input "**********"
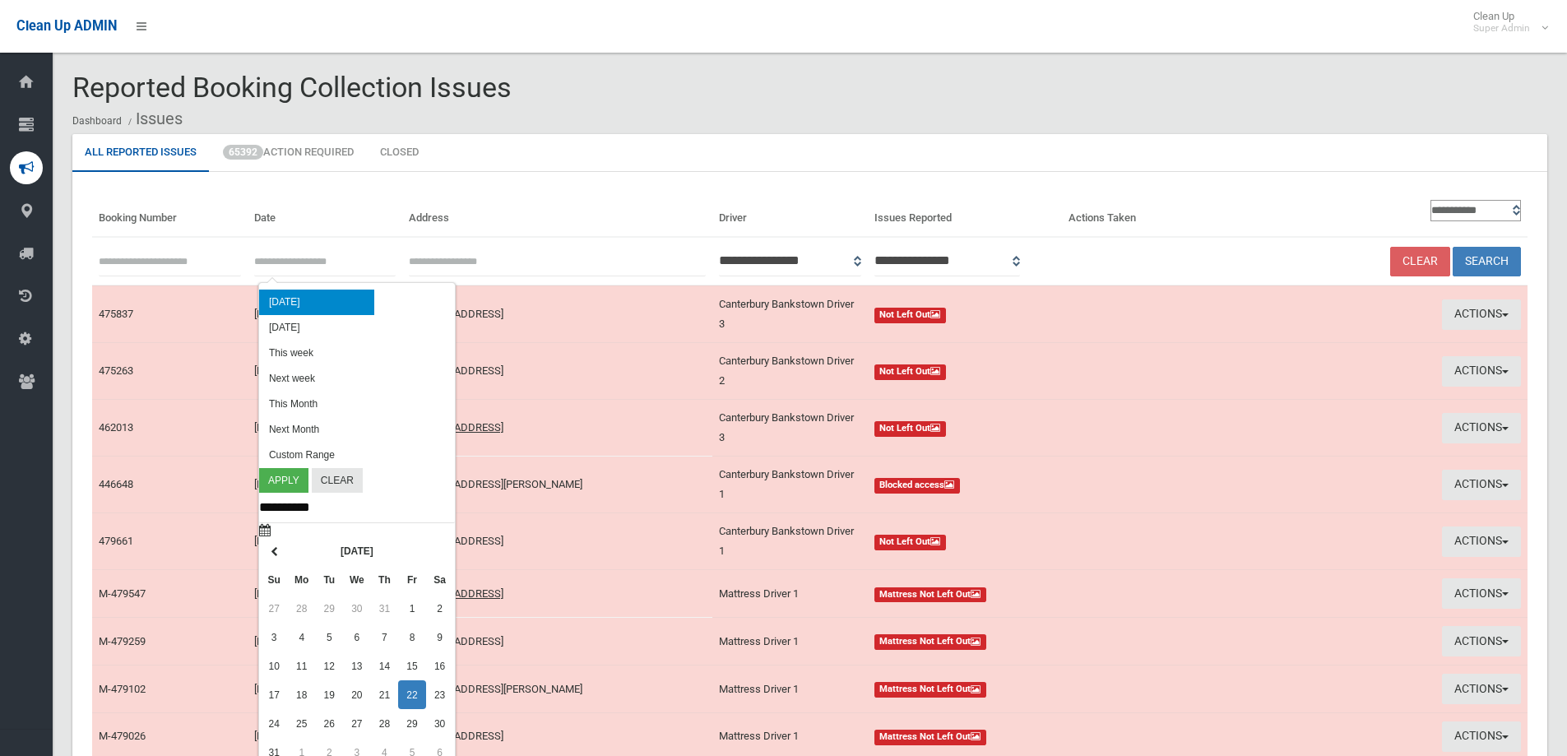
click at [282, 264] on input "text" at bounding box center [325, 261] width 142 height 30
click at [283, 296] on li "Today" at bounding box center [316, 301] width 115 height 25
type input "**********"
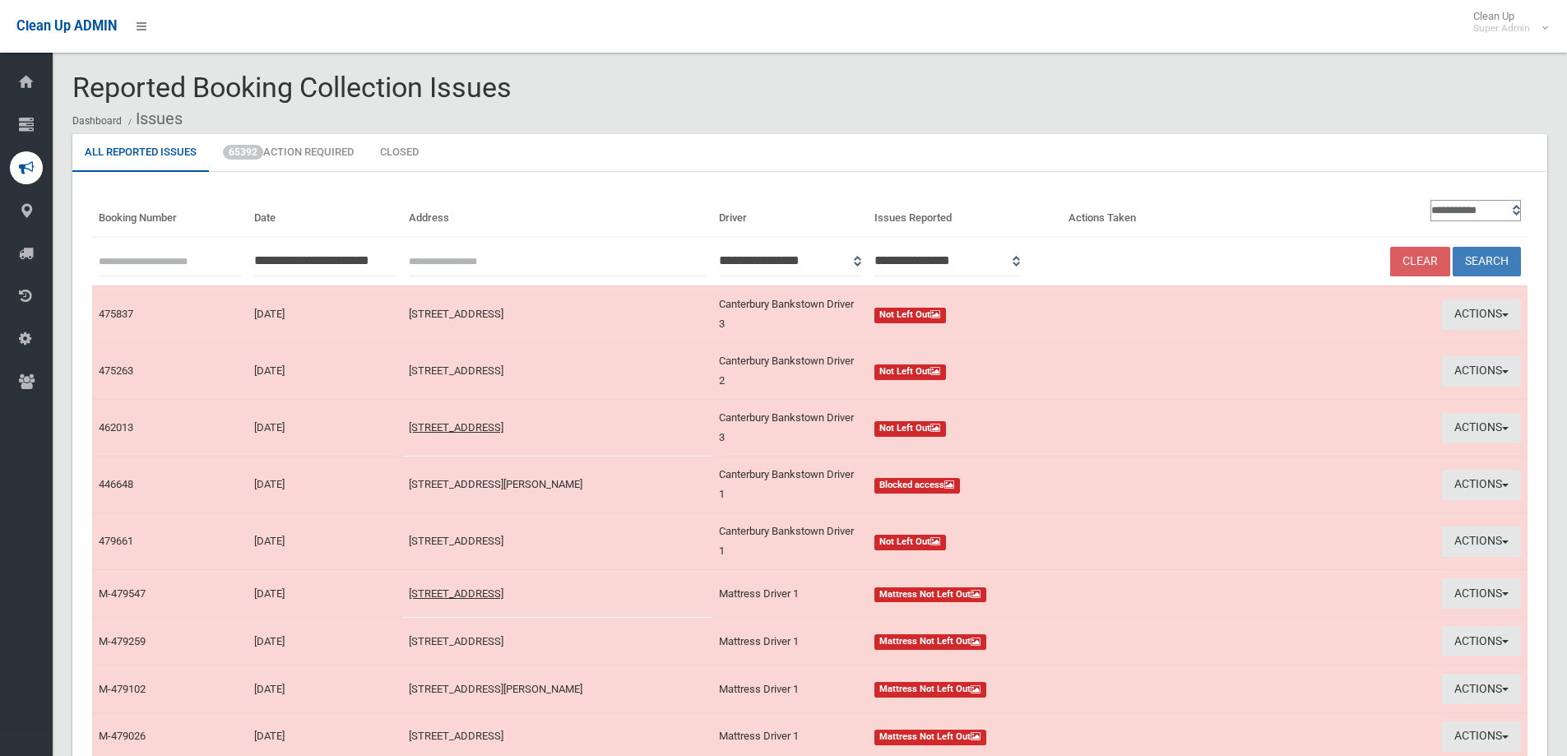
click at [1451, 209] on select "**********" at bounding box center [1475, 210] width 90 height 21
select select "**"
click at [1430, 200] on select "**********" at bounding box center [1475, 210] width 90 height 21
click at [1473, 257] on button "Search" at bounding box center [1486, 262] width 68 height 30
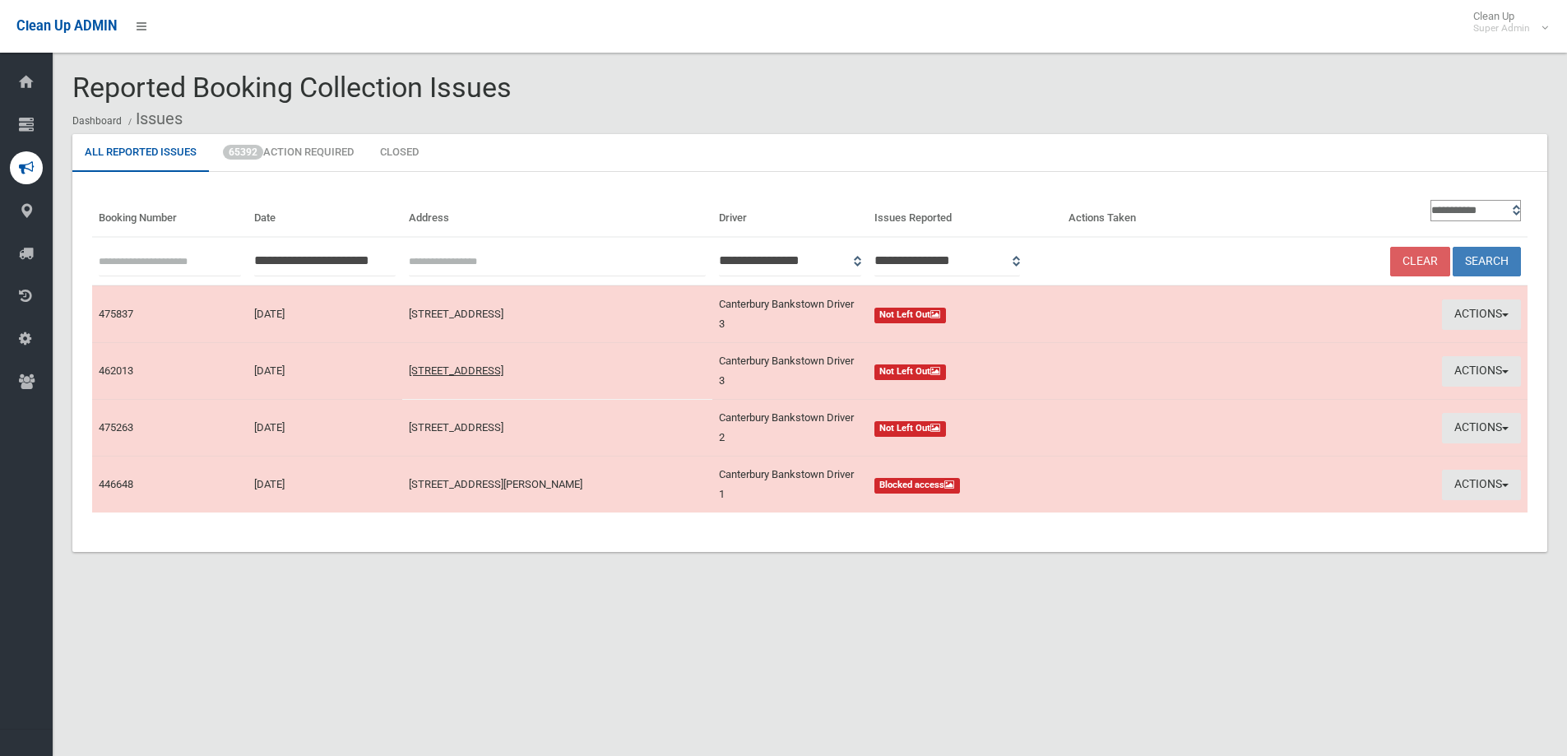
click at [582, 529] on div "**********" at bounding box center [809, 362] width 1474 height 380
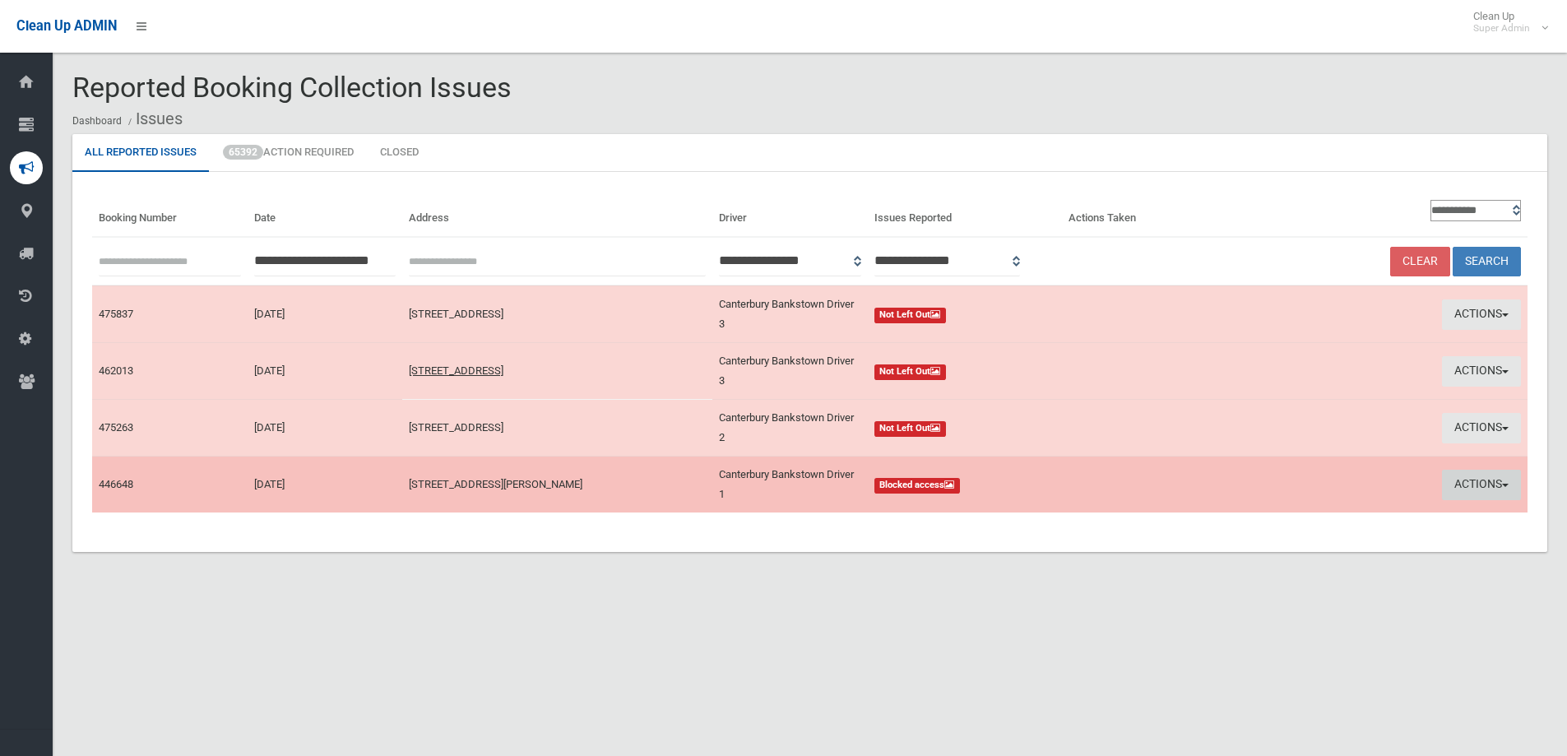
click at [1487, 471] on button "Actions" at bounding box center [1481, 485] width 79 height 30
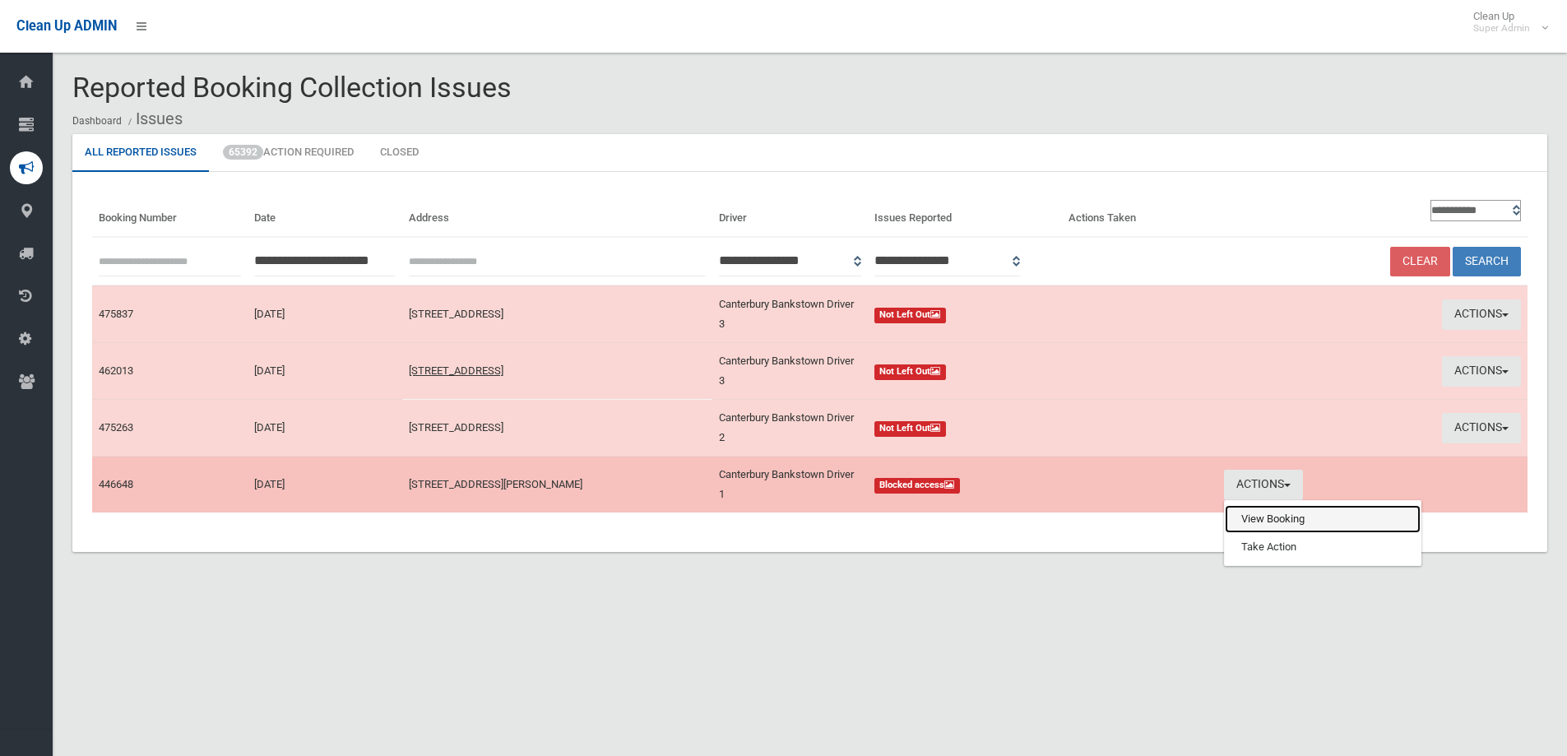
click at [1243, 515] on link "View Booking" at bounding box center [1322, 519] width 196 height 28
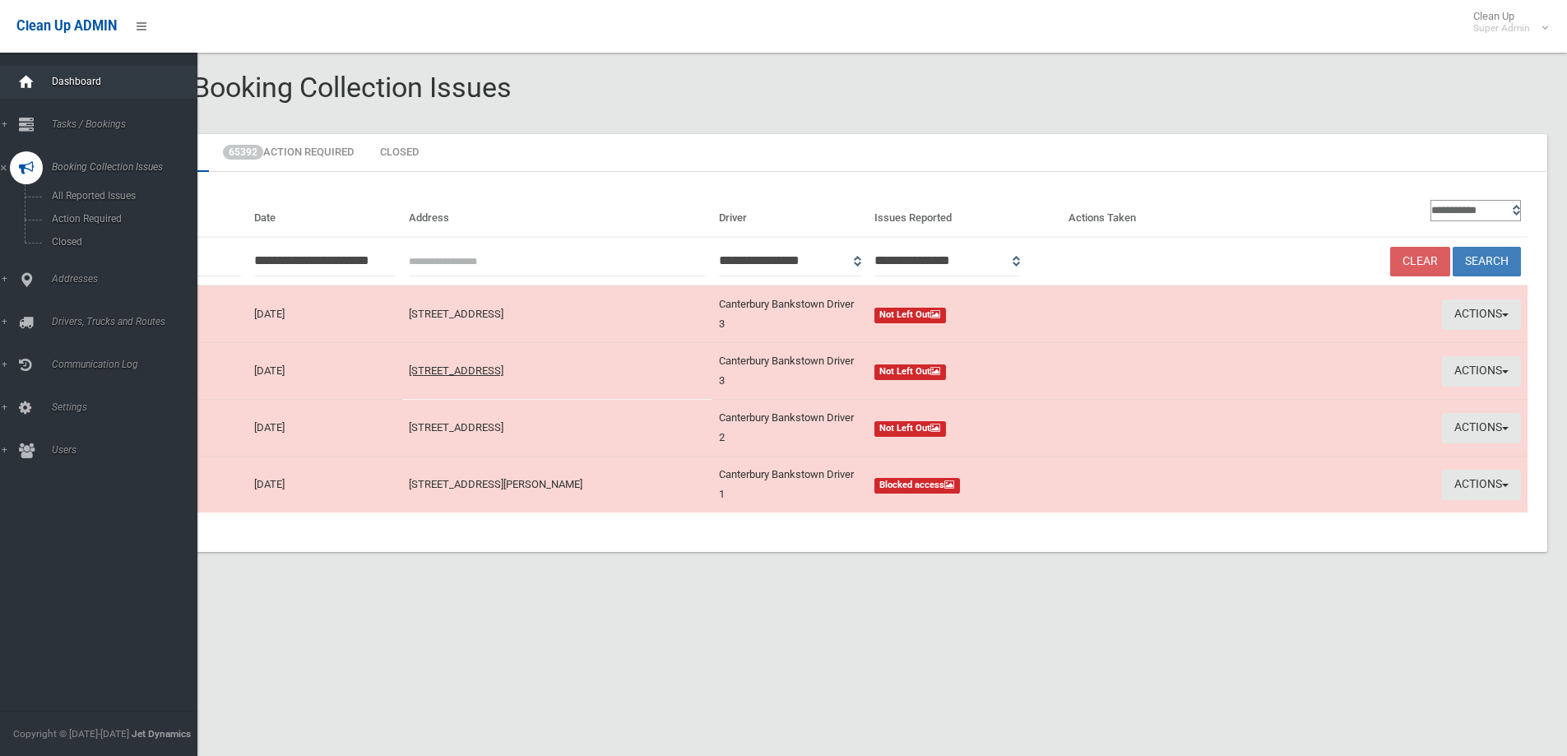
click at [35, 82] on icon at bounding box center [26, 82] width 18 height 33
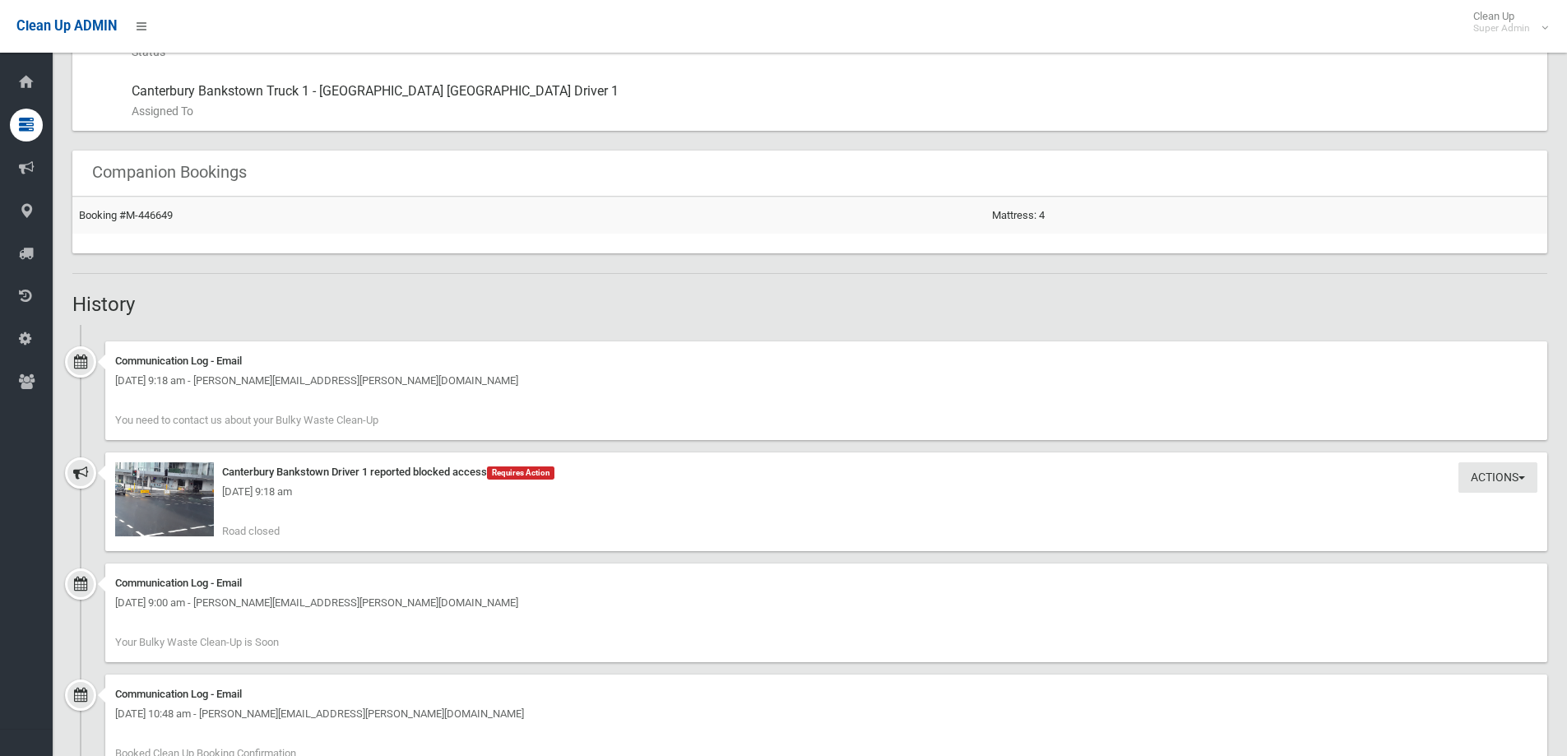
scroll to position [1069, 0]
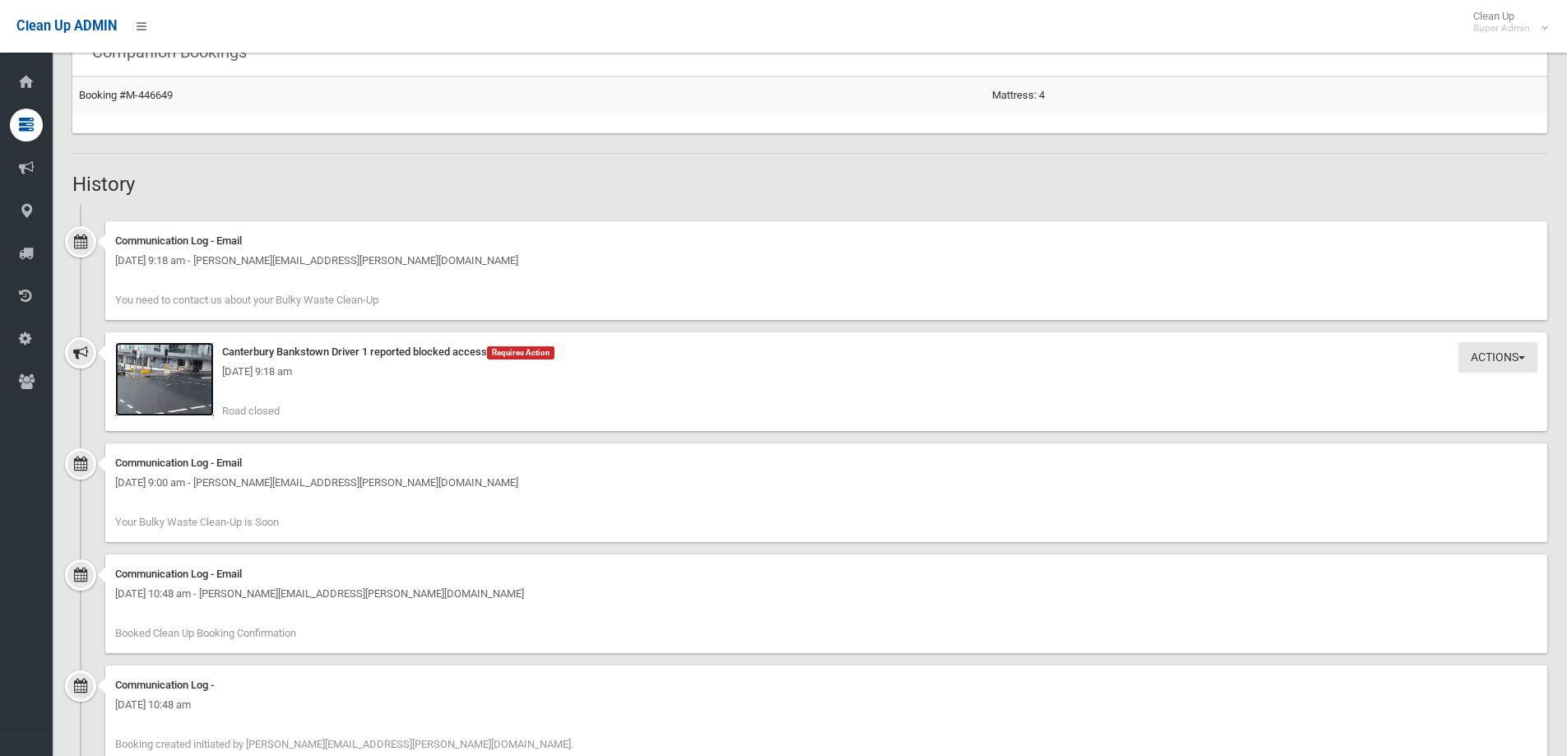
click at [150, 386] on img at bounding box center [164, 379] width 99 height 74
click at [1491, 355] on button "Actions" at bounding box center [1497, 357] width 79 height 30
click at [1397, 391] on link "Take Action" at bounding box center [1442, 391] width 196 height 28
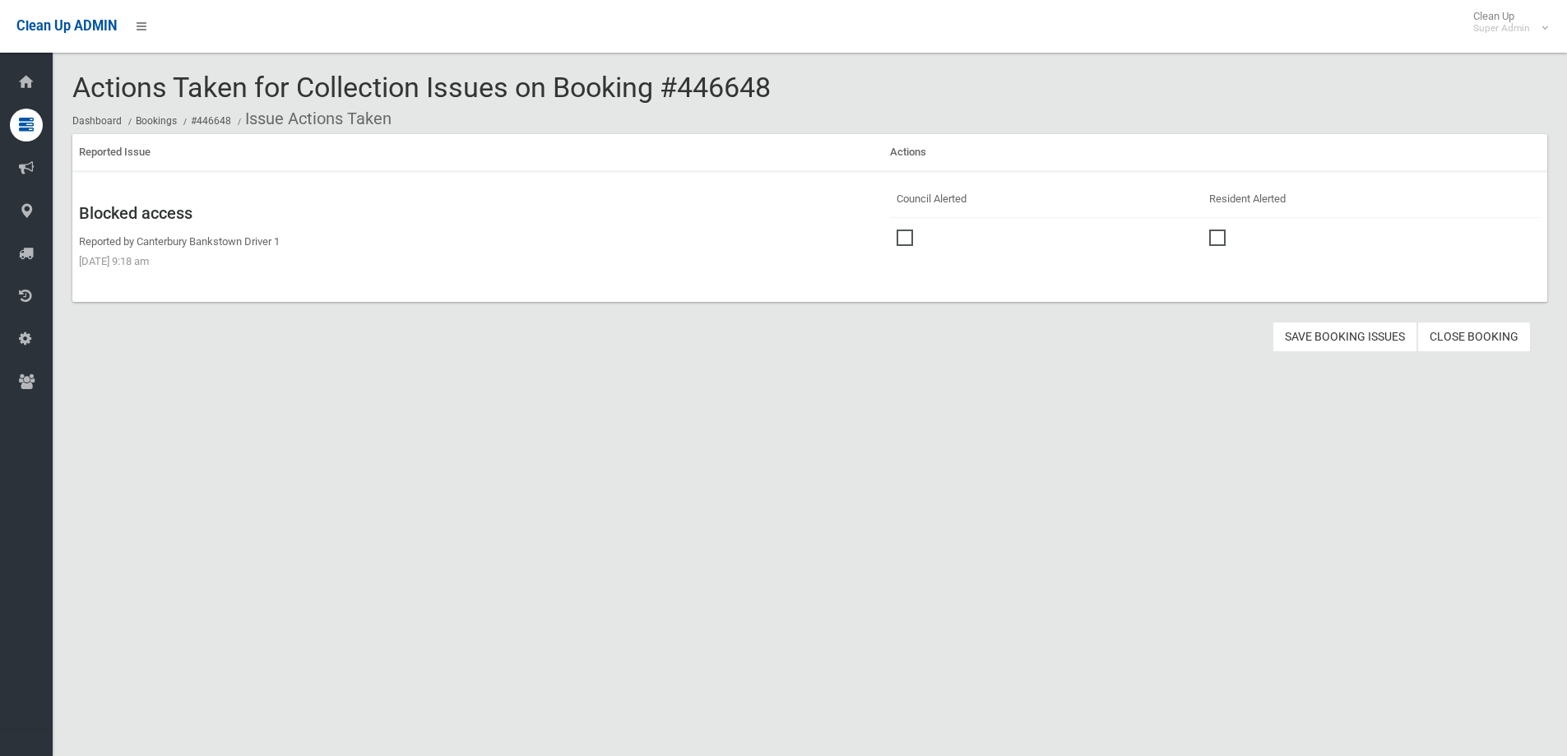
click at [900, 229] on span at bounding box center [908, 229] width 25 height 0
click at [1347, 334] on button "Save Booking Issues" at bounding box center [1344, 337] width 145 height 30
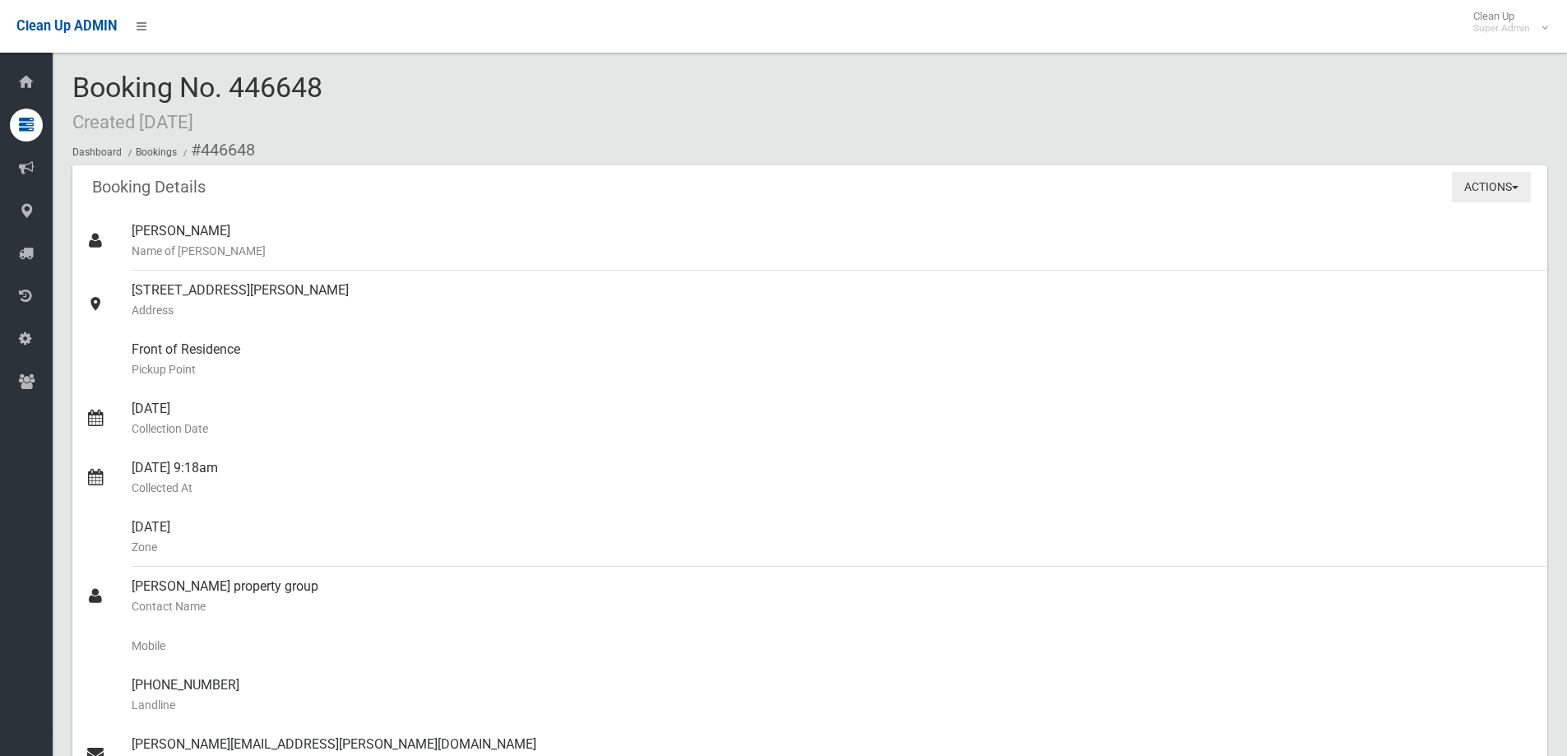
click at [1483, 182] on button "Actions" at bounding box center [1490, 187] width 79 height 30
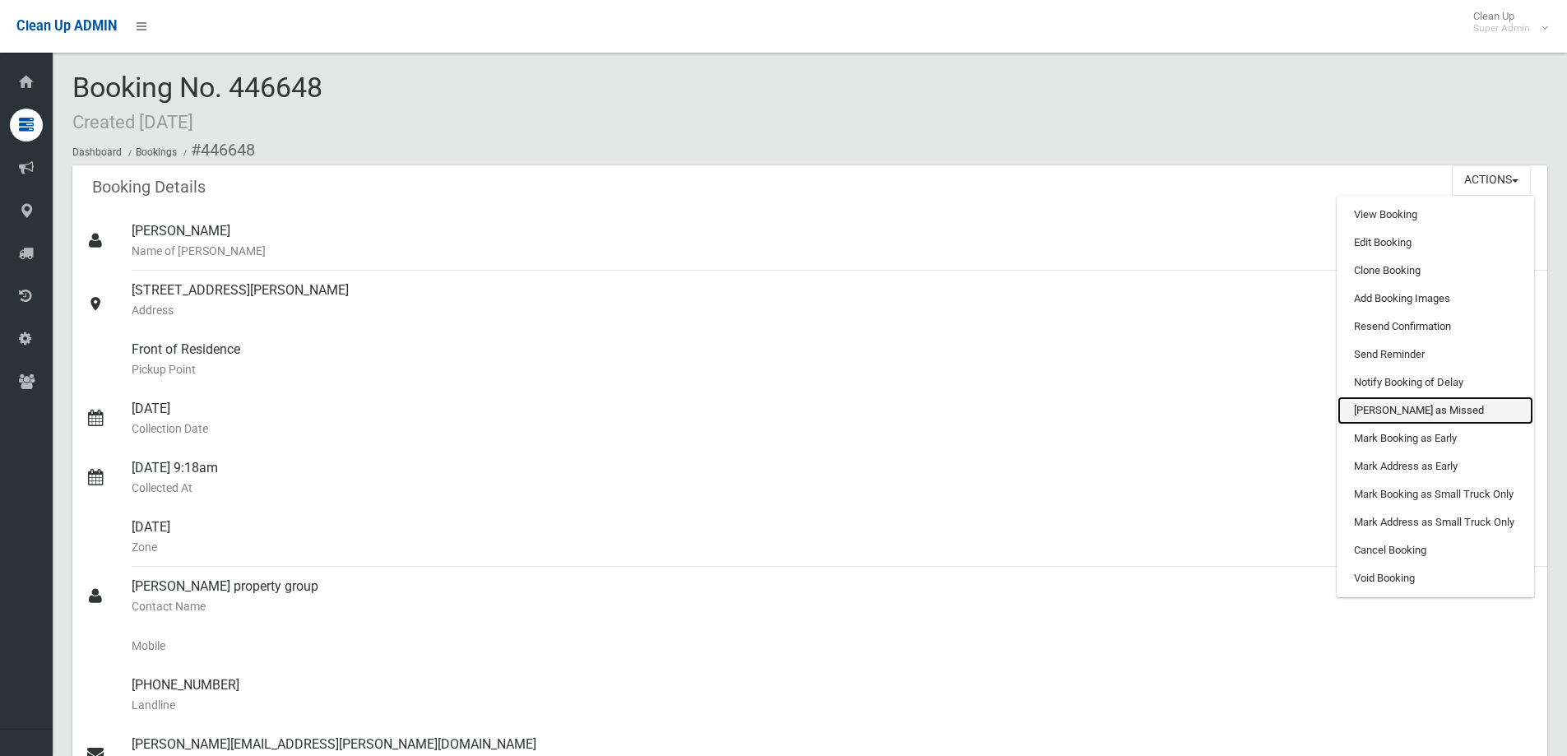
click at [1413, 412] on link "[PERSON_NAME] as Missed" at bounding box center [1435, 410] width 196 height 28
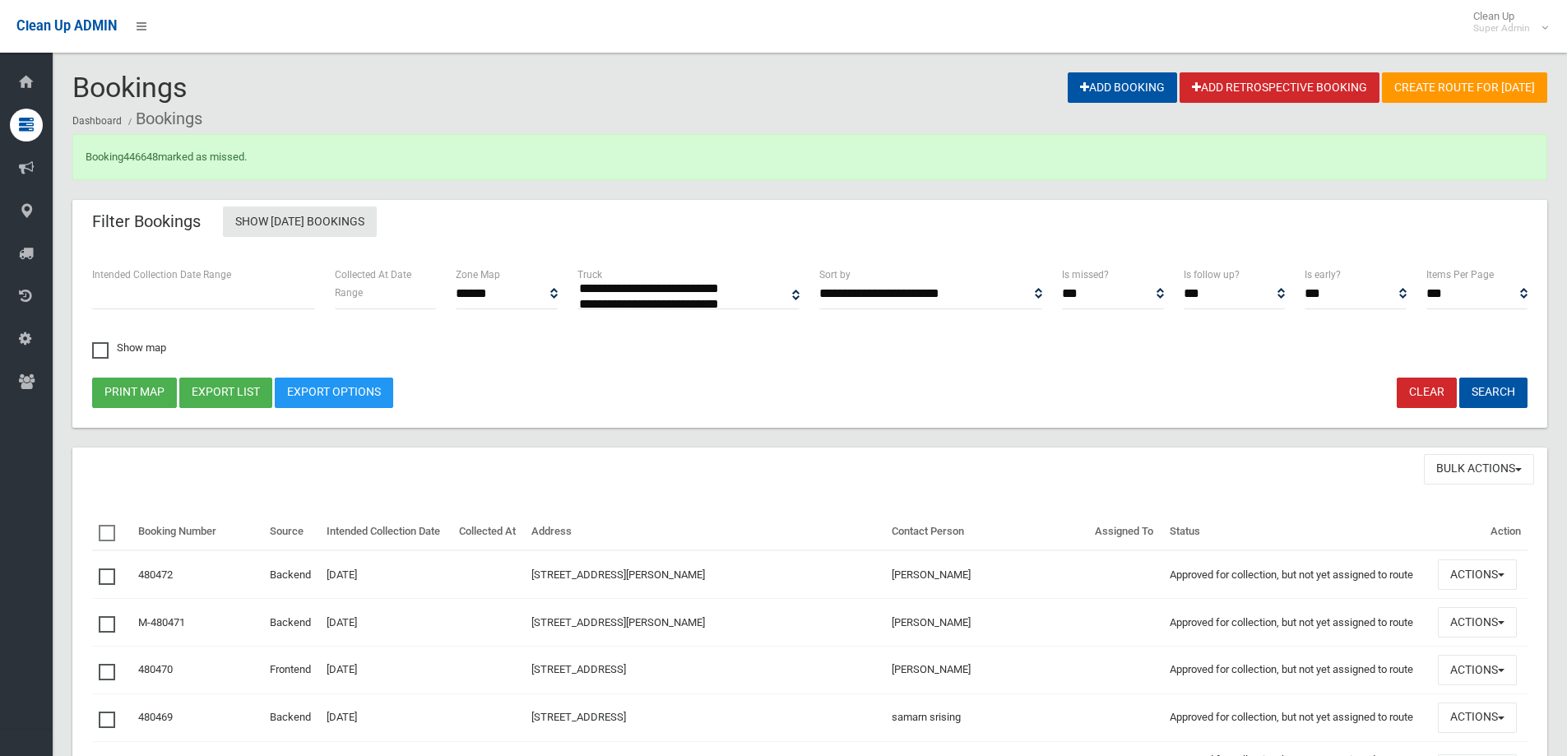
select select
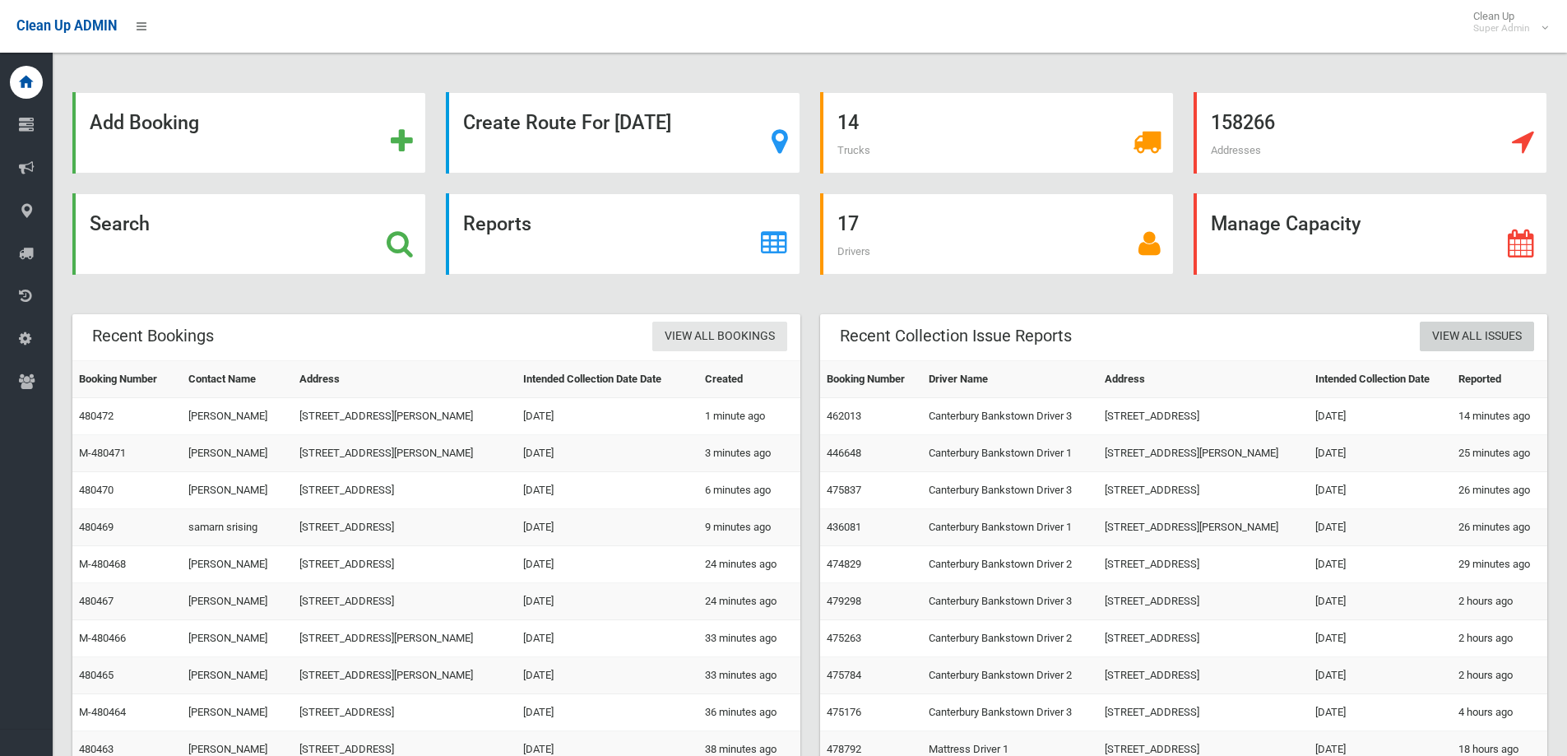
click at [1464, 330] on link "View All Issues" at bounding box center [1476, 337] width 114 height 30
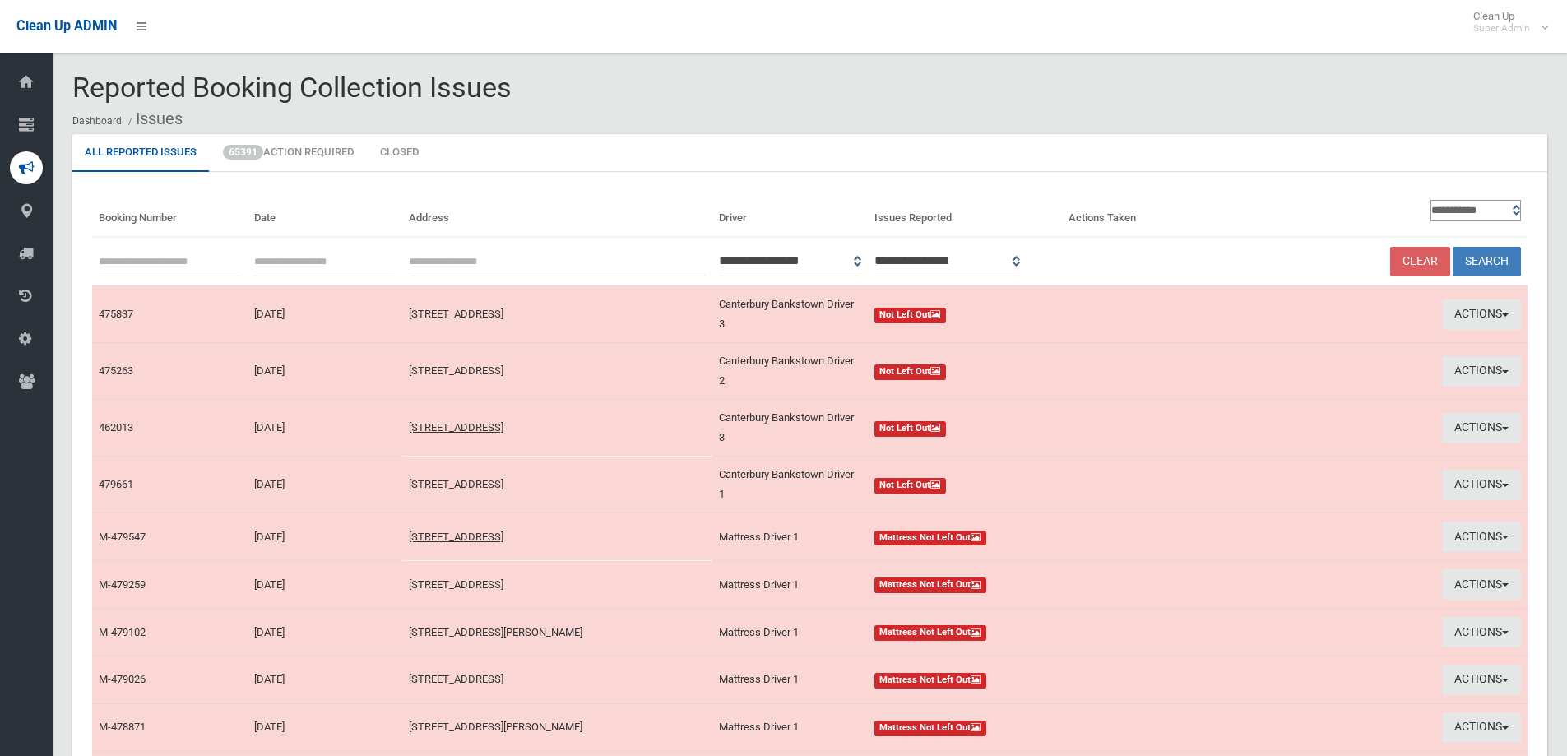
type input "**********"
click at [301, 257] on input "text" at bounding box center [325, 261] width 142 height 30
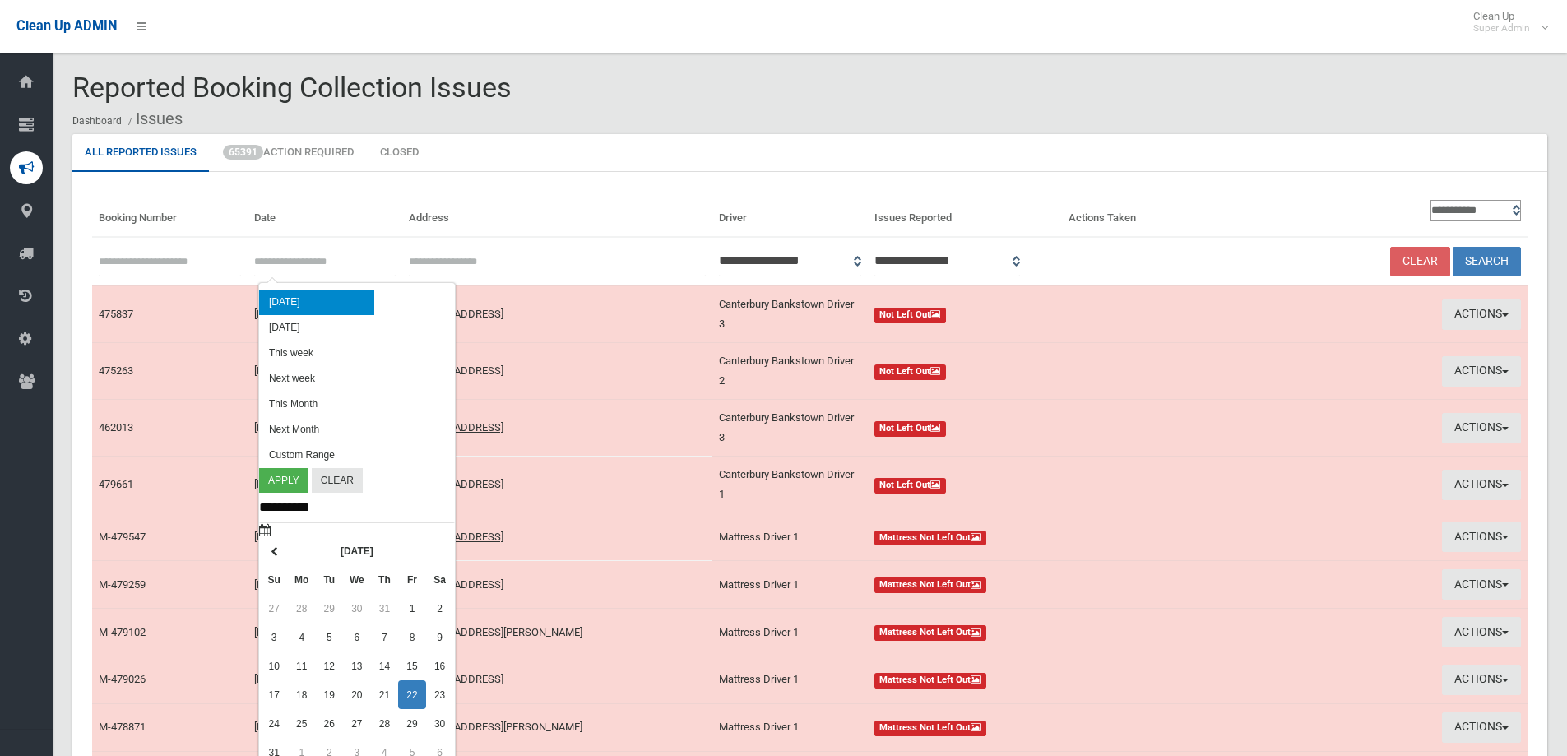
click at [289, 304] on li "[DATE]" at bounding box center [316, 301] width 115 height 25
type input "**********"
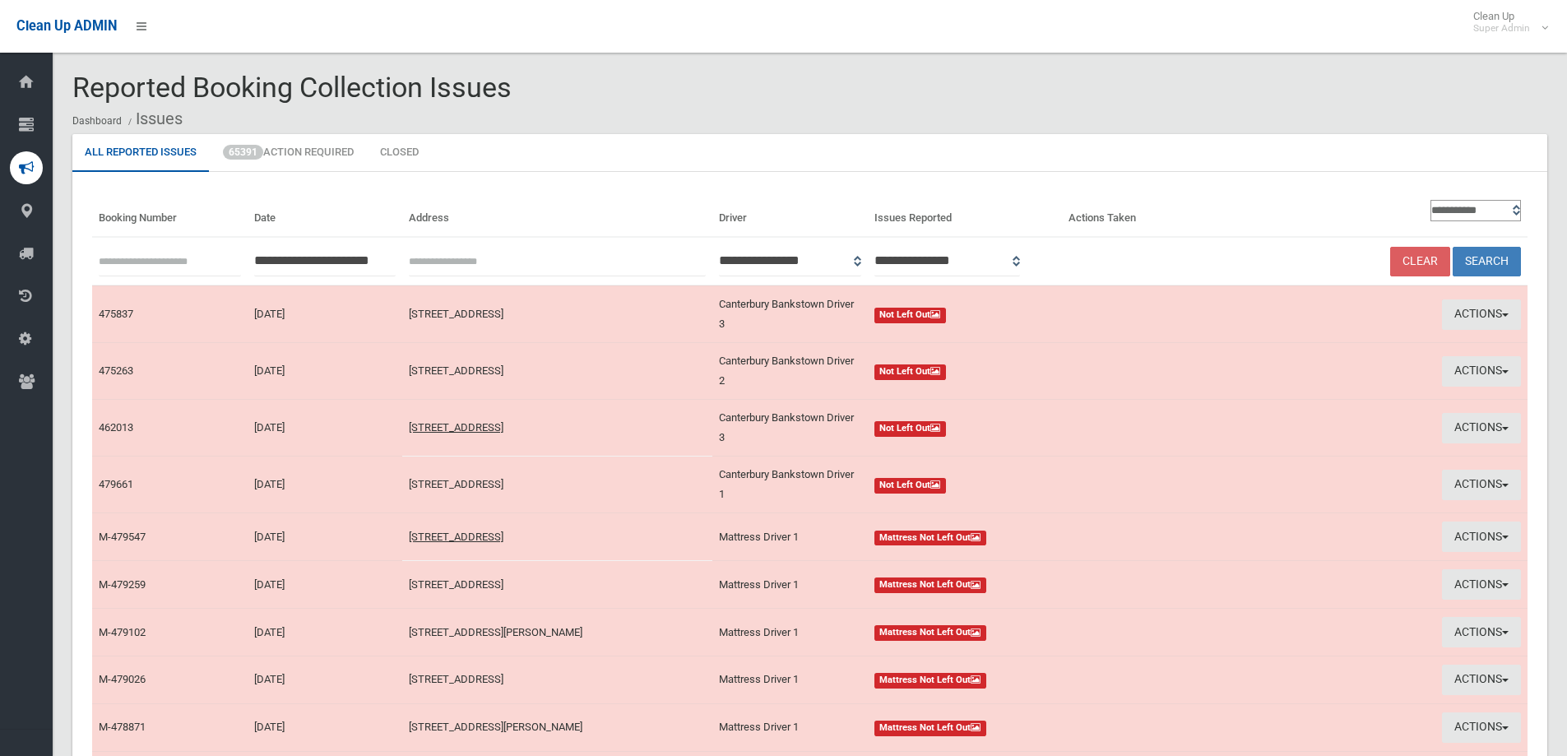
click at [1473, 209] on select "**********" at bounding box center [1475, 210] width 90 height 21
select select "**"
click at [1430, 200] on select "**********" at bounding box center [1475, 210] width 90 height 21
click at [1489, 260] on button "Search" at bounding box center [1486, 262] width 68 height 30
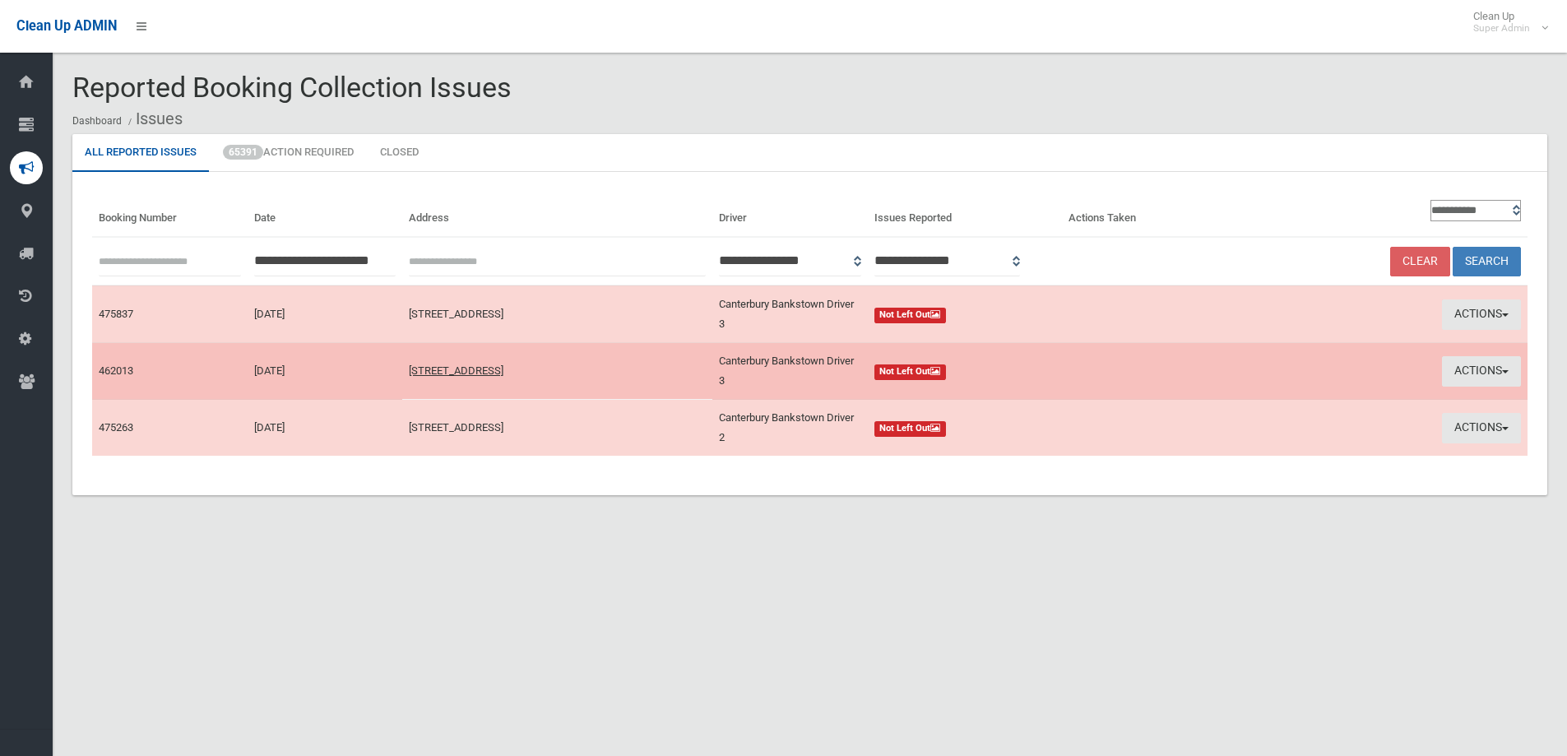
click at [440, 478] on div "**********" at bounding box center [809, 333] width 1474 height 323
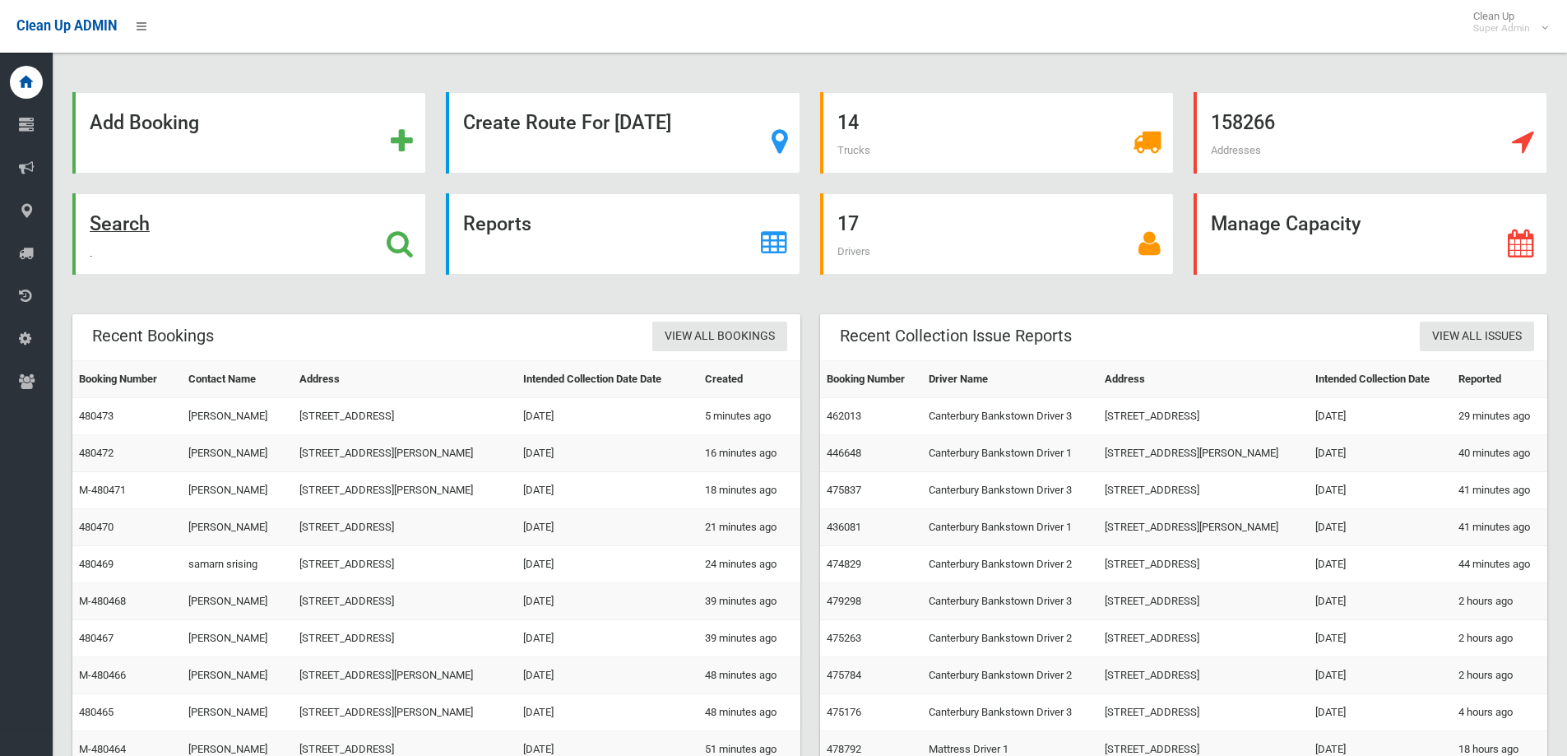
click at [394, 245] on icon at bounding box center [399, 243] width 26 height 28
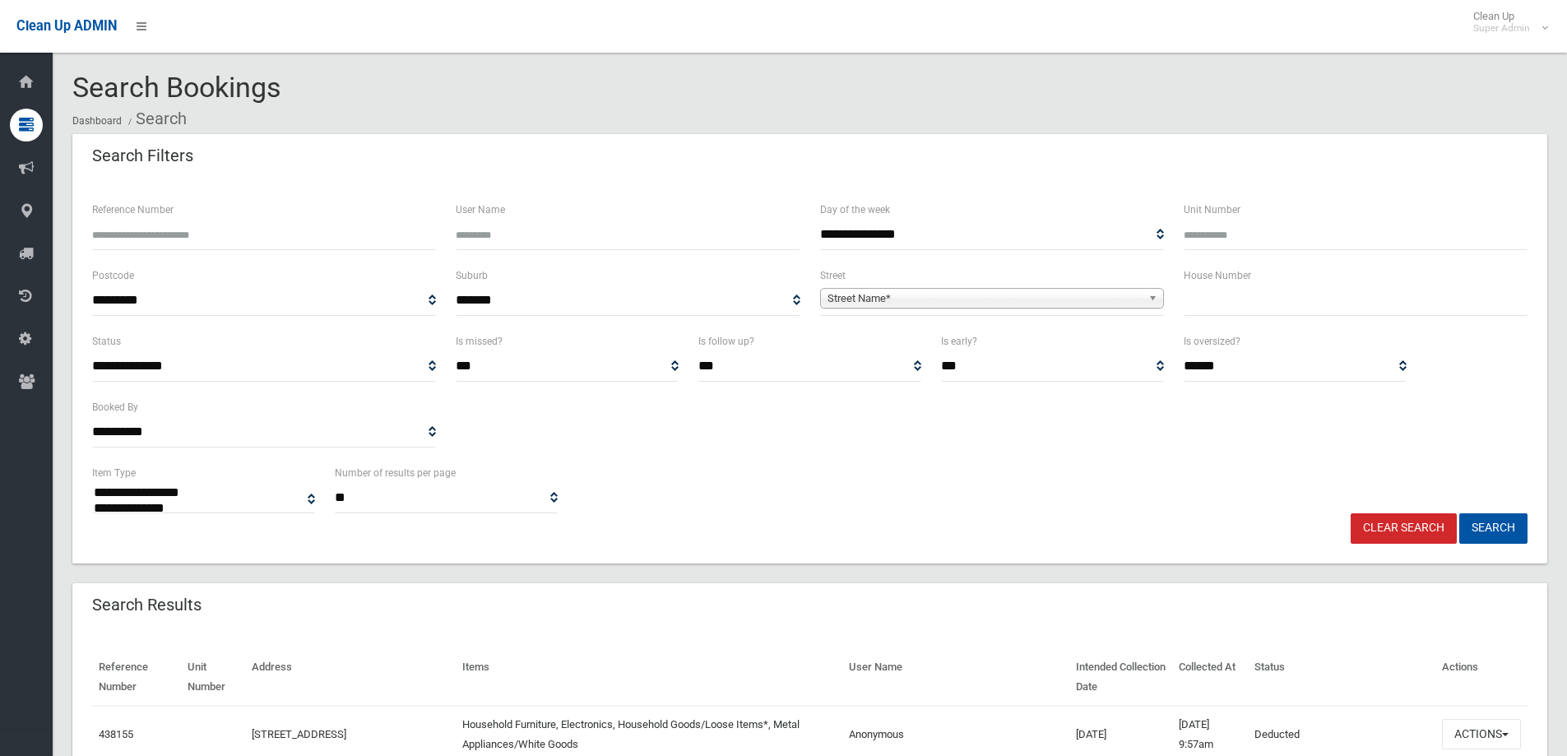
select select
click at [1266, 294] on input "text" at bounding box center [1355, 300] width 344 height 30
type input "***"
click at [894, 297] on span "Street Name*" at bounding box center [984, 299] width 314 height 20
type input "**********"
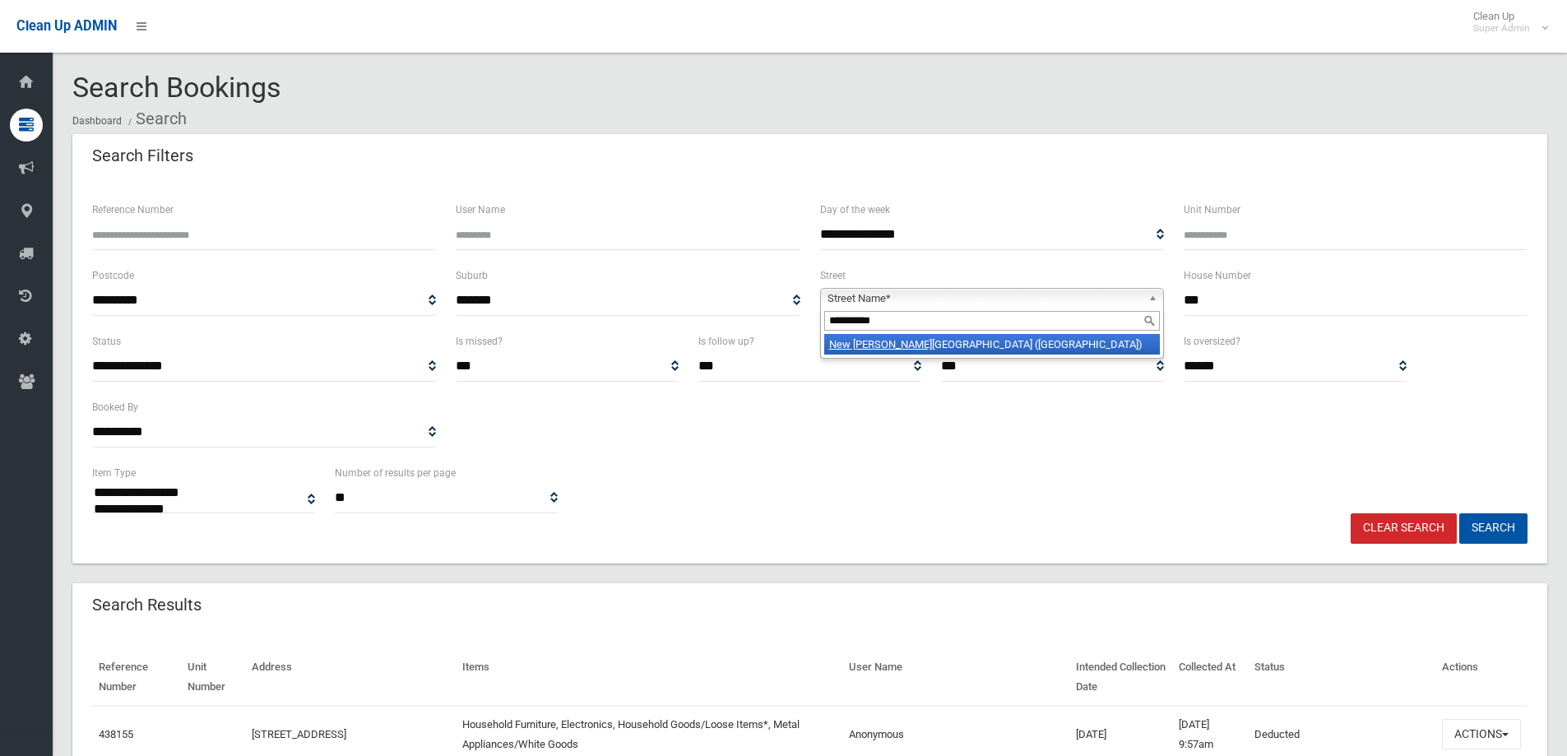
click at [919, 343] on li "New Canter bury Road (HURLSTONE PARK 2193)" at bounding box center [992, 344] width 336 height 21
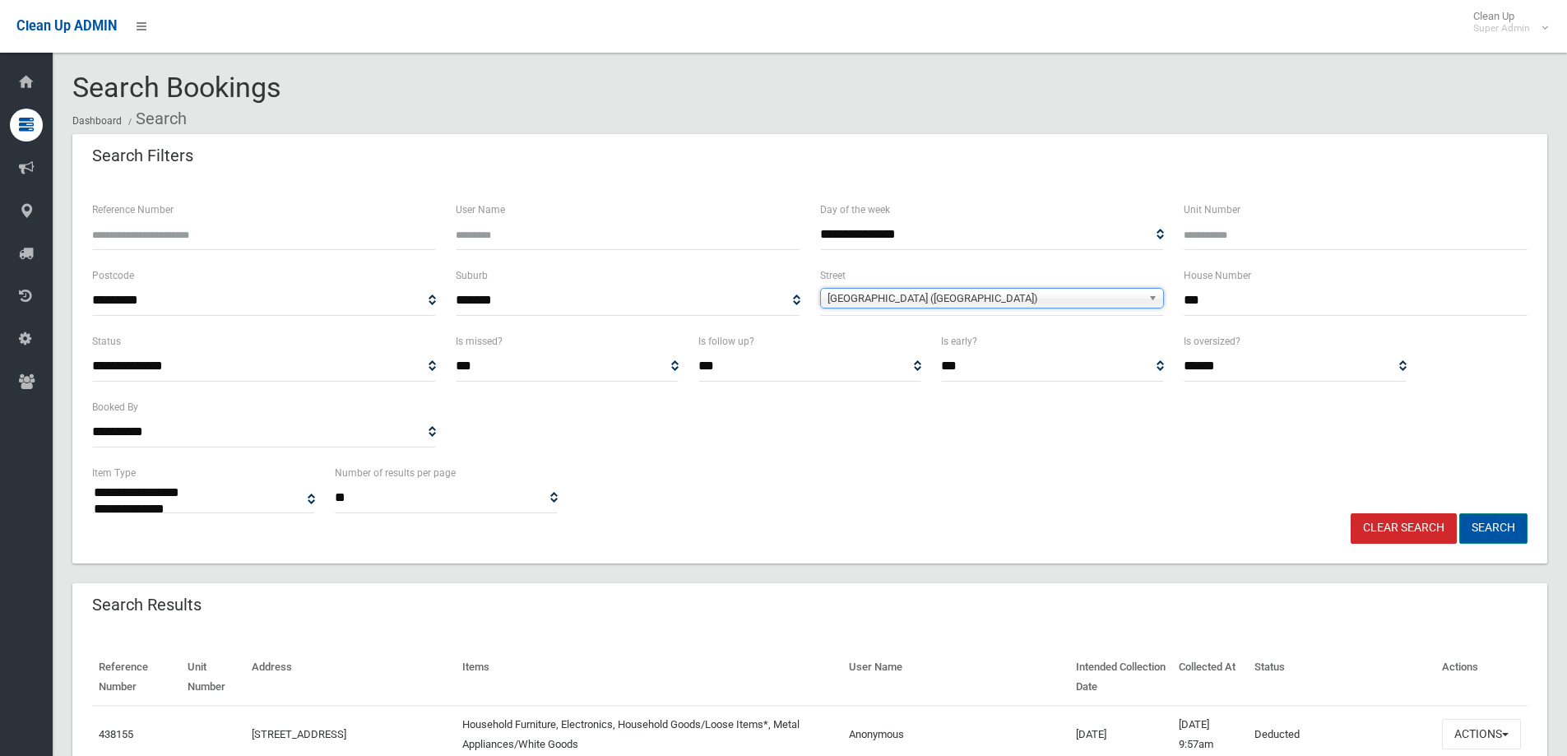
click at [1495, 539] on button "Search" at bounding box center [1493, 528] width 68 height 30
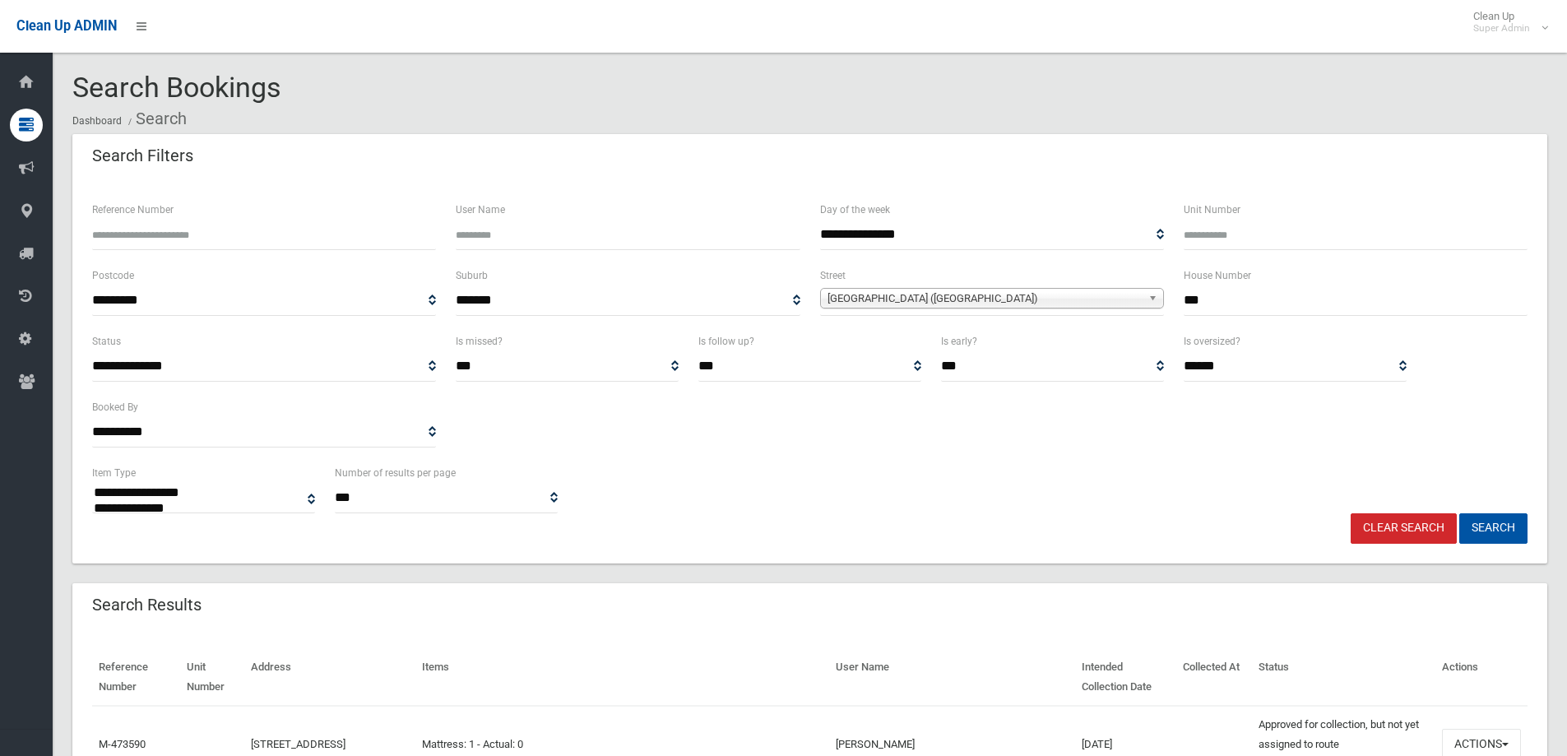
select select
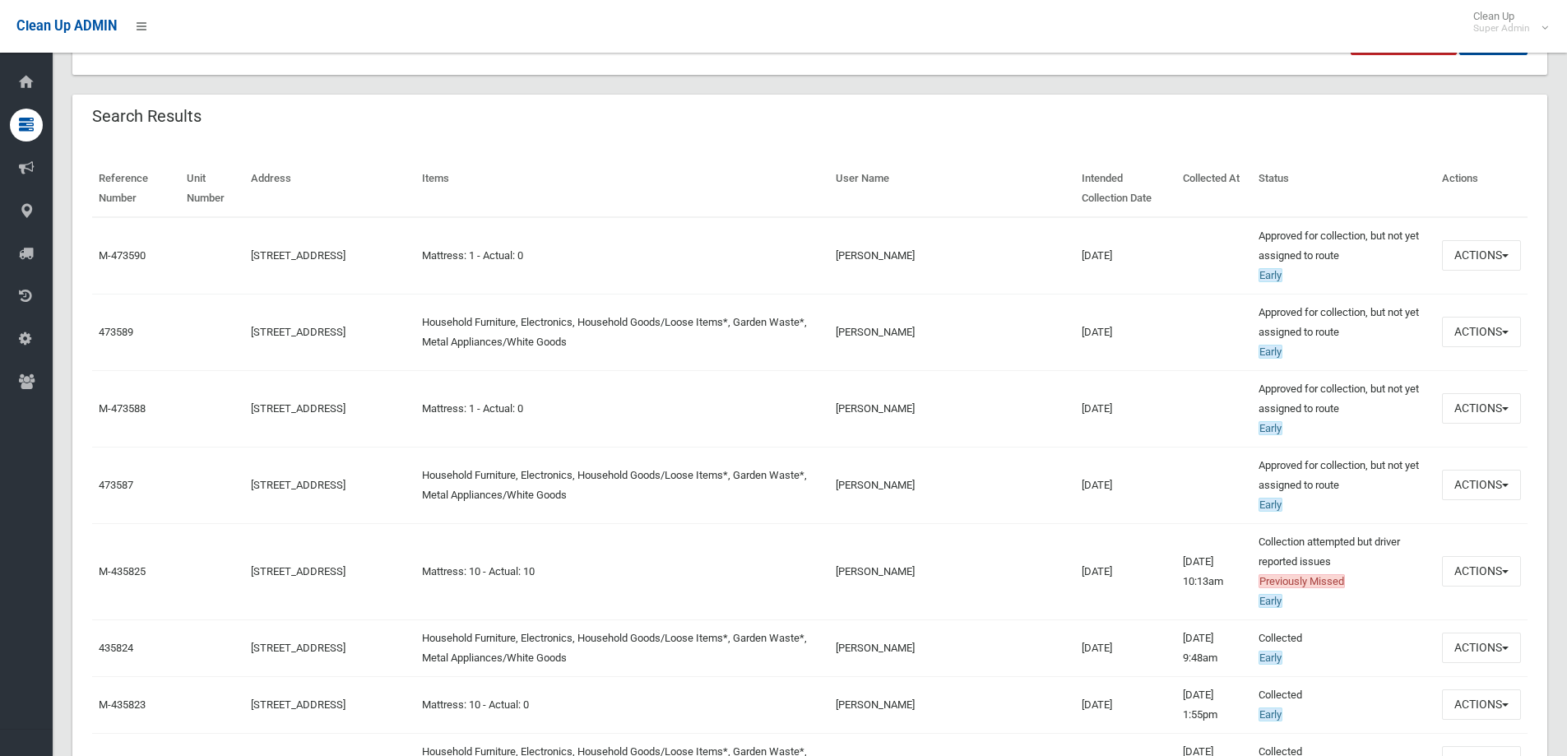
scroll to position [411, 0]
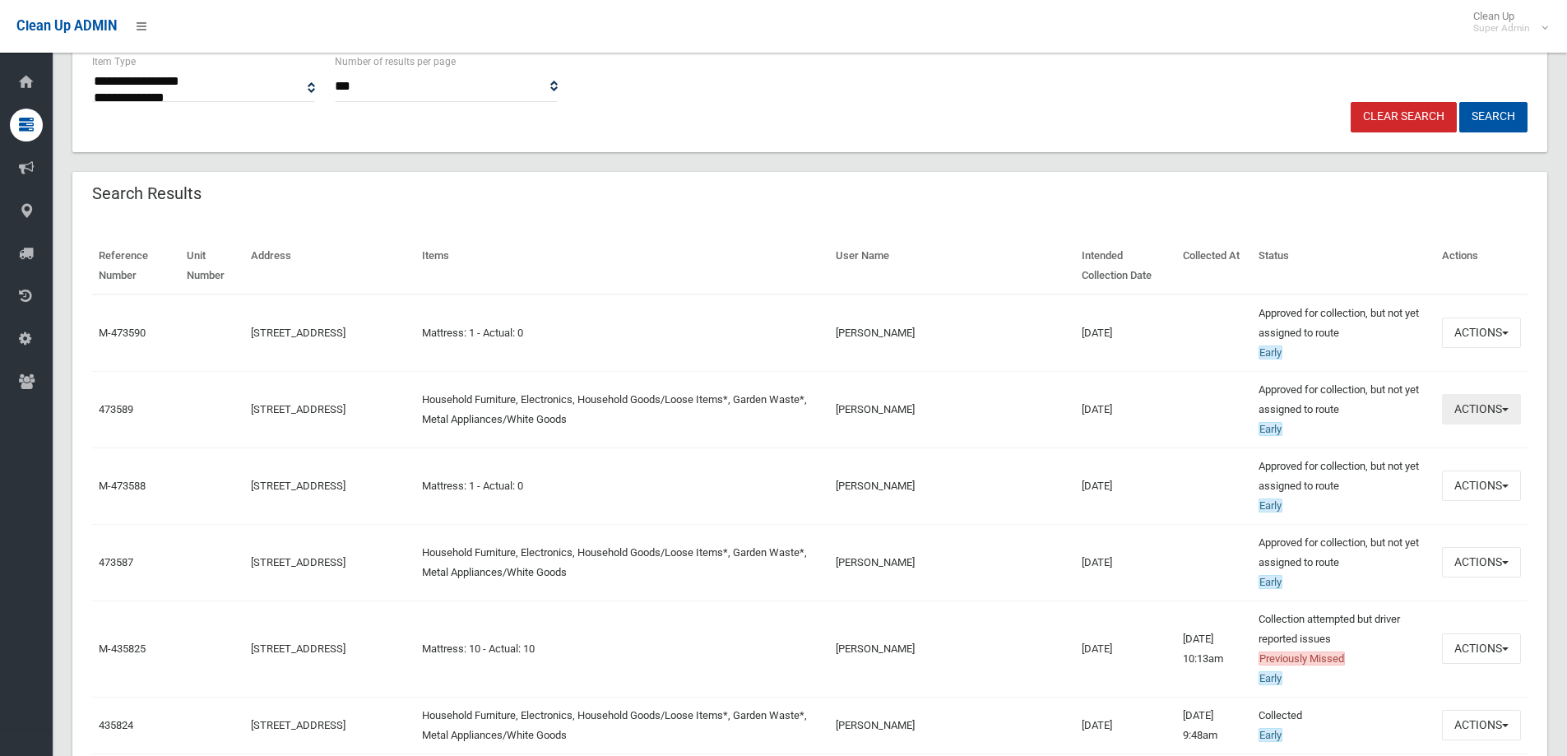
click at [1479, 416] on button "Actions" at bounding box center [1481, 409] width 79 height 30
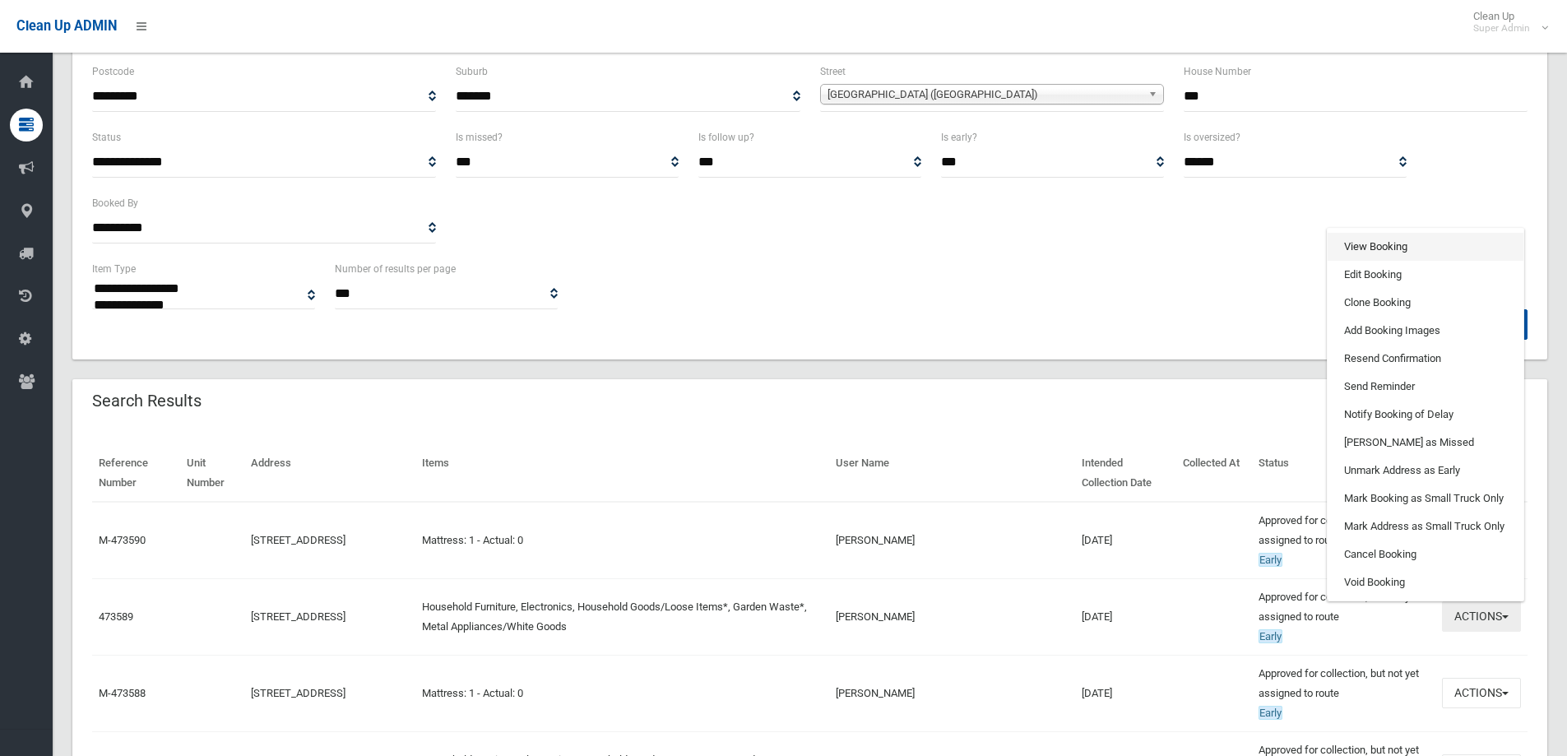
scroll to position [164, 0]
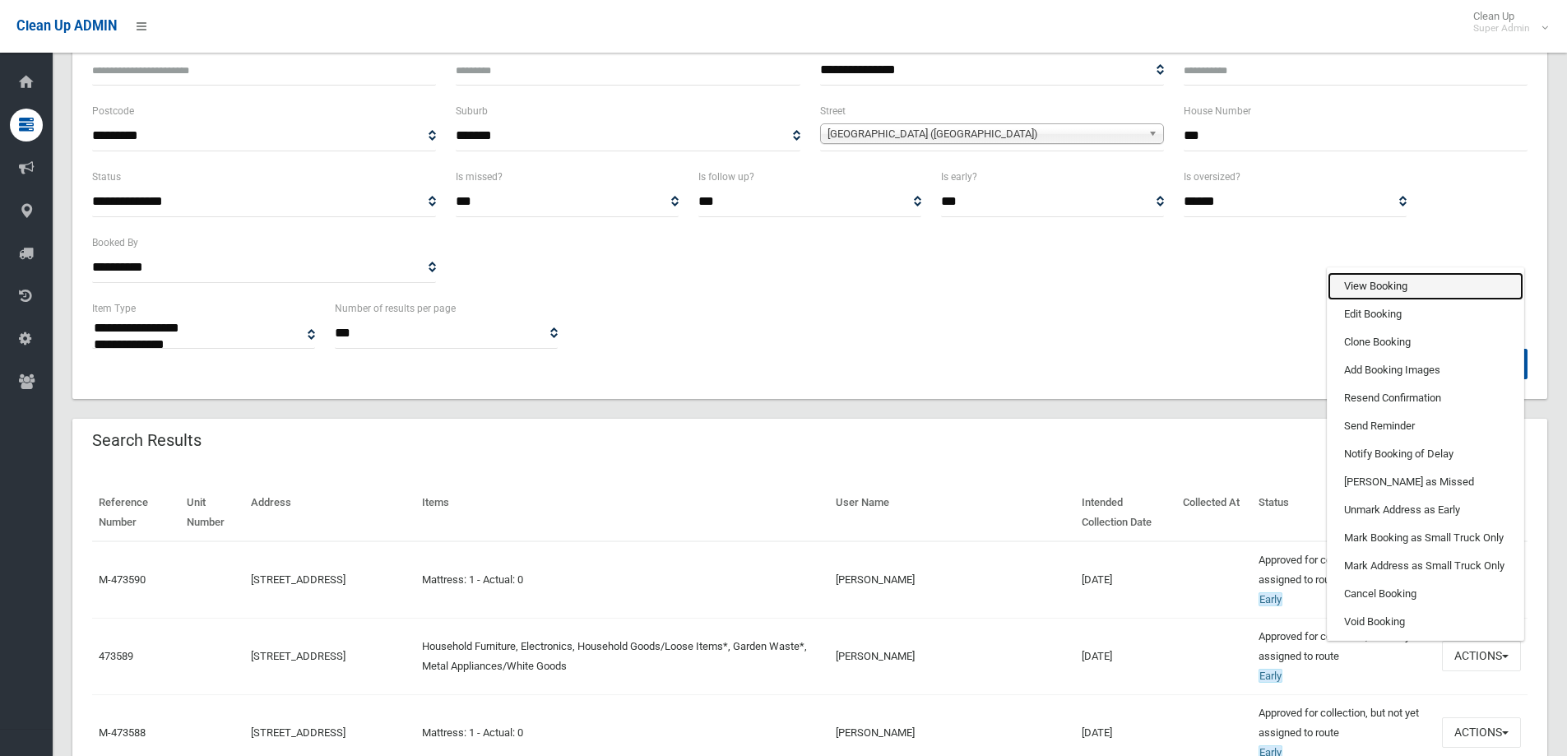
click at [1399, 277] on link "View Booking" at bounding box center [1425, 286] width 196 height 28
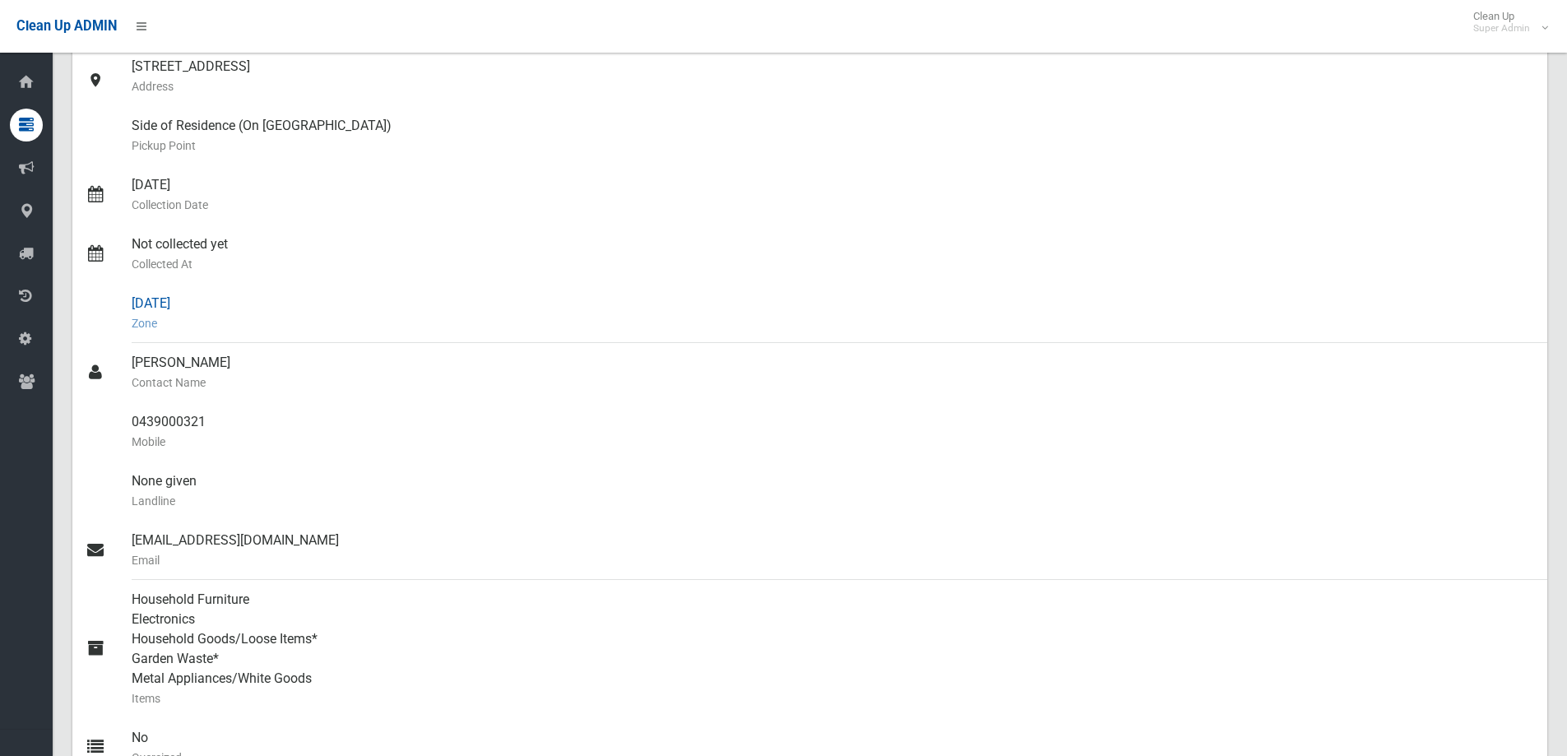
scroll to position [247, 0]
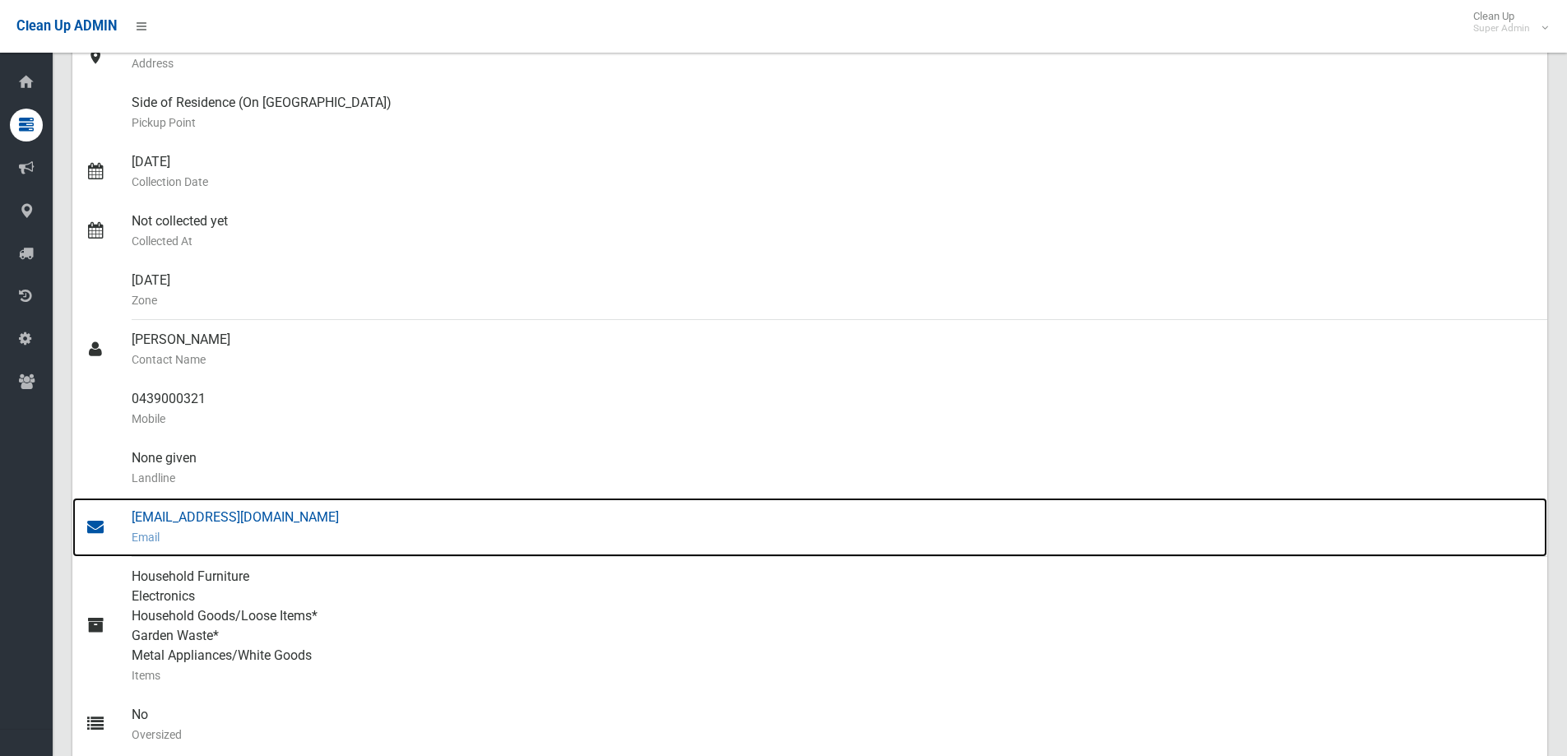
click at [163, 519] on div "[EMAIL_ADDRESS][DOMAIN_NAME] Email" at bounding box center [833, 527] width 1402 height 59
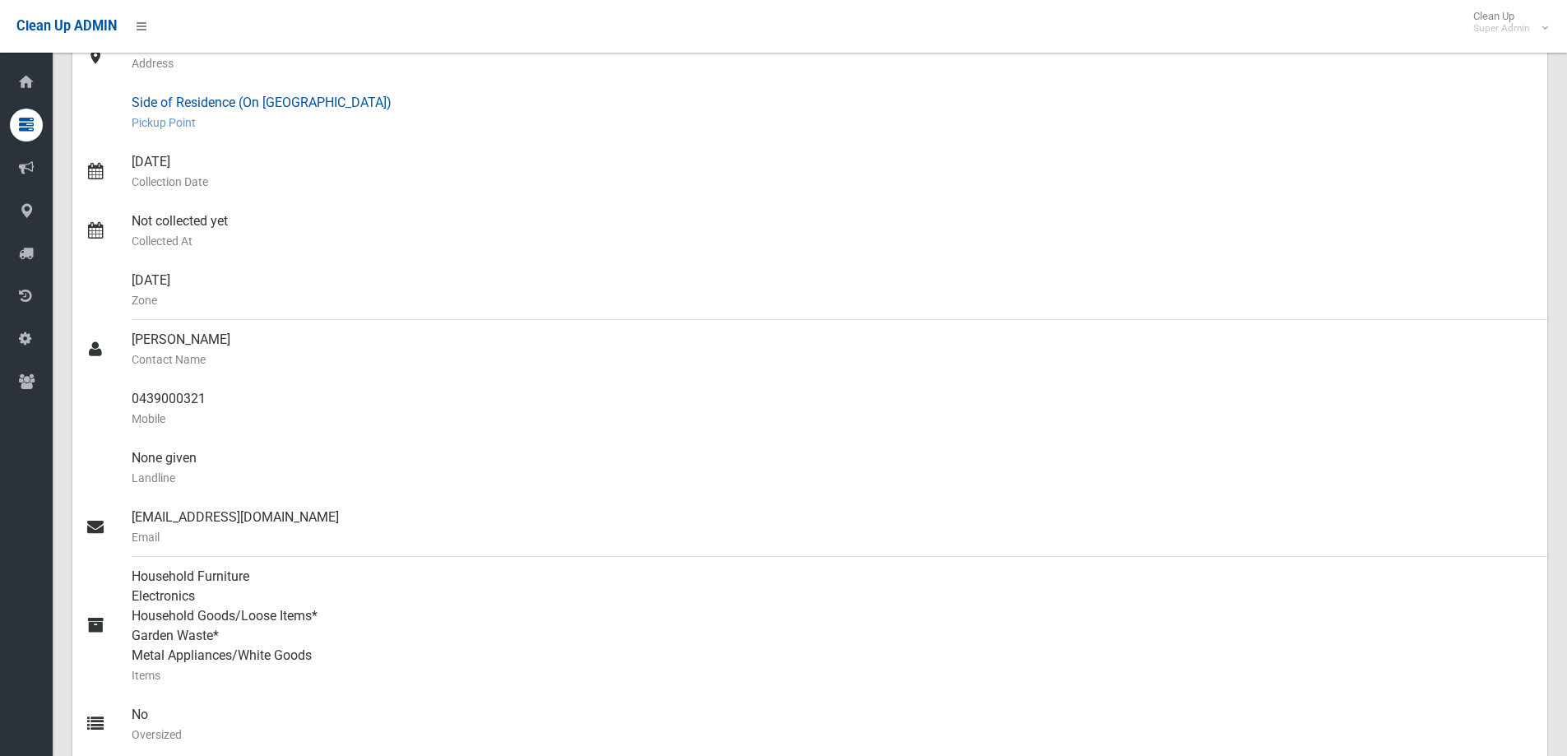
scroll to position [0, 0]
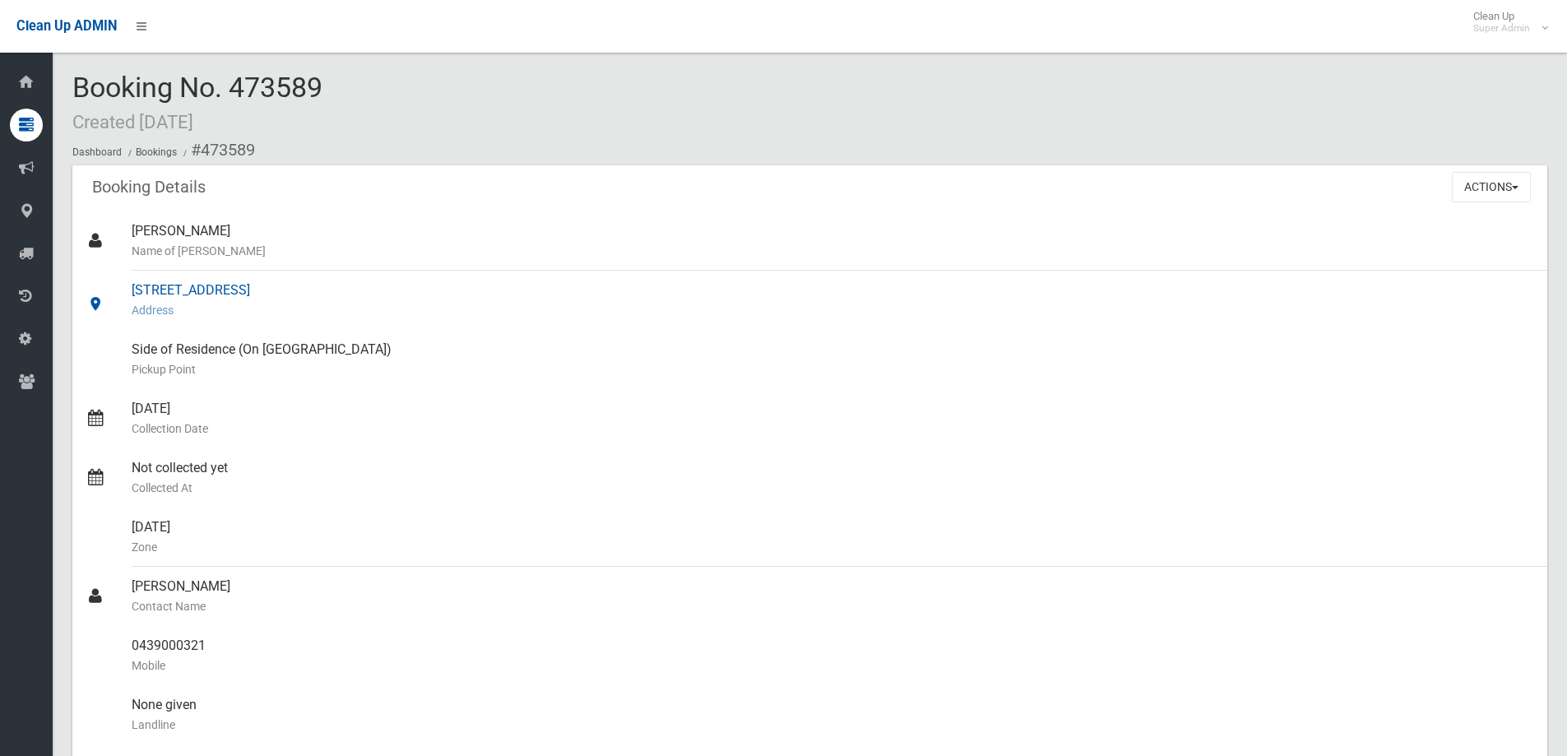
drag, startPoint x: 134, startPoint y: 288, endPoint x: 398, endPoint y: 293, distance: 264.0
click at [398, 293] on div "[STREET_ADDRESS] Address" at bounding box center [833, 300] width 1402 height 59
copy div "[STREET_ADDRESS]"
